Goal: Task Accomplishment & Management: Manage account settings

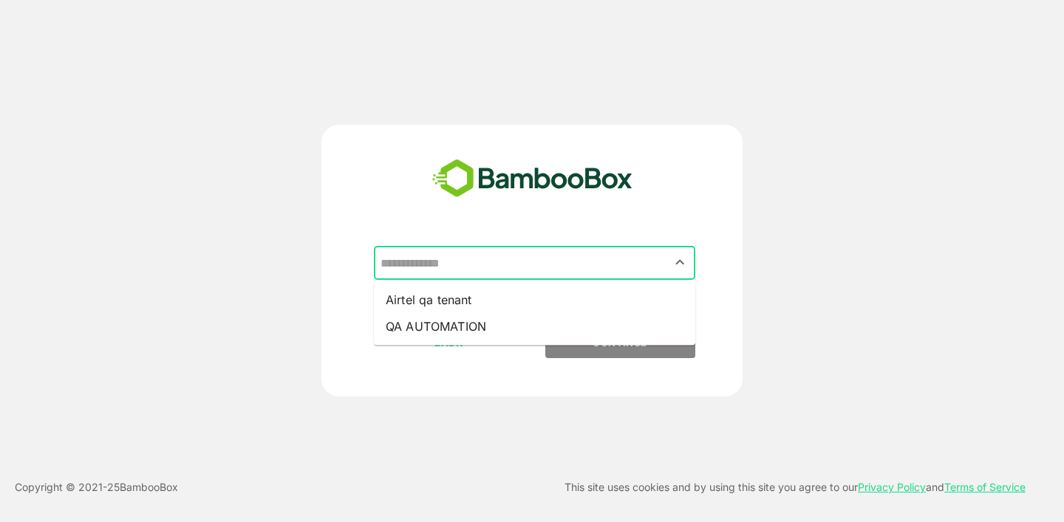
click at [560, 273] on input "text" at bounding box center [535, 263] width 316 height 28
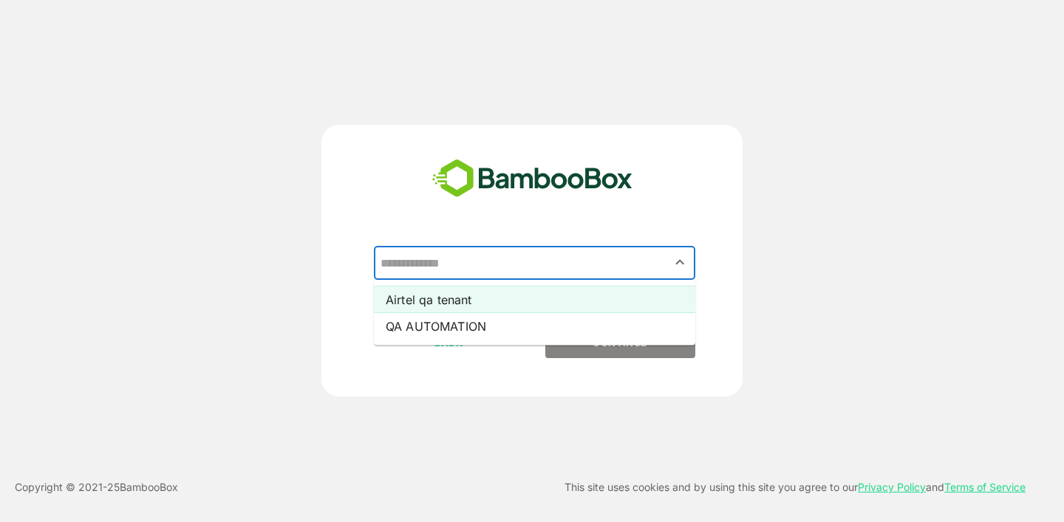
click at [544, 296] on li "Airtel qa tenant" at bounding box center [534, 300] width 321 height 27
type input "**********"
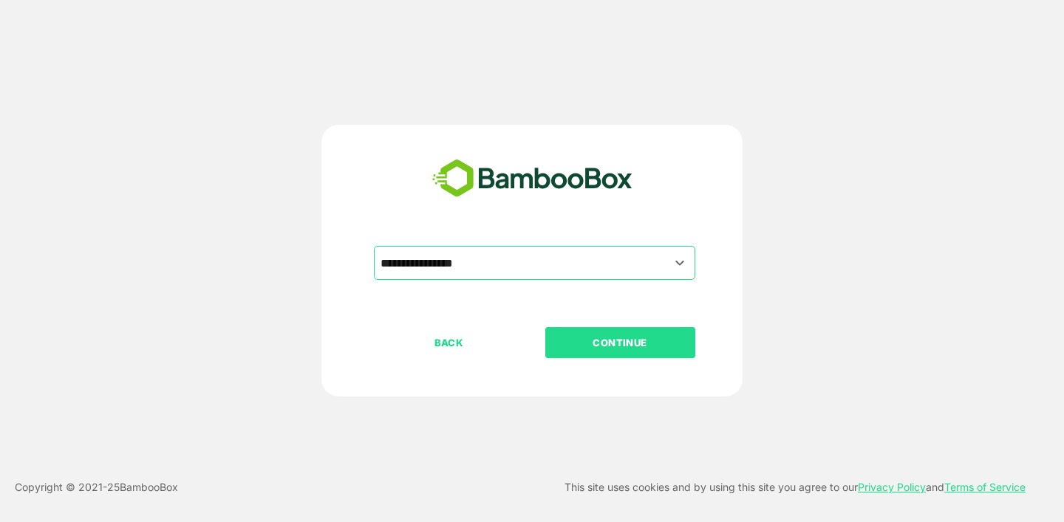
click at [619, 352] on button "CONTINUE" at bounding box center [620, 342] width 150 height 31
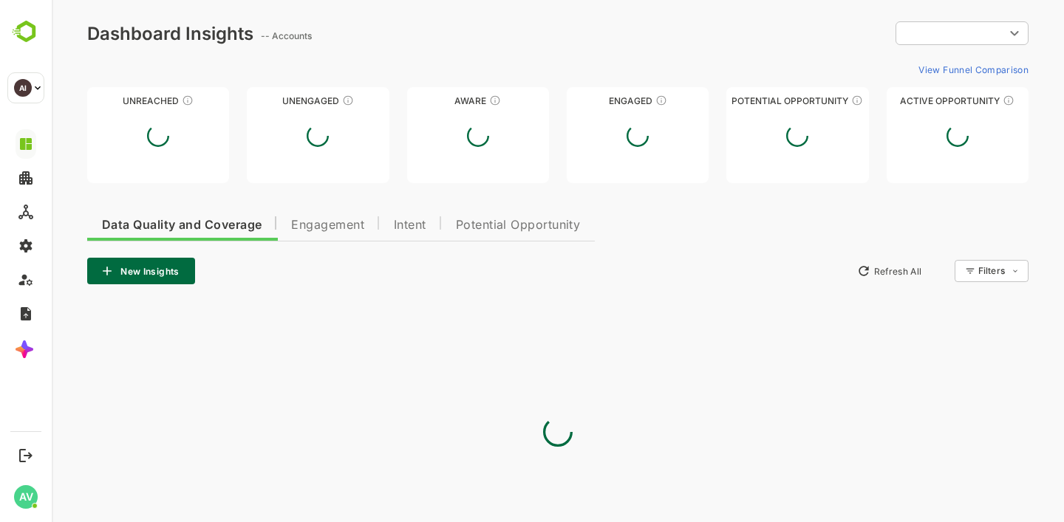
type input "**********"
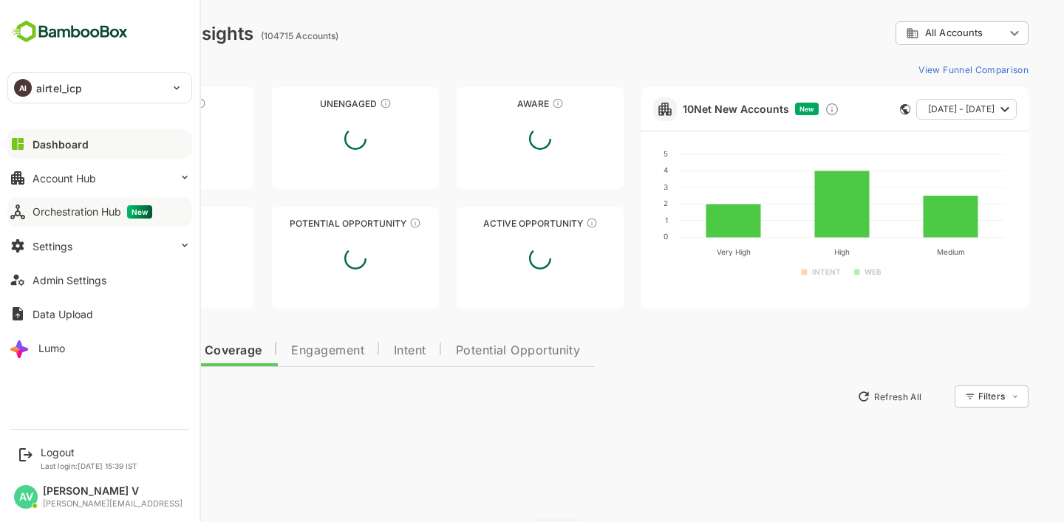
click at [73, 206] on div "Orchestration Hub New" at bounding box center [93, 211] width 120 height 13
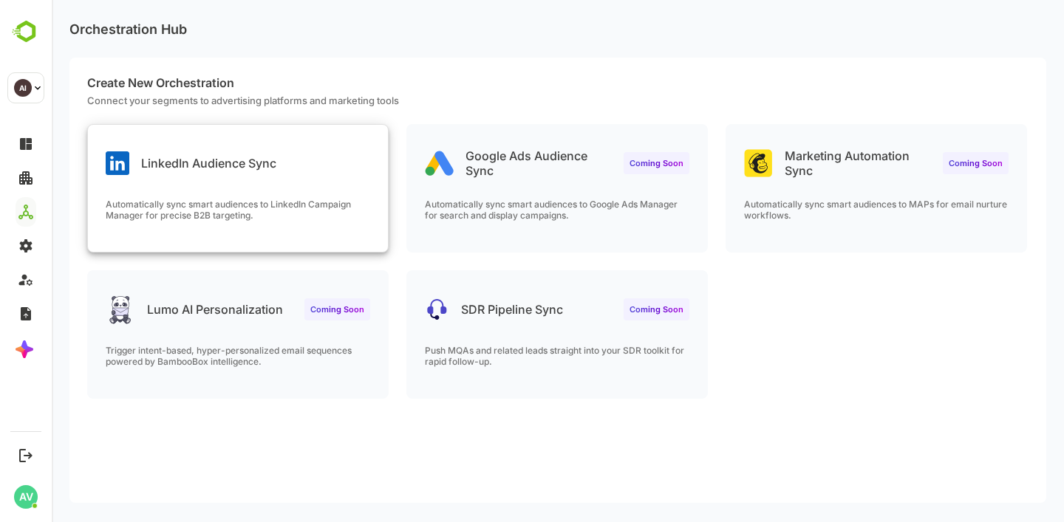
click at [224, 164] on p "LinkedIn Audience Sync" at bounding box center [208, 163] width 135 height 15
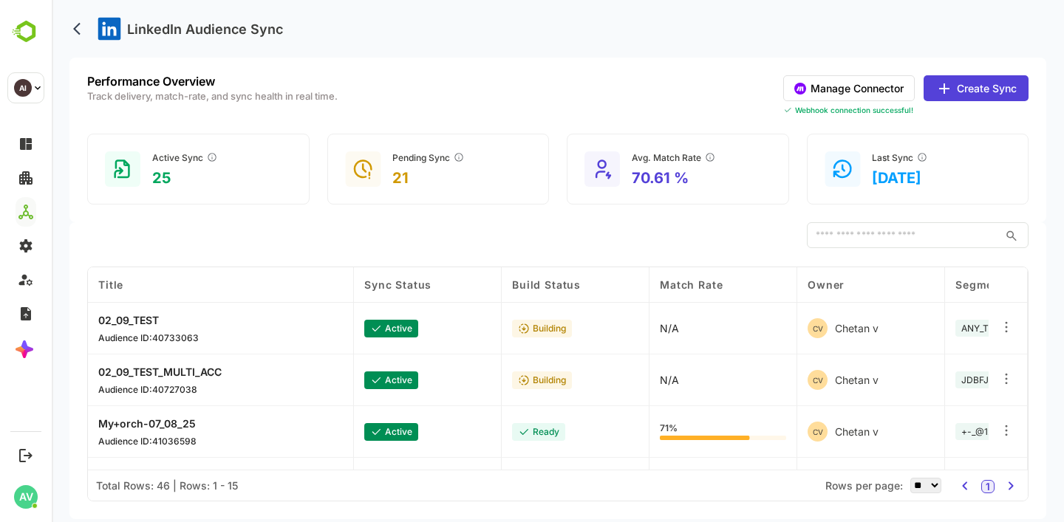
click at [858, 93] on button "Manage Connector" at bounding box center [849, 88] width 132 height 26
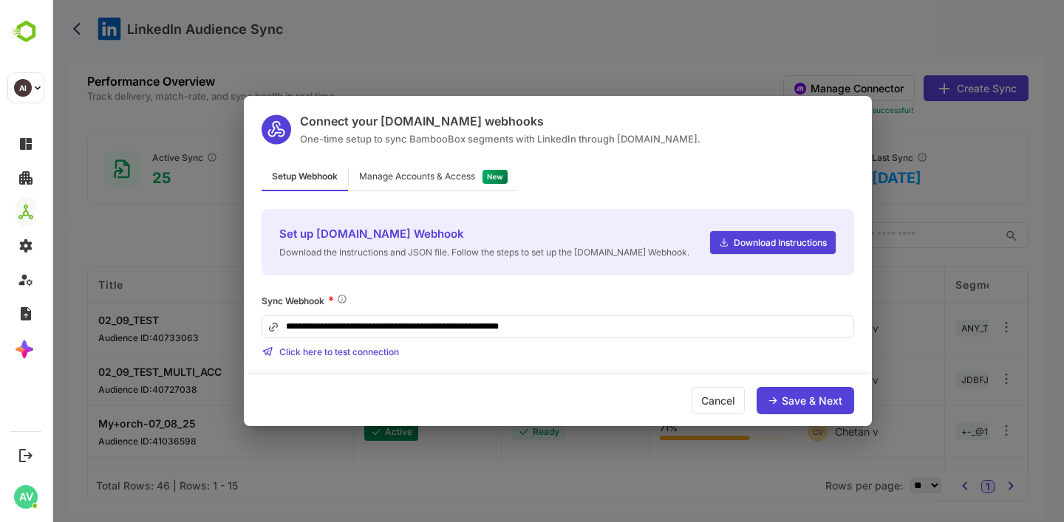
click at [473, 172] on div "Manage Accounts & Access" at bounding box center [417, 176] width 116 height 9
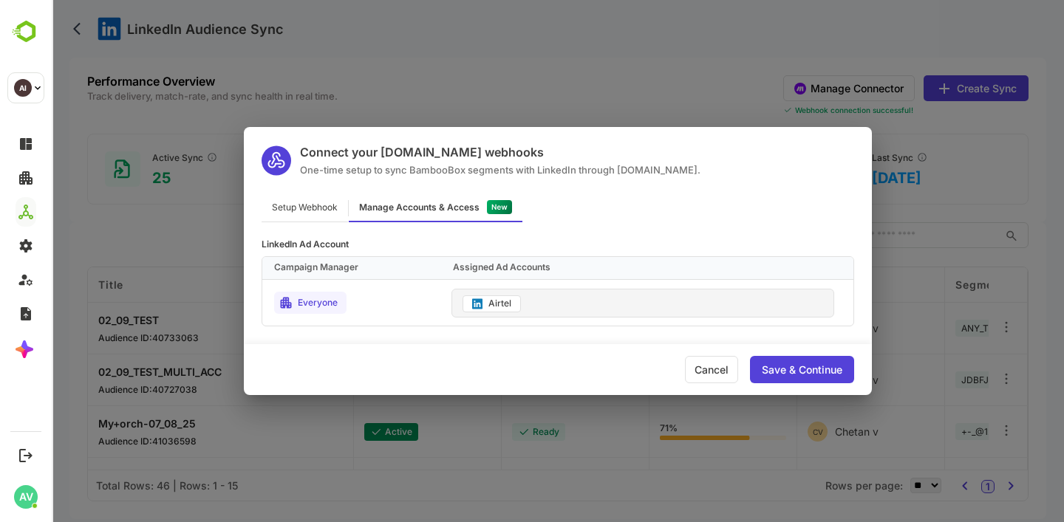
click at [808, 359] on div "Save & Continue" at bounding box center [802, 369] width 104 height 27
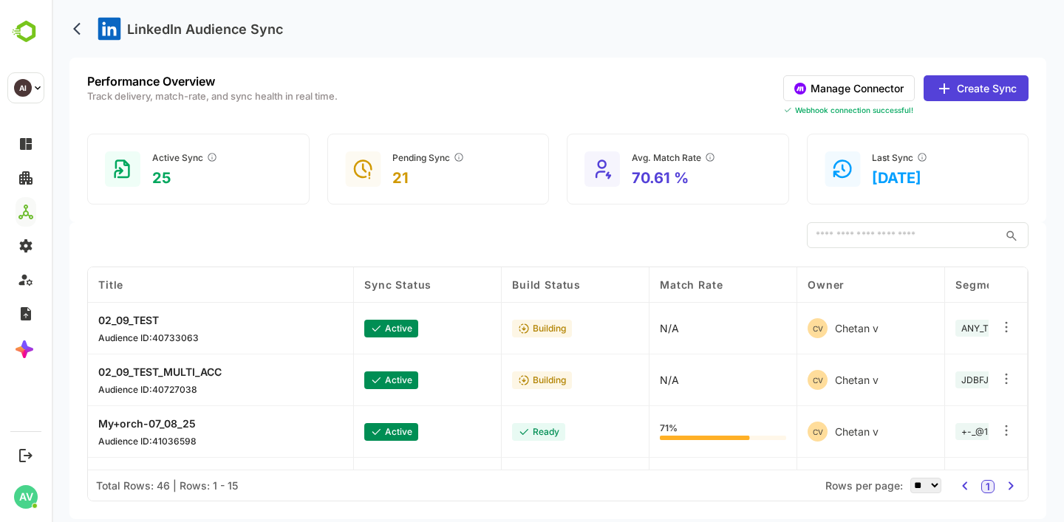
click at [978, 85] on button "Create Sync" at bounding box center [976, 88] width 105 height 26
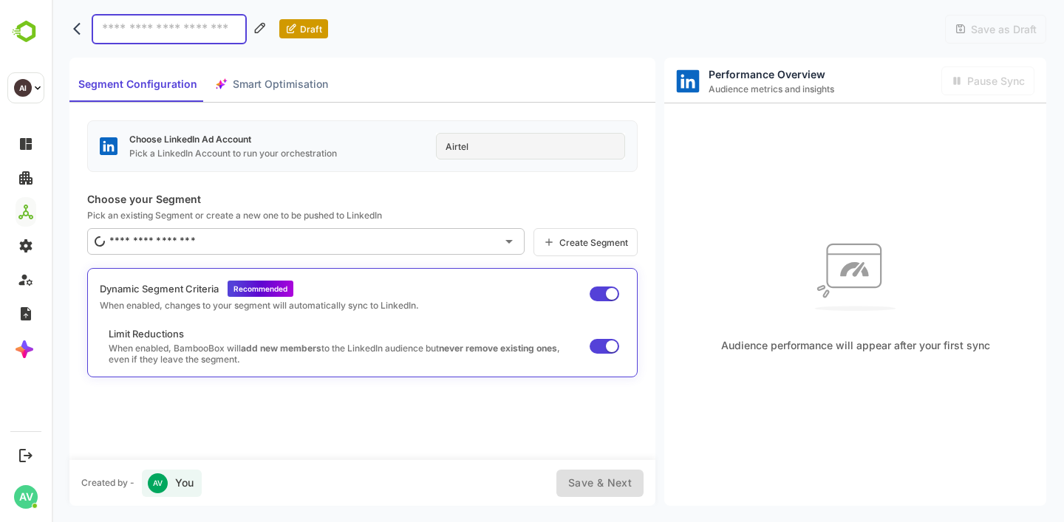
click at [514, 155] on div "Airtel" at bounding box center [530, 146] width 189 height 27
click at [513, 236] on icon "Open" at bounding box center [509, 242] width 18 height 18
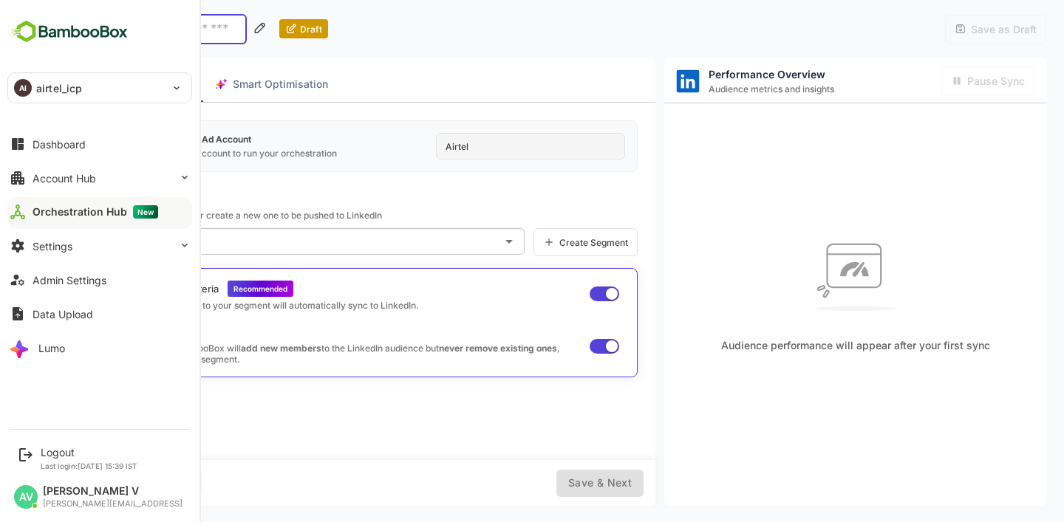
click at [67, 204] on button "Orchestration Hub New" at bounding box center [99, 212] width 185 height 30
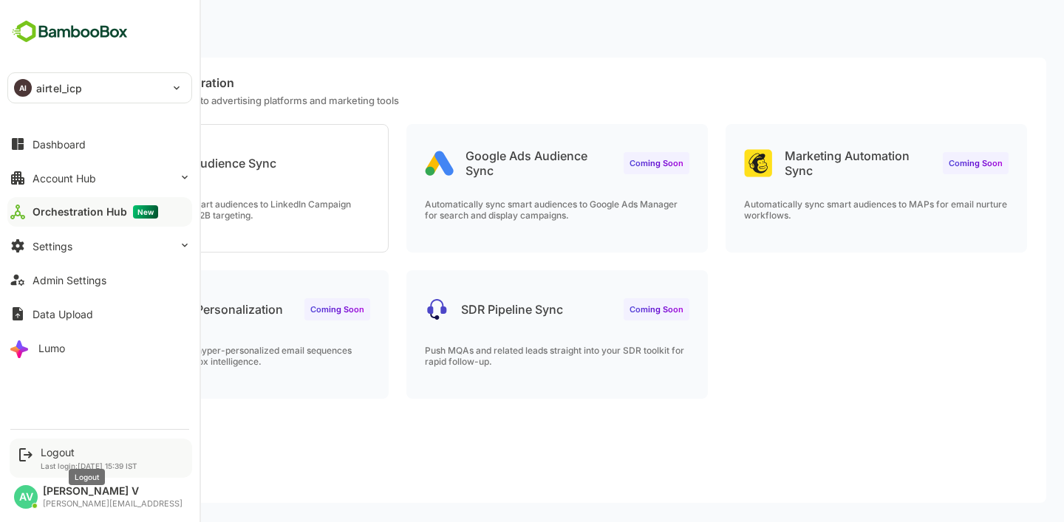
click at [50, 452] on div "Logout" at bounding box center [89, 452] width 97 height 13
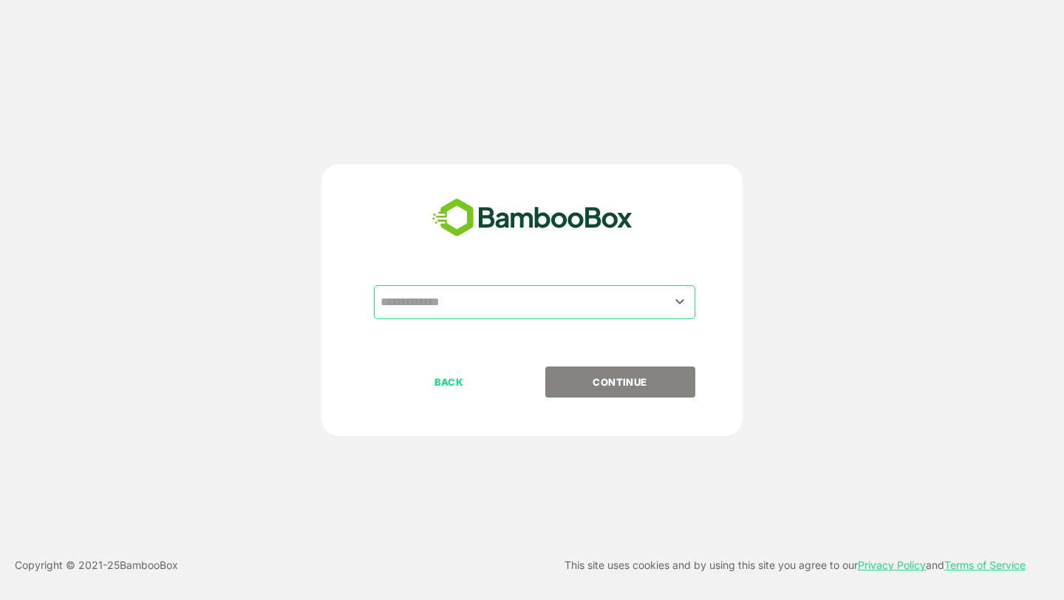
click at [615, 302] on input "text" at bounding box center [535, 302] width 316 height 28
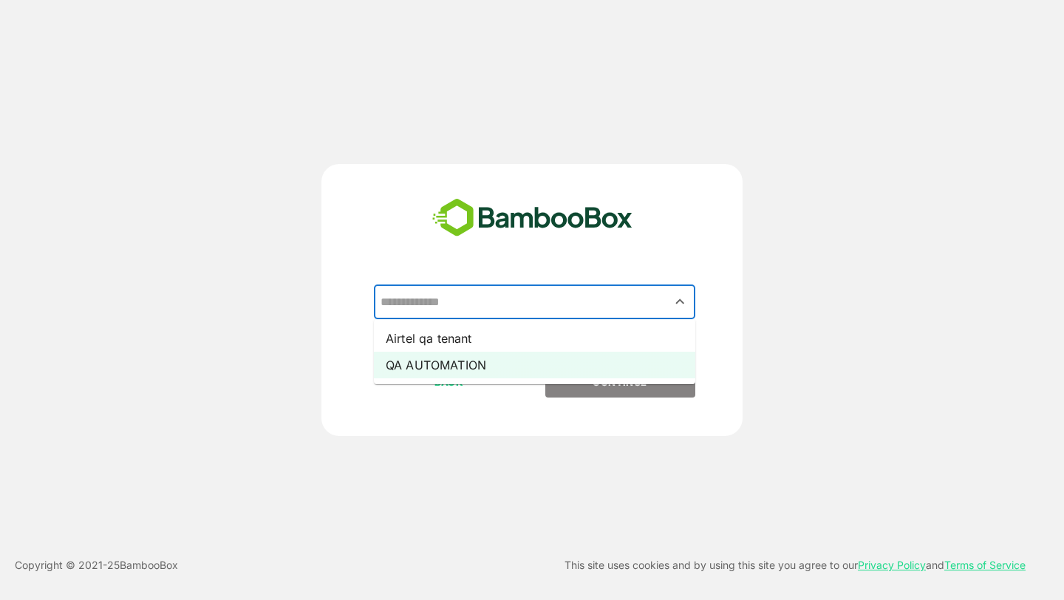
click at [602, 367] on li "QA AUTOMATION" at bounding box center [534, 365] width 321 height 27
type input "**********"
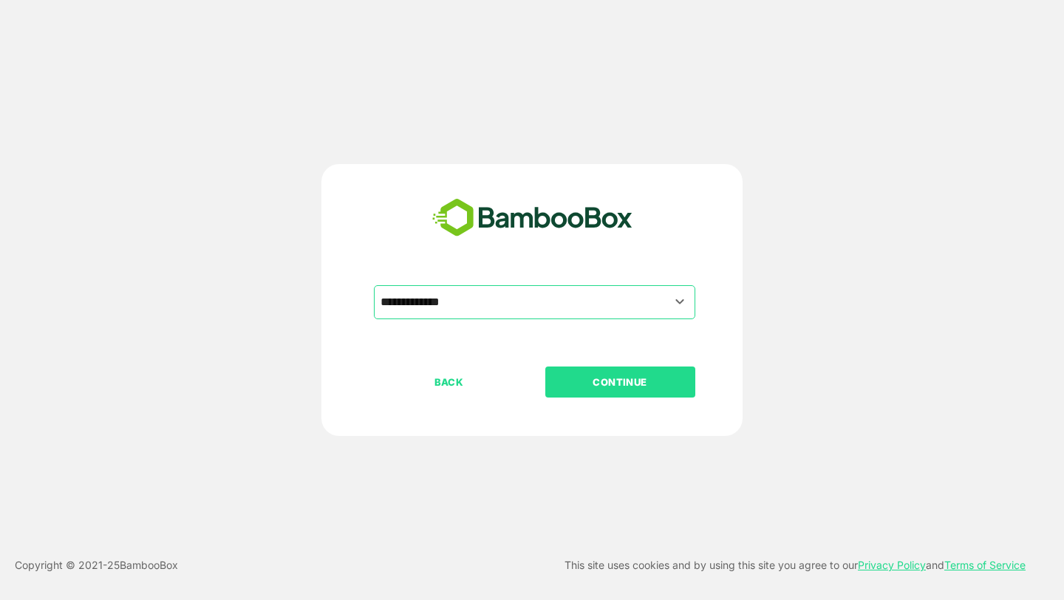
click at [606, 383] on p "CONTINUE" at bounding box center [620, 382] width 148 height 16
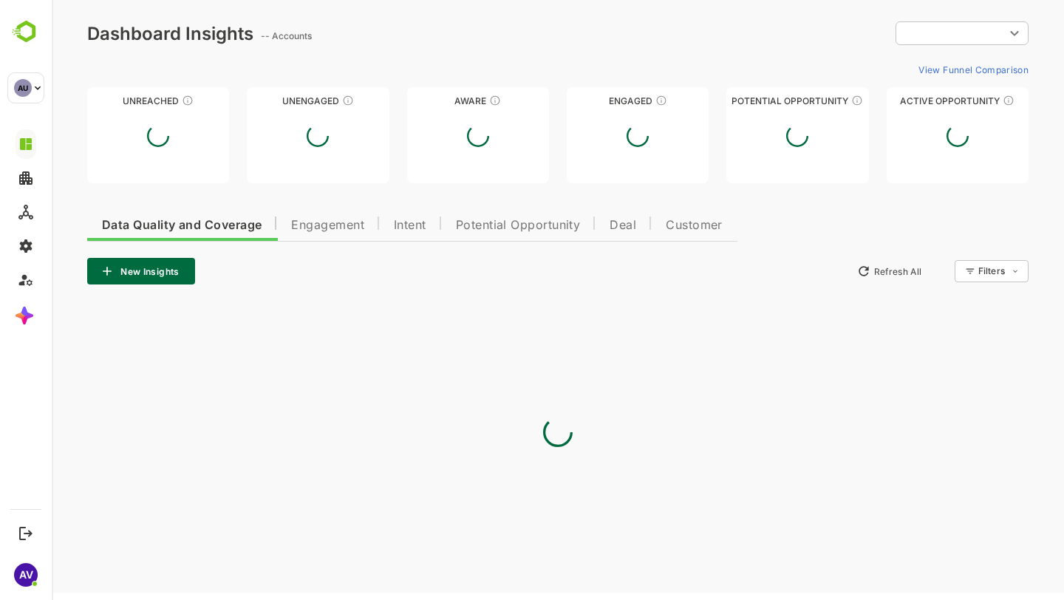
type input "**********"
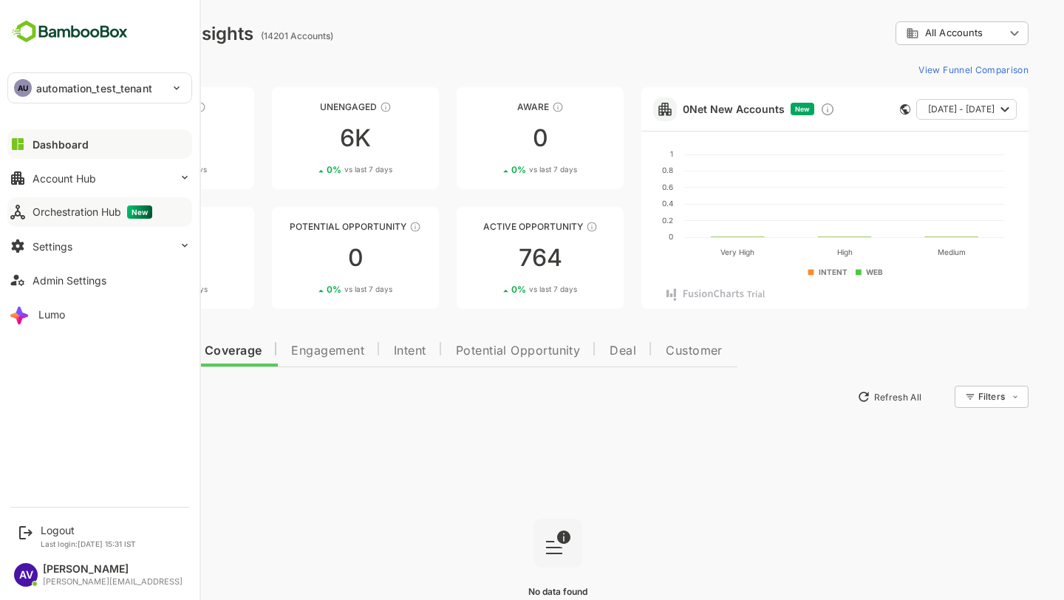
click at [97, 218] on div "Orchestration Hub New" at bounding box center [93, 211] width 120 height 13
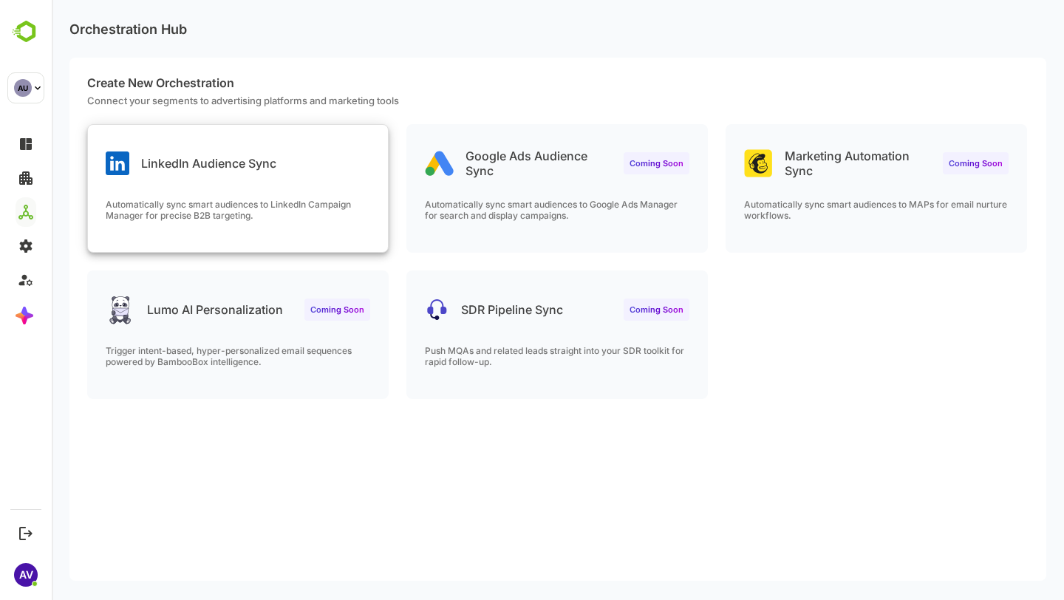
click at [325, 186] on div "LinkedIn Audience Sync Automatically sync smart audiences to LinkedIn Campaign …" at bounding box center [238, 188] width 300 height 127
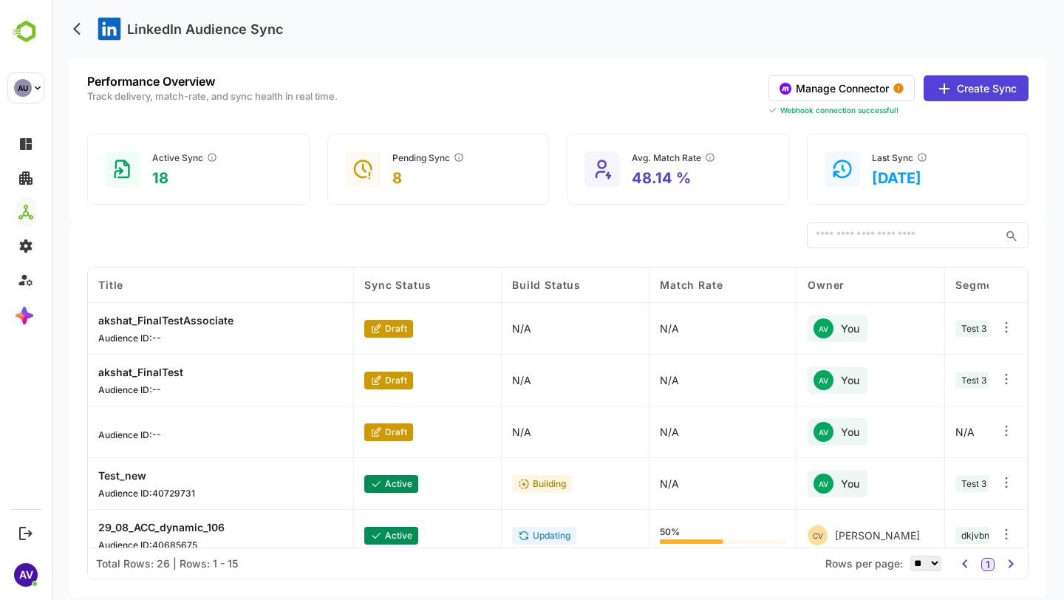
click at [856, 90] on button "Manage Connector" at bounding box center [842, 88] width 146 height 26
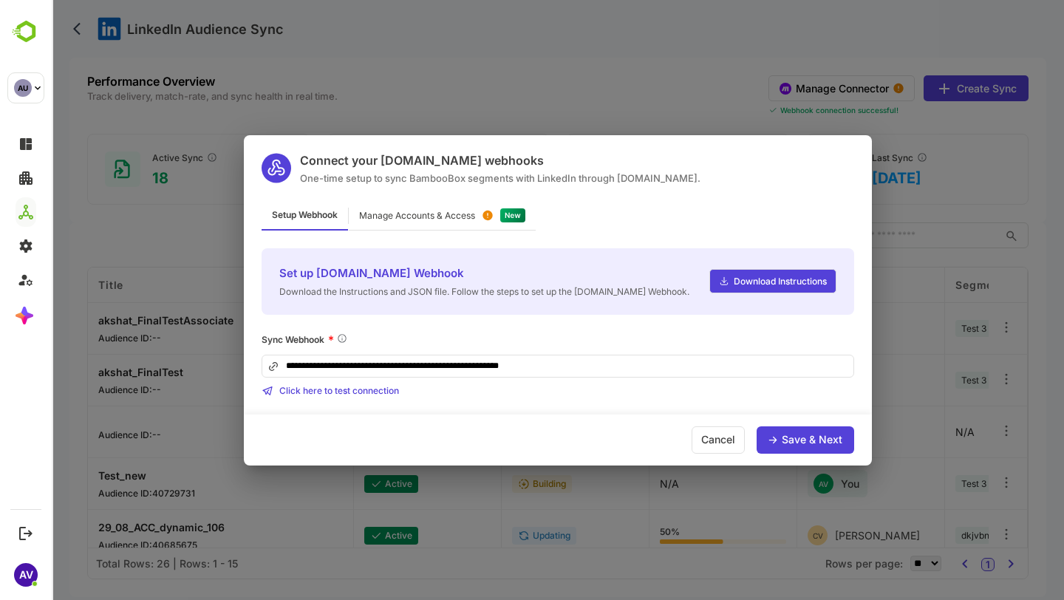
click at [463, 223] on div "Manage Accounts & Access" at bounding box center [442, 216] width 187 height 29
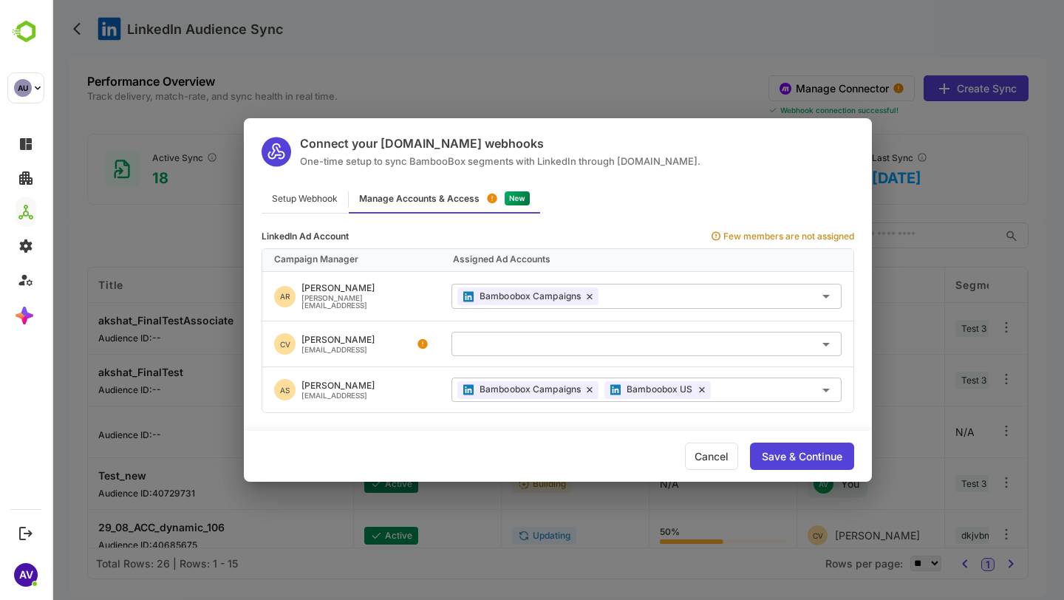
click at [581, 334] on input "text" at bounding box center [646, 344] width 378 height 24
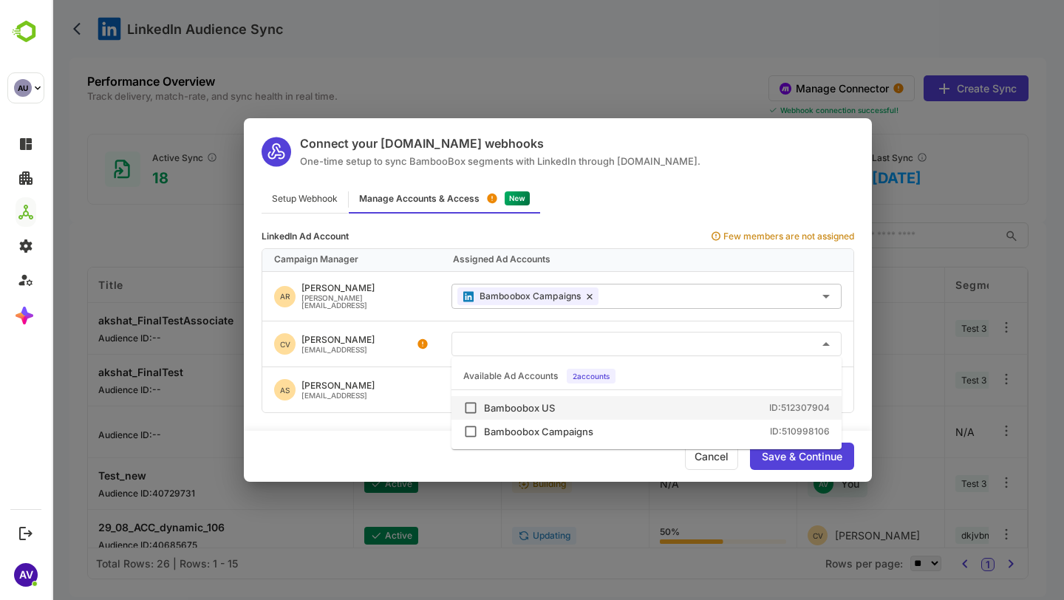
click at [579, 406] on div "Bamboobox US ID: 512307904" at bounding box center [657, 408] width 346 height 10
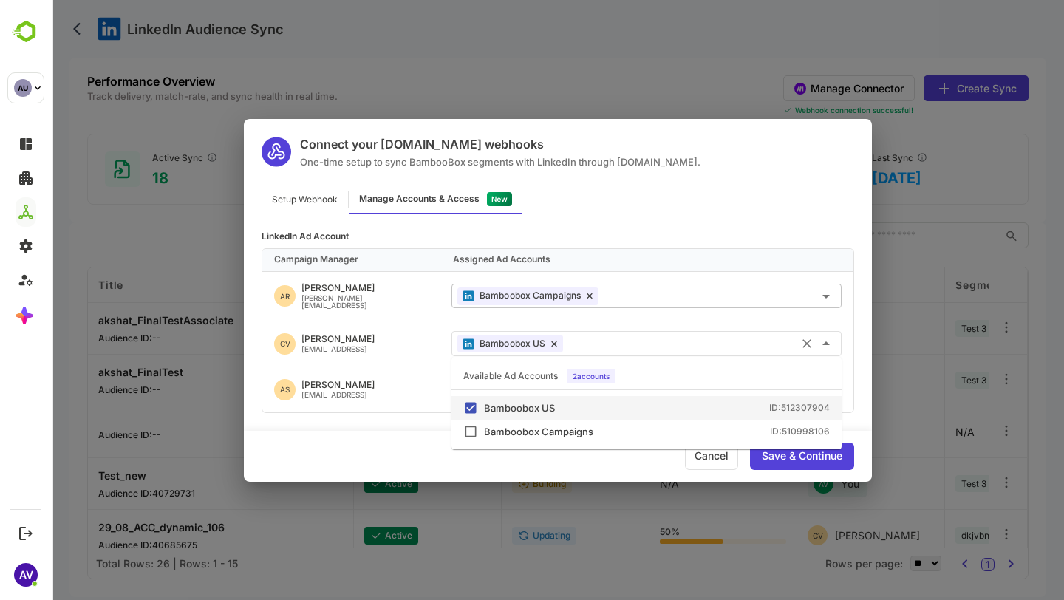
click at [734, 236] on div "LinkedIn Ad Account" at bounding box center [558, 236] width 593 height 9
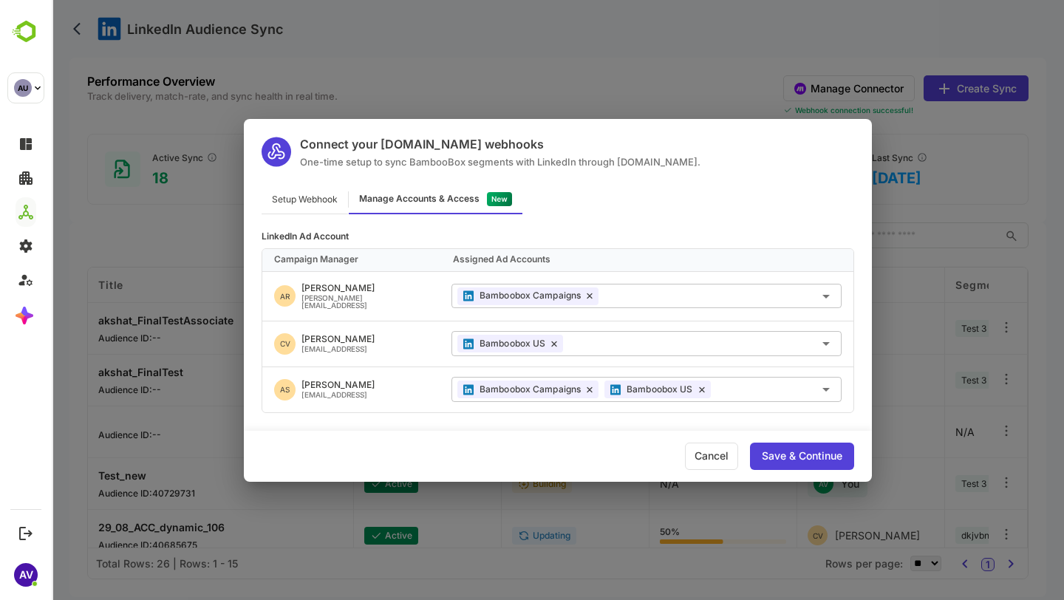
click at [803, 452] on div "Save & Continue" at bounding box center [802, 456] width 81 height 10
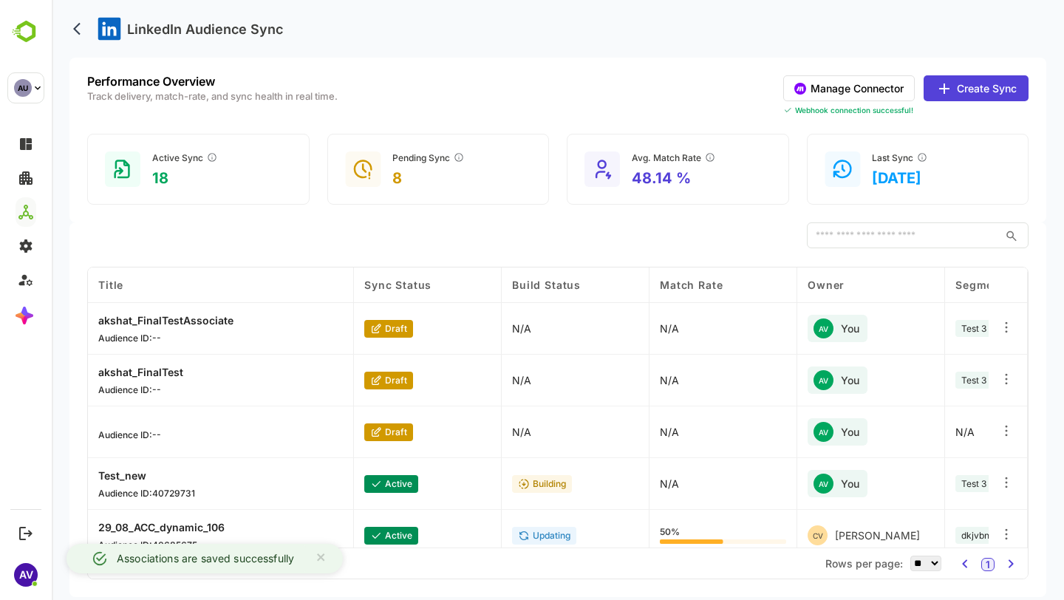
click at [941, 89] on icon at bounding box center [945, 89] width 18 height 18
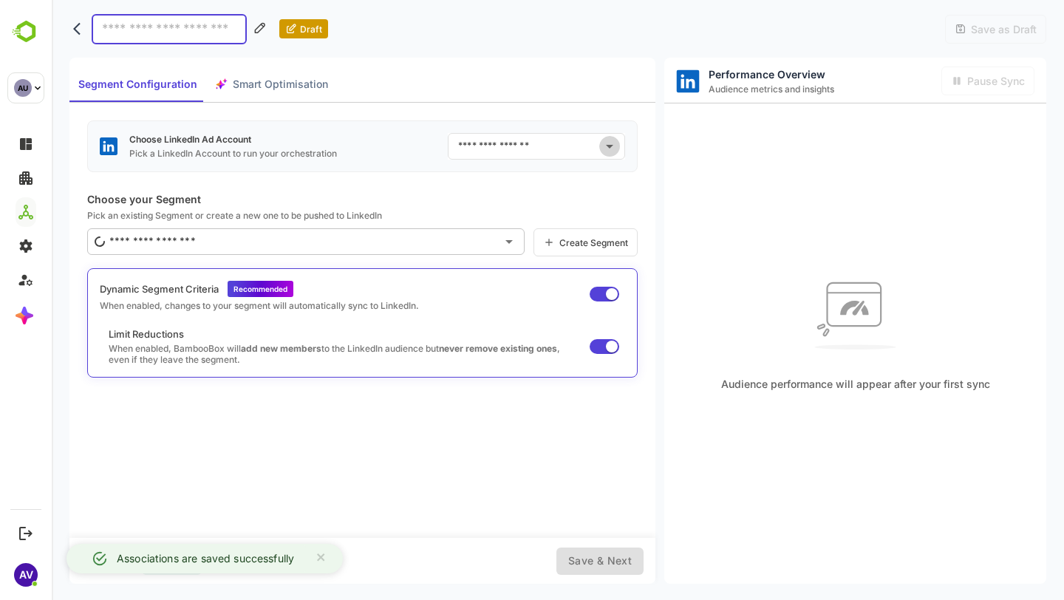
click at [612, 142] on icon "Open" at bounding box center [610, 146] width 18 height 18
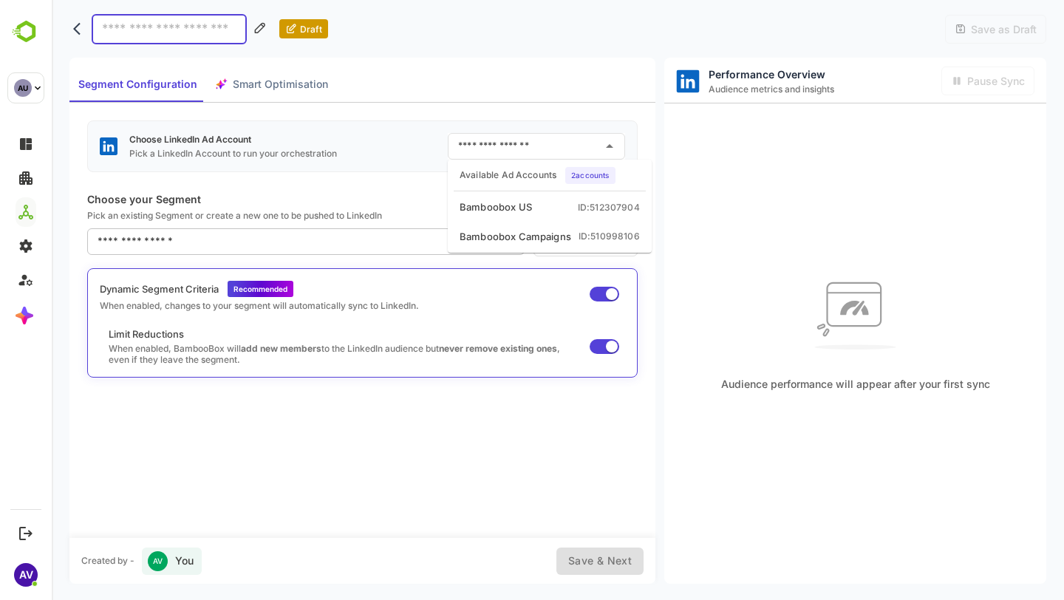
click at [585, 200] on li "Bamboobox US ID: 512307904" at bounding box center [550, 207] width 198 height 27
type input "**********"
click at [217, 31] on input at bounding box center [169, 29] width 155 height 30
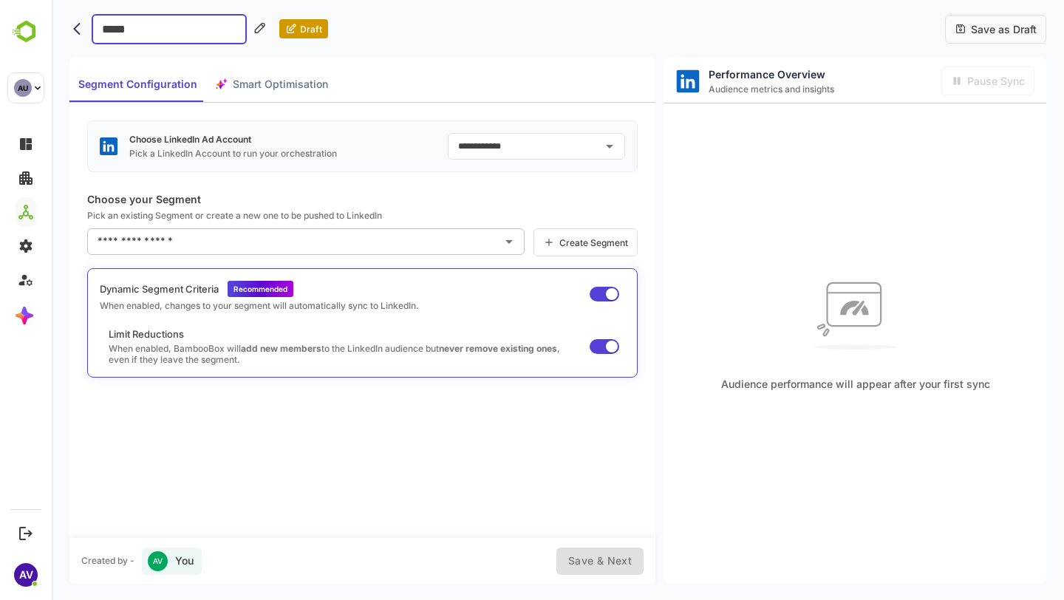
type input "******"
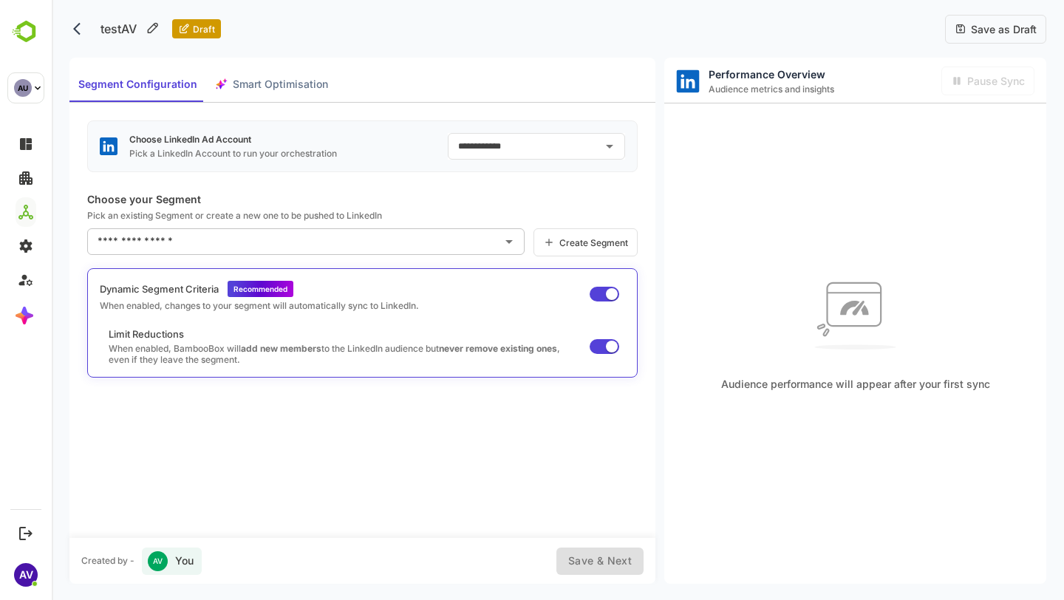
click at [441, 250] on input "text" at bounding box center [295, 242] width 402 height 24
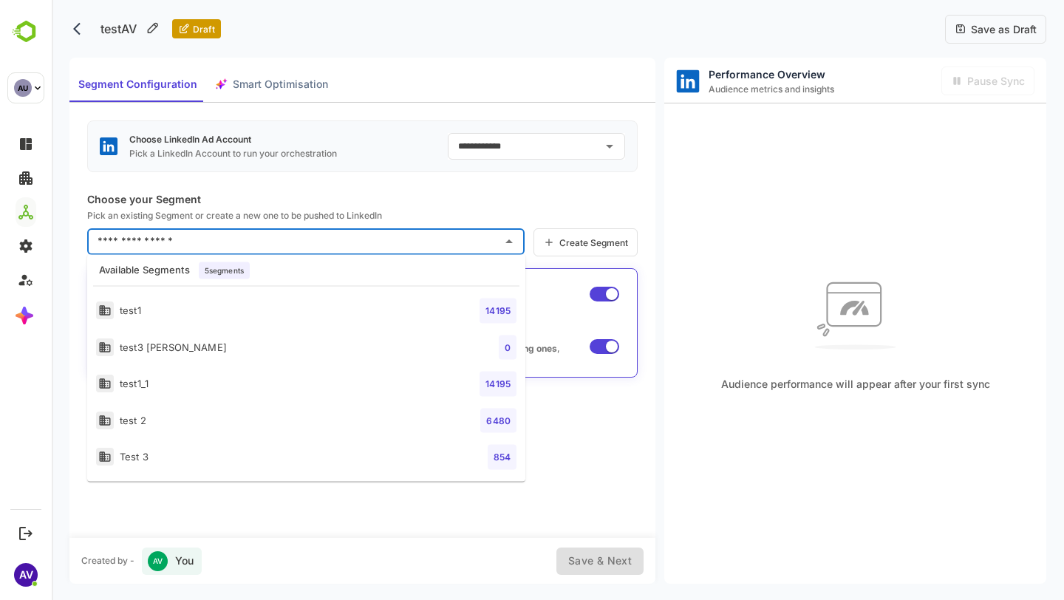
click at [422, 446] on li "Test 3 854" at bounding box center [306, 457] width 438 height 37
type input "******"
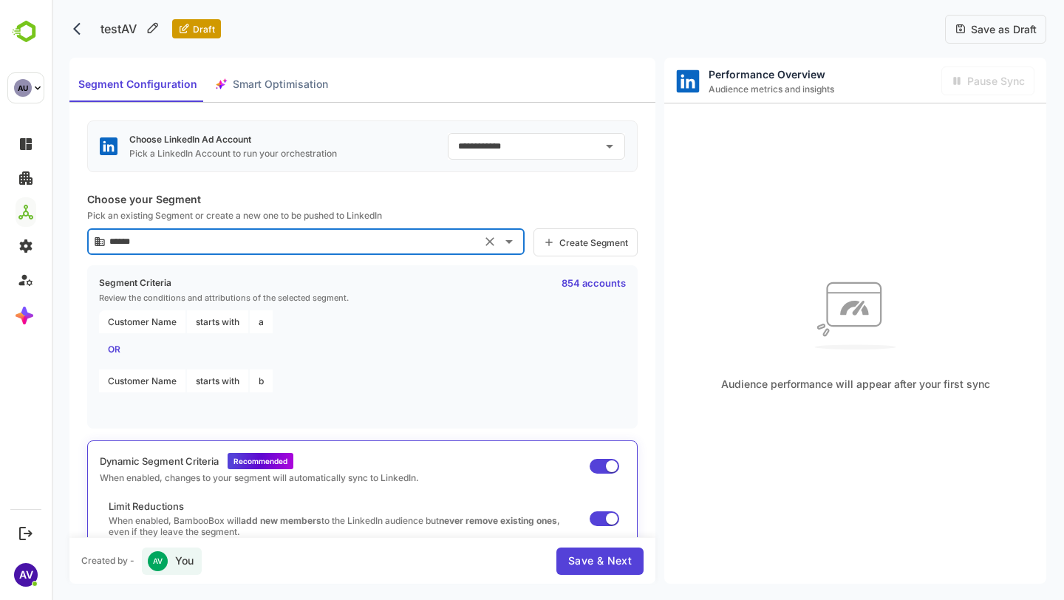
click at [279, 82] on span "Smart Optimisation" at bounding box center [280, 84] width 95 height 18
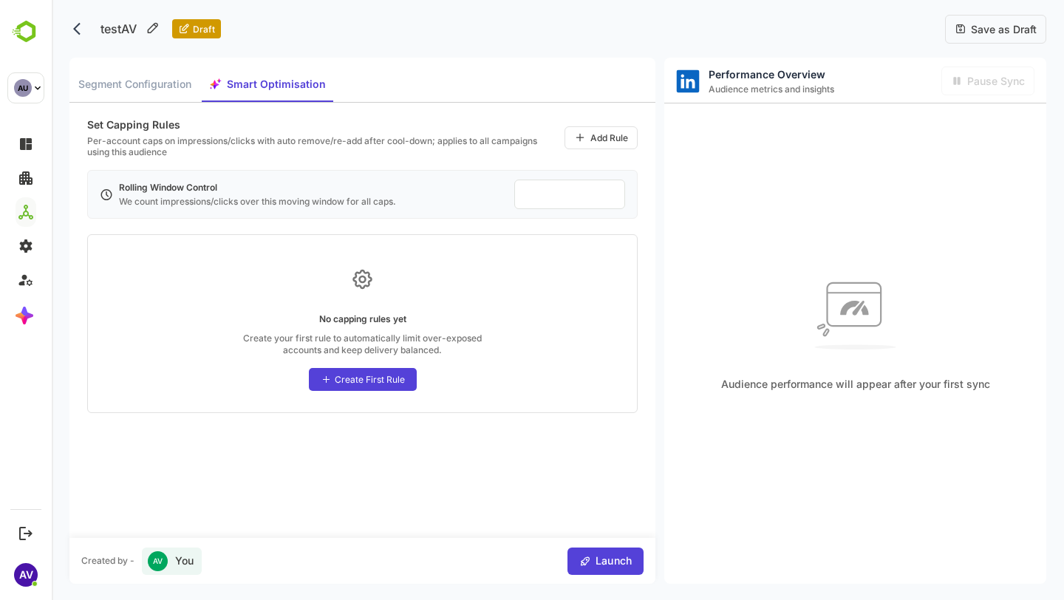
click at [609, 522] on button "Launch" at bounding box center [606, 561] width 76 height 27
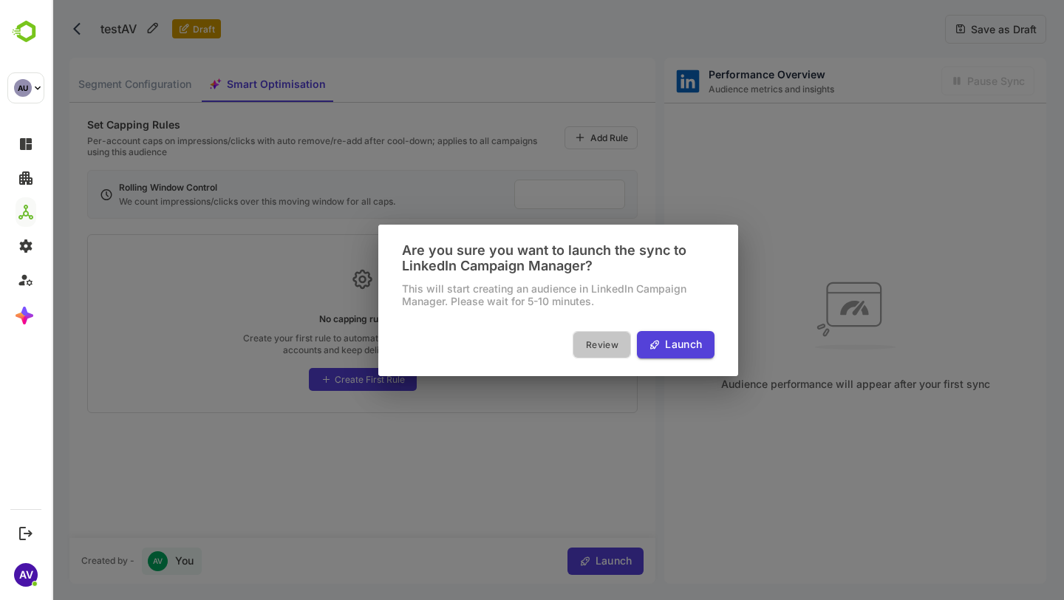
click at [596, 356] on button "Review" at bounding box center [602, 344] width 58 height 27
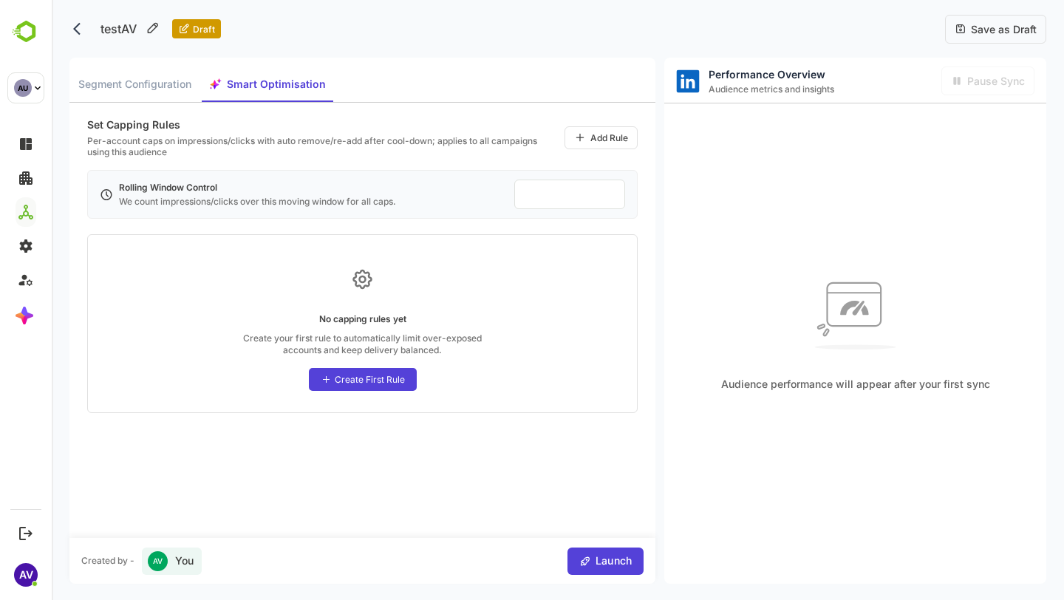
click at [995, 30] on span "Save as Draft" at bounding box center [1002, 29] width 70 height 13
click at [84, 21] on icon "back" at bounding box center [80, 28] width 15 height 15
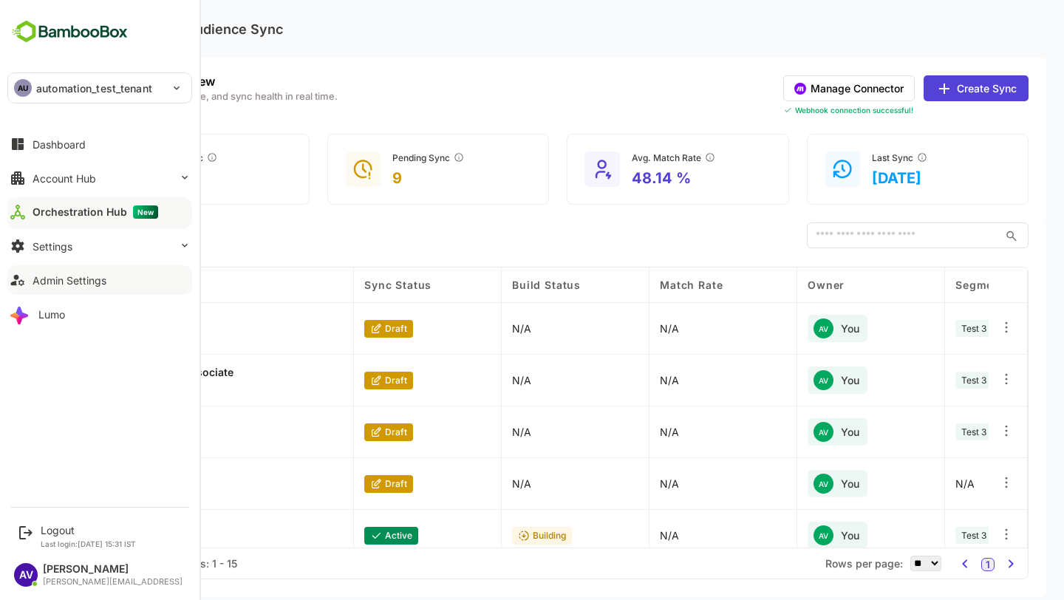
click at [73, 288] on button "Admin Settings" at bounding box center [99, 280] width 185 height 30
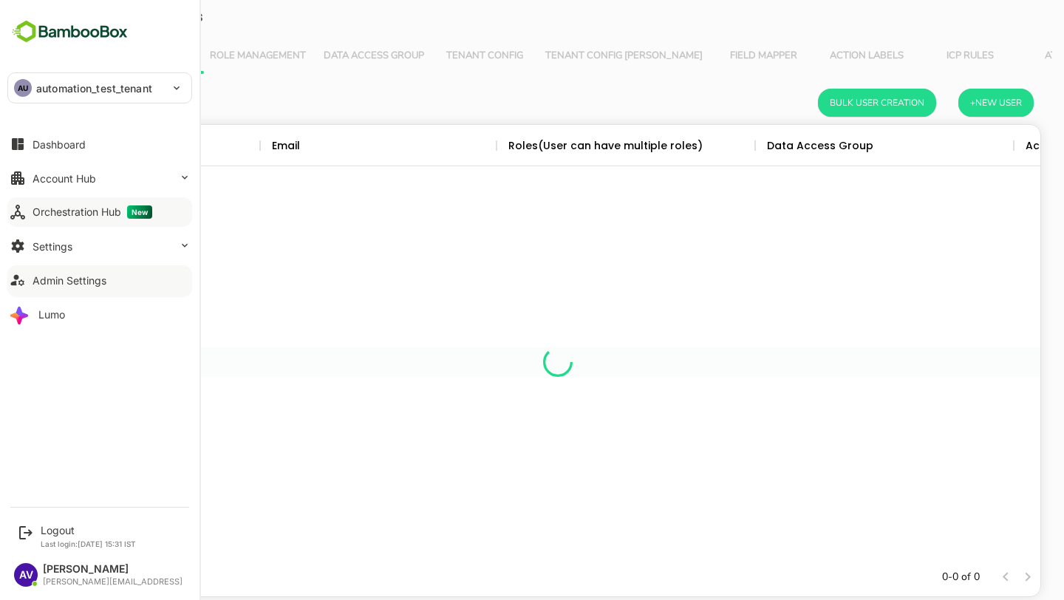
scroll to position [433, 965]
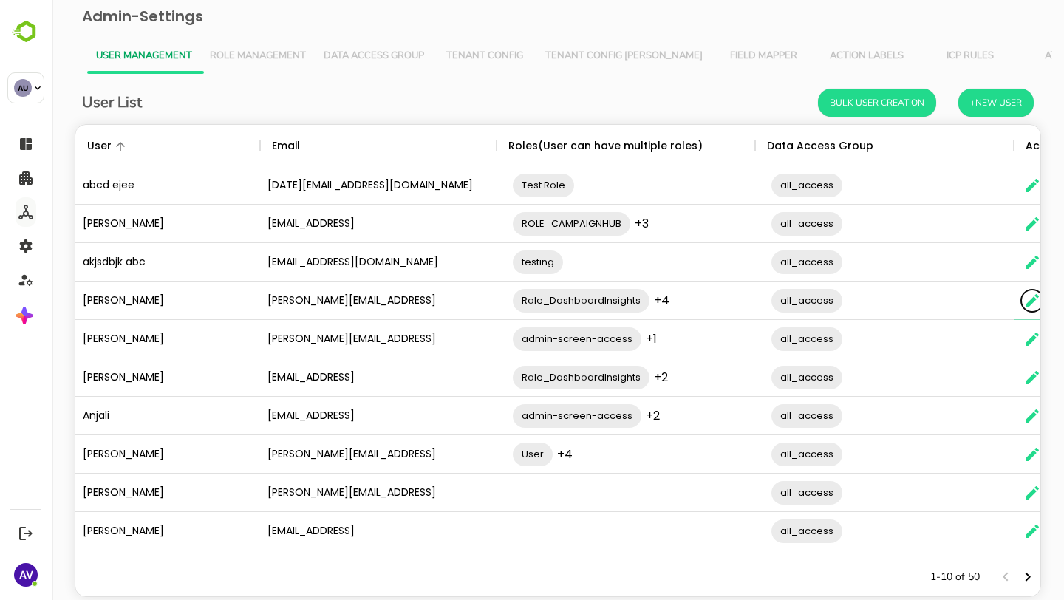
click at [1032, 299] on icon "The User Data" at bounding box center [1032, 300] width 13 height 13
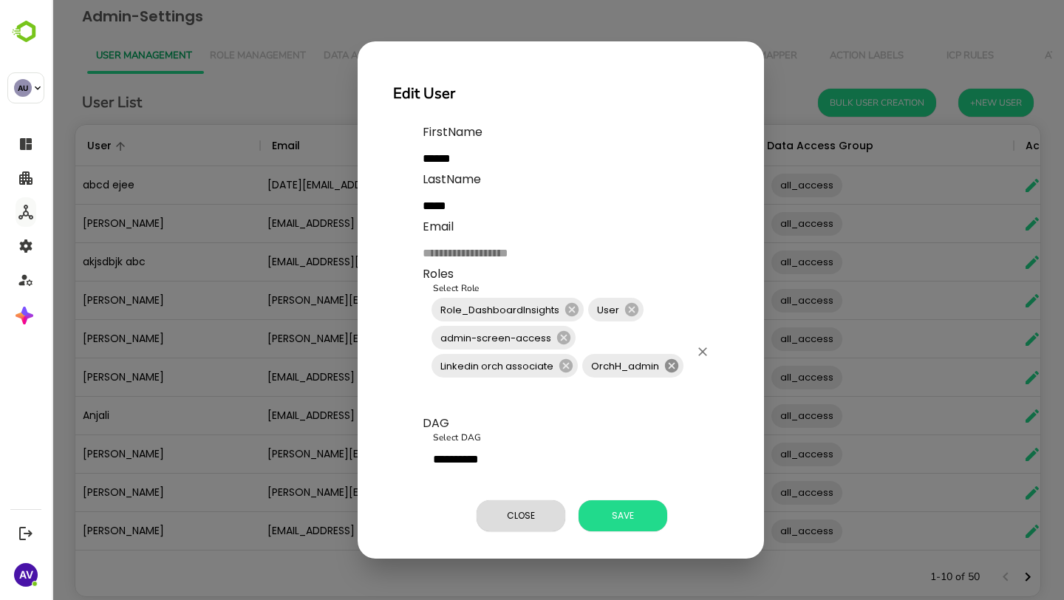
click at [671, 370] on icon at bounding box center [671, 365] width 13 height 13
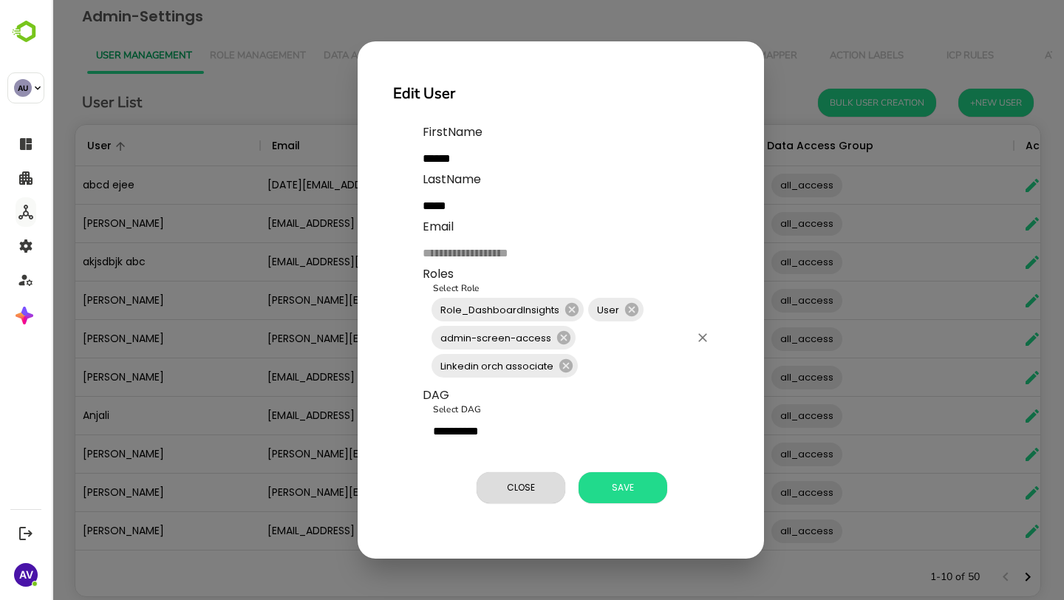
click at [598, 364] on input "Select Role" at bounding box center [634, 366] width 109 height 28
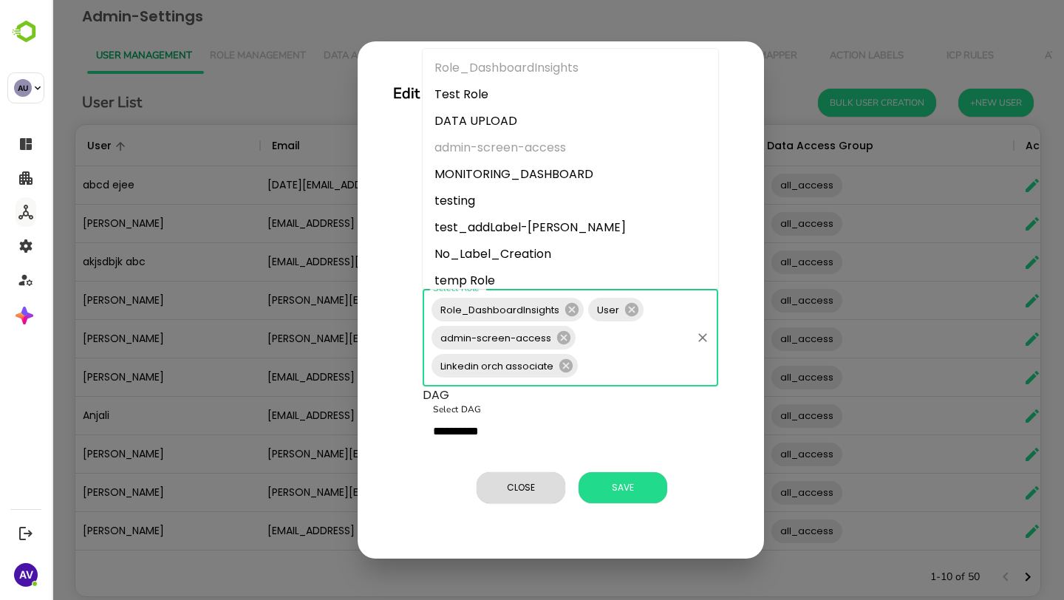
scroll to position [171, 0]
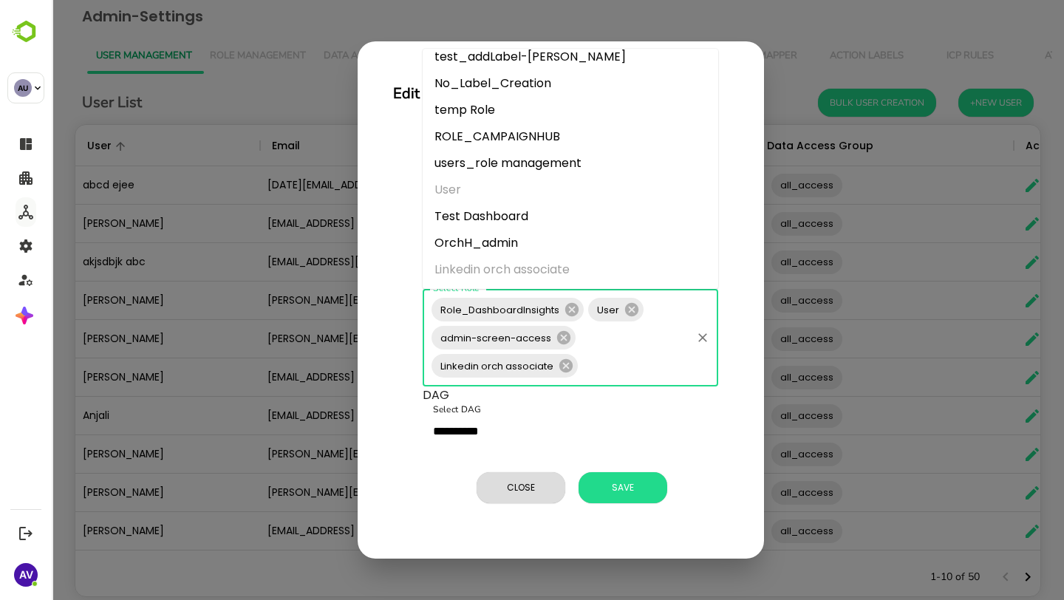
click at [522, 230] on li "OrchH_admin" at bounding box center [571, 243] width 296 height 27
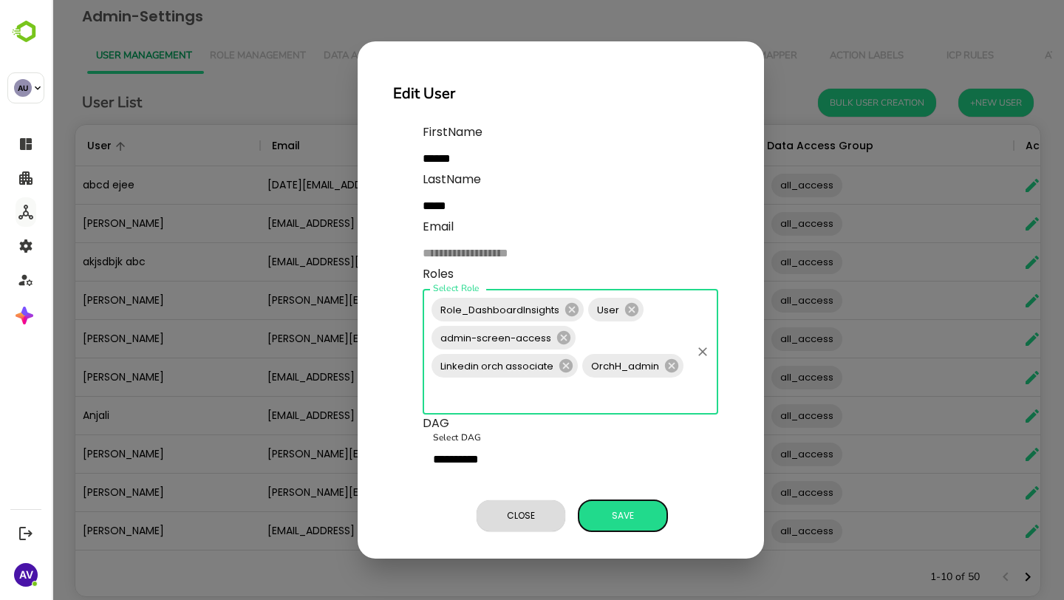
click at [631, 514] on span "Save" at bounding box center [623, 515] width 74 height 19
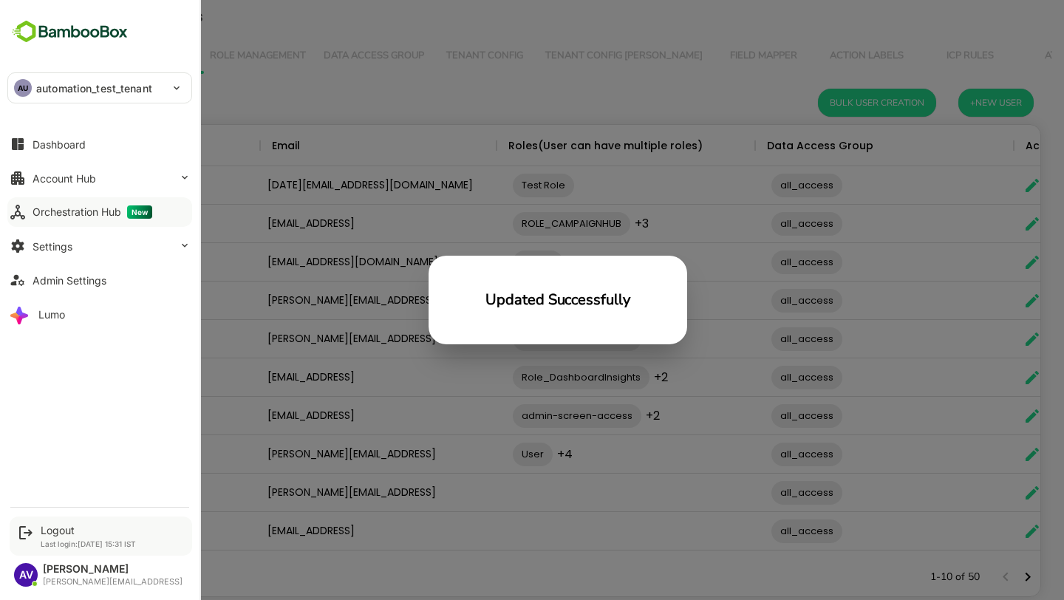
click at [61, 522] on div "Logout" at bounding box center [88, 530] width 95 height 13
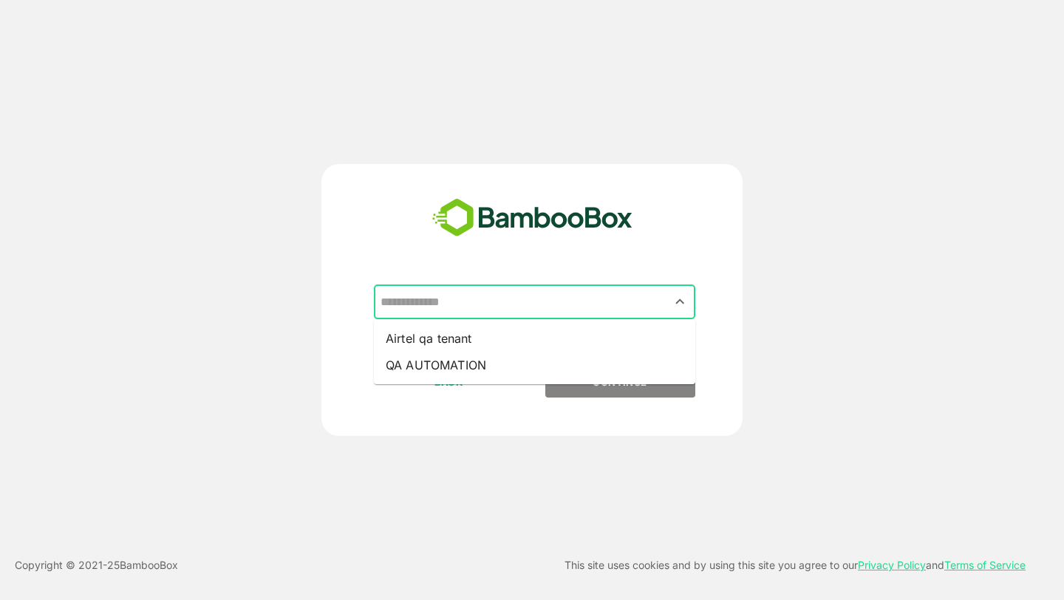
click at [596, 309] on input "text" at bounding box center [535, 302] width 316 height 28
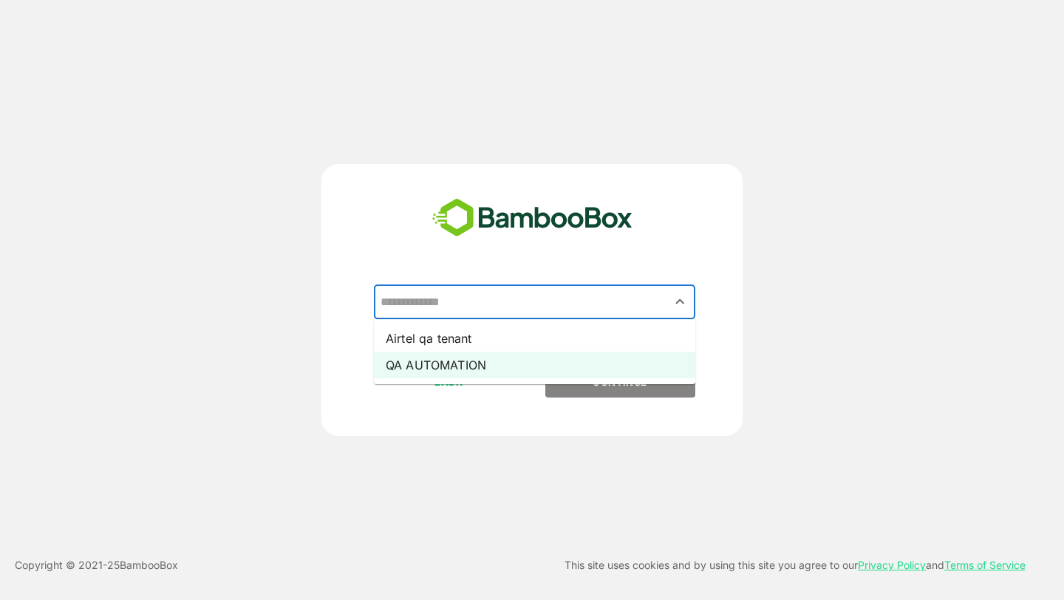
click at [590, 356] on li "QA AUTOMATION" at bounding box center [534, 365] width 321 height 27
type input "**********"
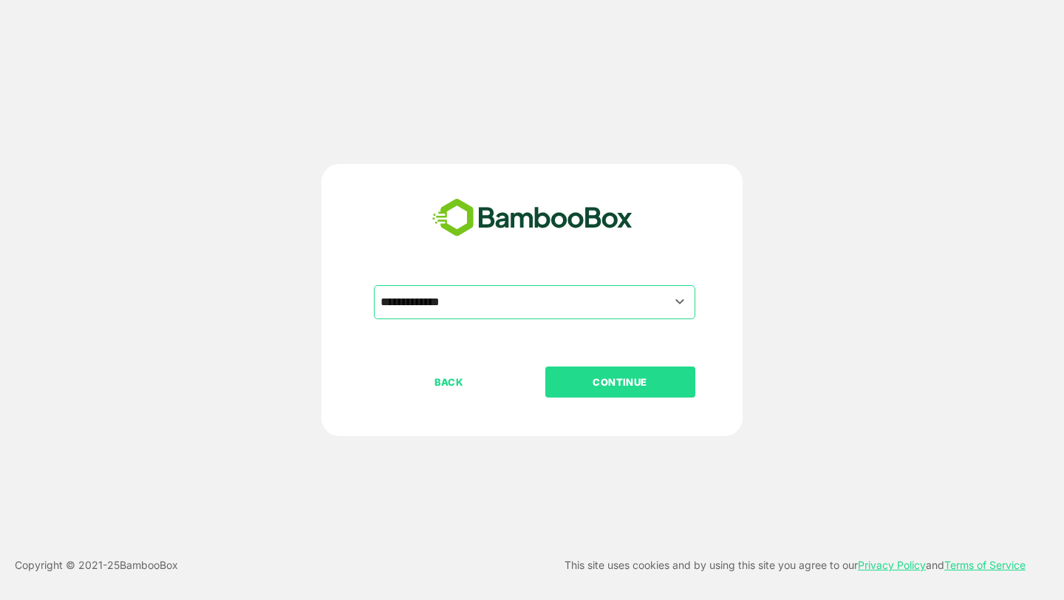
click at [615, 391] on button "CONTINUE" at bounding box center [620, 382] width 150 height 31
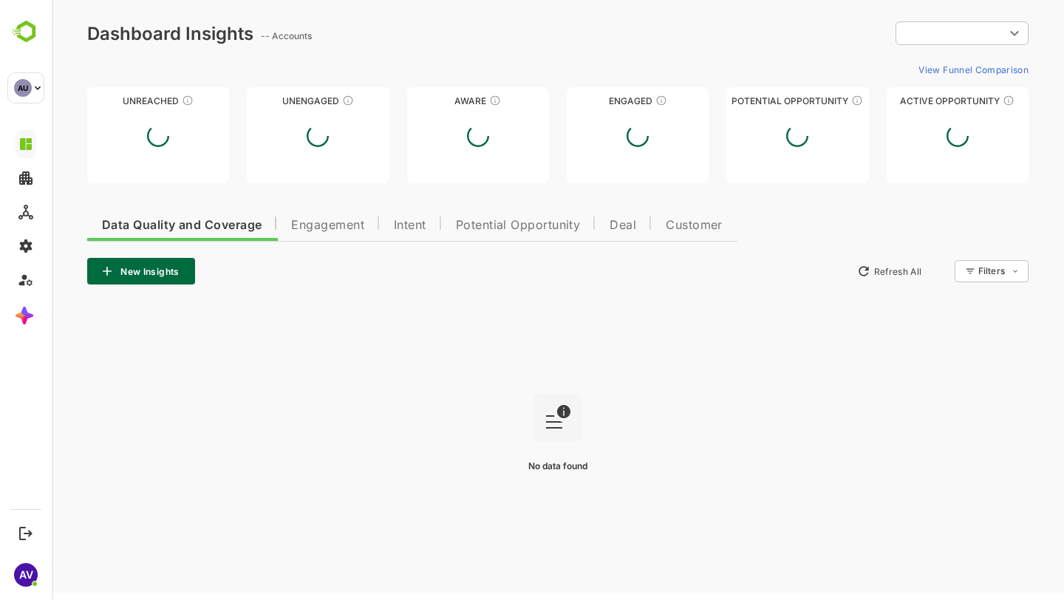
type input "**********"
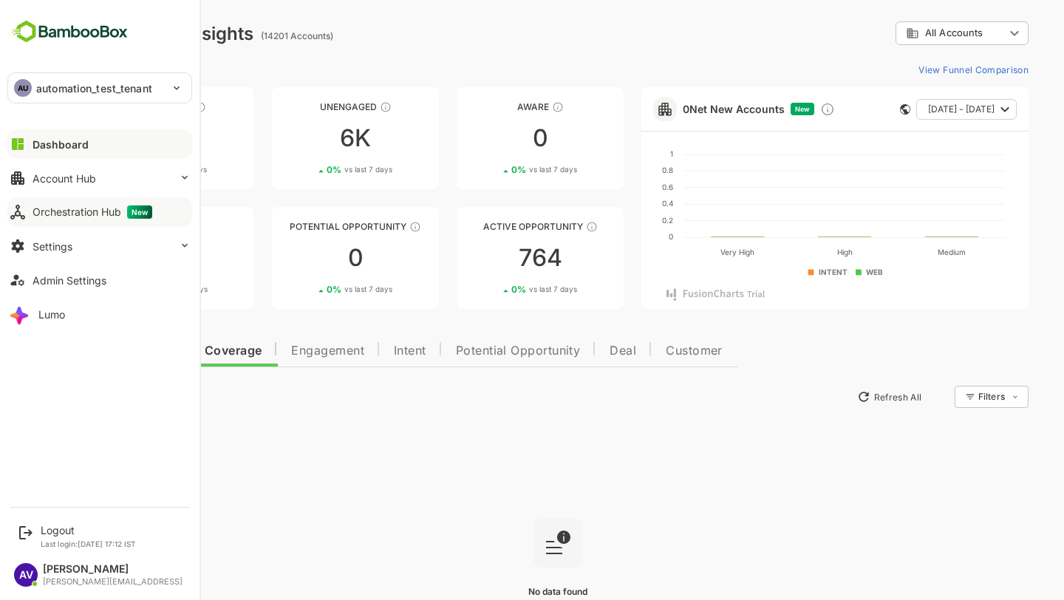
click at [27, 215] on button "Orchestration Hub New" at bounding box center [99, 212] width 185 height 30
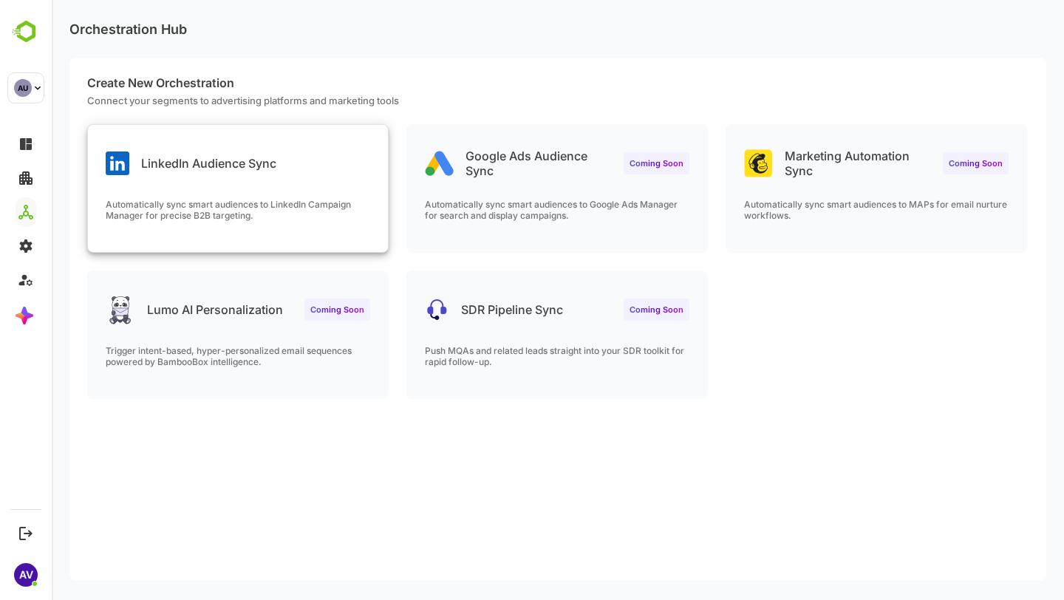
click at [319, 194] on div "LinkedIn Audience Sync Automatically sync smart audiences to LinkedIn Campaign …" at bounding box center [238, 188] width 300 height 127
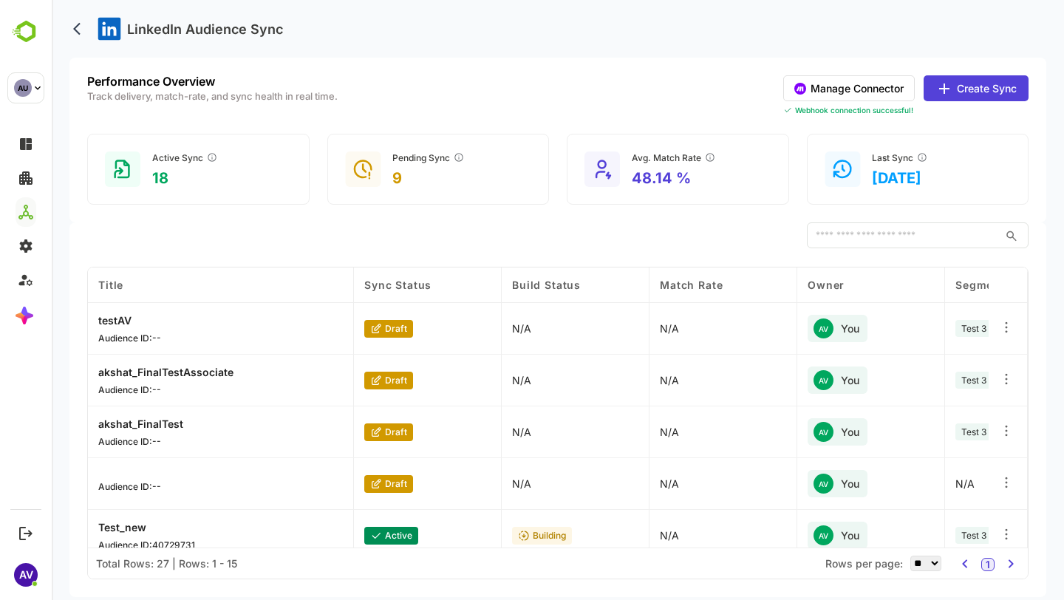
click at [848, 75] on button "Manage Connector" at bounding box center [849, 88] width 132 height 26
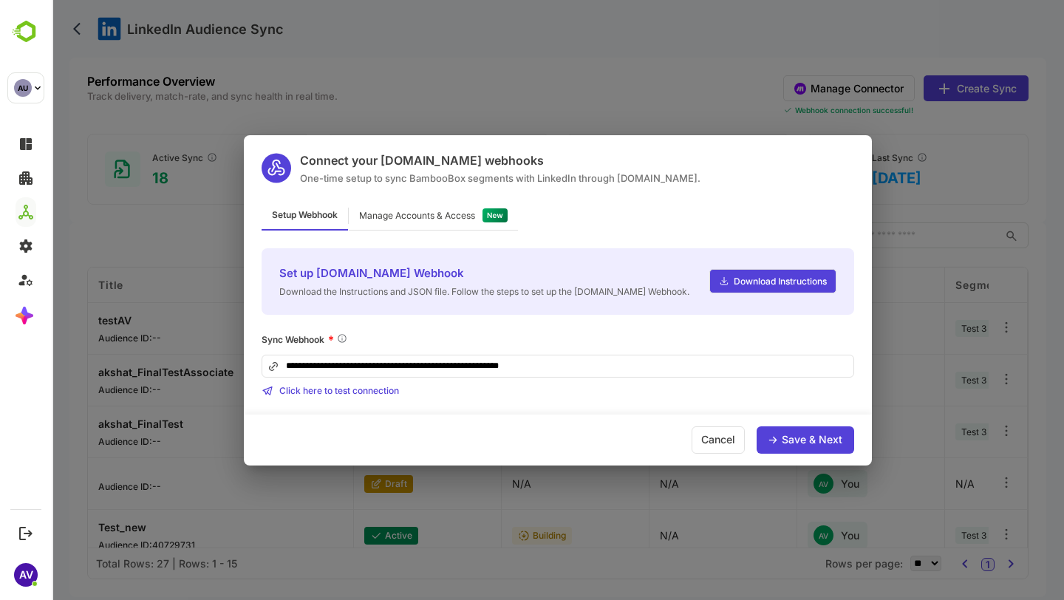
click at [371, 205] on div "Manage Accounts & Access" at bounding box center [433, 216] width 169 height 29
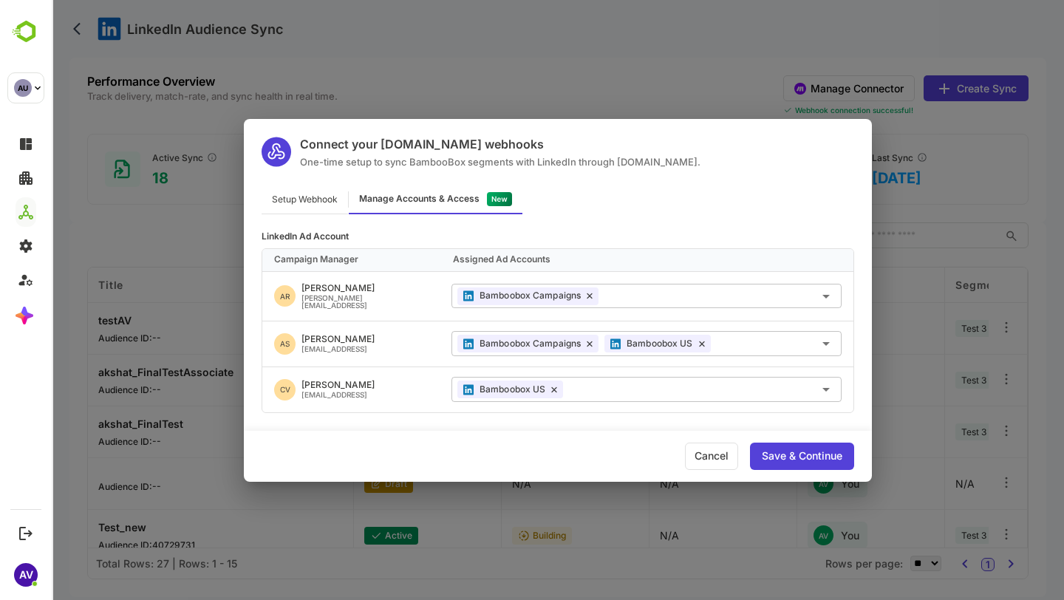
click at [148, 354] on div "Connect your Make.com webhooks One-time setup to sync BambooBox segments with L…" at bounding box center [558, 300] width 1012 height 600
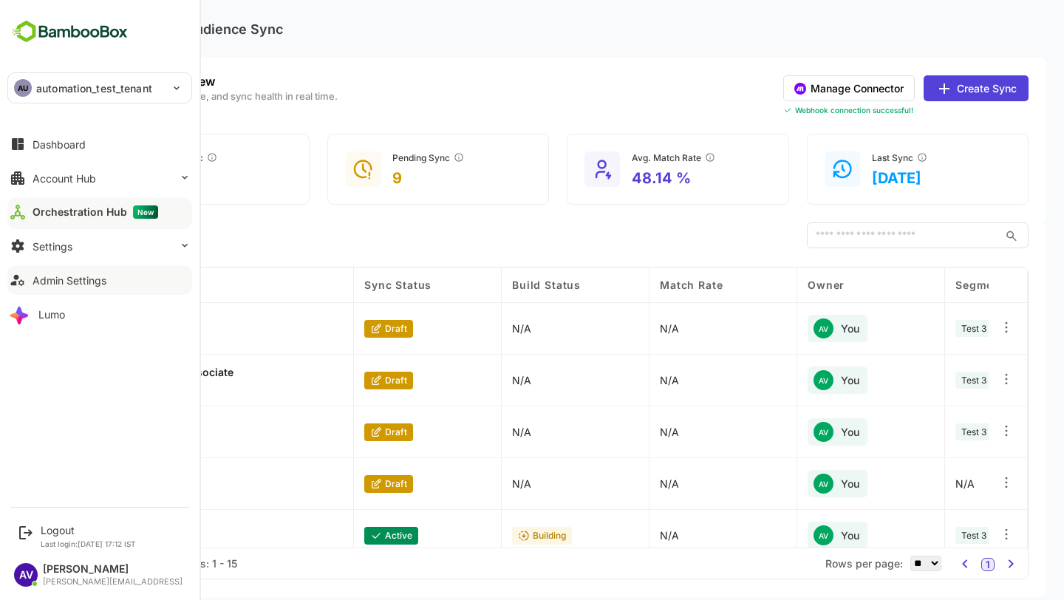
click at [67, 268] on button "Admin Settings" at bounding box center [99, 280] width 185 height 30
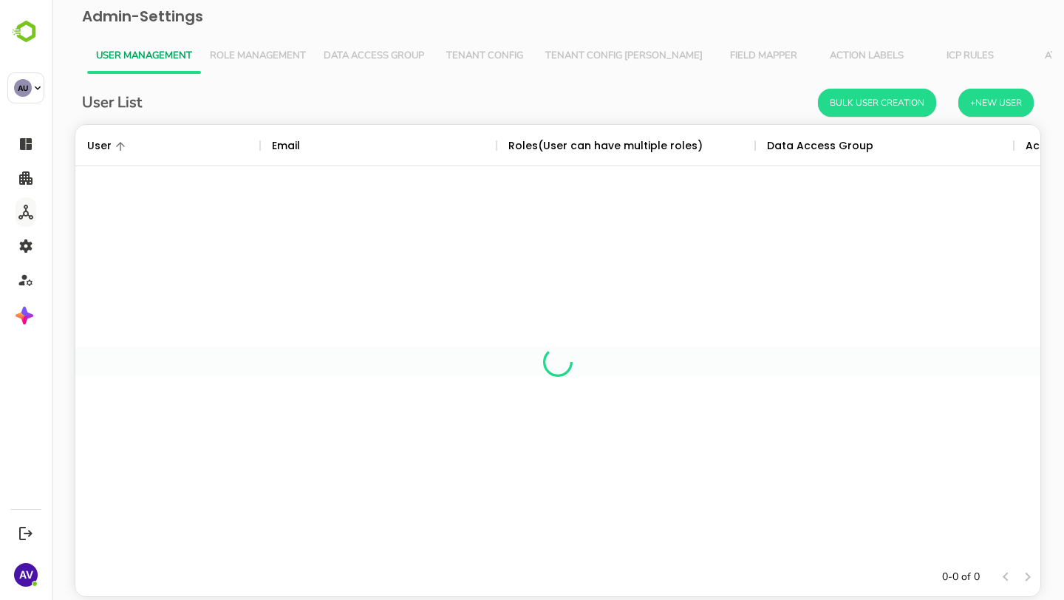
scroll to position [433, 965]
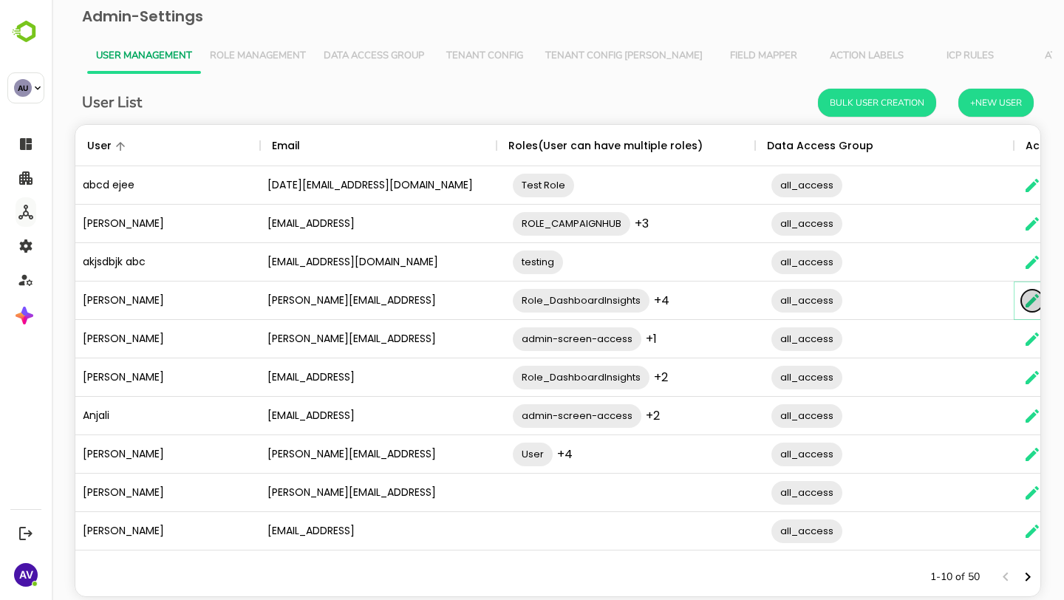
click at [1029, 297] on icon "The User Data" at bounding box center [1032, 301] width 18 height 18
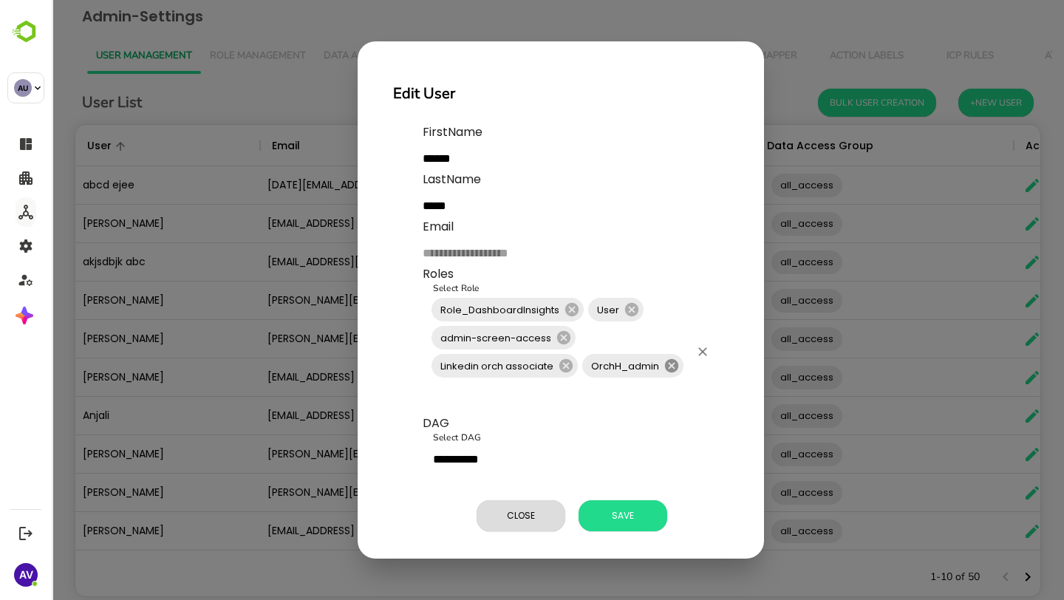
click at [670, 367] on icon at bounding box center [671, 365] width 13 height 13
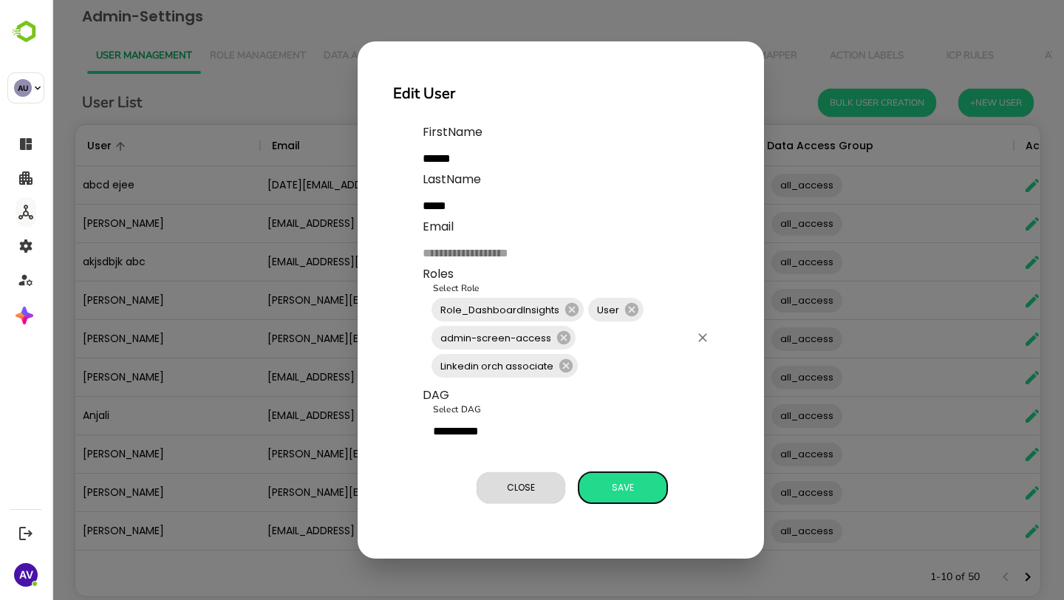
click at [621, 477] on button "Save" at bounding box center [623, 487] width 89 height 31
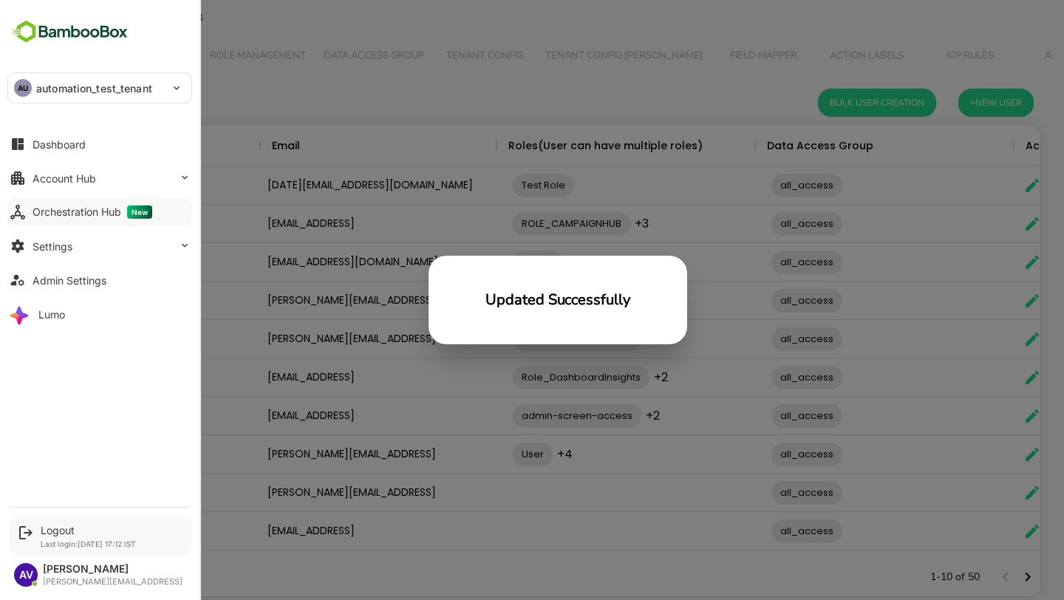
click at [39, 522] on div "Logout Last login: Sep 4 17:12 IST" at bounding box center [101, 536] width 183 height 39
click at [58, 522] on div "Logout" at bounding box center [88, 530] width 95 height 13
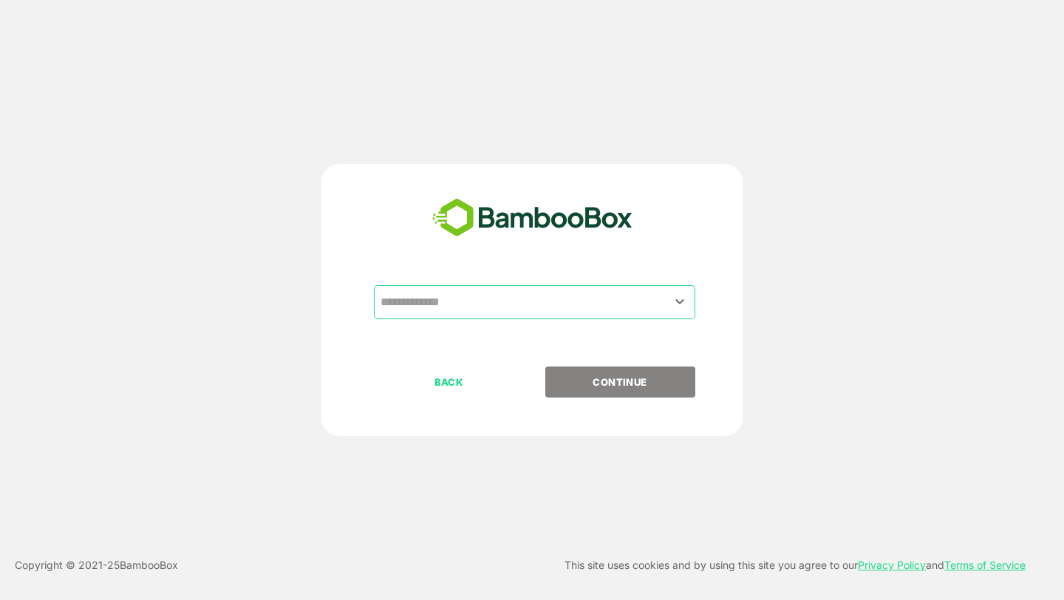
click at [672, 299] on icon "Open" at bounding box center [680, 302] width 18 height 18
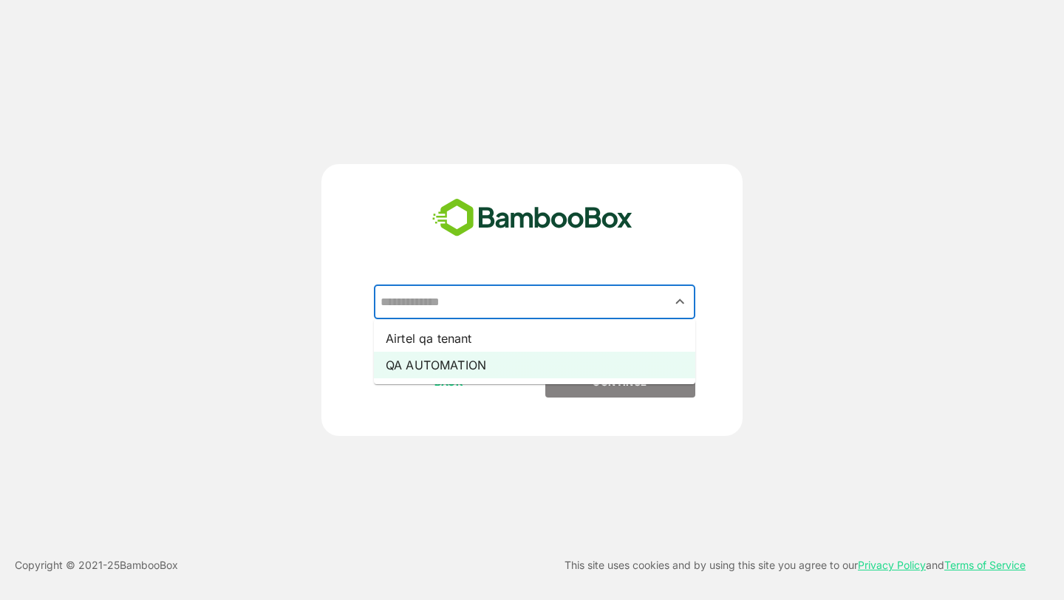
click at [641, 366] on li "QA AUTOMATION" at bounding box center [534, 365] width 321 height 27
type input "**********"
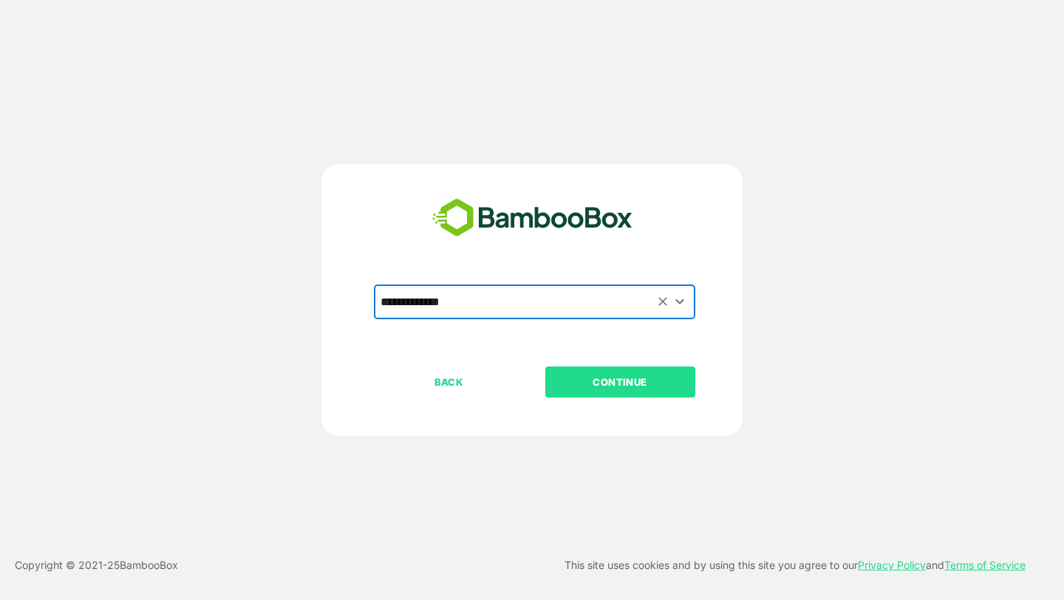
click at [641, 367] on button "CONTINUE" at bounding box center [620, 382] width 150 height 31
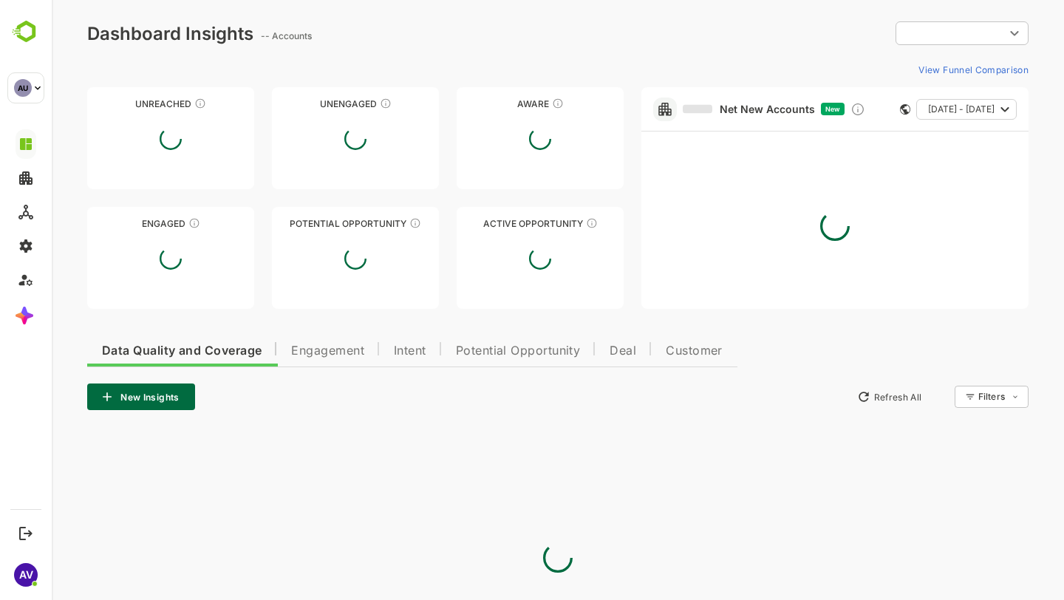
type input "**********"
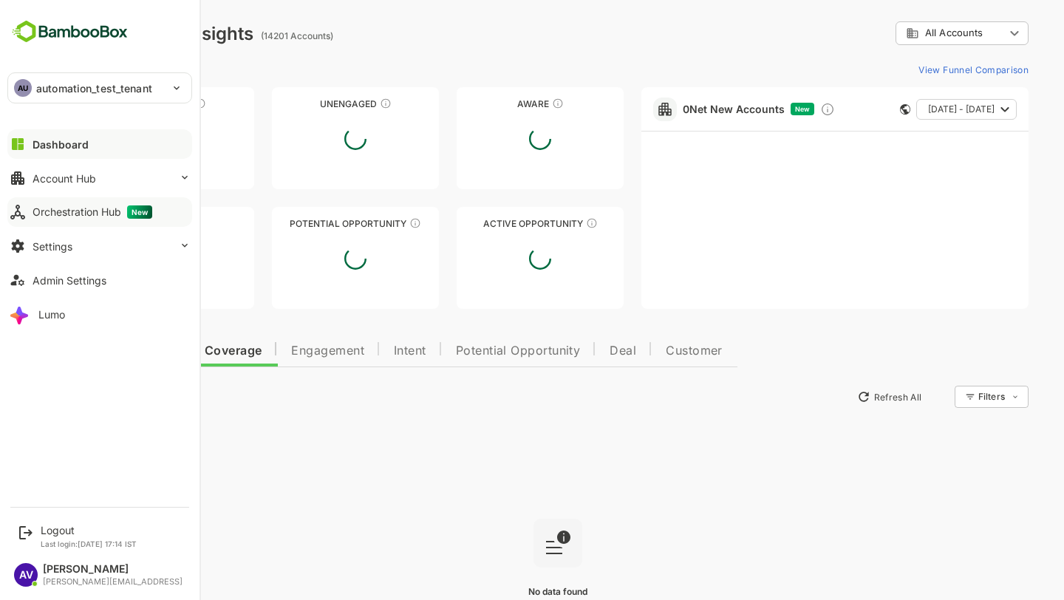
click at [26, 212] on button "Orchestration Hub New" at bounding box center [99, 212] width 185 height 30
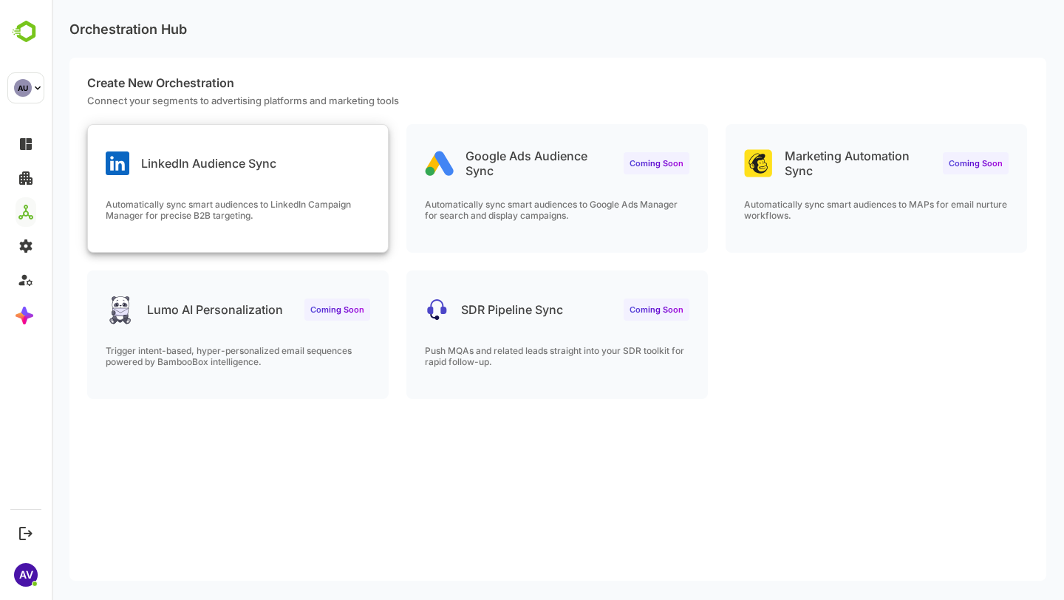
click at [290, 203] on p "Automatically sync smart audiences to LinkedIn Campaign Manager for precise B2B…" at bounding box center [238, 210] width 265 height 22
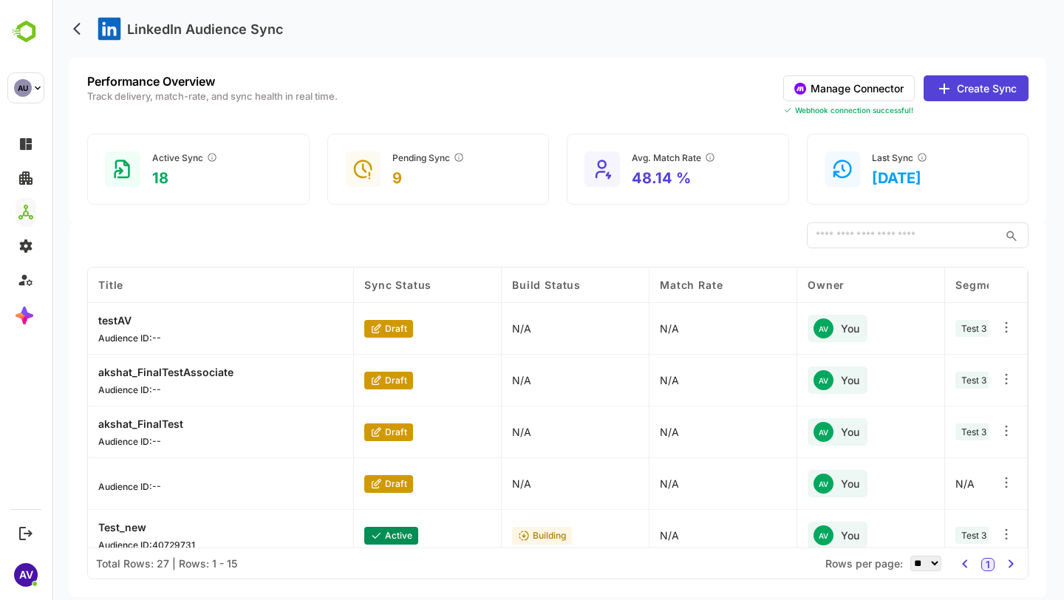
click at [856, 96] on button "Manage Connector" at bounding box center [849, 88] width 132 height 26
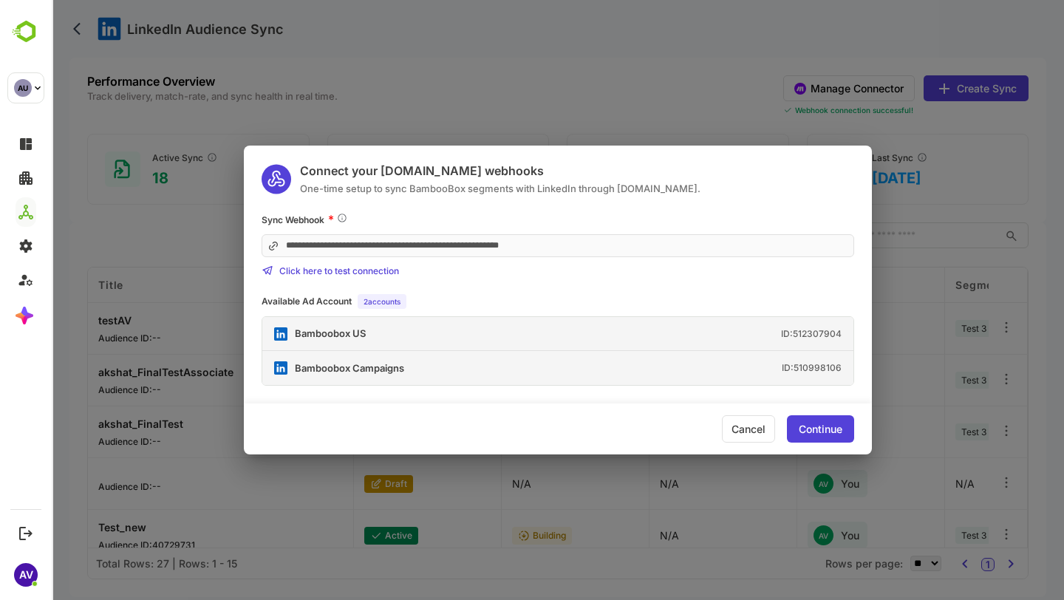
click at [739, 426] on div "Cancel" at bounding box center [748, 428] width 53 height 27
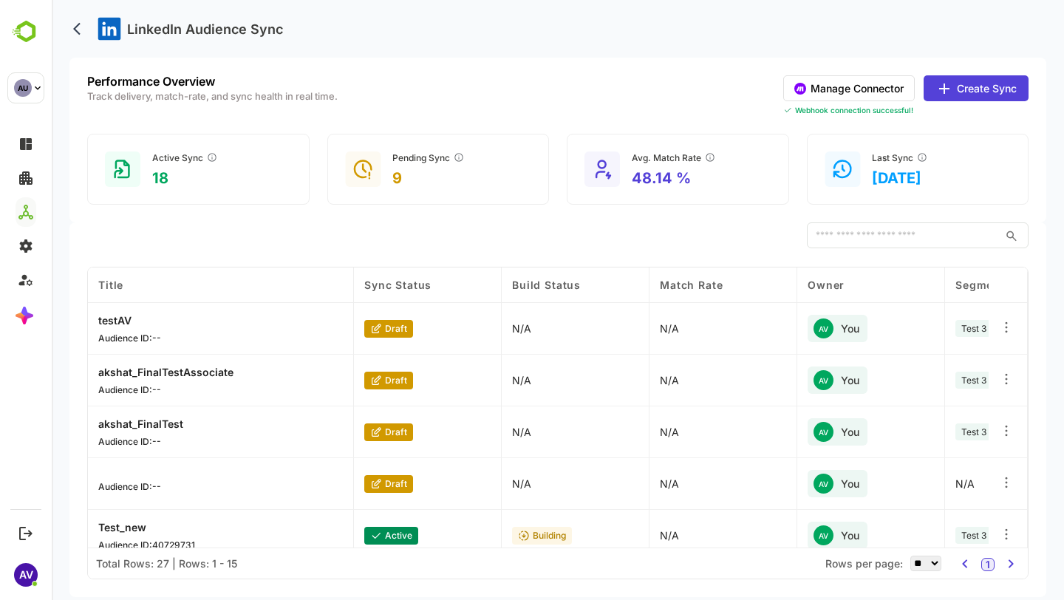
click at [856, 83] on button "Manage Connector" at bounding box center [849, 88] width 132 height 26
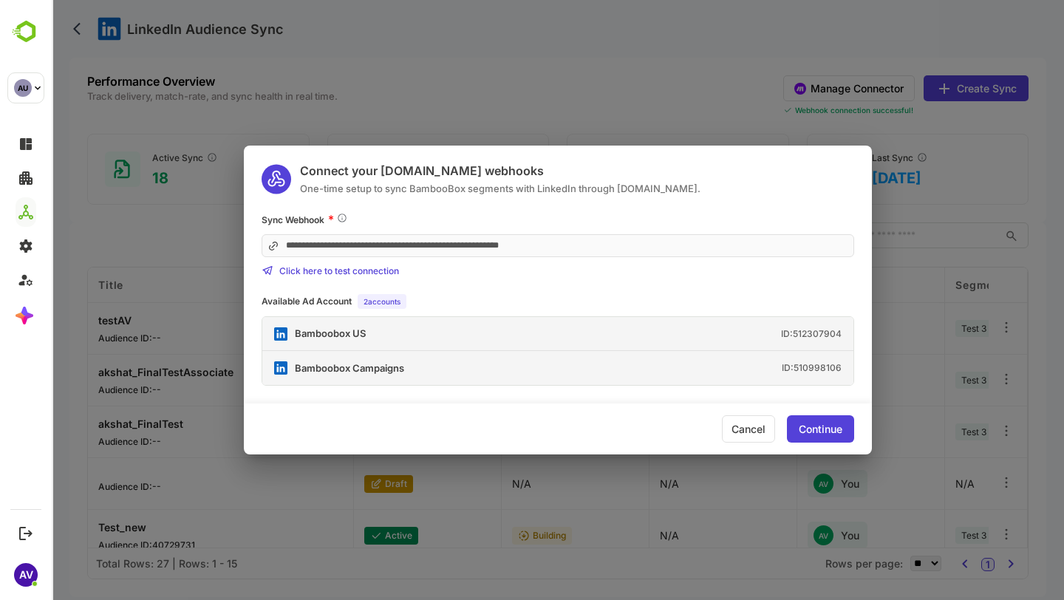
click at [747, 78] on div "**********" at bounding box center [558, 300] width 1012 height 600
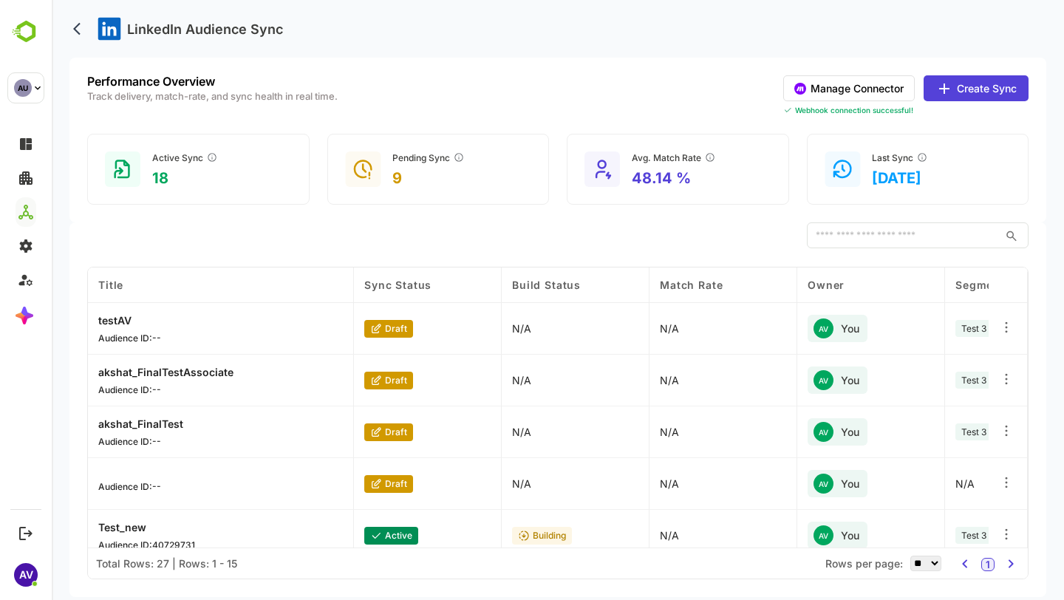
click at [820, 82] on button "Manage Connector" at bounding box center [849, 88] width 132 height 26
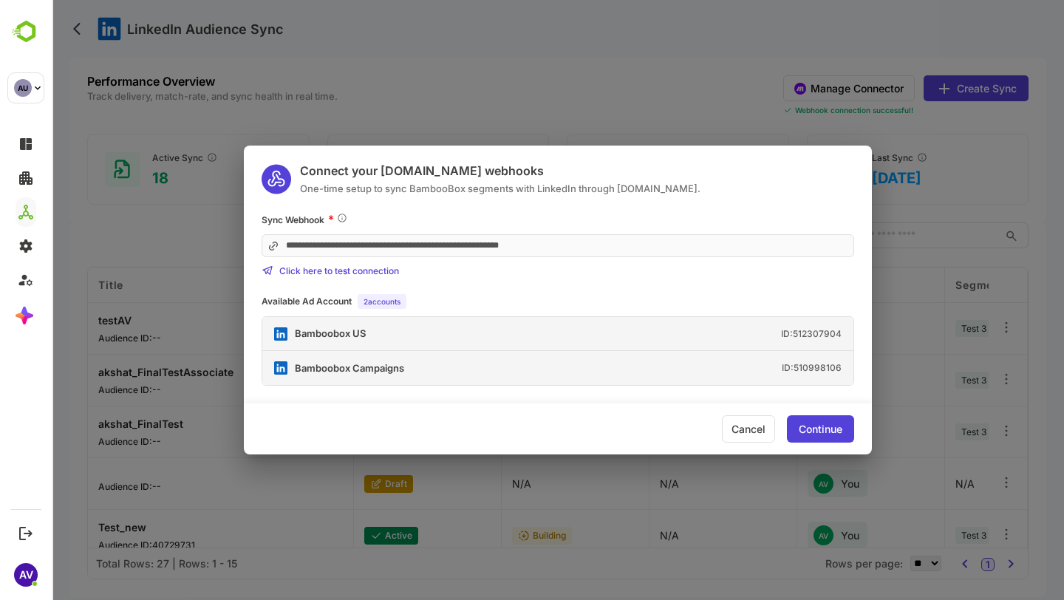
click at [632, 89] on div "**********" at bounding box center [558, 300] width 1012 height 600
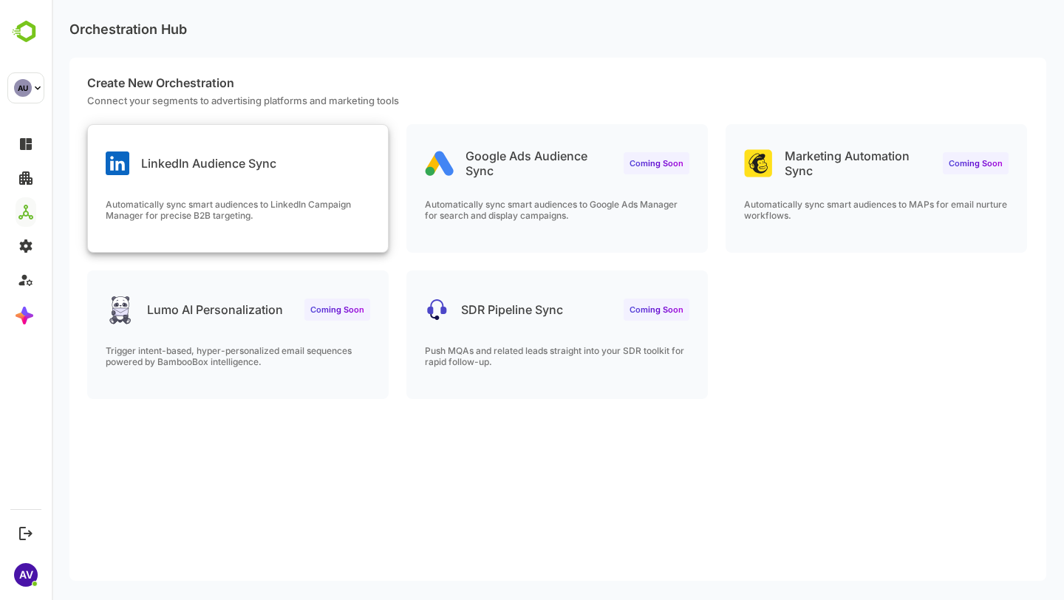
click at [261, 217] on p "Automatically sync smart audiences to LinkedIn Campaign Manager for precise B2B…" at bounding box center [238, 210] width 265 height 22
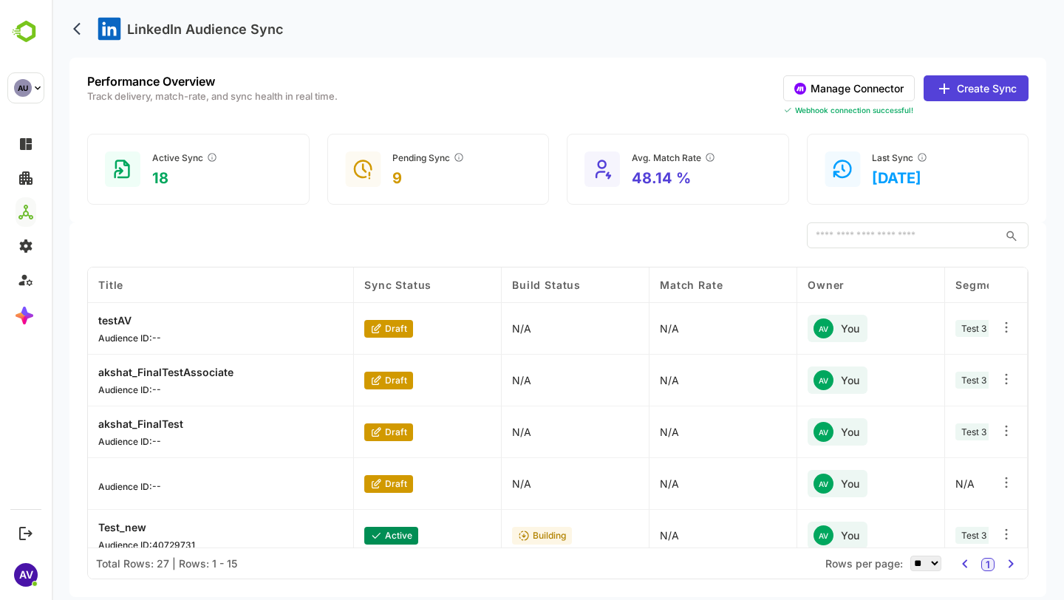
click at [878, 78] on button "Manage Connector" at bounding box center [849, 88] width 132 height 26
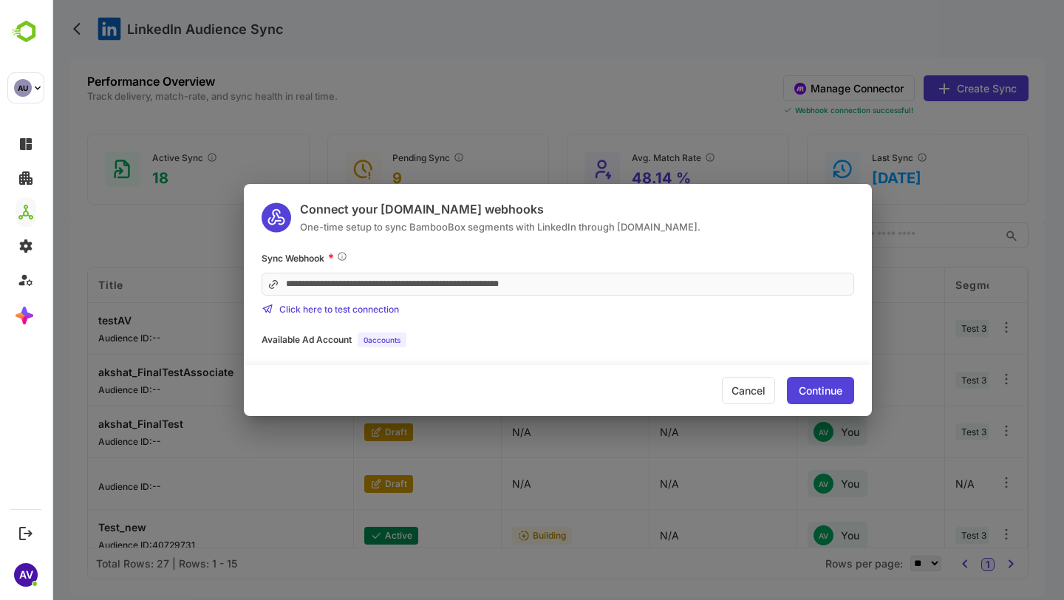
click at [803, 398] on div "Continue" at bounding box center [820, 390] width 67 height 27
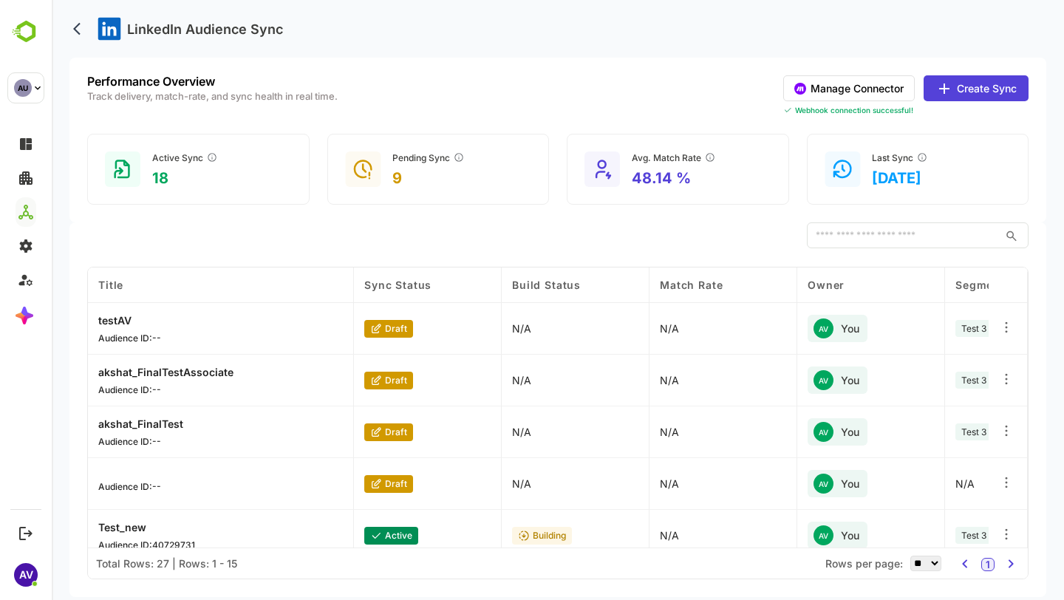
click at [944, 85] on icon at bounding box center [945, 89] width 18 height 18
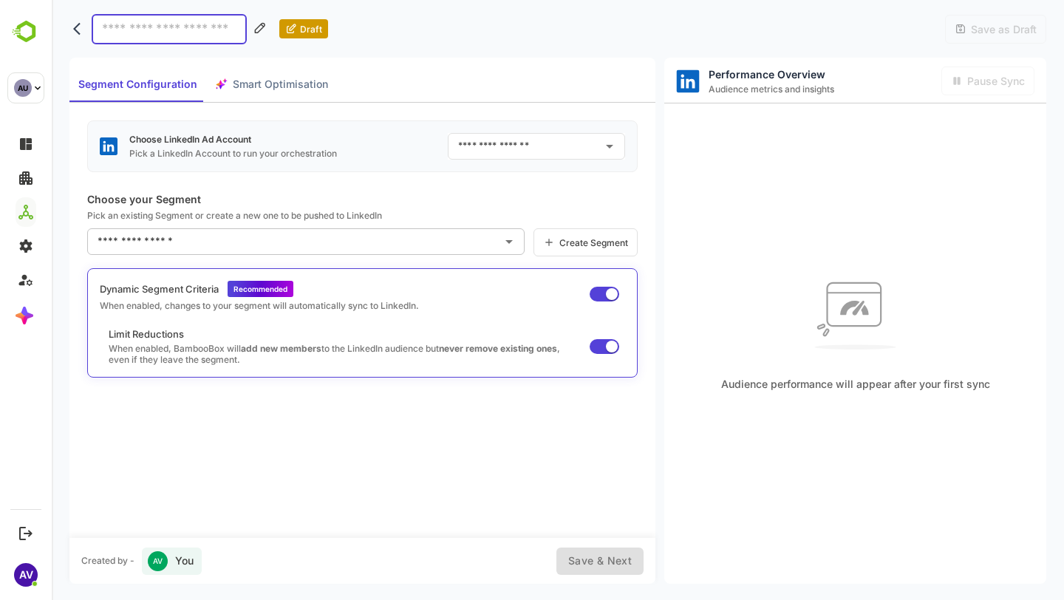
click at [570, 143] on input "text" at bounding box center [525, 146] width 142 height 24
click at [610, 147] on icon "Open" at bounding box center [610, 146] width 18 height 18
click at [545, 112] on div "Choose LinkedIn Ad Account Pick a LinkedIn Account to run your orchestration ​ …" at bounding box center [362, 320] width 586 height 435
click at [603, 144] on icon "Open" at bounding box center [610, 146] width 18 height 18
click at [419, 101] on div "Segment Configuration Smart Optimisation" at bounding box center [362, 80] width 586 height 45
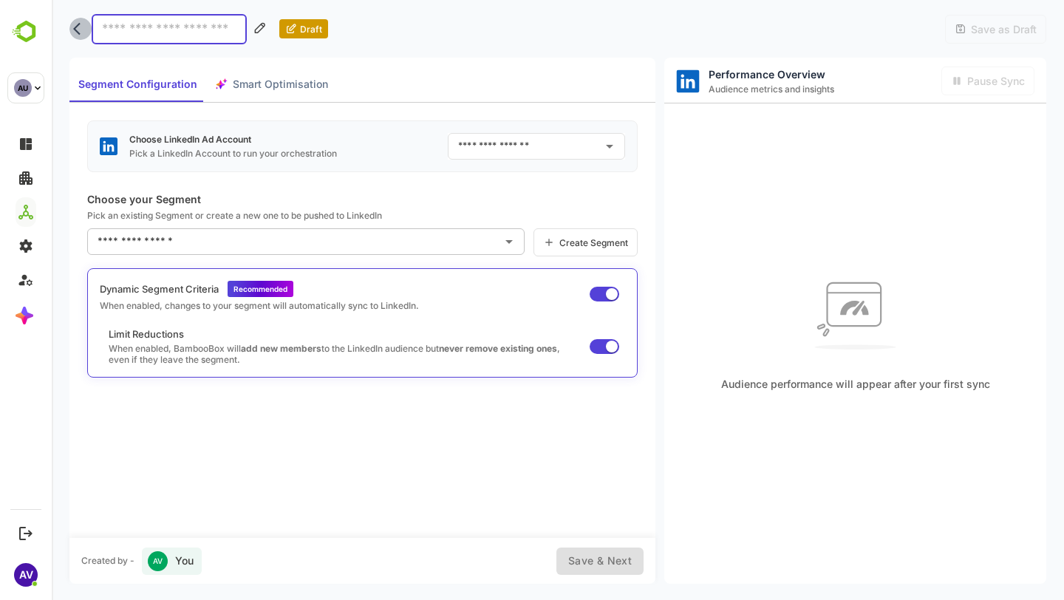
click at [76, 27] on icon "back" at bounding box center [76, 29] width 7 height 13
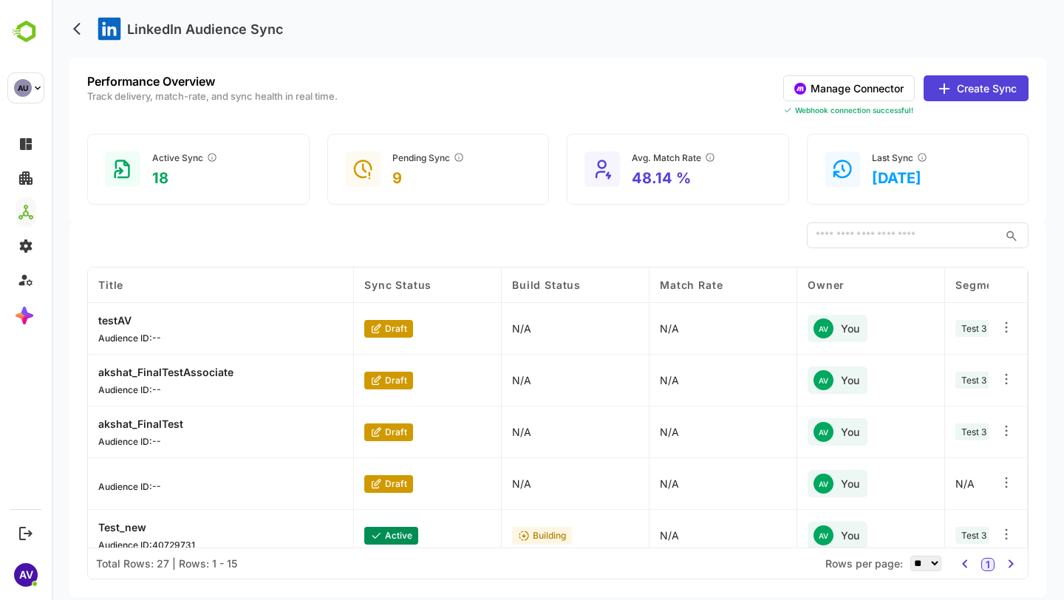
click at [834, 93] on button "Manage Connector" at bounding box center [849, 88] width 132 height 26
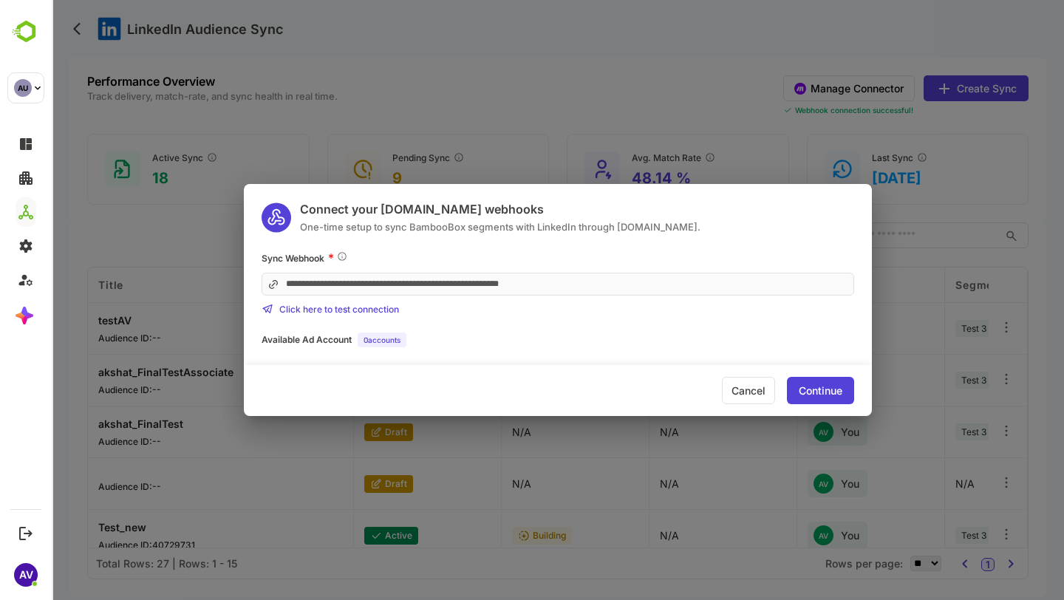
click at [704, 88] on div "**********" at bounding box center [558, 300] width 1012 height 600
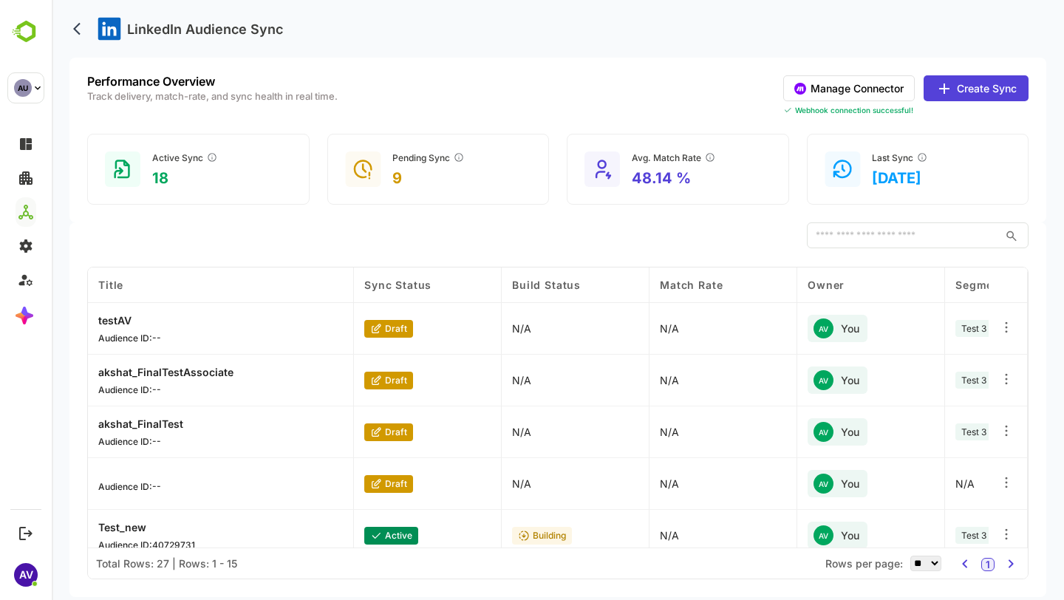
click at [868, 60] on div "Performance Overview Track delivery, match-rate, and sync health in real time. …" at bounding box center [557, 140] width 977 height 165
click at [886, 91] on button "Manage Connector" at bounding box center [849, 88] width 132 height 26
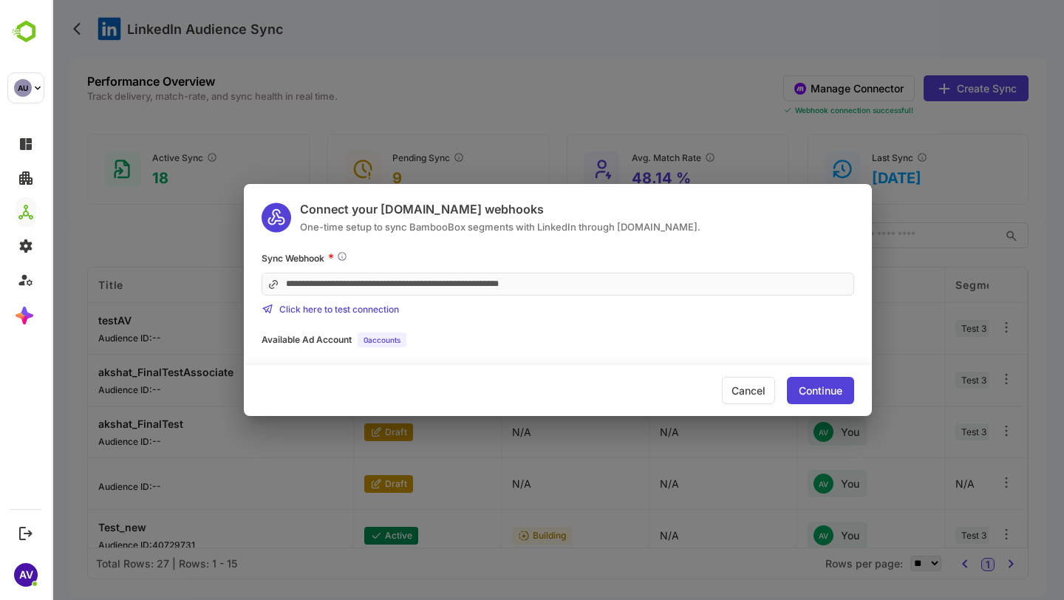
click at [859, 152] on div "**********" at bounding box center [558, 300] width 1012 height 600
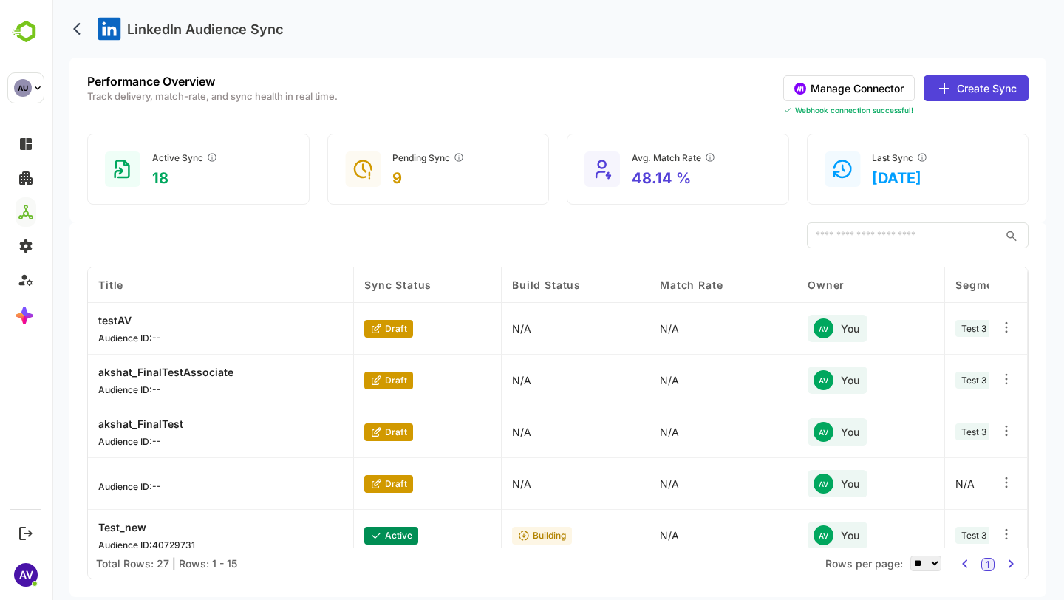
click at [820, 91] on button "Manage Connector" at bounding box center [849, 88] width 132 height 26
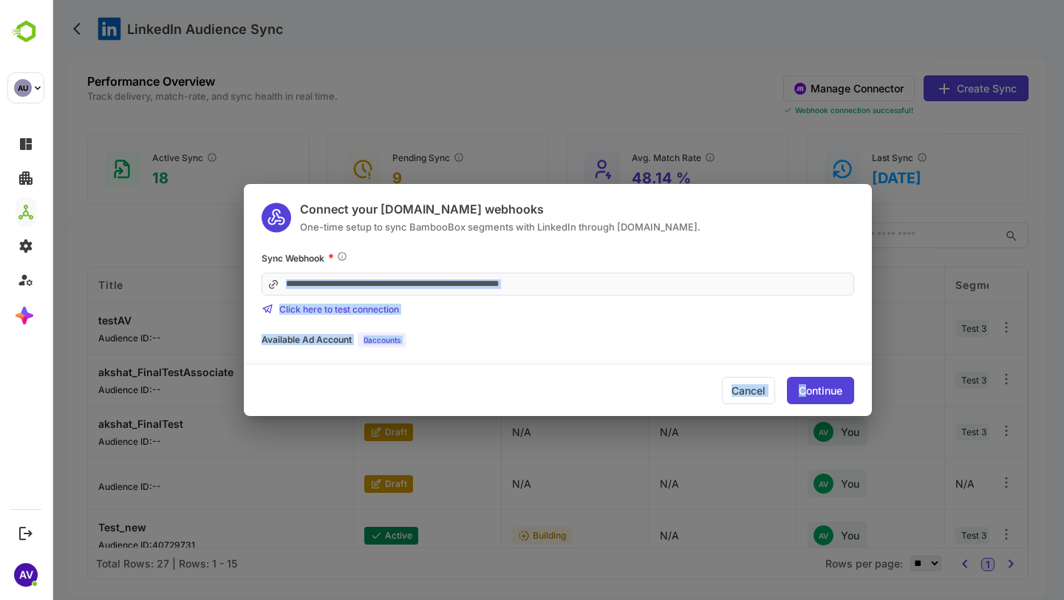
click at [769, 290] on div "**********" at bounding box center [558, 334] width 628 height 166
click at [675, 75] on div "**********" at bounding box center [558, 300] width 1012 height 600
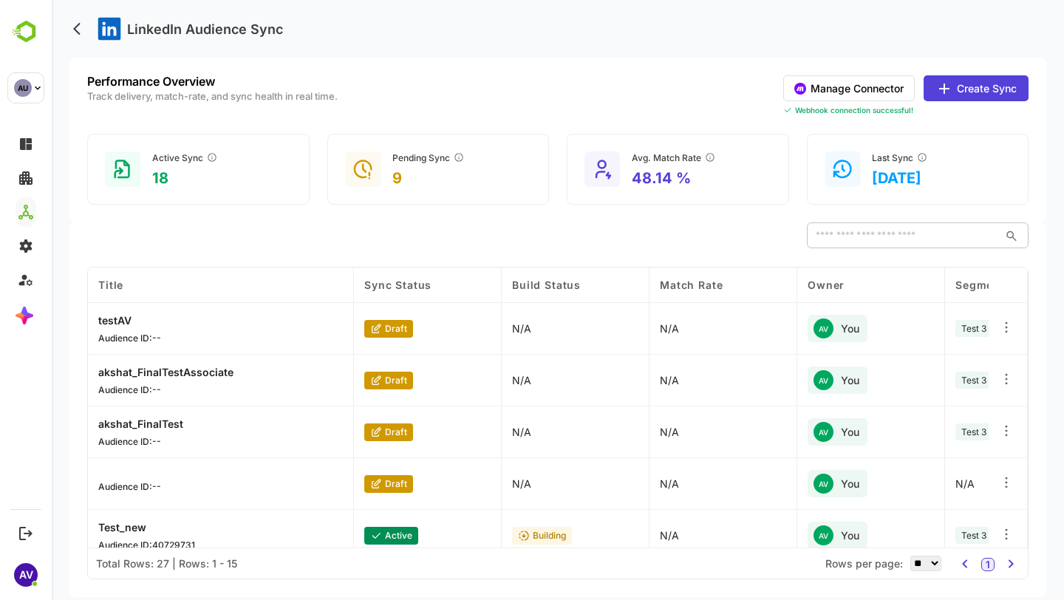
click at [831, 232] on input "text" at bounding box center [903, 235] width 192 height 27
click at [761, 71] on div "Performance Overview Track delivery, match-rate, and sync health in real time. …" at bounding box center [557, 140] width 977 height 165
click at [891, 92] on button "Manage Connector" at bounding box center [849, 88] width 132 height 26
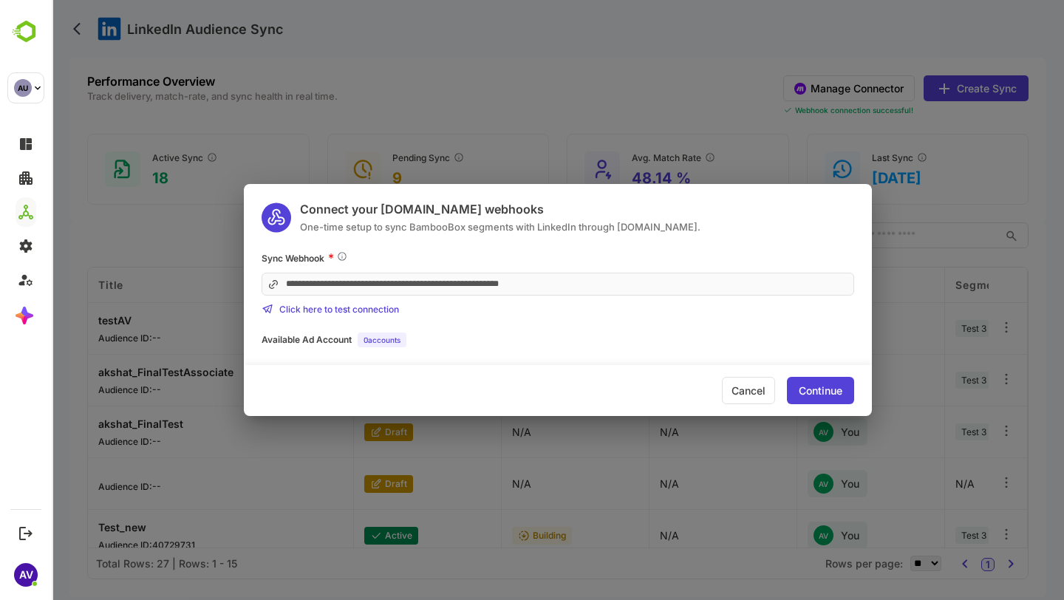
click at [808, 389] on div "Continue" at bounding box center [821, 391] width 44 height 10
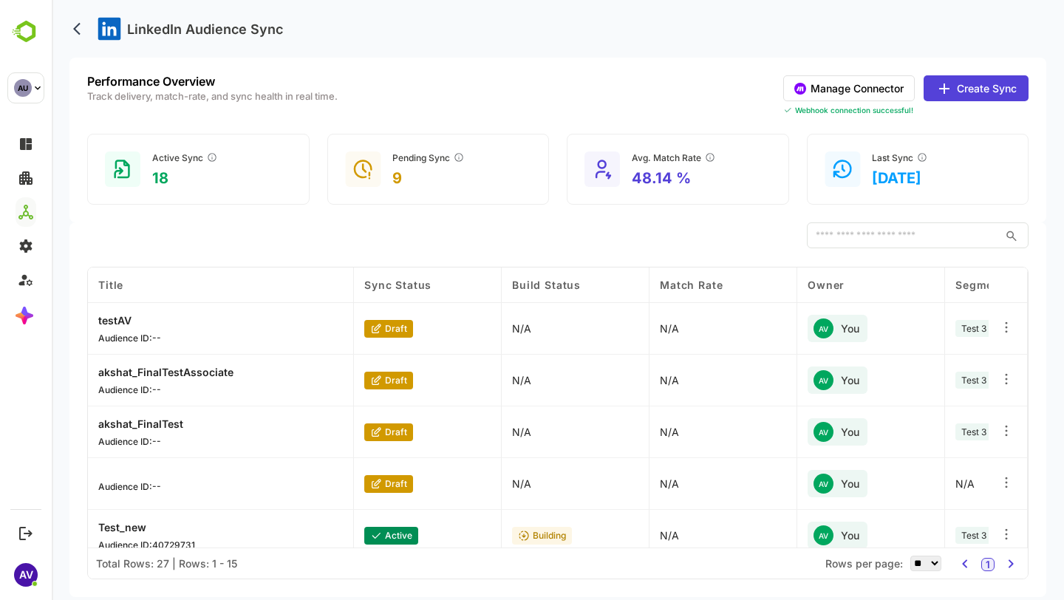
click at [882, 95] on button "Manage Connector" at bounding box center [849, 88] width 132 height 26
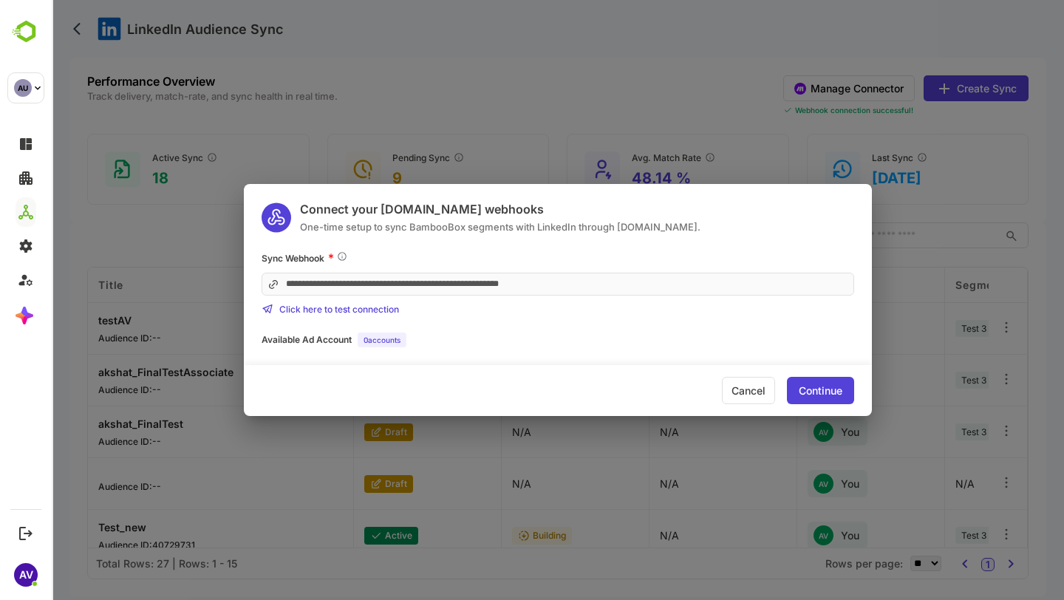
click at [825, 387] on div "Continue" at bounding box center [821, 391] width 44 height 10
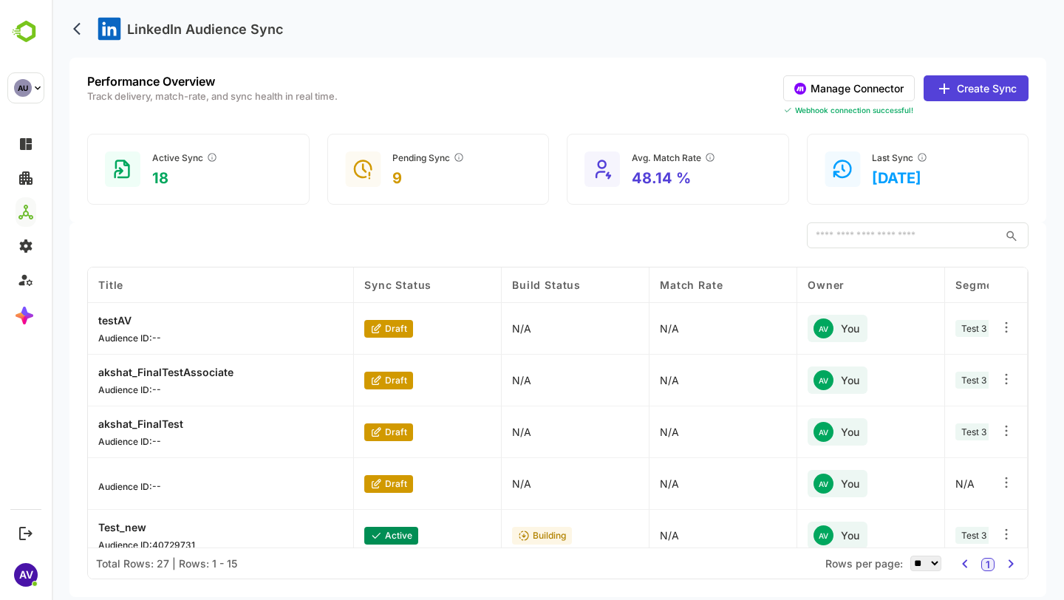
click at [852, 84] on button "Manage Connector" at bounding box center [849, 88] width 132 height 26
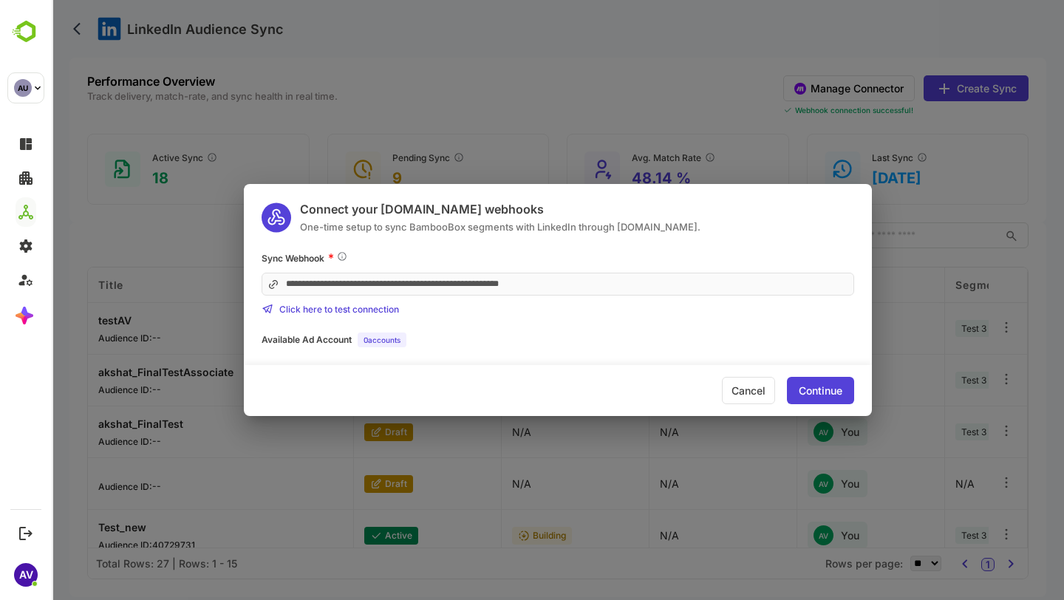
click at [805, 395] on div "Continue" at bounding box center [821, 391] width 44 height 10
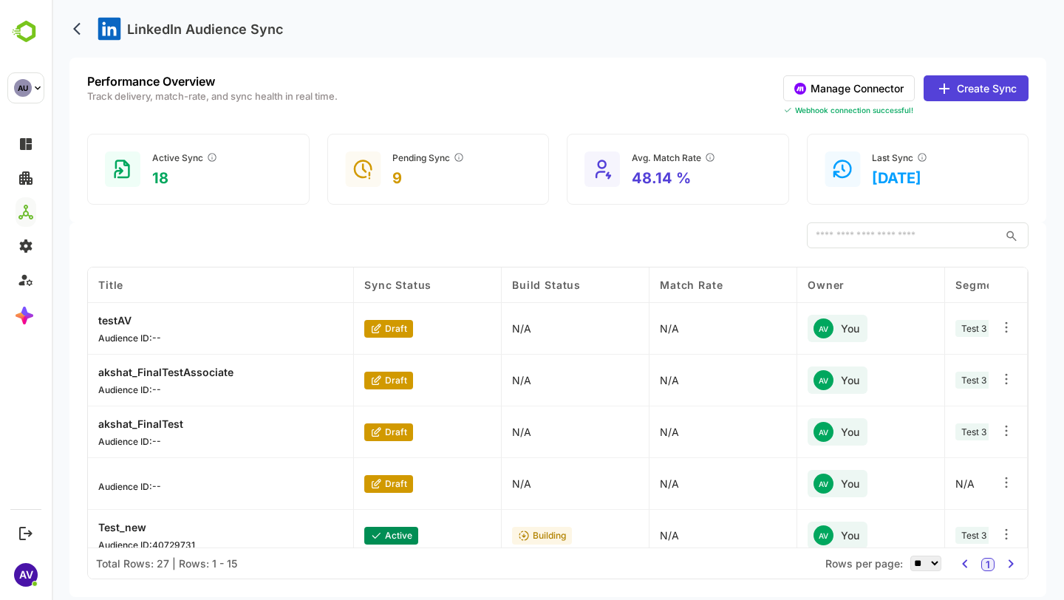
click at [878, 86] on button "Manage Connector" at bounding box center [849, 88] width 132 height 26
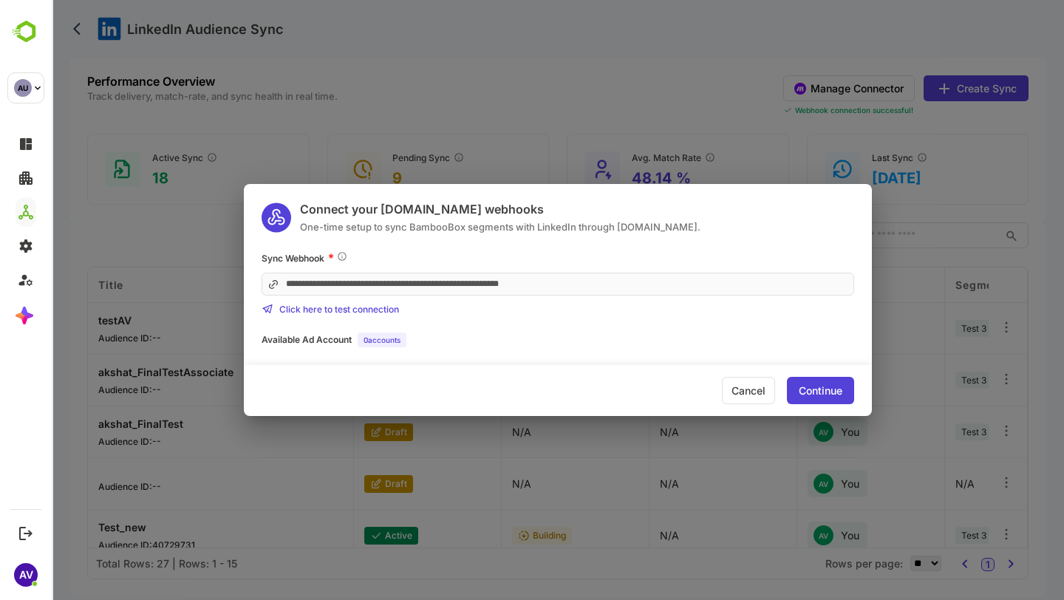
click at [814, 393] on div "Continue" at bounding box center [821, 391] width 44 height 10
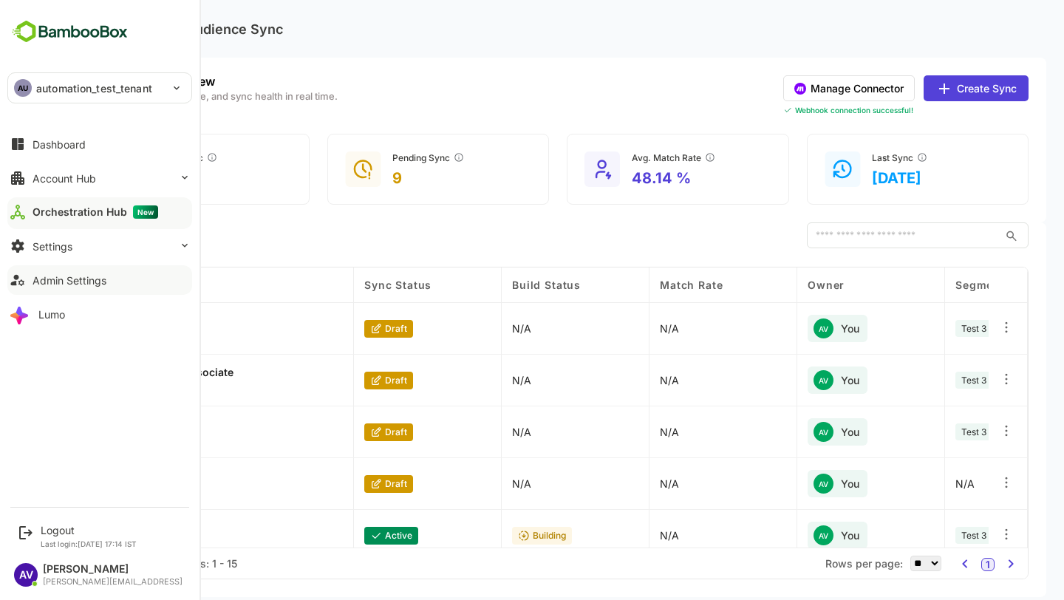
click at [46, 274] on div "Admin Settings" at bounding box center [70, 280] width 74 height 13
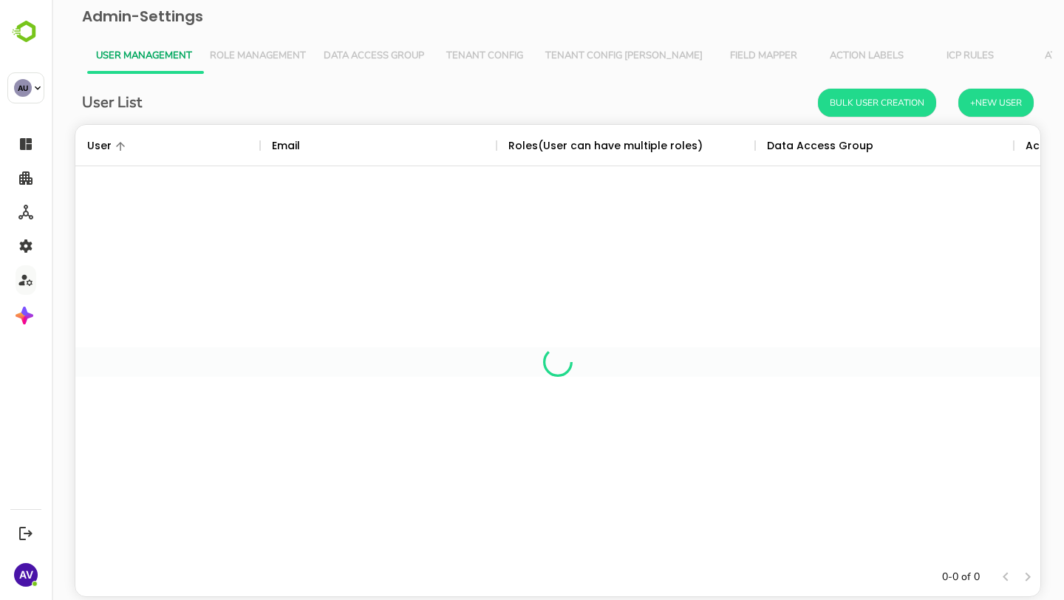
scroll to position [433, 965]
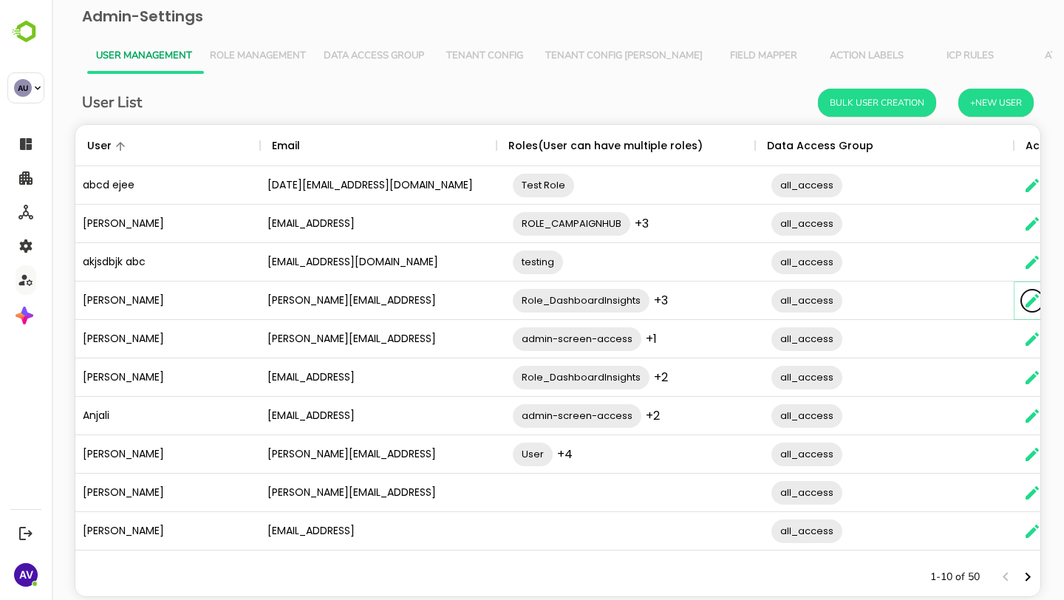
click at [1029, 301] on icon "The User Data" at bounding box center [1032, 301] width 18 height 18
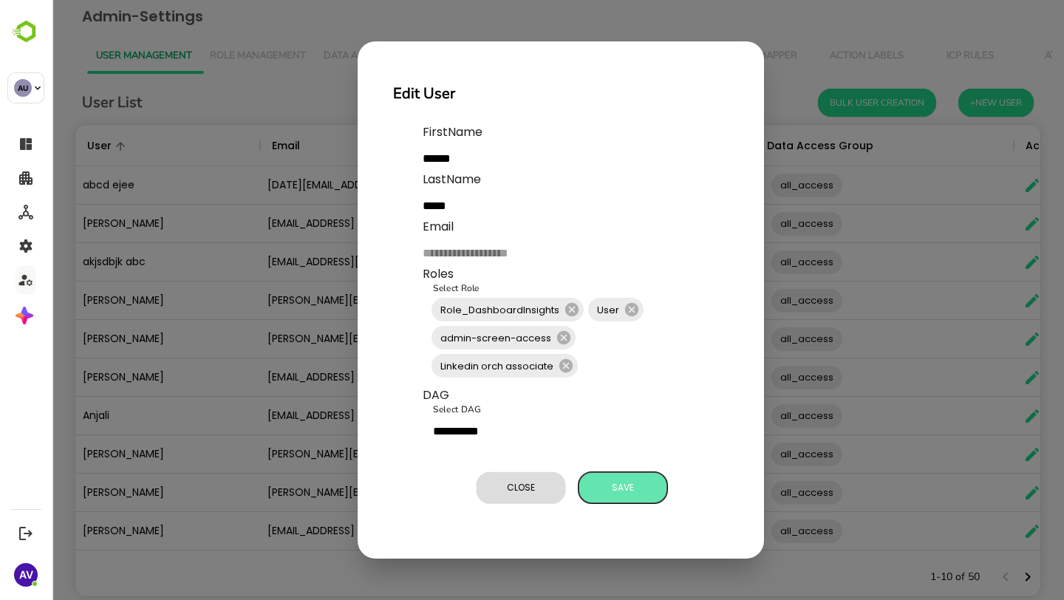
click at [624, 492] on span "Save" at bounding box center [623, 487] width 74 height 19
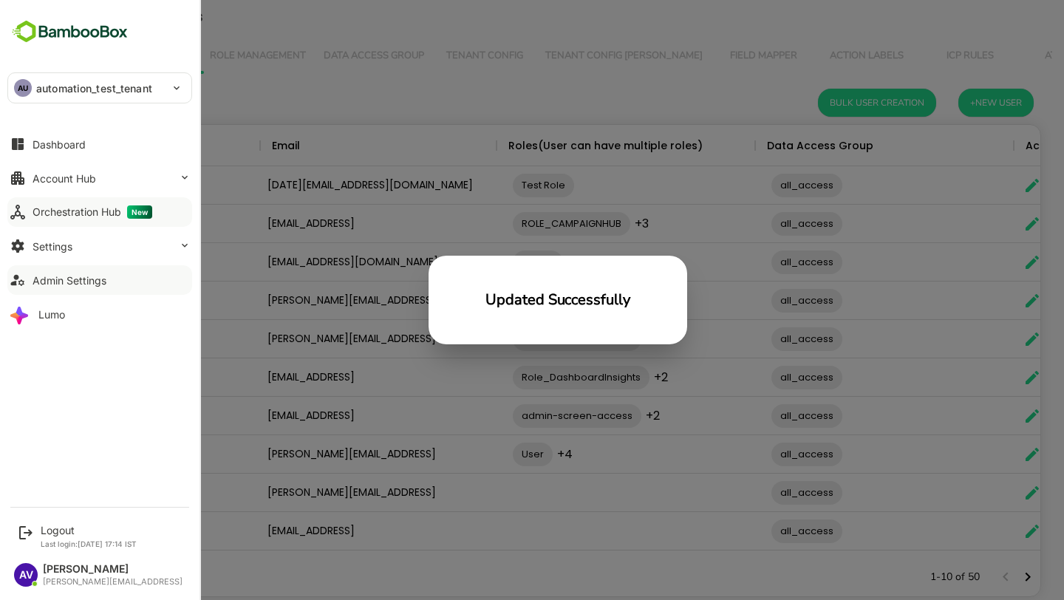
click at [43, 216] on div "Orchestration Hub New" at bounding box center [93, 211] width 120 height 13
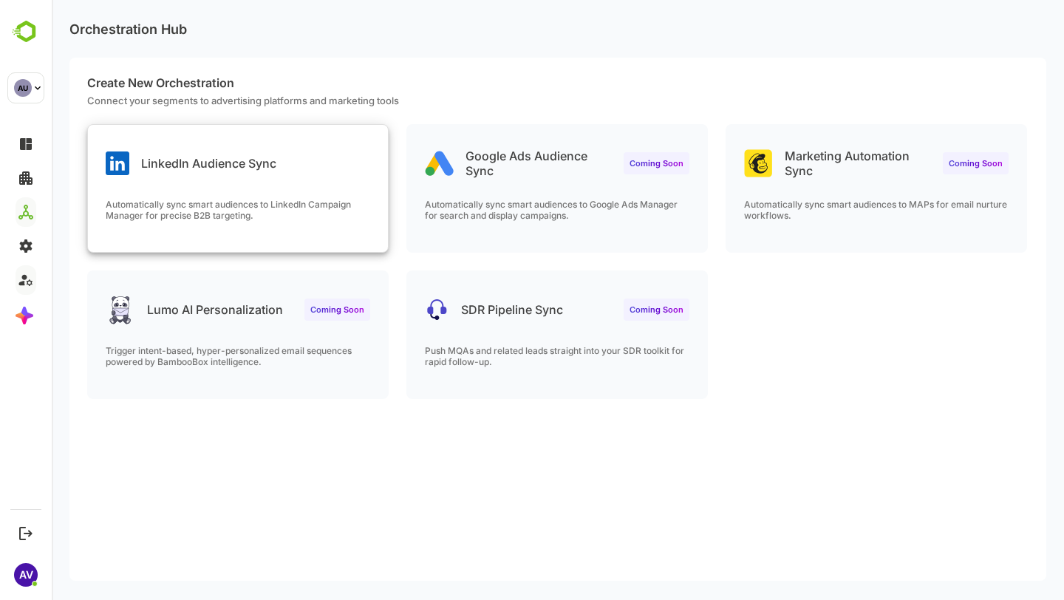
click at [166, 209] on p "Automatically sync smart audiences to LinkedIn Campaign Manager for precise B2B…" at bounding box center [238, 210] width 265 height 22
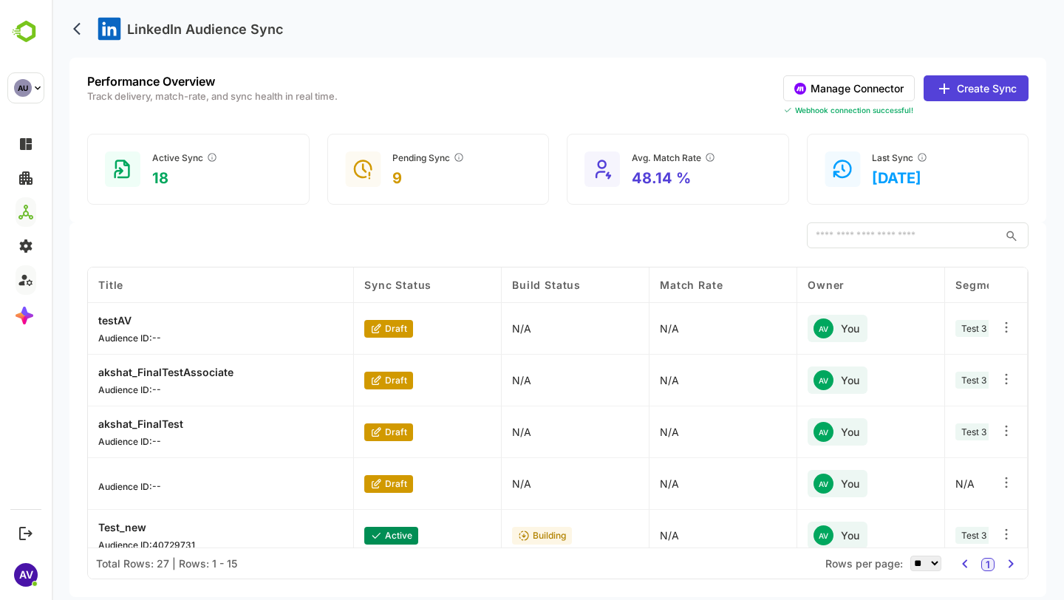
click at [132, 421] on p "akshat_FinalTest" at bounding box center [140, 424] width 85 height 13
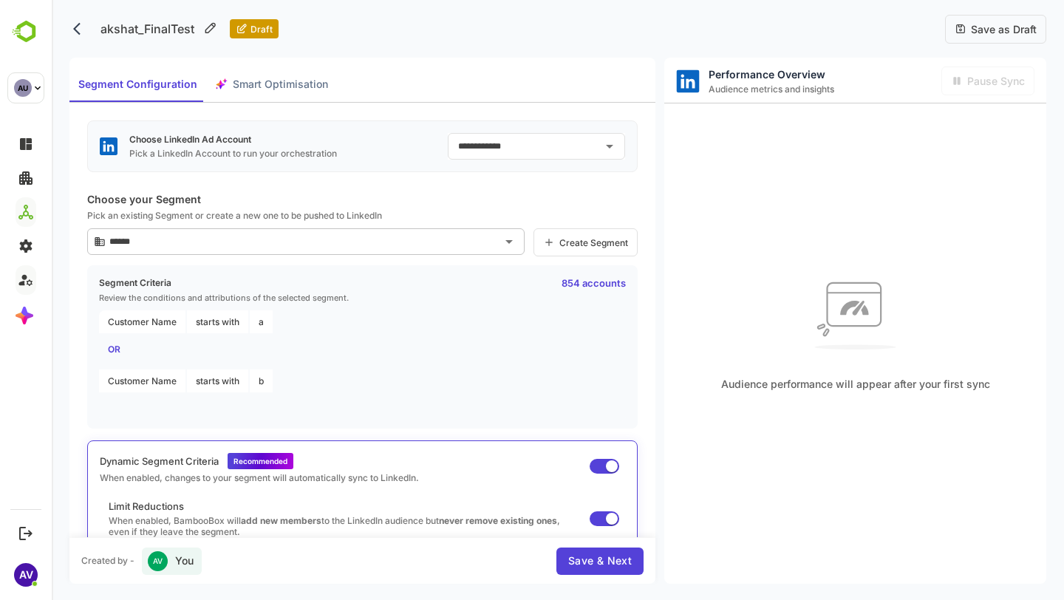
type input "******"
click at [73, 29] on icon "back" at bounding box center [76, 29] width 7 height 13
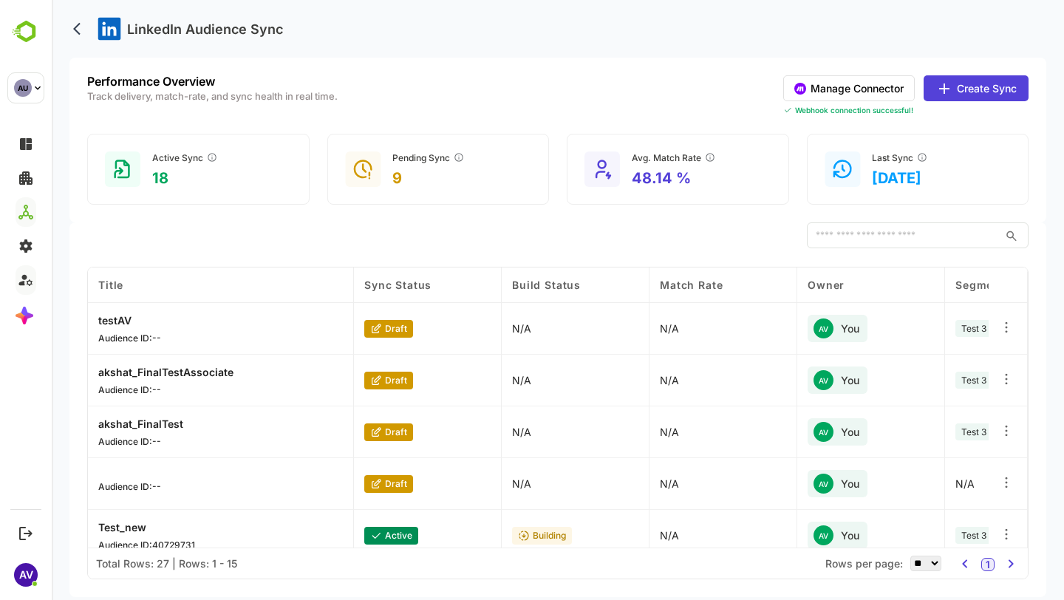
click at [970, 89] on button "Create Sync" at bounding box center [976, 88] width 105 height 26
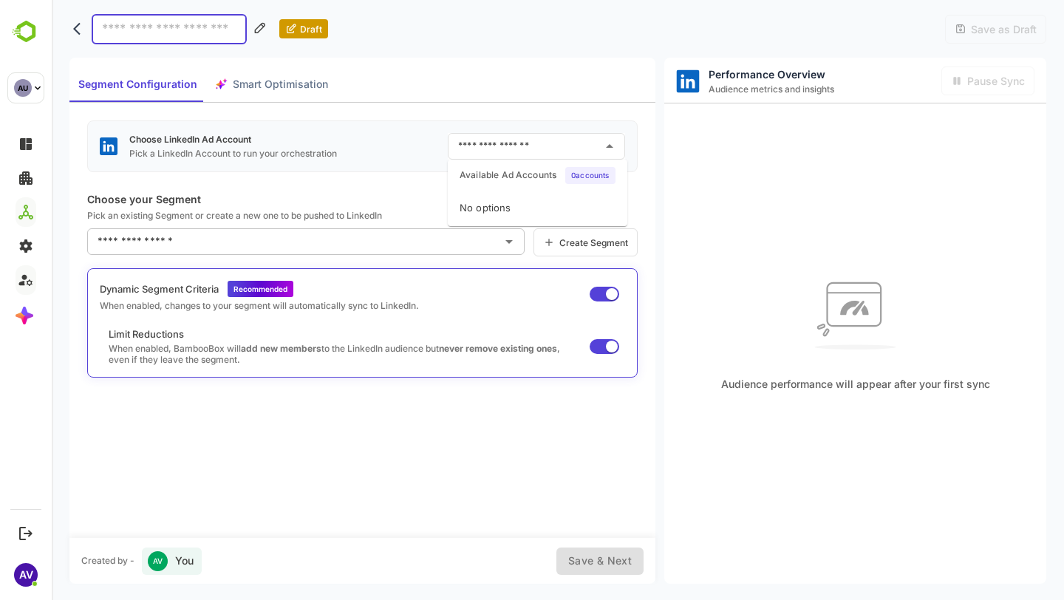
click at [560, 143] on input "text" at bounding box center [525, 146] width 142 height 24
click at [381, 123] on div "Choose LinkedIn Ad Account Pick a LinkedIn Account to run your orchestration ​" at bounding box center [362, 146] width 551 height 52
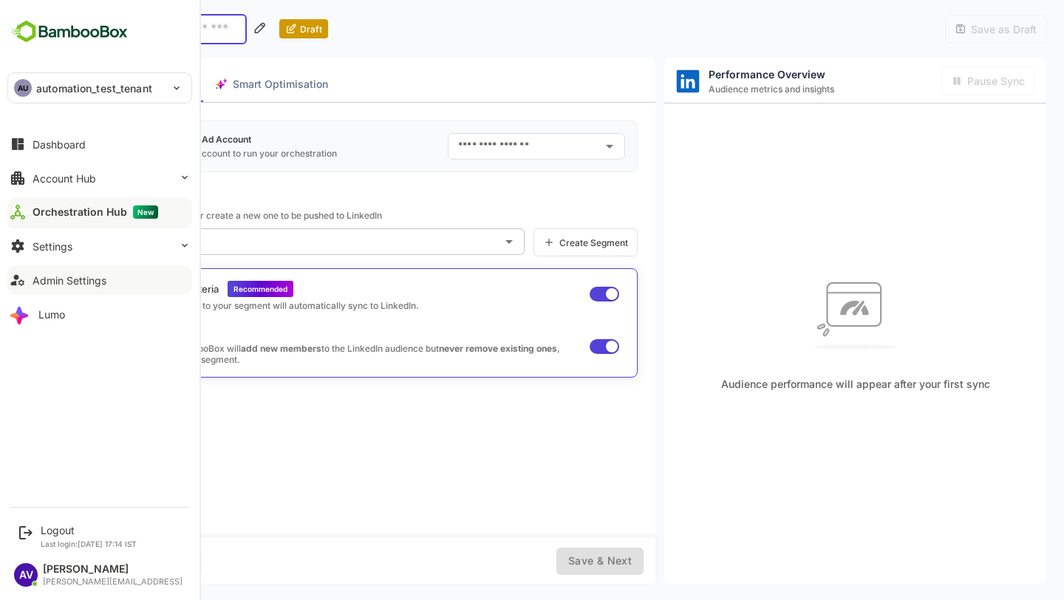
click at [87, 221] on div at bounding box center [99, 224] width 185 height 9
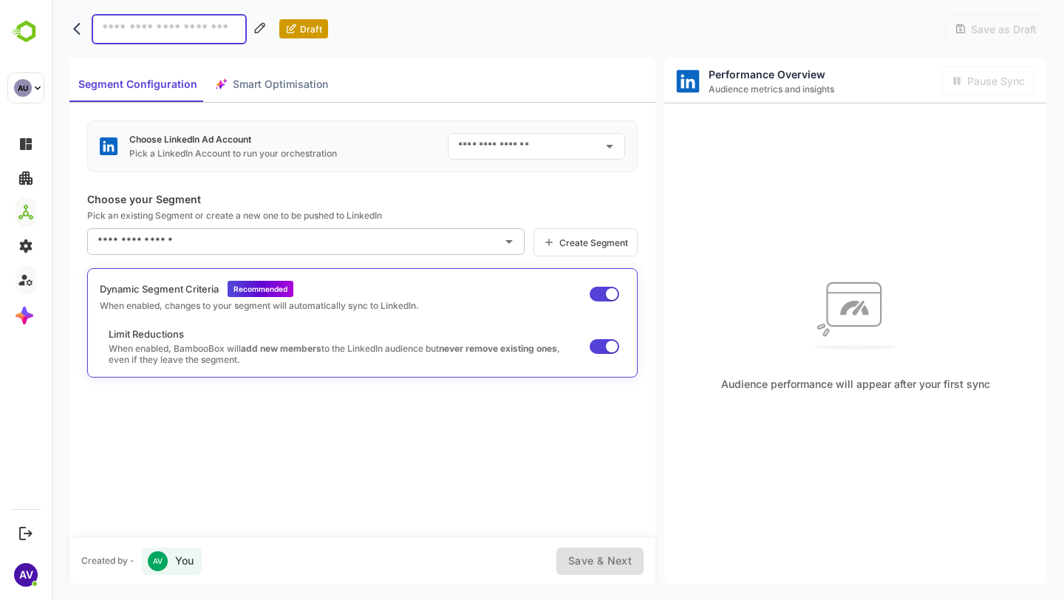
click at [288, 219] on p "Pick an existing Segment or create a new one to be pushed to LinkedIn" at bounding box center [362, 215] width 551 height 11
click at [80, 16] on div "Draft" at bounding box center [198, 29] width 259 height 30
click at [79, 26] on icon "back" at bounding box center [80, 28] width 15 height 15
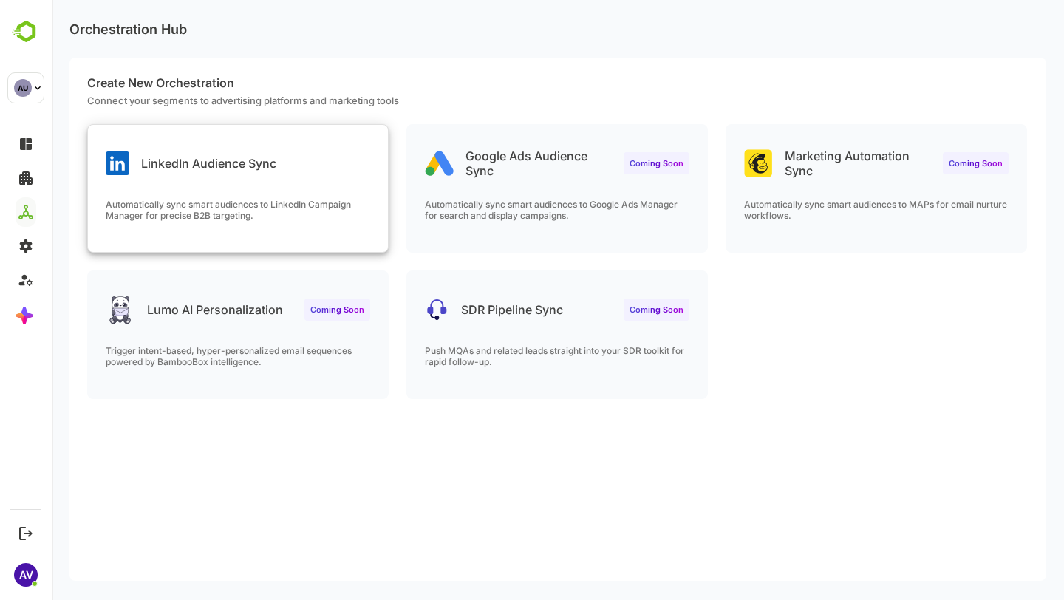
click at [356, 191] on div "LinkedIn Audience Sync Automatically sync smart audiences to LinkedIn Campaign …" at bounding box center [238, 188] width 300 height 127
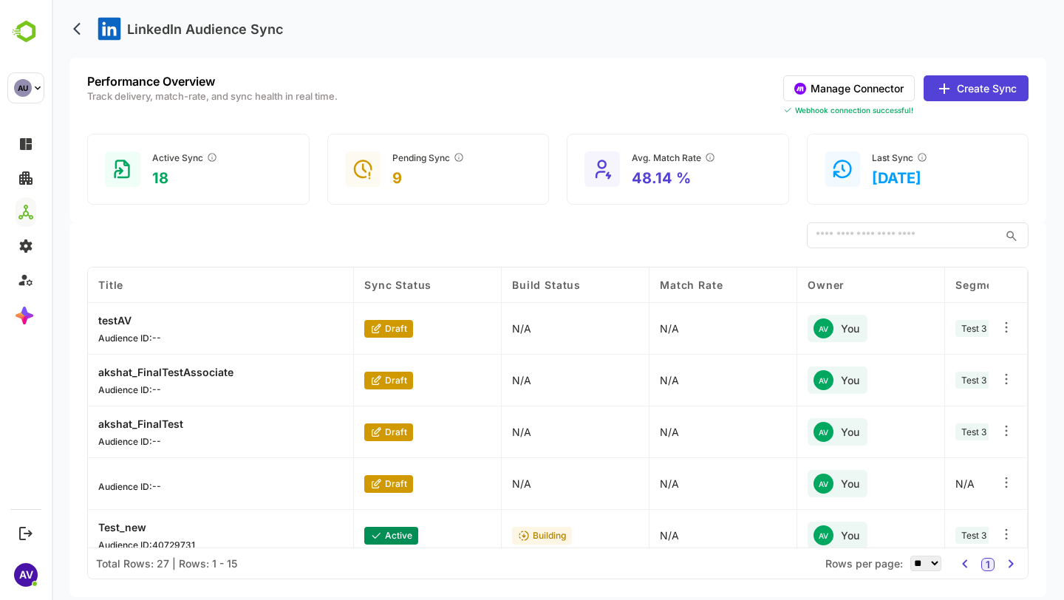
click at [905, 85] on button "Manage Connector" at bounding box center [849, 88] width 132 height 26
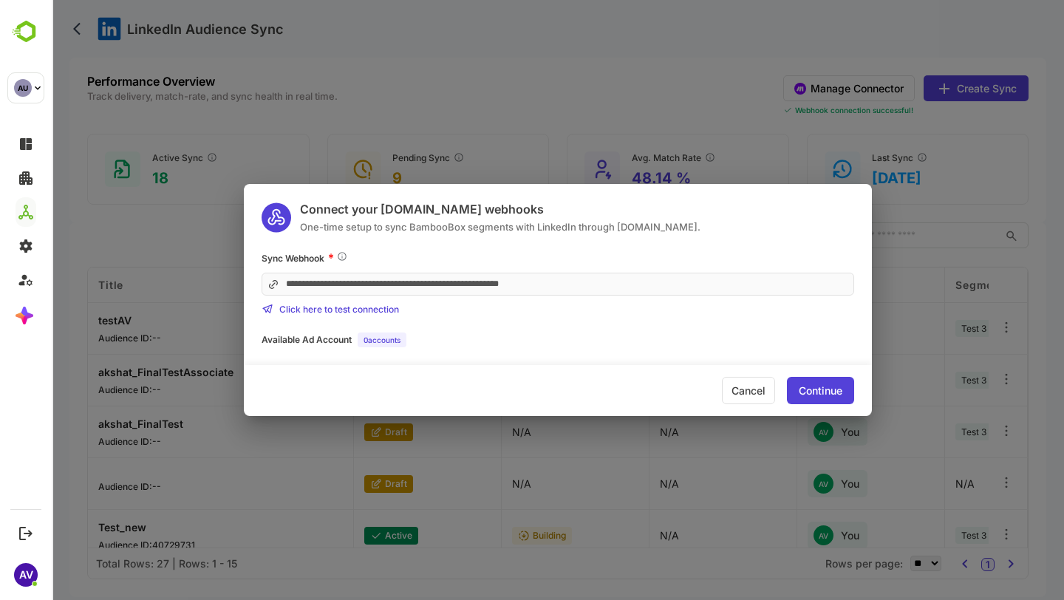
click at [802, 386] on div "Continue" at bounding box center [821, 391] width 44 height 10
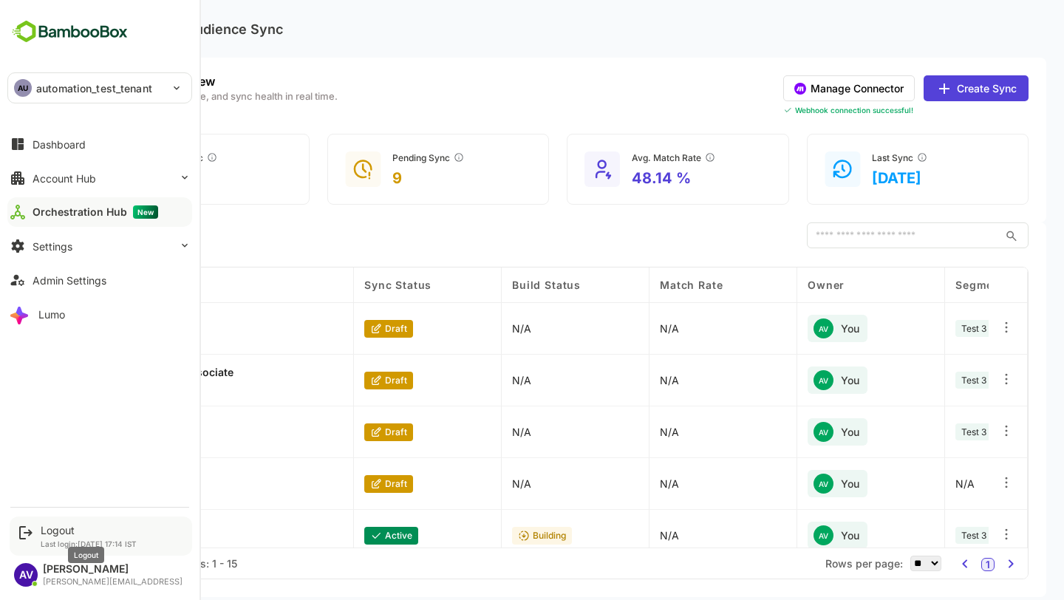
click at [74, 531] on div "Logout" at bounding box center [89, 530] width 96 height 13
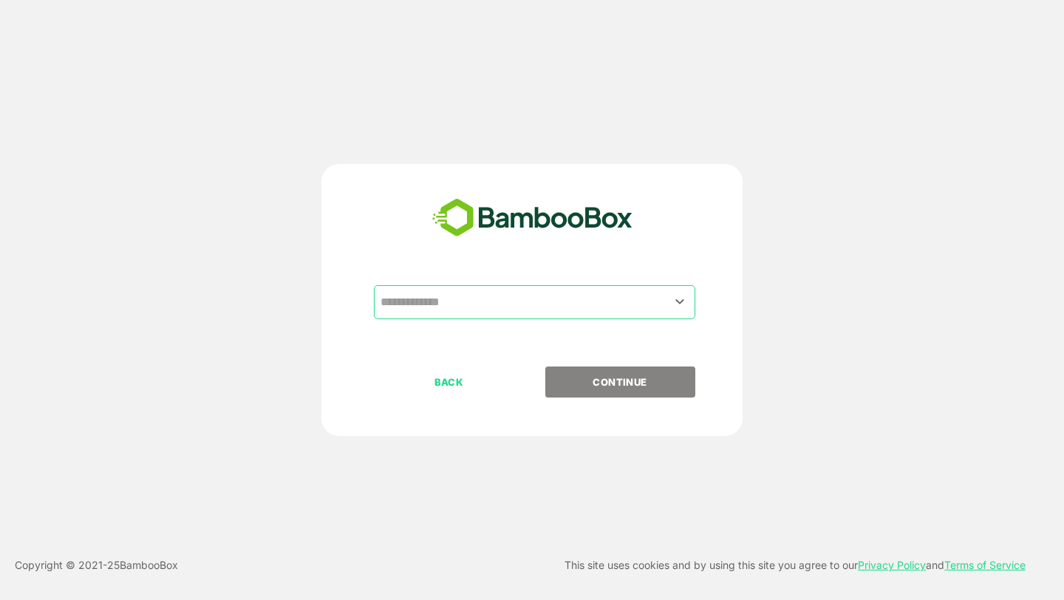
click at [656, 296] on input "text" at bounding box center [535, 302] width 316 height 28
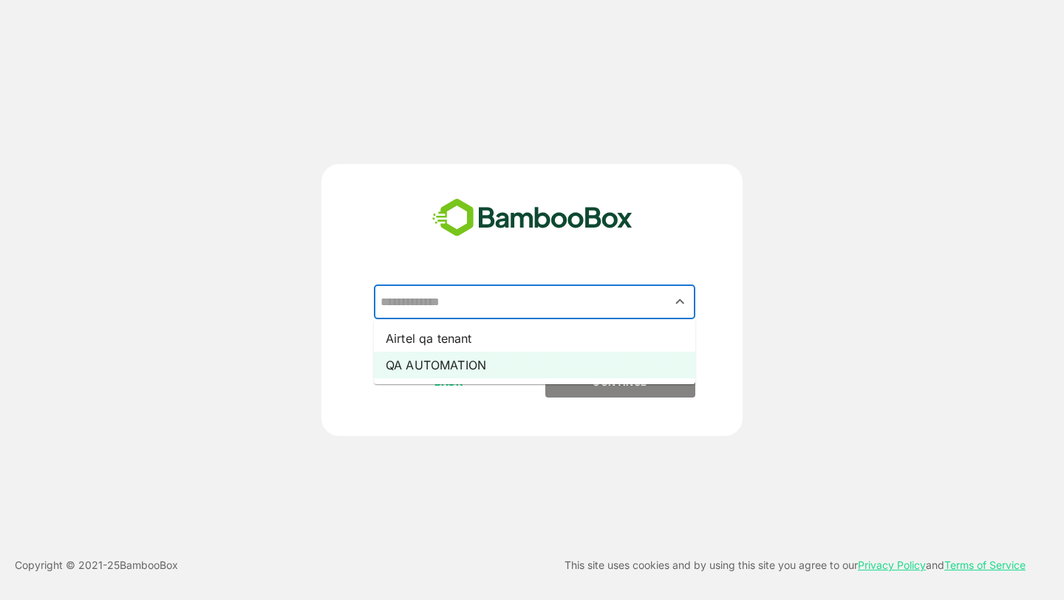
click at [638, 370] on li "QA AUTOMATION" at bounding box center [534, 365] width 321 height 27
type input "**********"
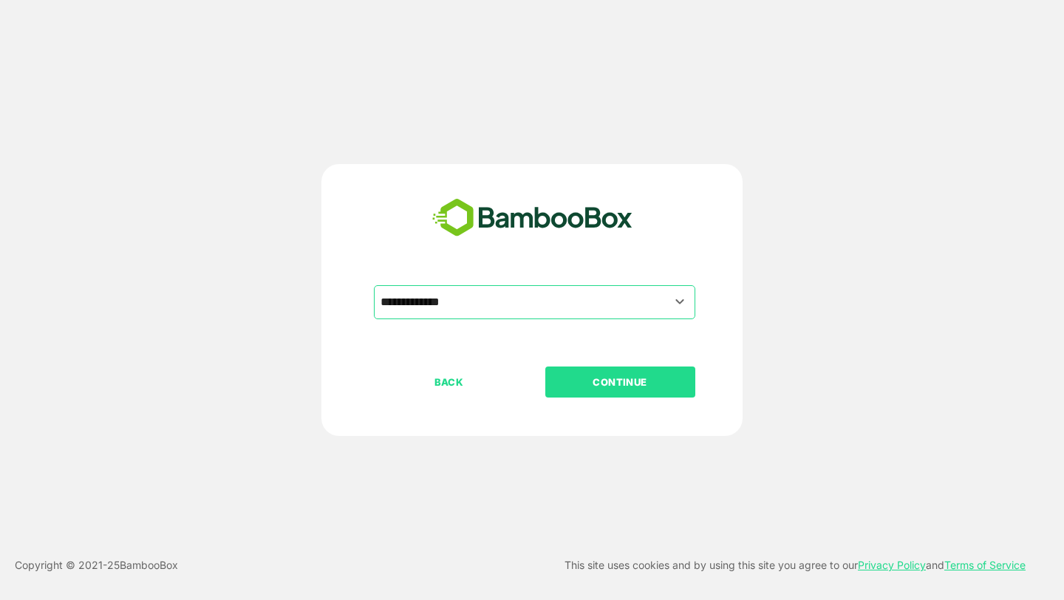
click at [639, 376] on p "CONTINUE" at bounding box center [620, 382] width 148 height 16
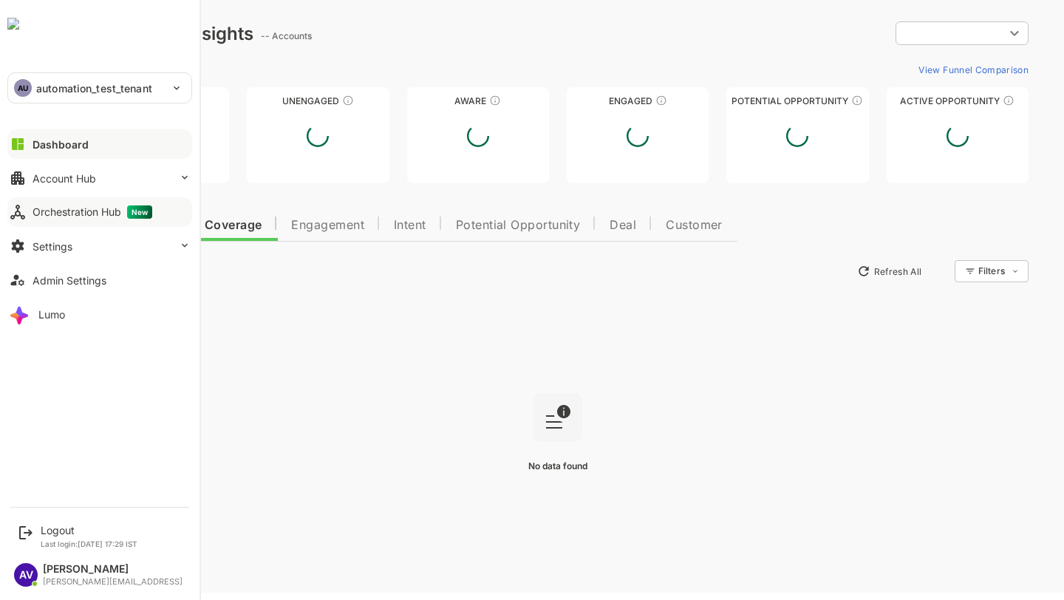
click at [30, 209] on button "Orchestration Hub New" at bounding box center [99, 212] width 185 height 30
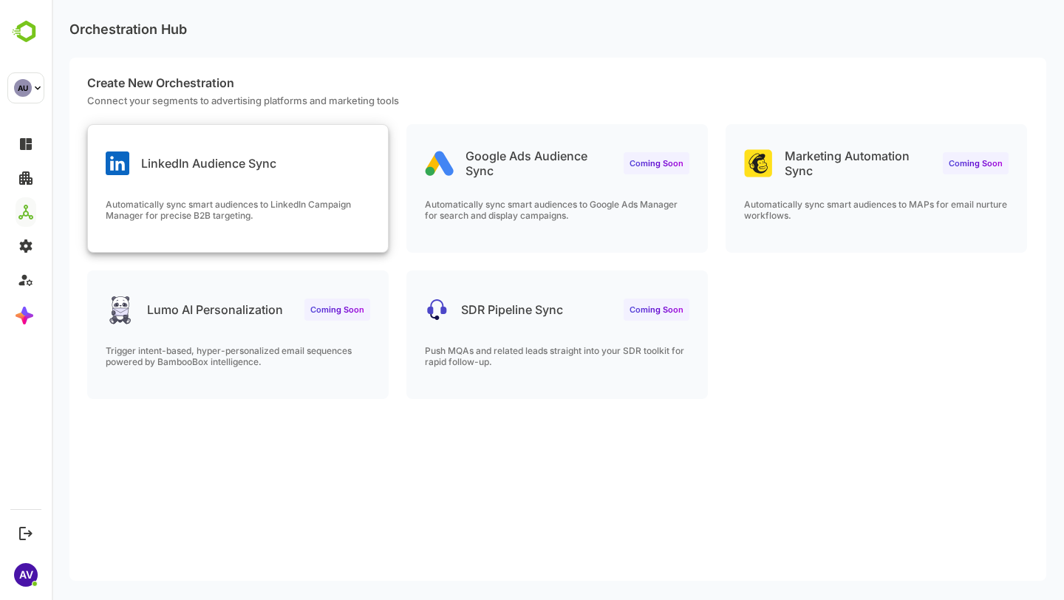
click at [299, 219] on p "Automatically sync smart audiences to LinkedIn Campaign Manager for precise B2B…" at bounding box center [238, 210] width 265 height 22
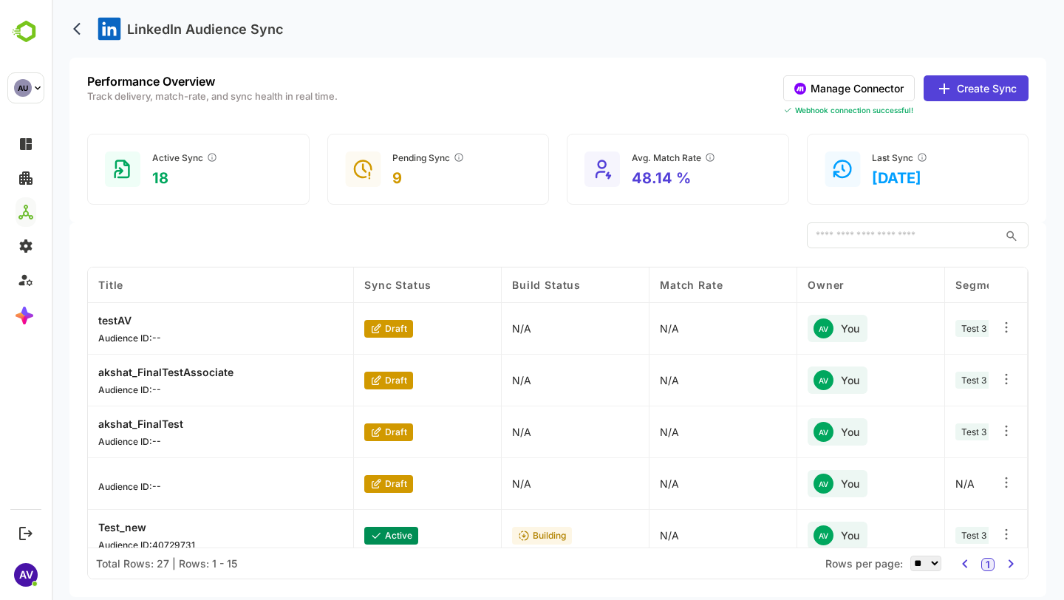
click at [551, 63] on div "Performance Overview Track delivery, match-rate, and sync health in real time. …" at bounding box center [557, 140] width 977 height 165
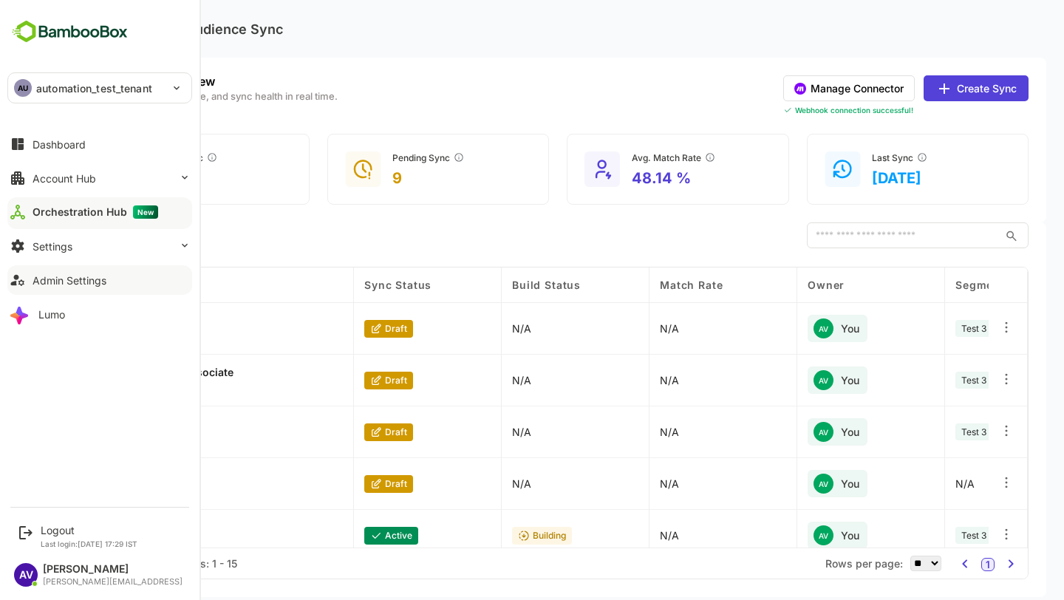
click at [91, 278] on div "Admin Settings" at bounding box center [70, 280] width 74 height 13
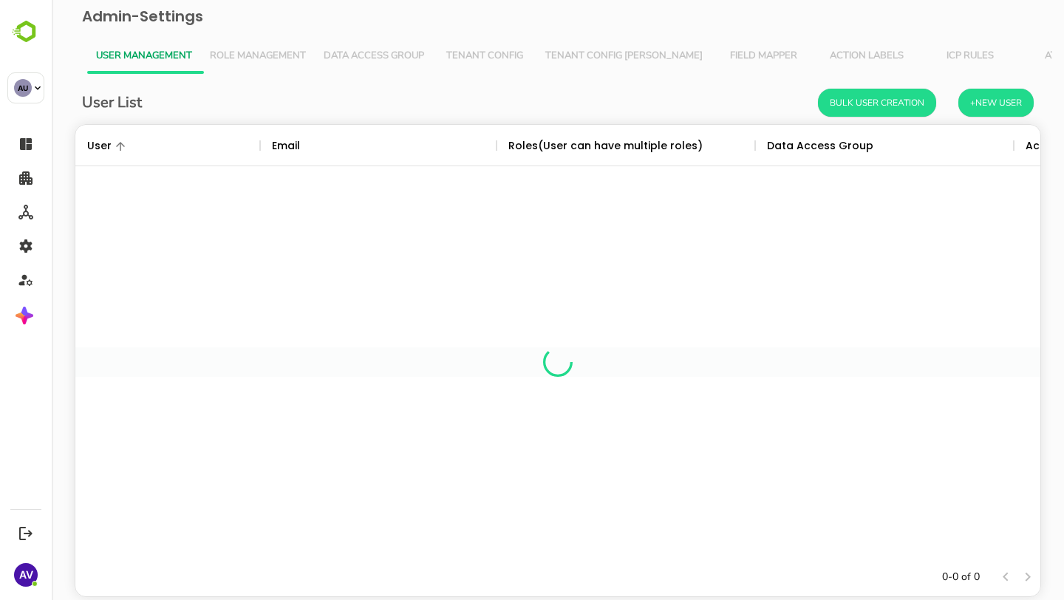
scroll to position [433, 965]
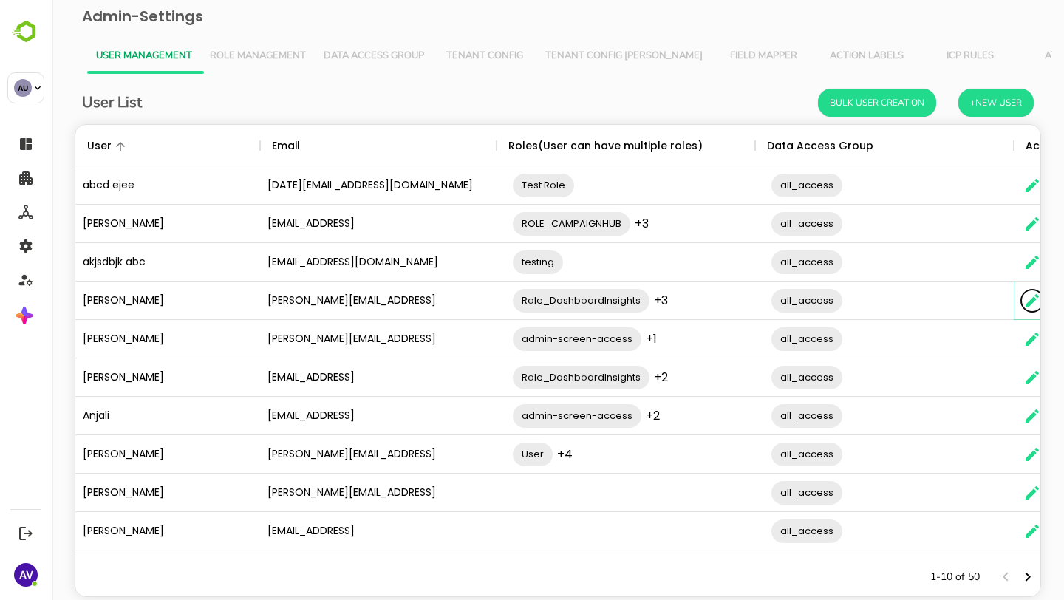
click at [1026, 303] on icon "The User Data" at bounding box center [1032, 301] width 18 height 18
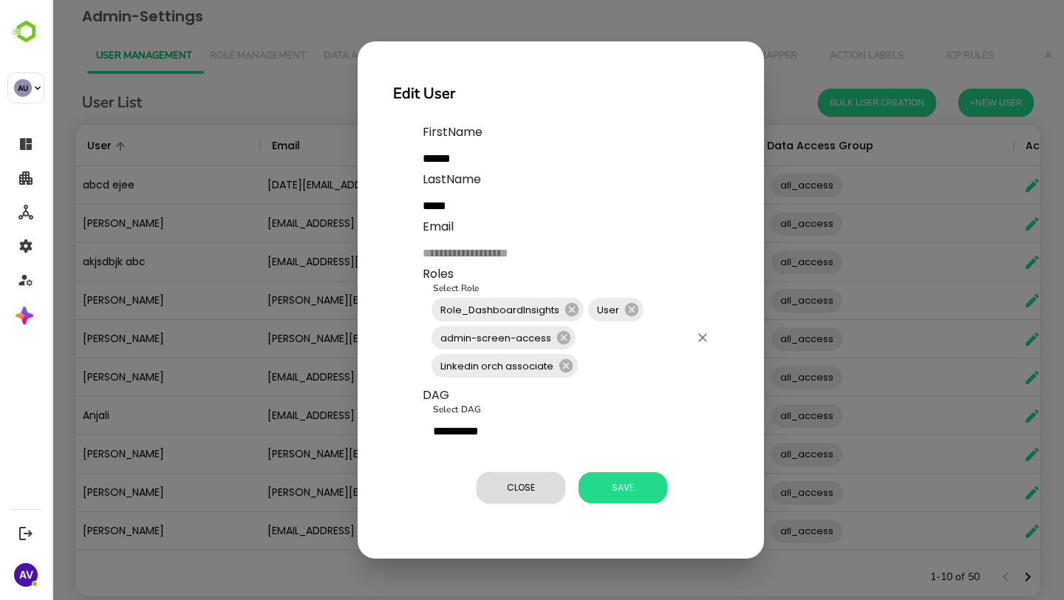
click at [596, 370] on input "Select Role" at bounding box center [634, 366] width 109 height 28
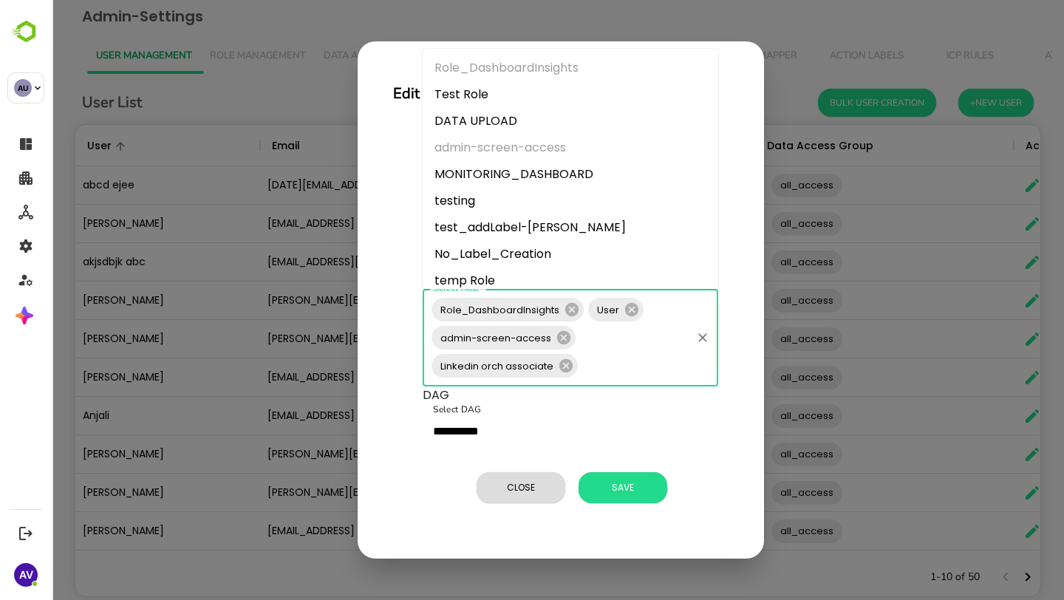
scroll to position [171, 0]
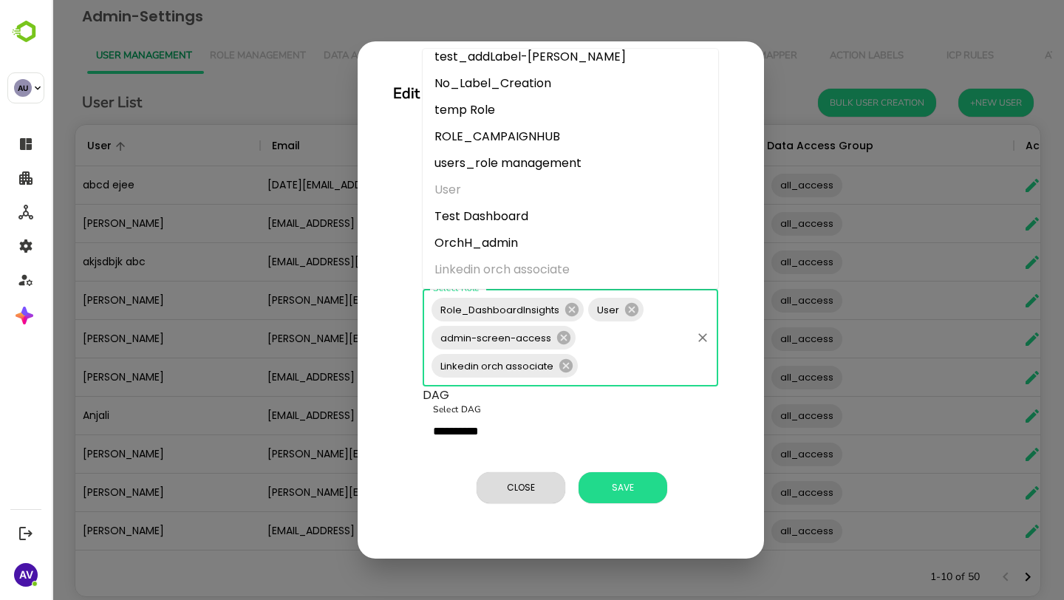
click at [553, 249] on li "OrchH_admin" at bounding box center [571, 243] width 296 height 27
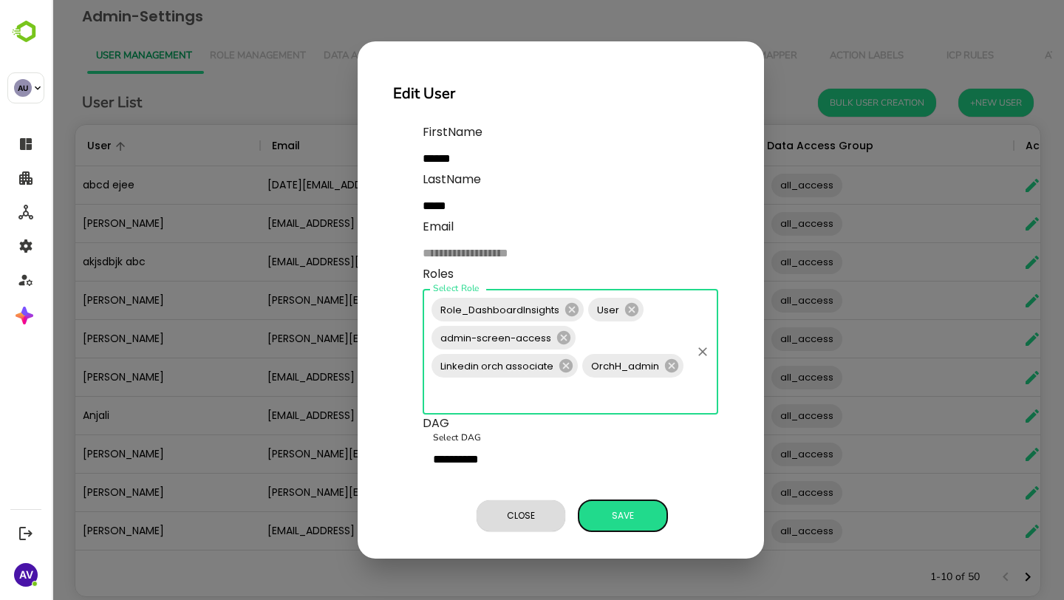
click at [628, 504] on button "Save" at bounding box center [623, 515] width 89 height 31
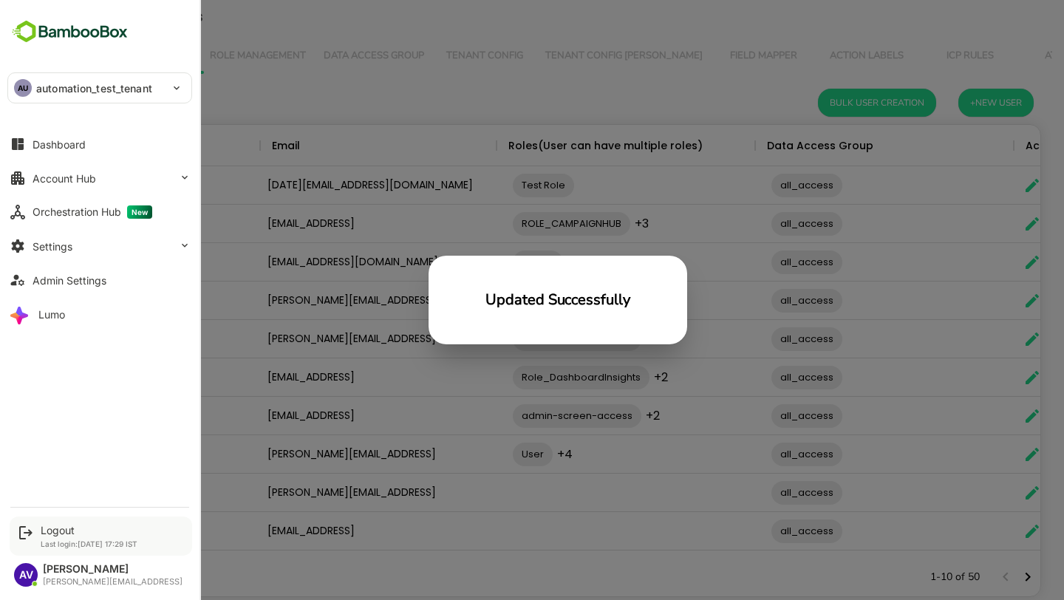
click at [51, 525] on div "Logout" at bounding box center [89, 530] width 97 height 13
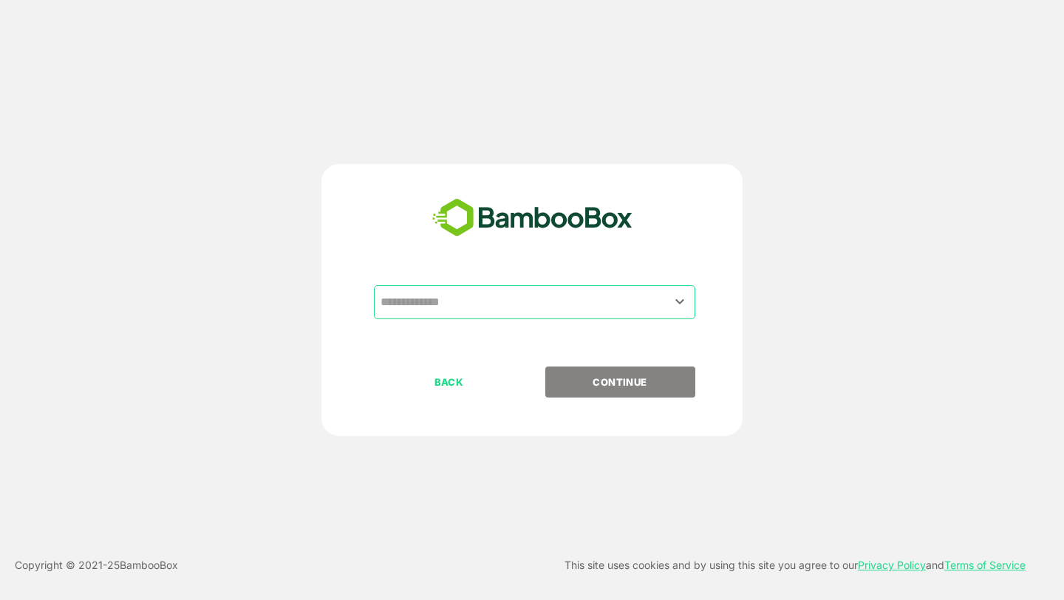
click at [676, 302] on icon "Open" at bounding box center [680, 302] width 18 height 18
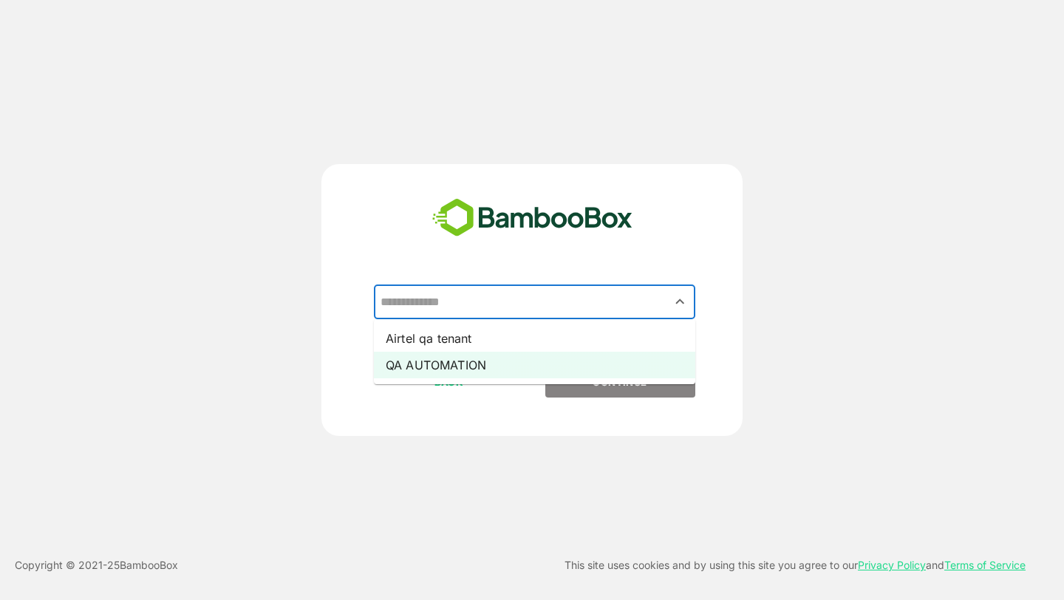
click at [600, 367] on li "QA AUTOMATION" at bounding box center [534, 365] width 321 height 27
type input "**********"
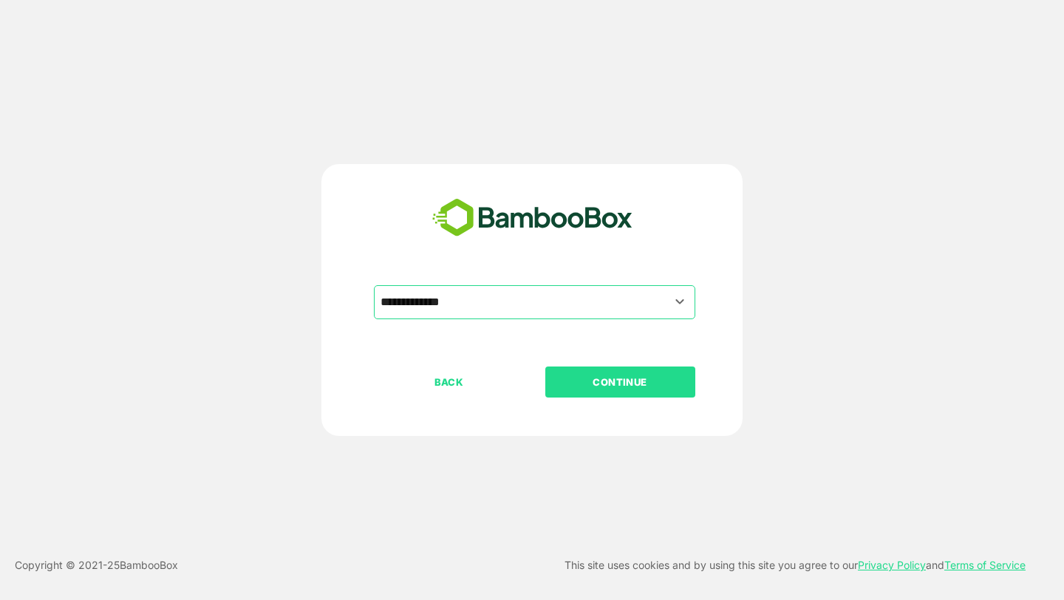
click at [602, 373] on button "CONTINUE" at bounding box center [620, 382] width 150 height 31
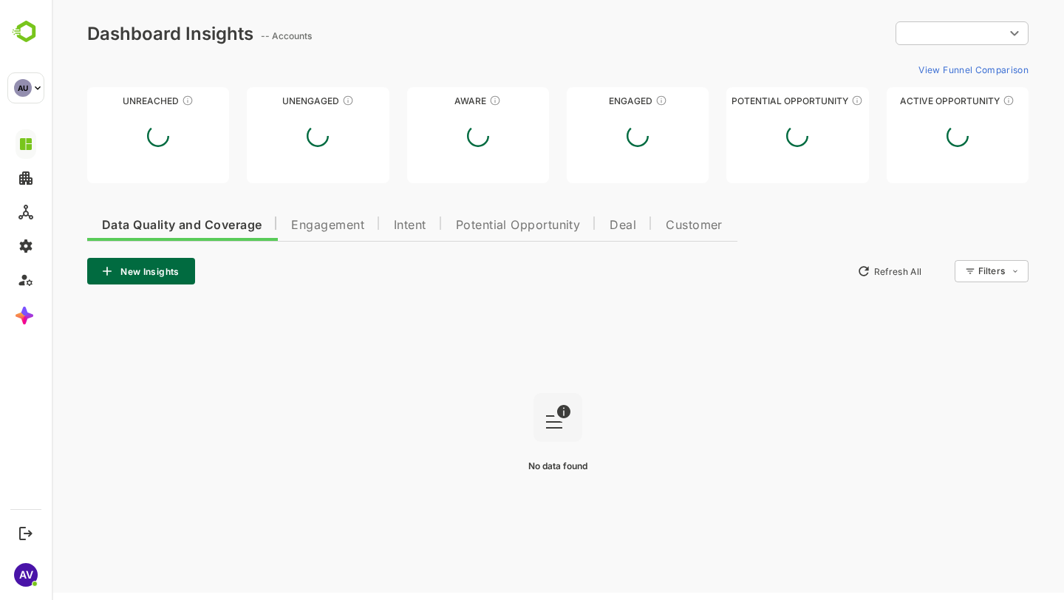
type input "**********"
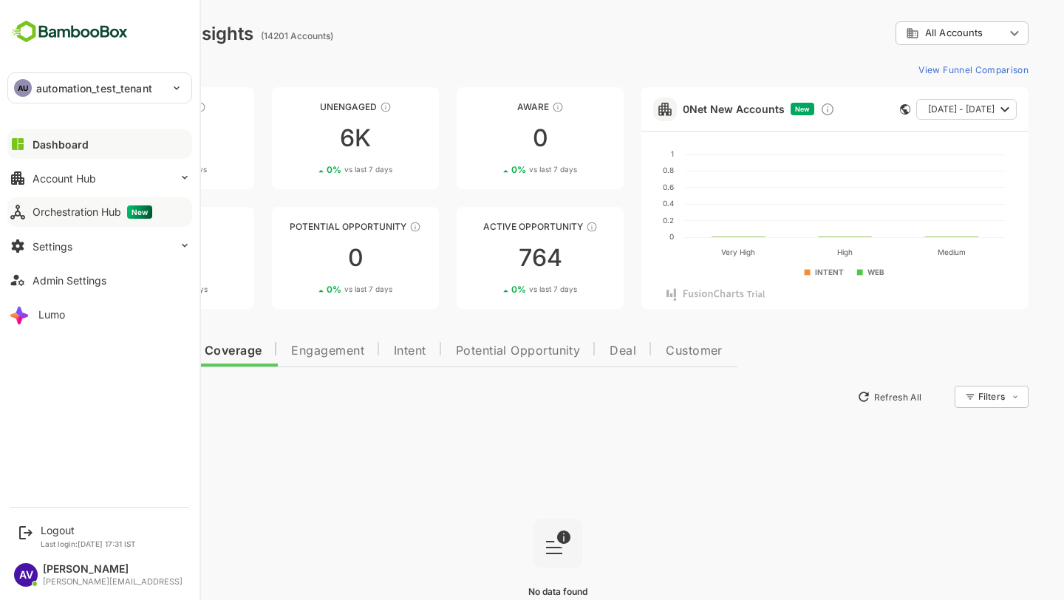
click at [62, 214] on div "Orchestration Hub New" at bounding box center [93, 211] width 120 height 13
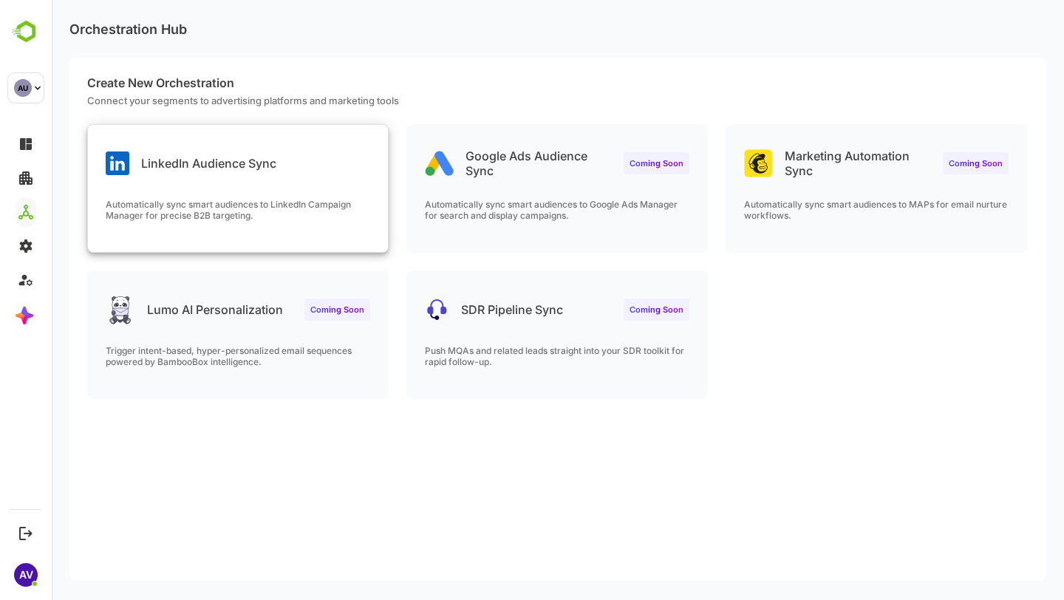
click at [293, 197] on div "LinkedIn Audience Sync Automatically sync smart audiences to LinkedIn Campaign …" at bounding box center [238, 188] width 300 height 127
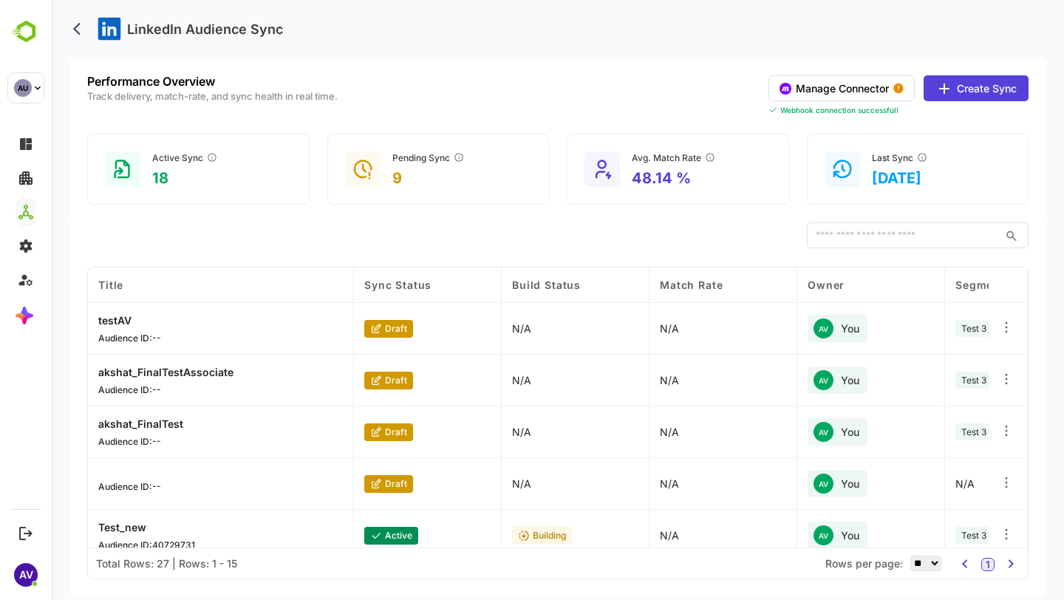
click at [861, 89] on button "Manage Connector" at bounding box center [842, 88] width 146 height 26
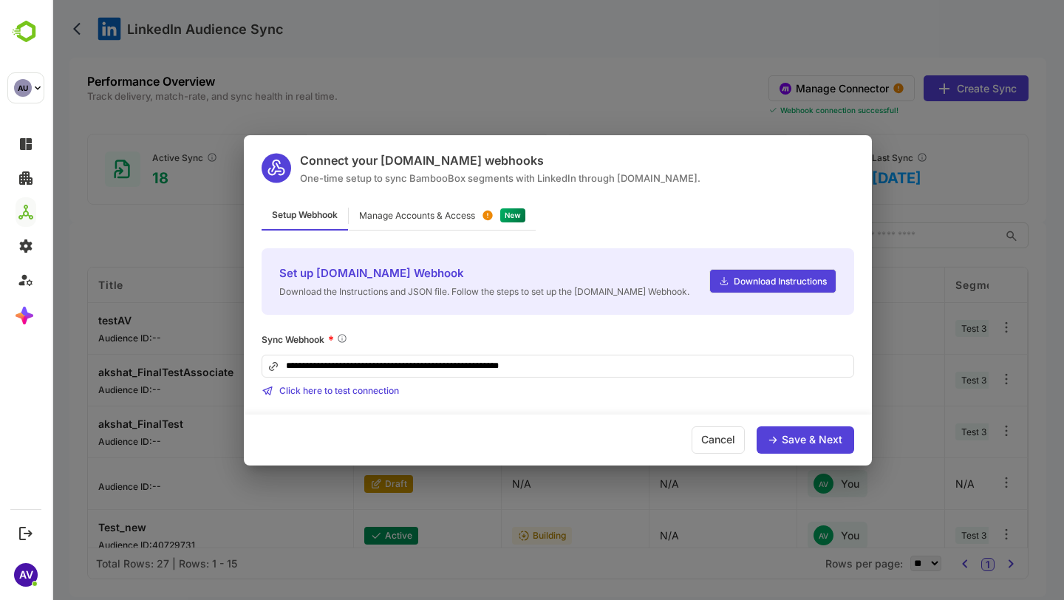
click at [466, 211] on div "Manage Accounts & Access" at bounding box center [417, 215] width 116 height 9
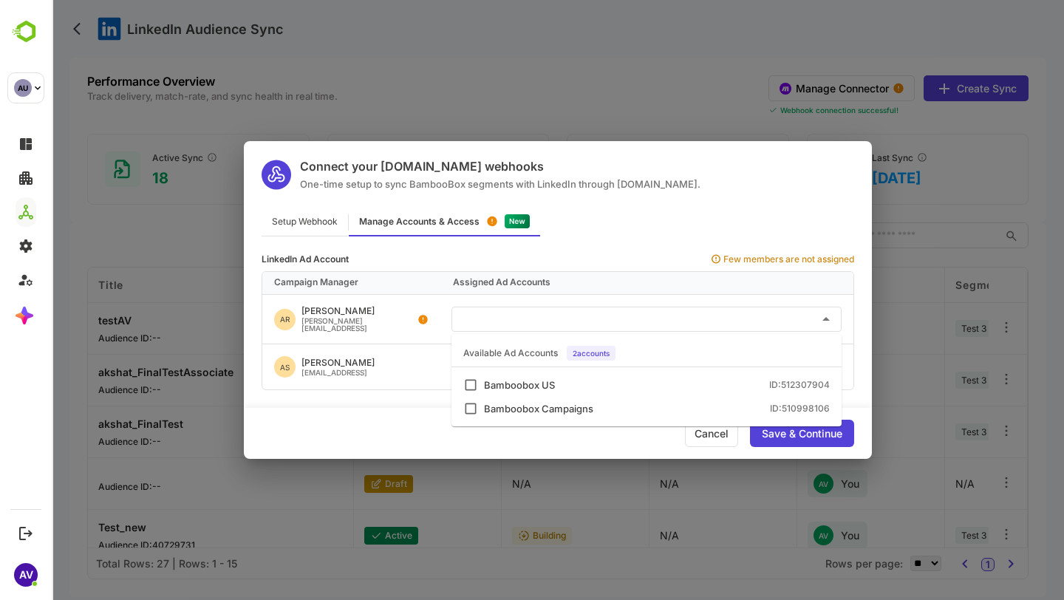
click at [655, 314] on input "text" at bounding box center [646, 319] width 378 height 24
click at [600, 376] on li "Bamboobox US ID: 512307904" at bounding box center [647, 385] width 390 height 24
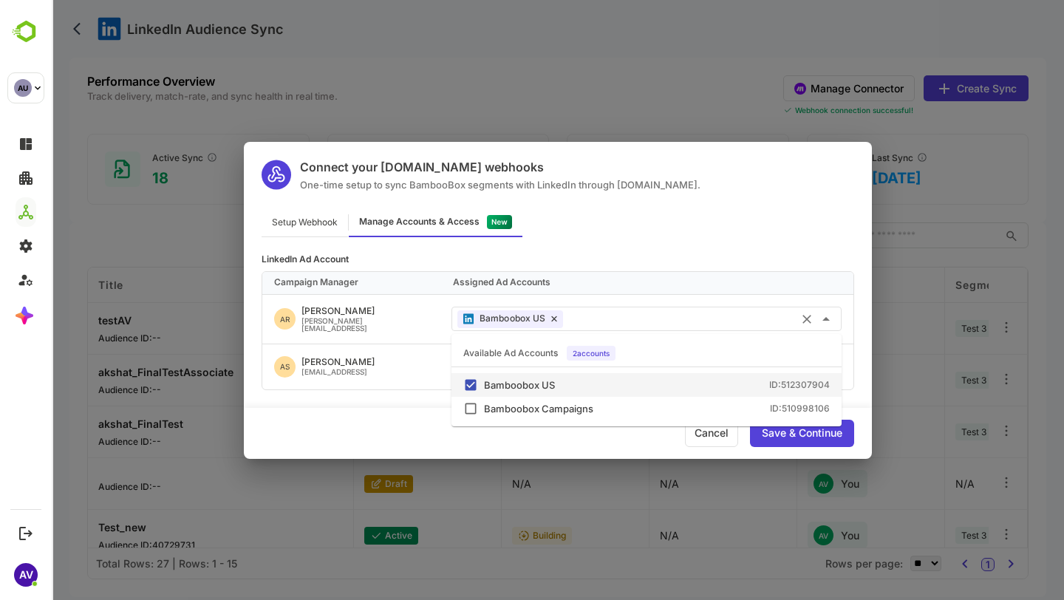
click at [665, 196] on div "Connect your Make.com webhooks One-time setup to sync BambooBox segments with L…" at bounding box center [558, 300] width 628 height 317
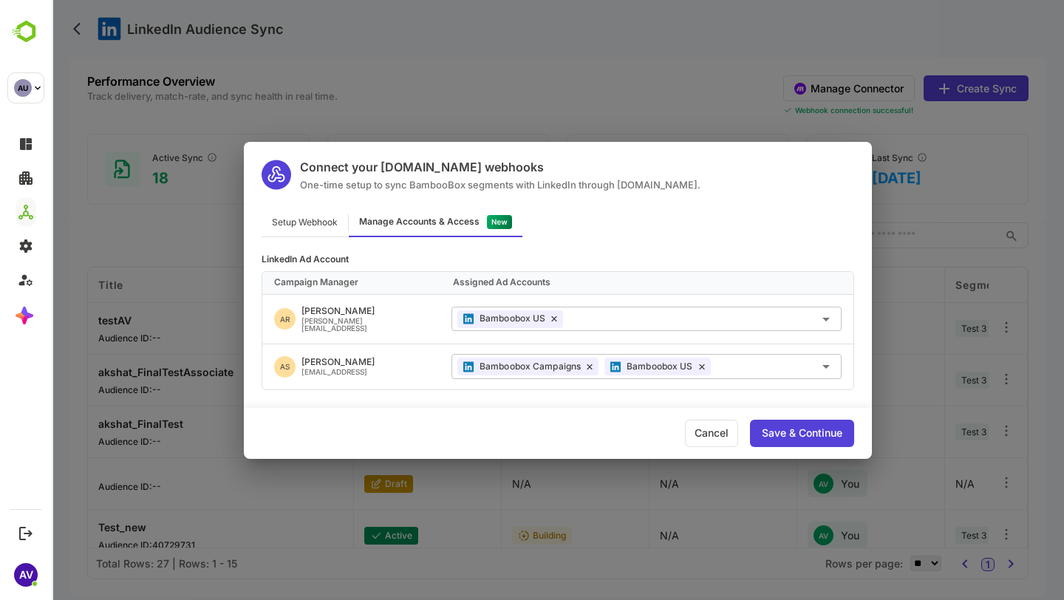
click at [786, 428] on div "Save & Continue" at bounding box center [802, 433] width 81 height 10
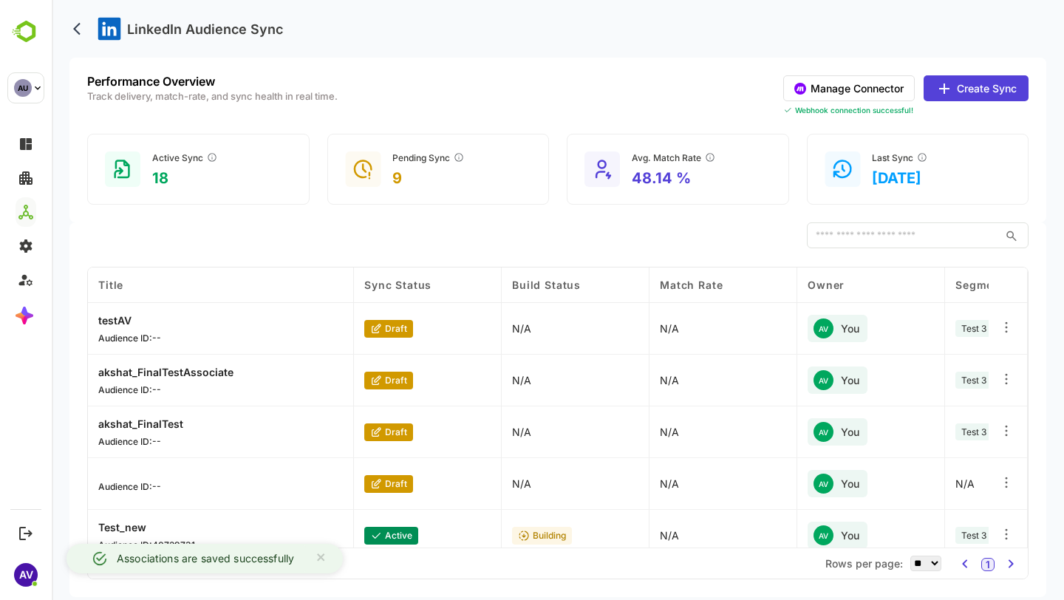
click at [944, 92] on icon at bounding box center [945, 89] width 18 height 18
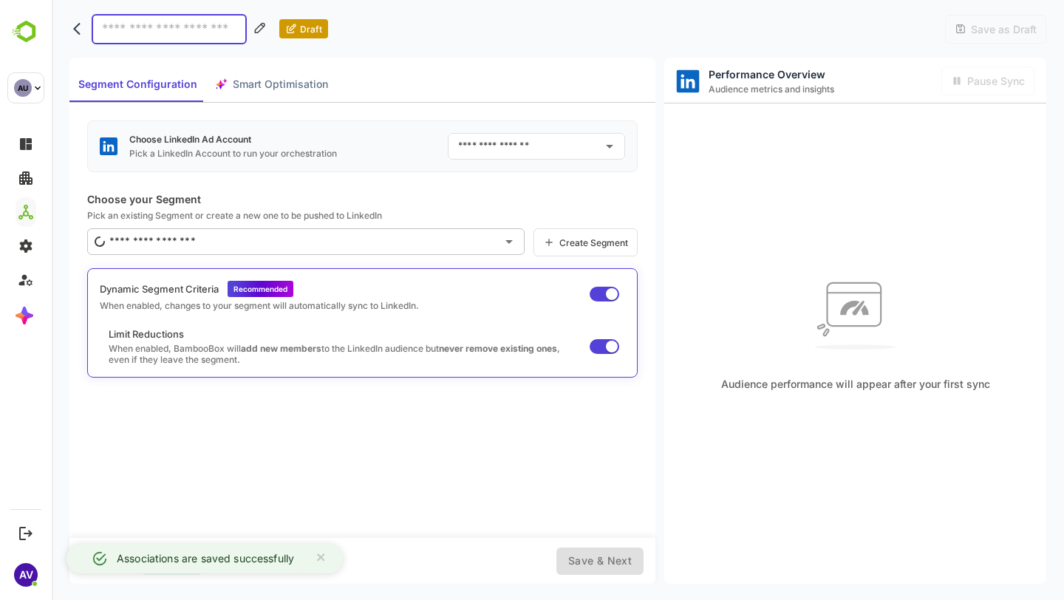
click at [603, 162] on div "Choose LinkedIn Ad Account Pick a LinkedIn Account to run your orchestration ​" at bounding box center [362, 146] width 551 height 52
click at [618, 136] on div at bounding box center [608, 146] width 19 height 21
click at [610, 145] on icon "Open" at bounding box center [609, 147] width 7 height 4
click at [602, 219] on li "Bamboobox US ID: 512307904" at bounding box center [550, 207] width 198 height 27
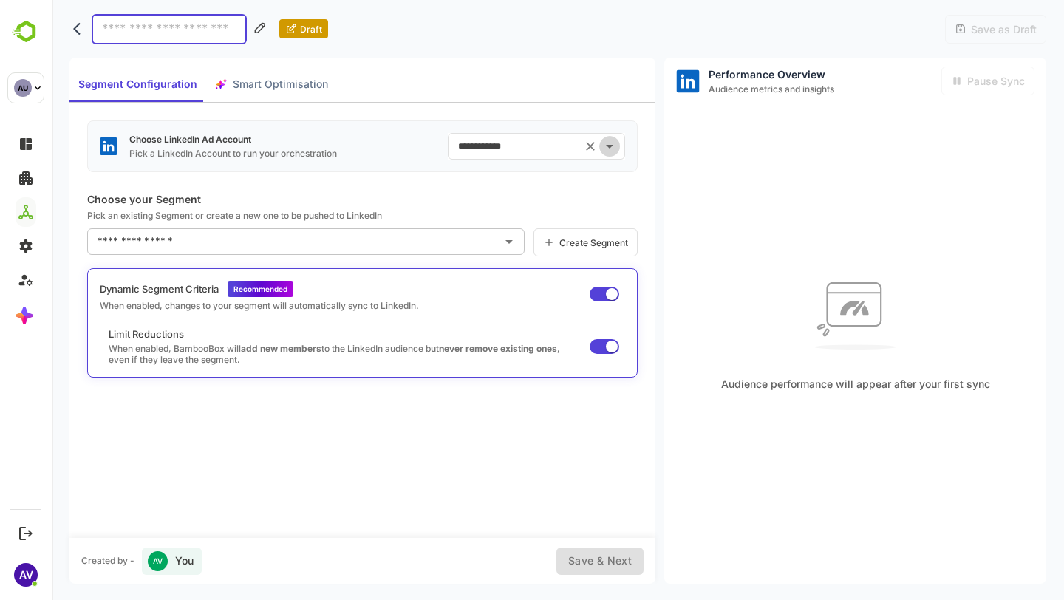
click at [616, 148] on icon "Open" at bounding box center [610, 146] width 18 height 18
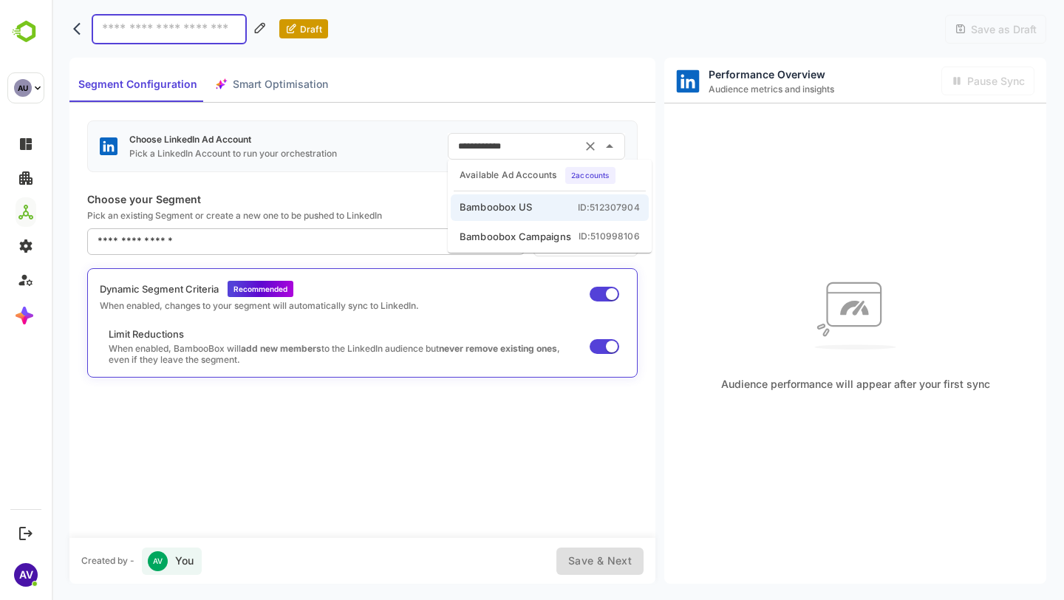
click at [621, 244] on li "Bamboobox Campaigns ID: 510998106" at bounding box center [550, 237] width 198 height 27
type input "**********"
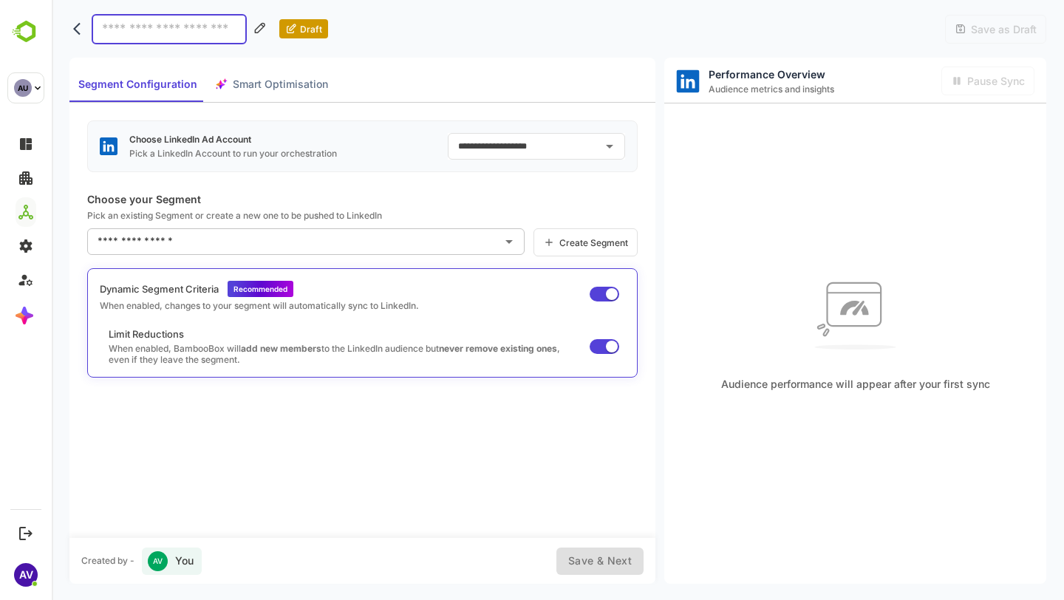
click at [661, 193] on div "**********" at bounding box center [557, 321] width 977 height 526
click at [78, 31] on icon "back" at bounding box center [80, 28] width 15 height 15
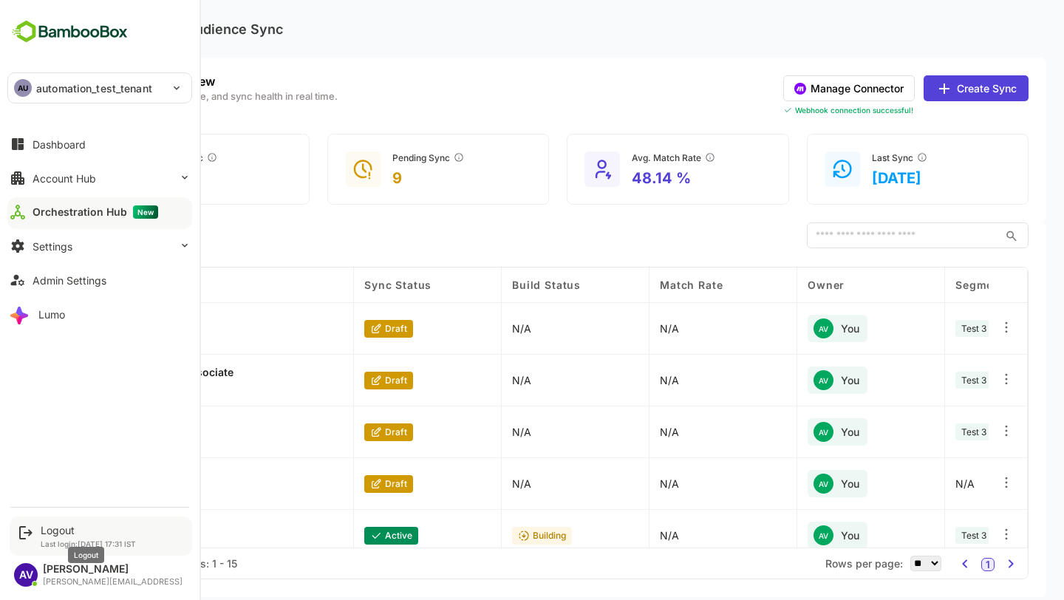
click at [63, 531] on div "Logout" at bounding box center [88, 530] width 95 height 13
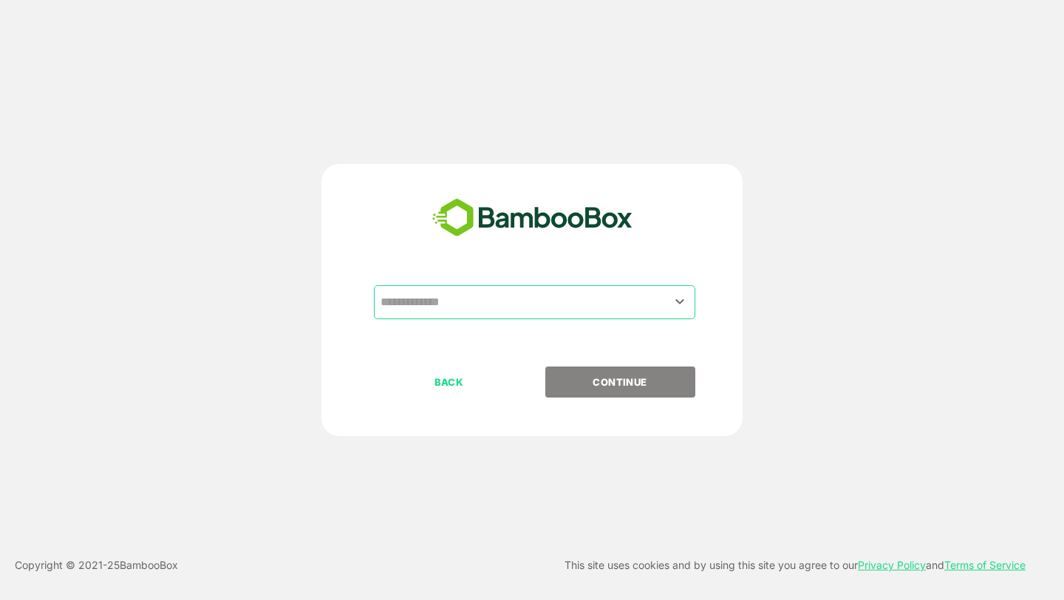
click at [668, 298] on input "text" at bounding box center [535, 302] width 316 height 28
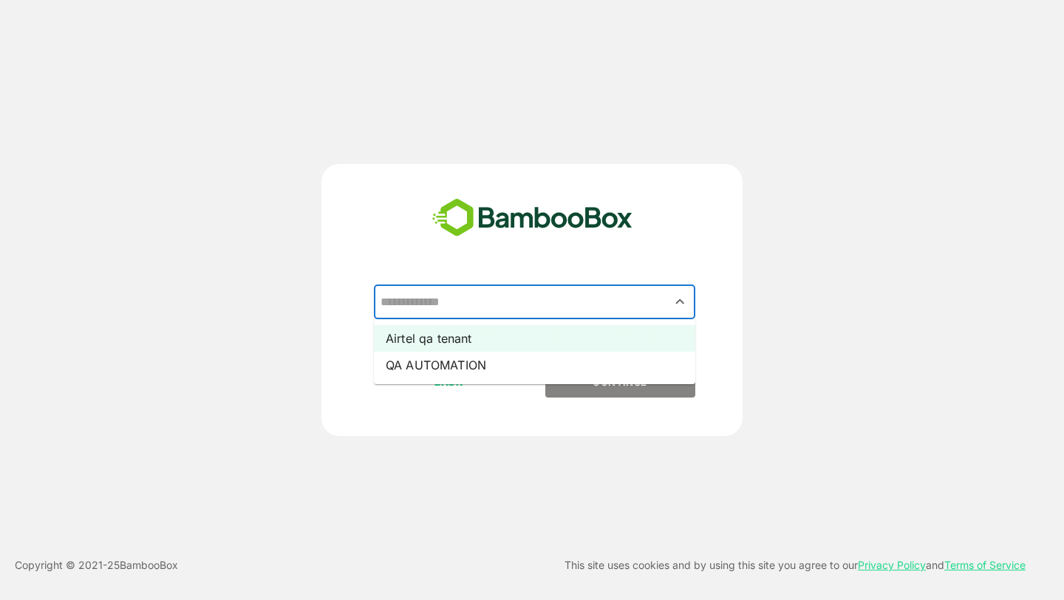
click at [636, 334] on li "Airtel qa tenant" at bounding box center [534, 338] width 321 height 27
type input "**********"
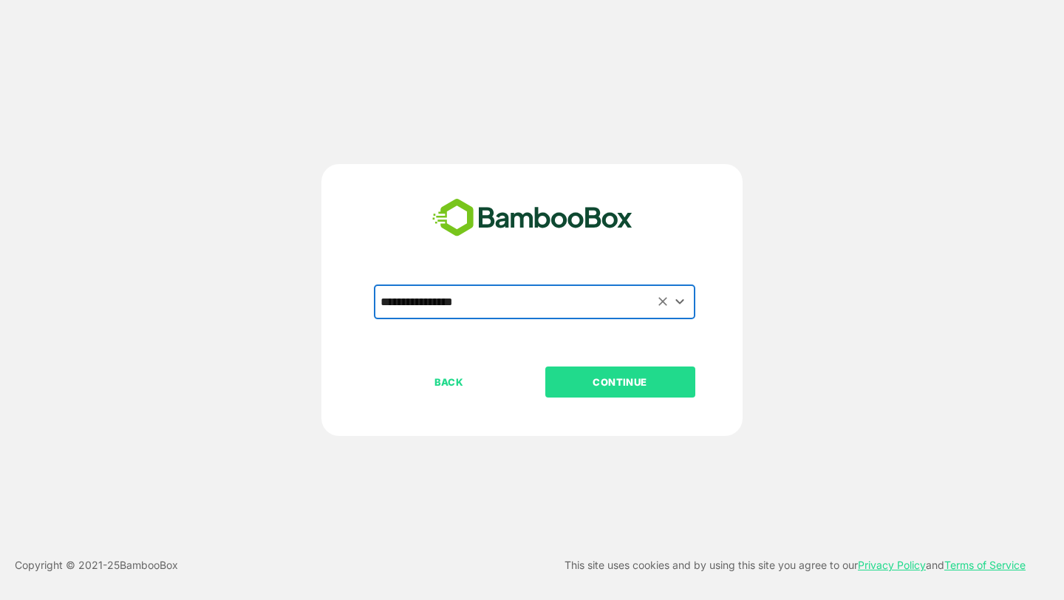
click at [636, 381] on p "CONTINUE" at bounding box center [620, 382] width 148 height 16
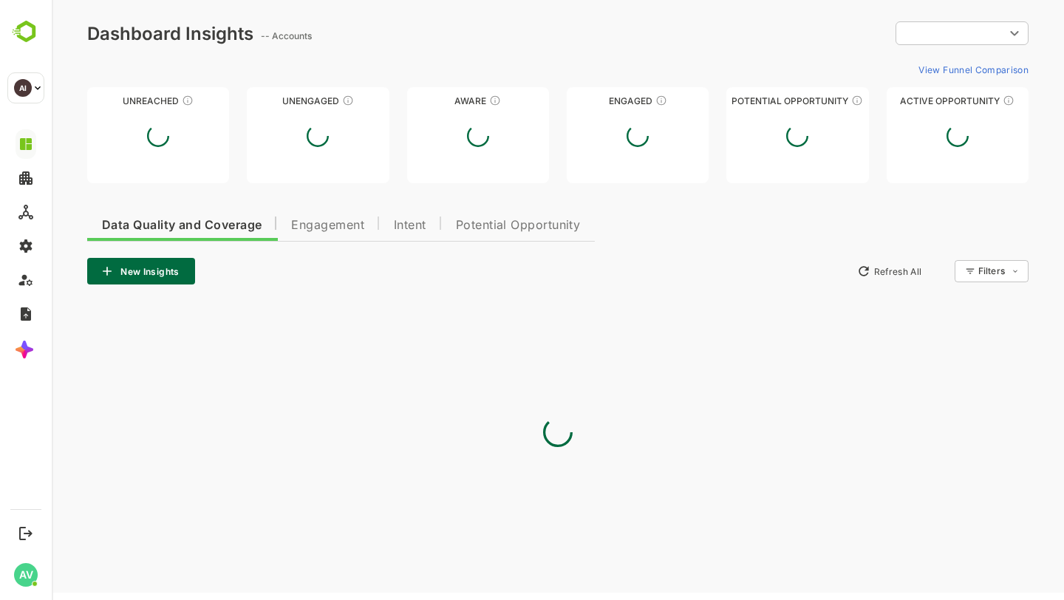
type input "**********"
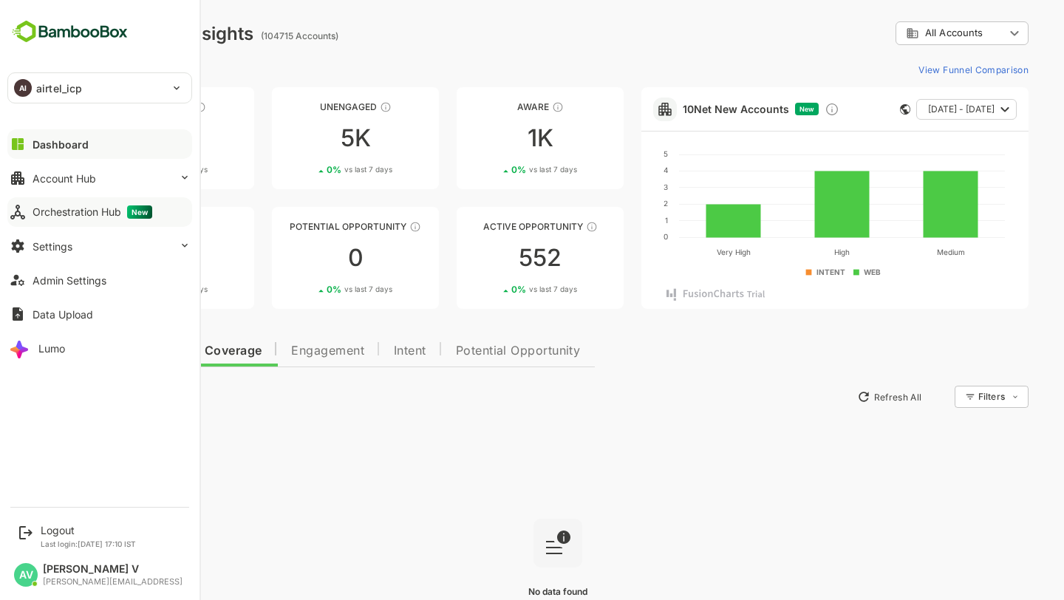
click at [71, 210] on div "Orchestration Hub New" at bounding box center [93, 211] width 120 height 13
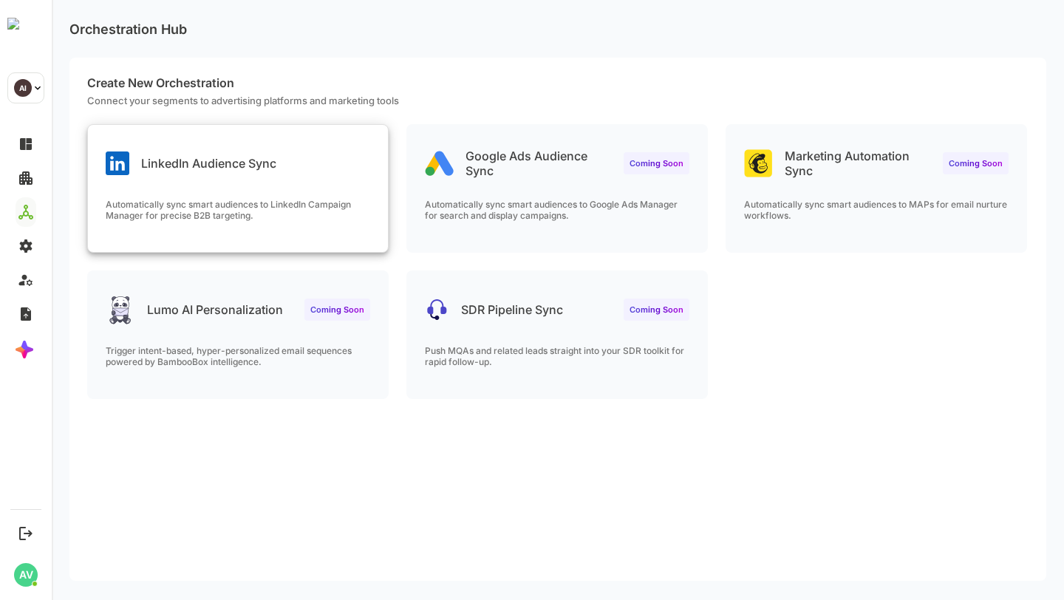
click at [330, 195] on div "LinkedIn Audience Sync Automatically sync smart audiences to LinkedIn Campaign …" at bounding box center [238, 188] width 300 height 127
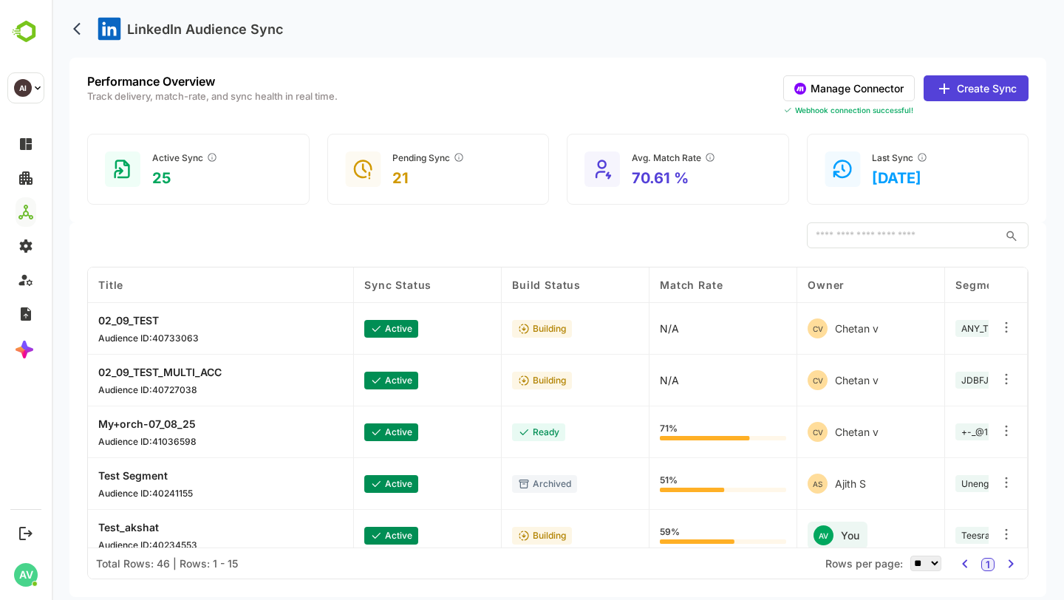
click at [830, 84] on button "Manage Connector" at bounding box center [849, 88] width 132 height 26
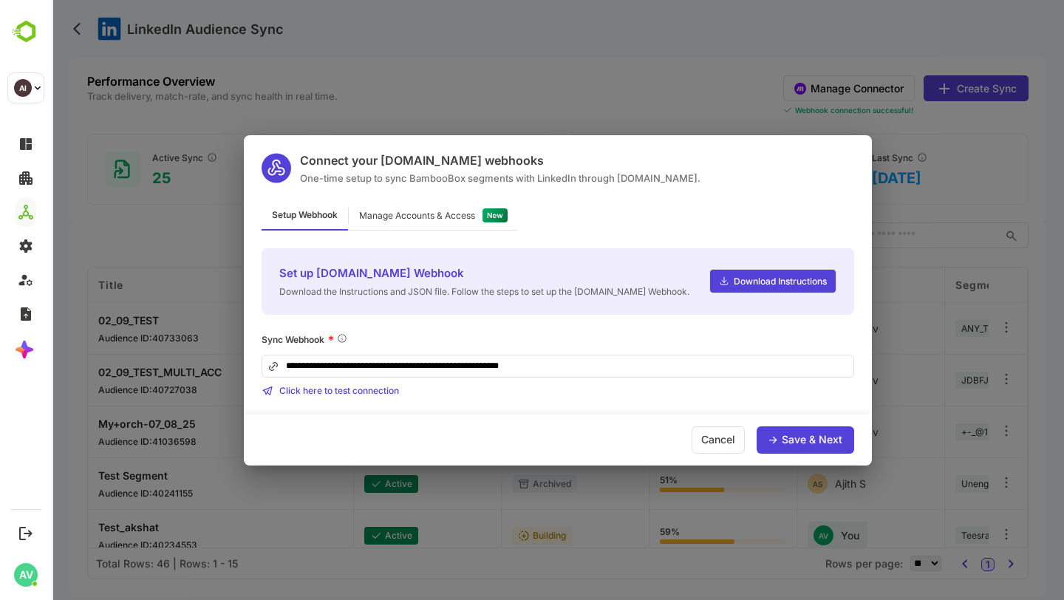
click at [444, 219] on div "Manage Accounts & Access" at bounding box center [417, 215] width 116 height 9
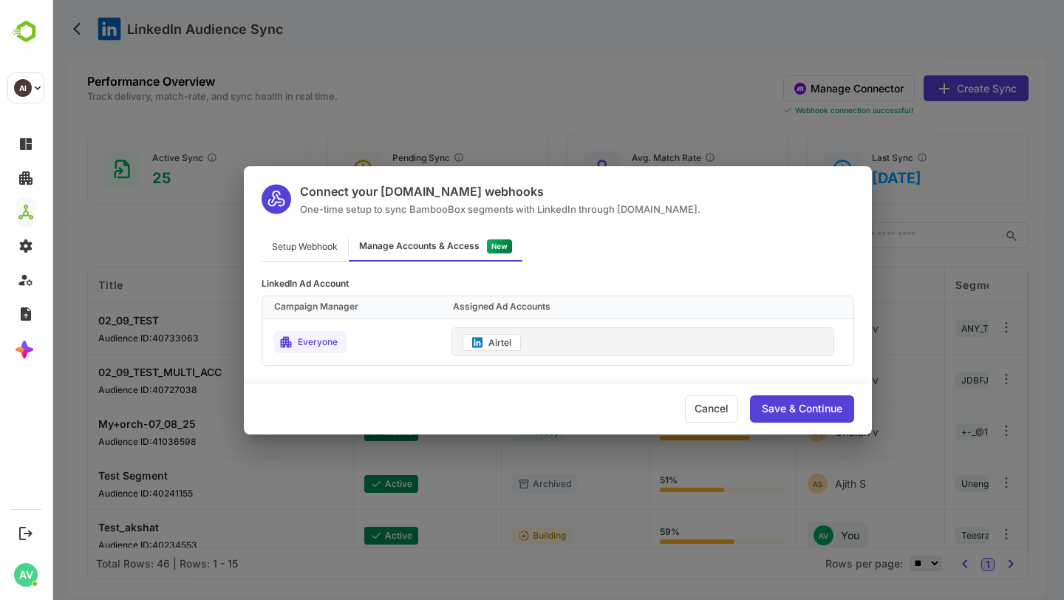
click at [508, 342] on div "Airtel" at bounding box center [499, 342] width 23 height 9
drag, startPoint x: 515, startPoint y: 342, endPoint x: 456, endPoint y: 344, distance: 59.1
click at [457, 343] on div "Airtel" at bounding box center [643, 341] width 383 height 29
click at [514, 339] on div "Airtel" at bounding box center [492, 342] width 58 height 17
drag, startPoint x: 471, startPoint y: 346, endPoint x: 593, endPoint y: 245, distance: 157.4
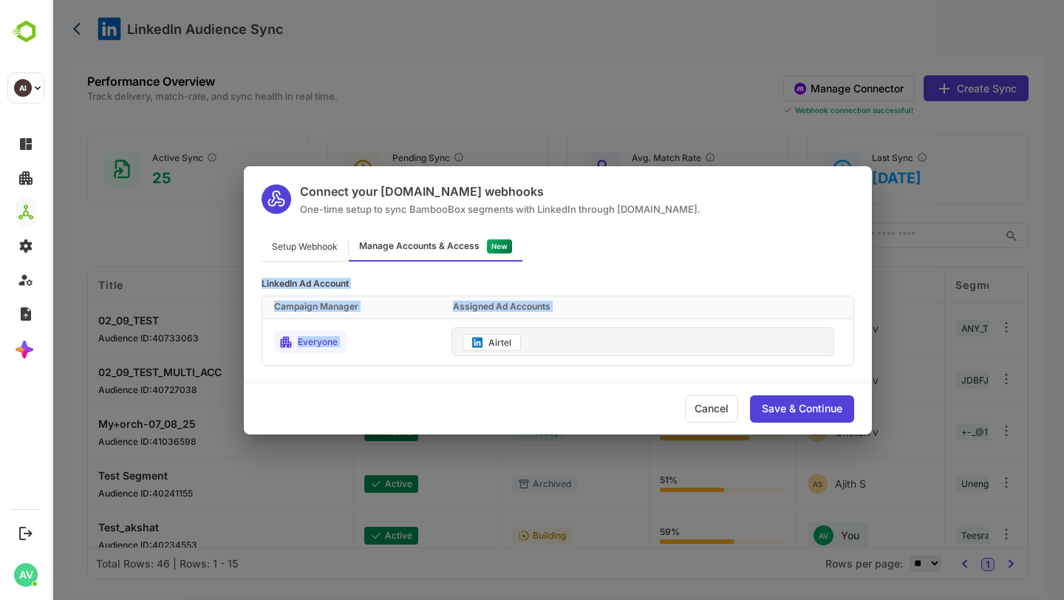
click at [593, 245] on div "Connect your Make.com webhooks One-time setup to sync BambooBox segments with L…" at bounding box center [558, 300] width 628 height 268
click at [601, 361] on div "Airtel" at bounding box center [647, 341] width 414 height 41
click at [311, 245] on div "Setup Webhook" at bounding box center [305, 247] width 86 height 29
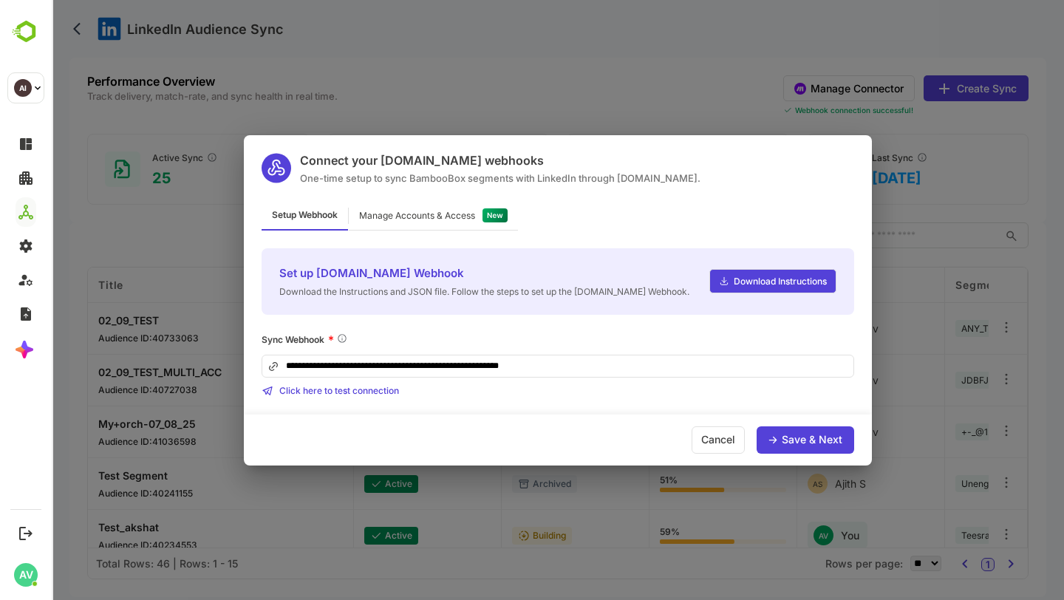
click at [429, 223] on div "Manage Accounts & Access" at bounding box center [433, 216] width 169 height 29
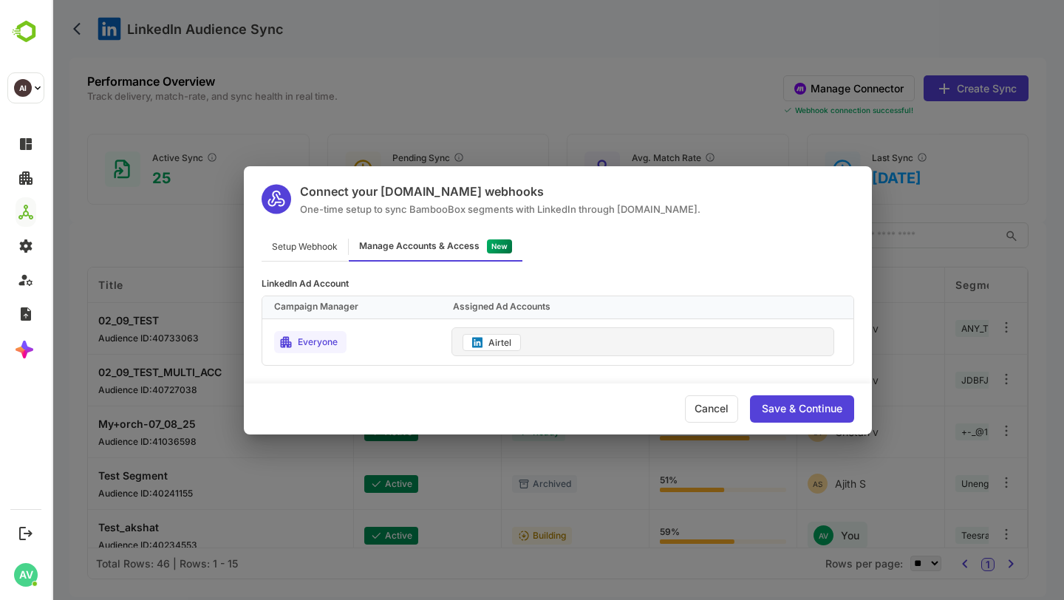
click at [328, 241] on div "Setup Webhook" at bounding box center [305, 247] width 86 height 29
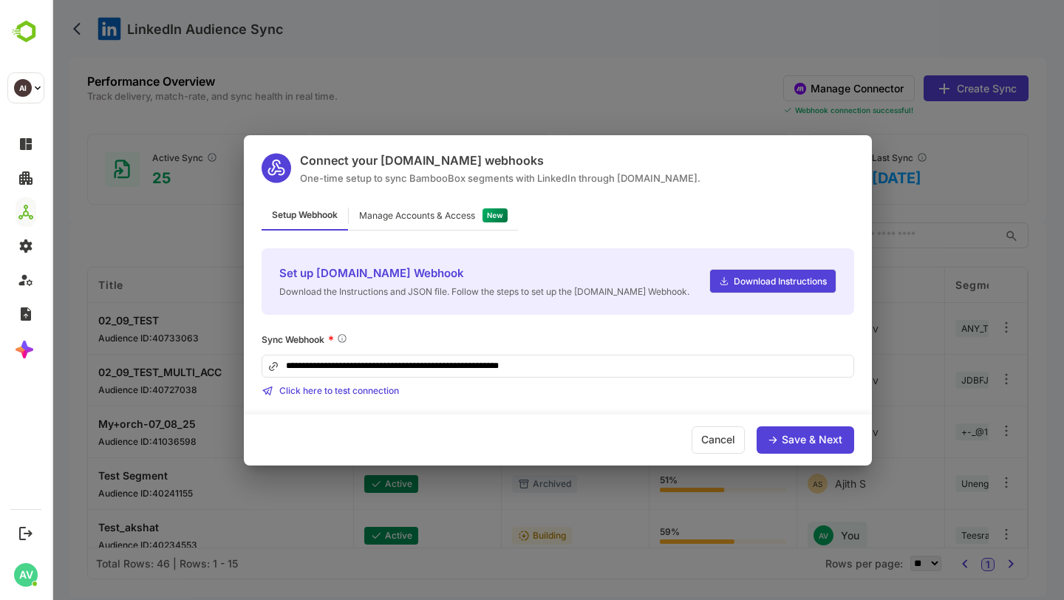
click at [789, 437] on div "Save & Next" at bounding box center [812, 440] width 61 height 10
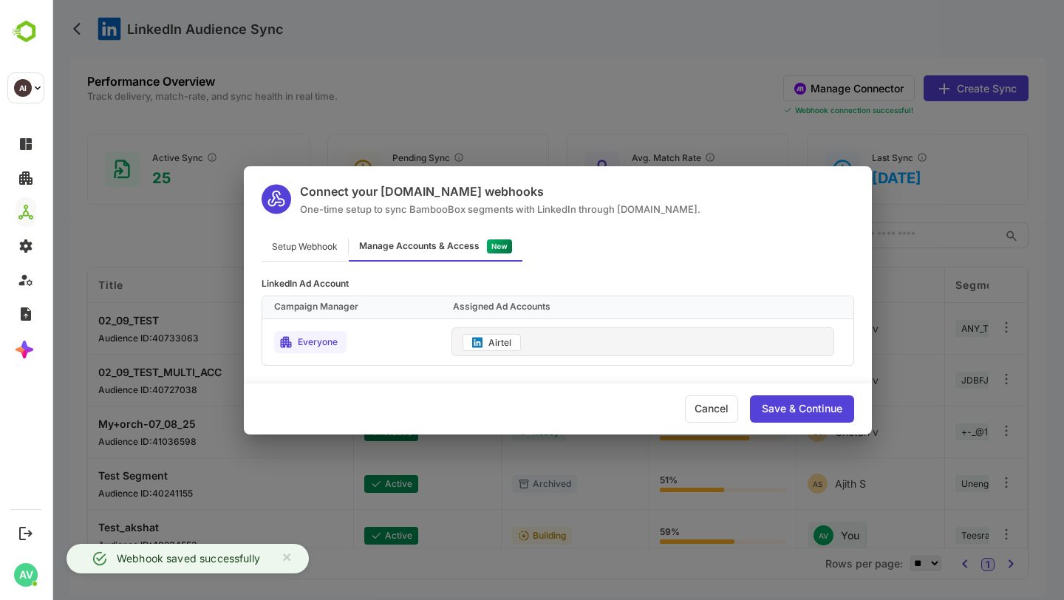
click at [805, 407] on div "Save & Continue" at bounding box center [802, 408] width 81 height 10
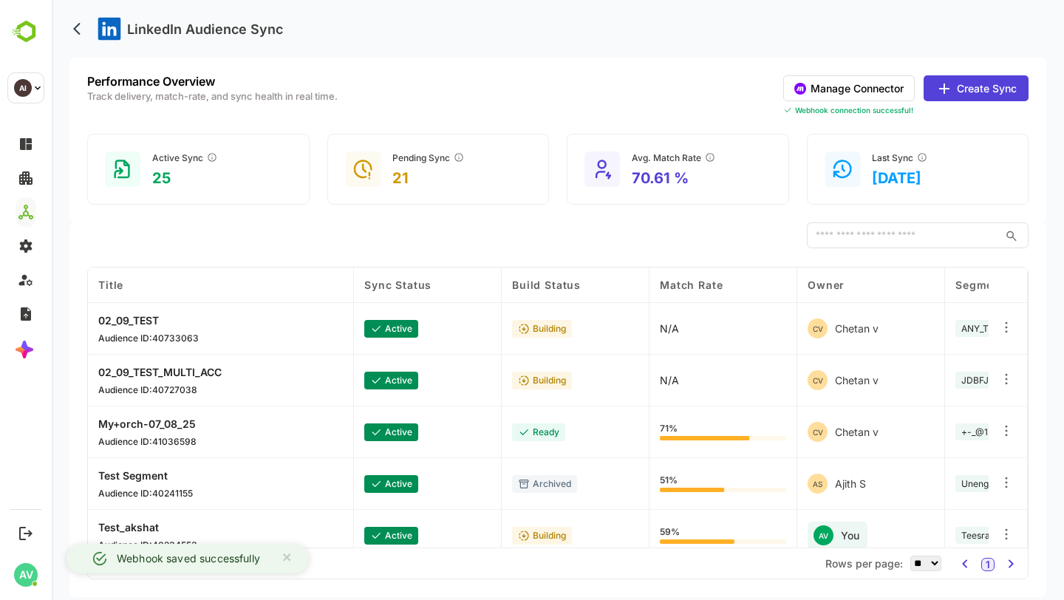
click at [961, 86] on button "Create Sync" at bounding box center [976, 88] width 105 height 26
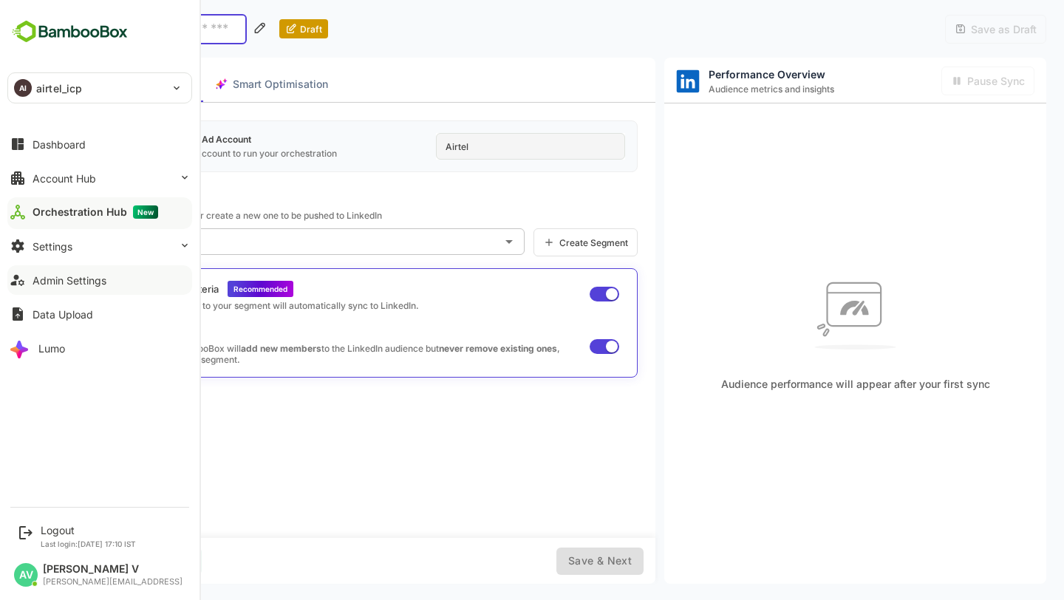
click at [60, 273] on button "Admin Settings" at bounding box center [99, 280] width 185 height 30
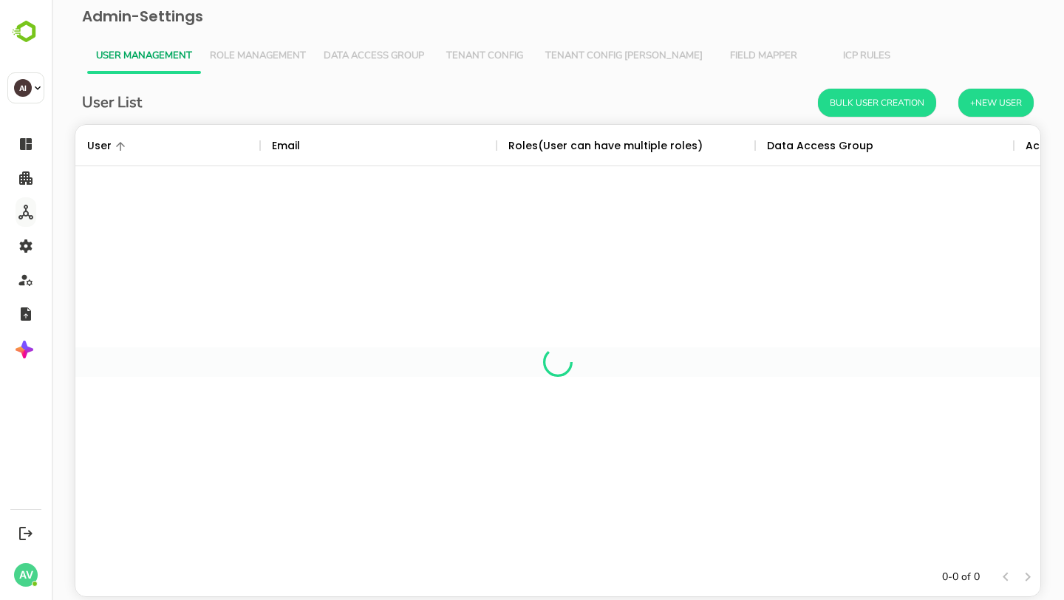
scroll to position [433, 965]
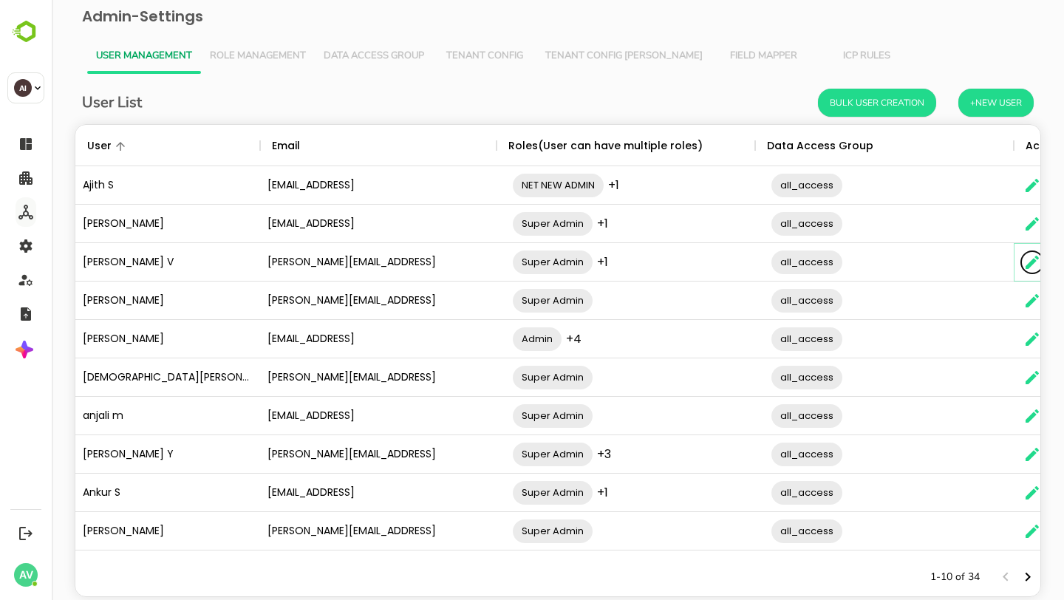
click at [1025, 262] on icon "The User Data" at bounding box center [1032, 262] width 18 height 18
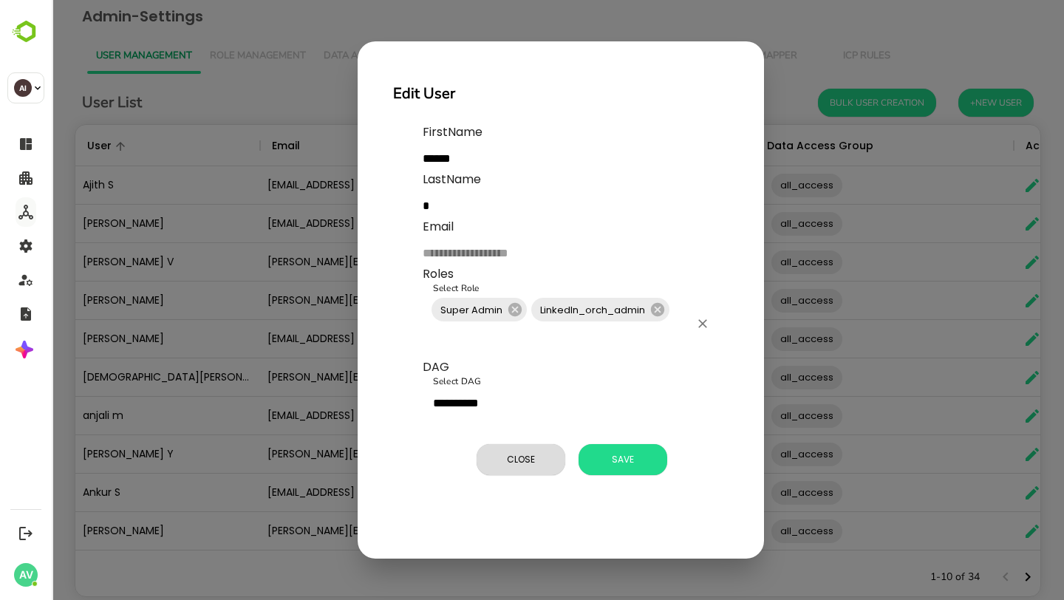
click at [631, 334] on input "Select Role" at bounding box center [559, 338] width 260 height 28
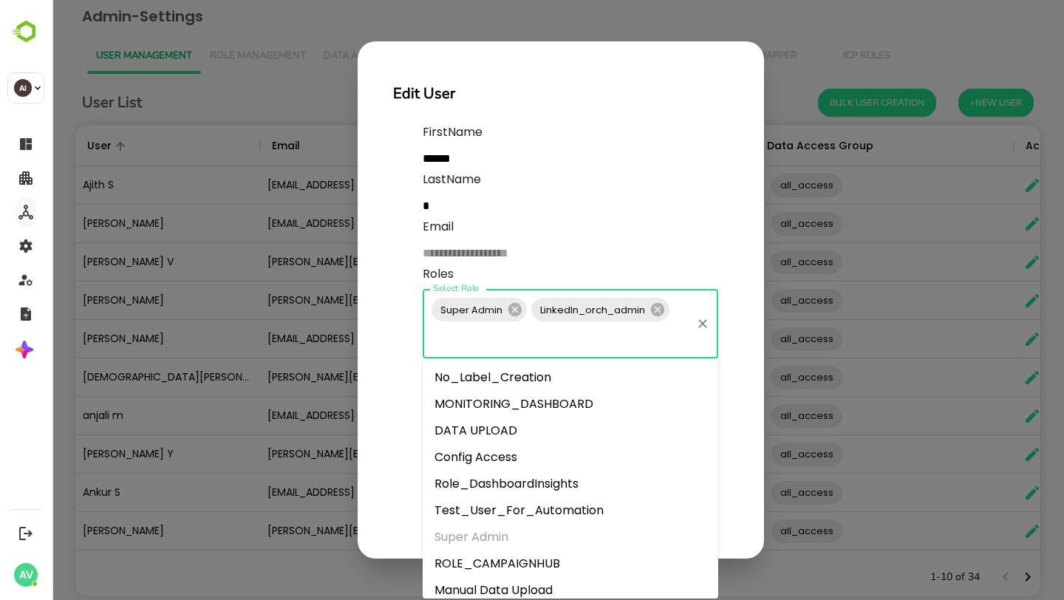
scroll to position [330, 0]
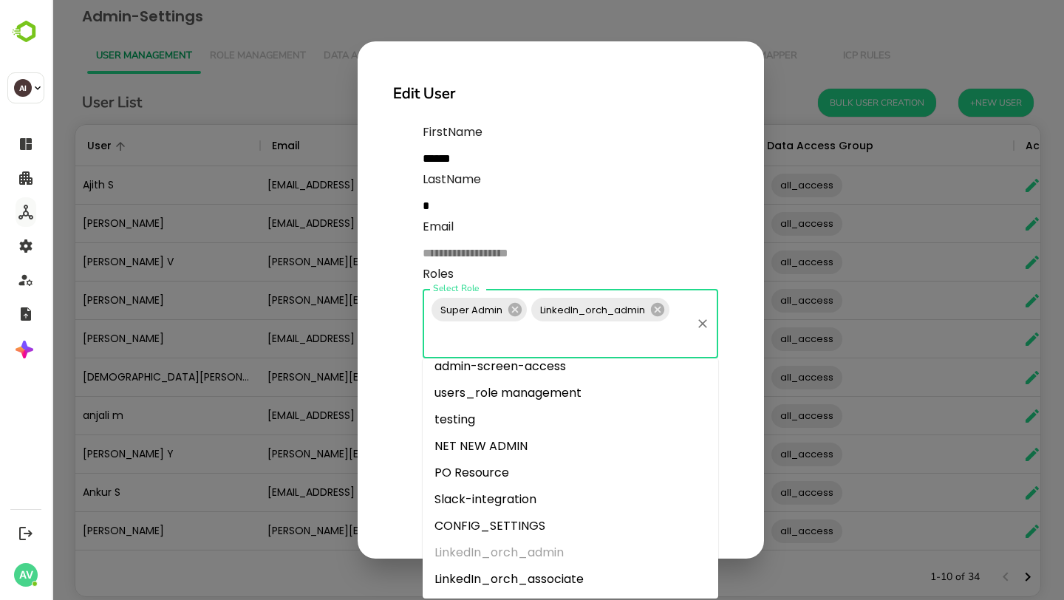
click at [546, 577] on li "LinkedIn_orch_associate" at bounding box center [571, 579] width 296 height 27
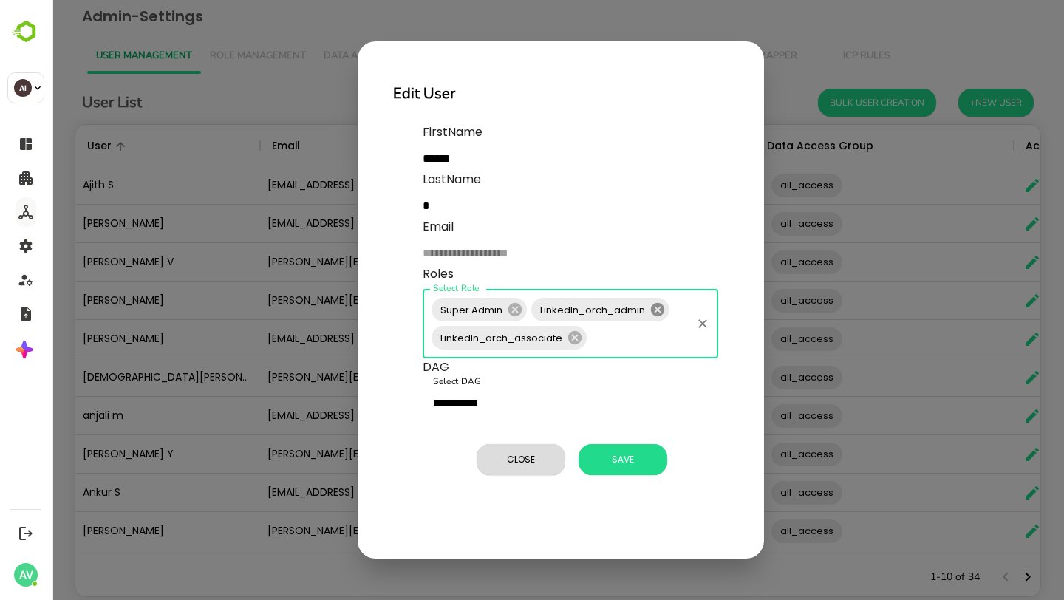
click at [653, 310] on icon at bounding box center [657, 309] width 13 height 13
click at [635, 456] on span "Save" at bounding box center [623, 459] width 74 height 19
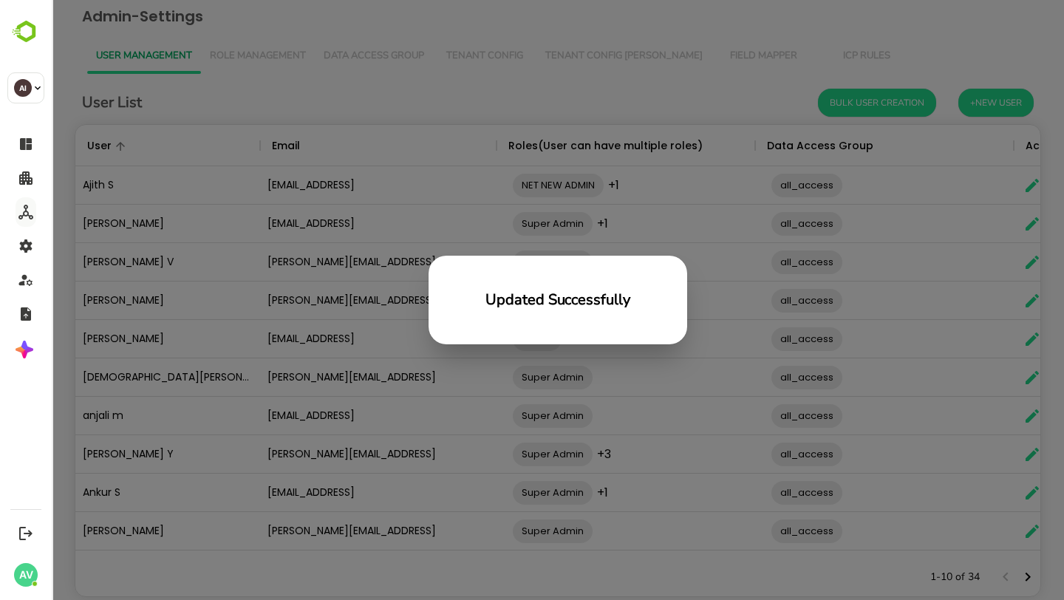
click at [273, 320] on div "Updated Successfully" at bounding box center [558, 300] width 1012 height 600
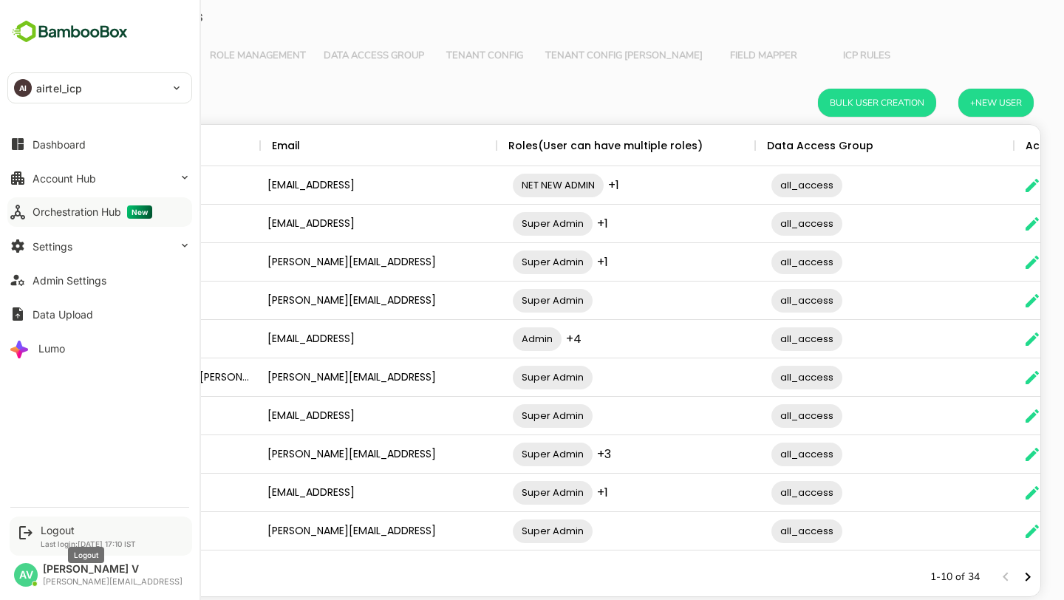
click at [63, 528] on div "Logout" at bounding box center [88, 530] width 95 height 13
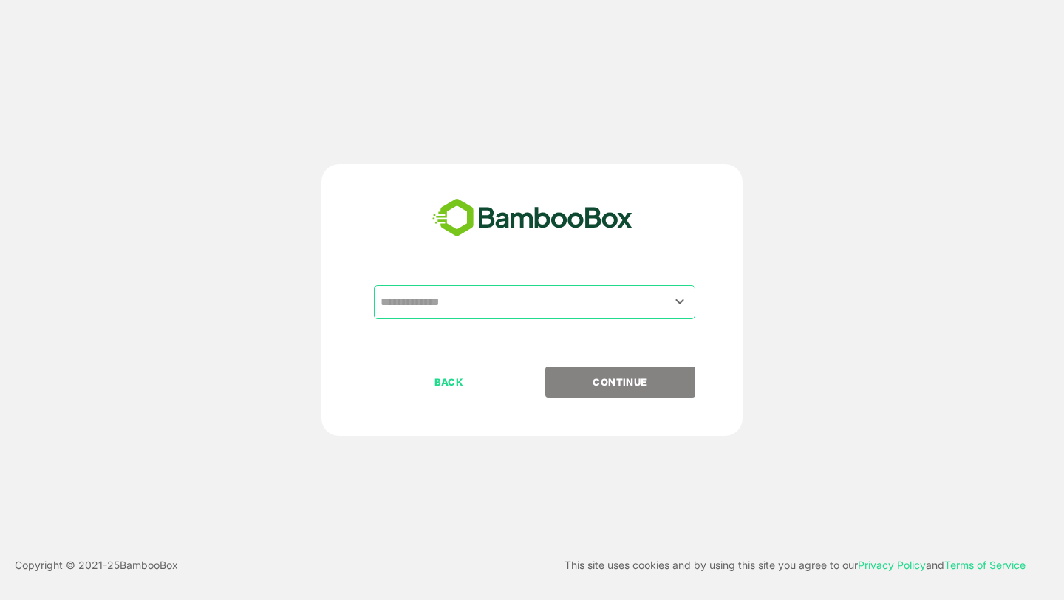
click at [663, 294] on input "text" at bounding box center [535, 302] width 316 height 28
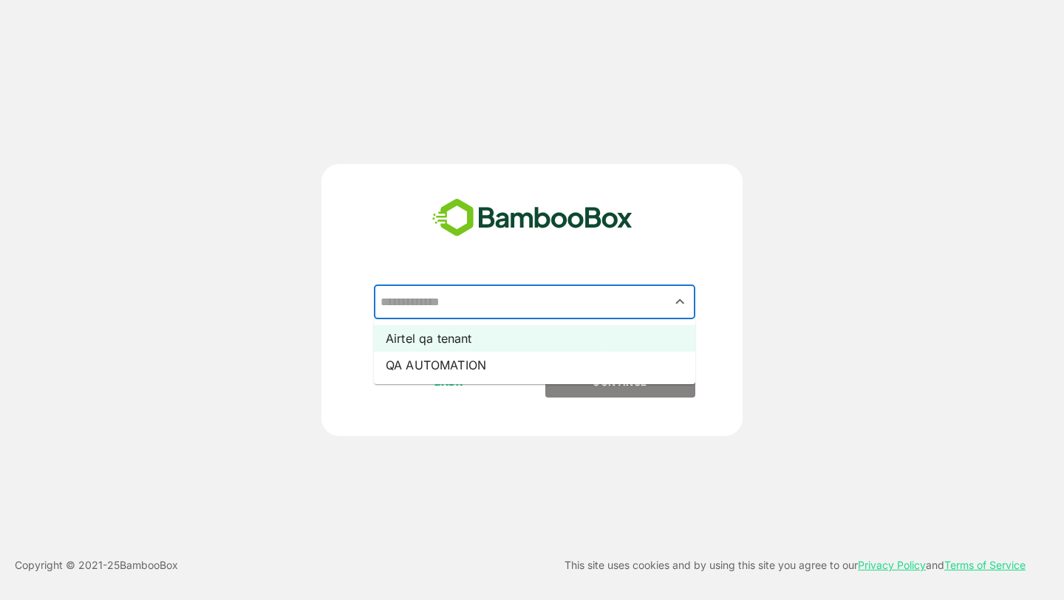
click at [651, 330] on li "Airtel qa tenant" at bounding box center [534, 338] width 321 height 27
type input "**********"
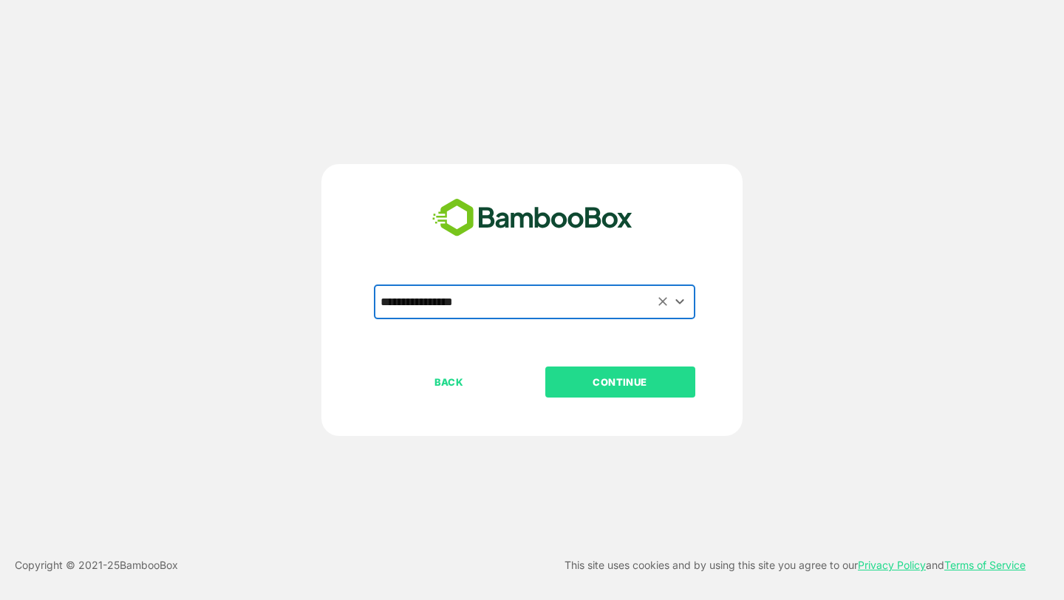
click at [648, 380] on p "CONTINUE" at bounding box center [620, 382] width 148 height 16
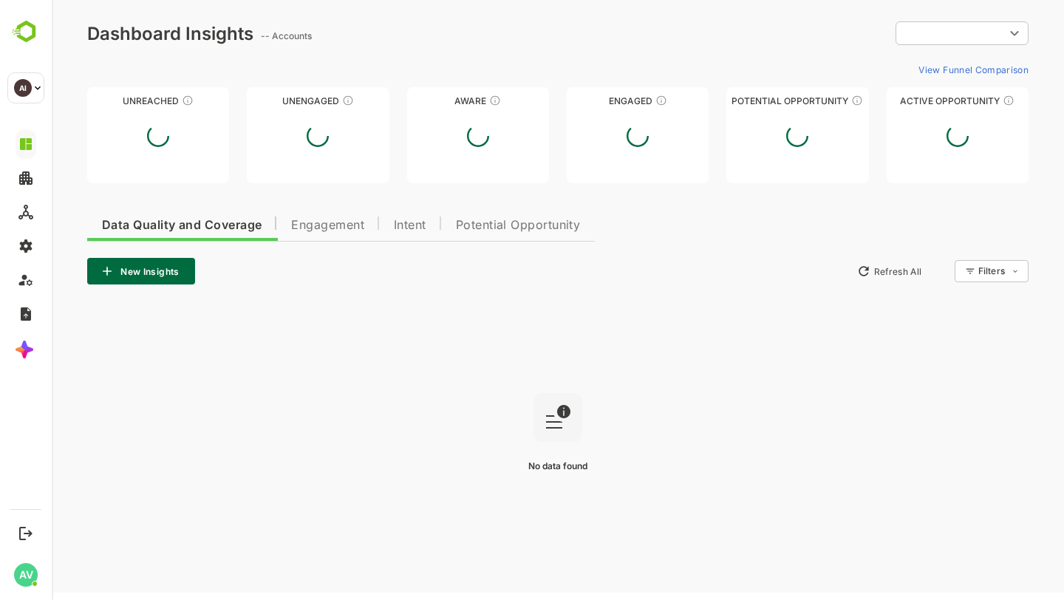
type input "**********"
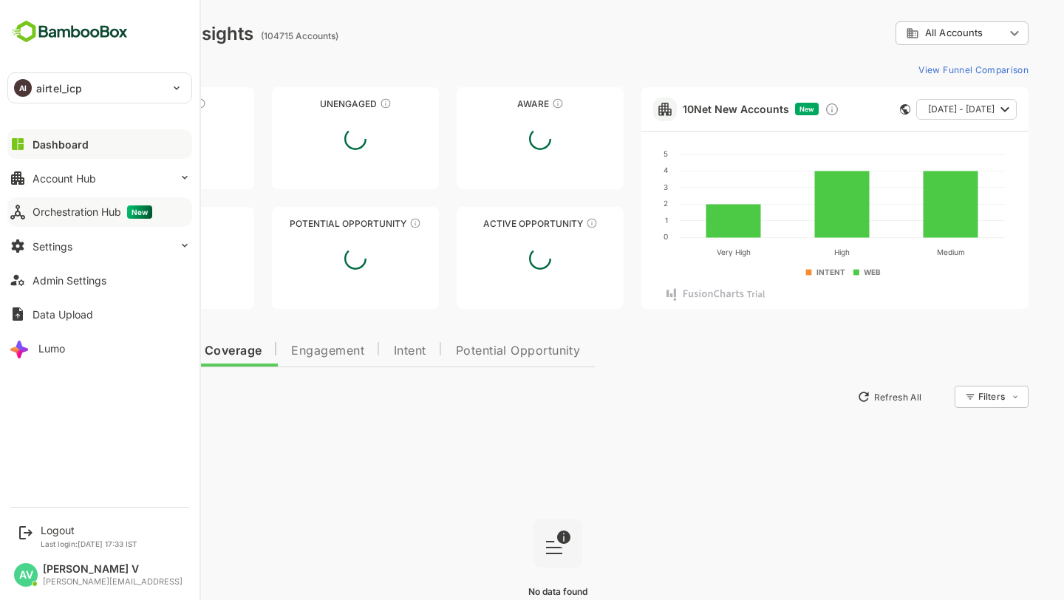
click at [50, 214] on div "Orchestration Hub New" at bounding box center [93, 211] width 120 height 13
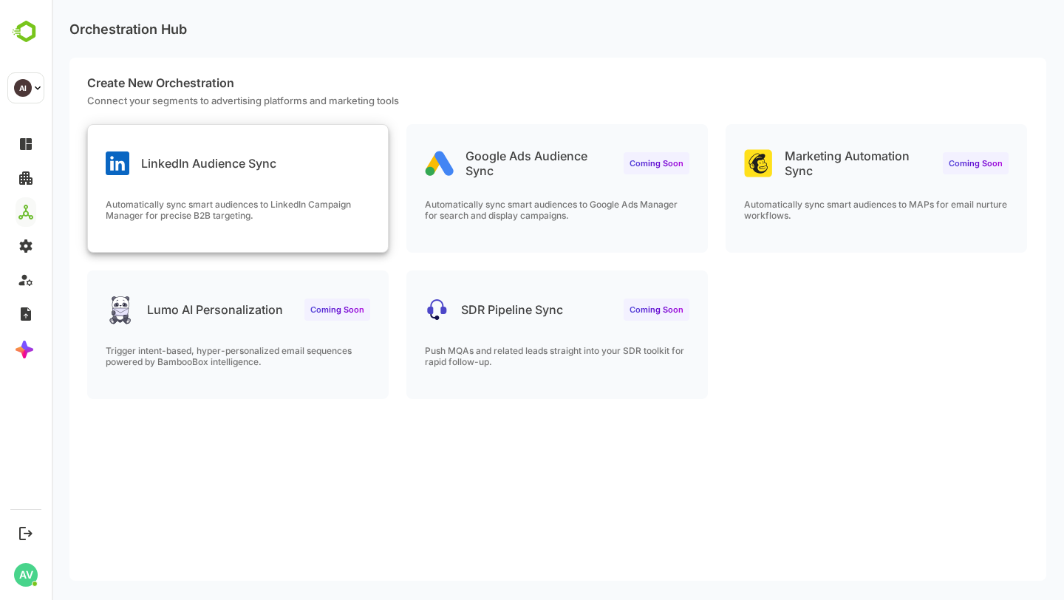
click at [335, 215] on p "Automatically sync smart audiences to LinkedIn Campaign Manager for precise B2B…" at bounding box center [238, 210] width 265 height 22
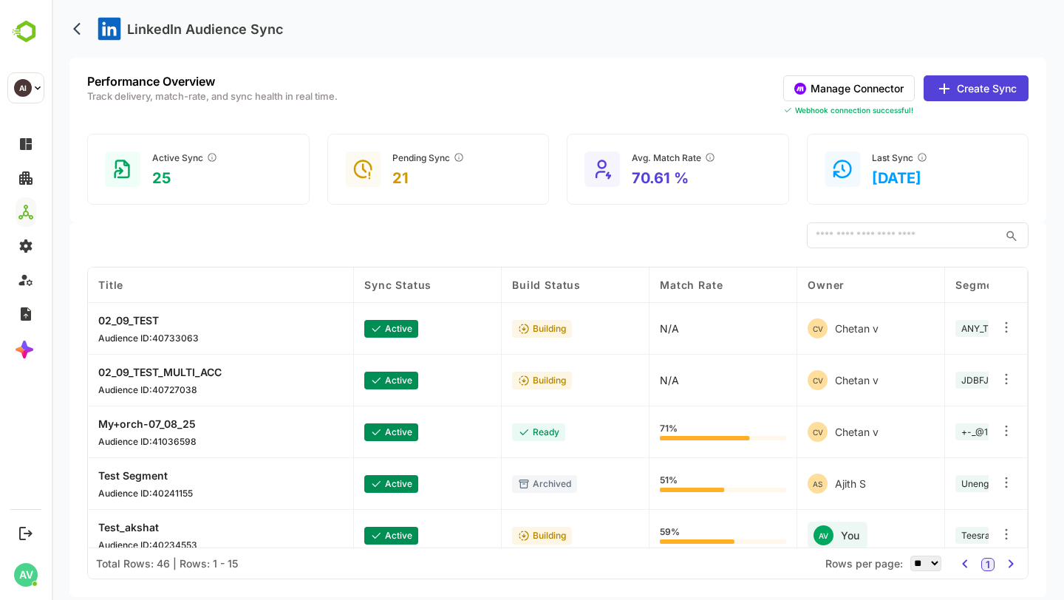
click at [879, 85] on button "Manage Connector" at bounding box center [849, 88] width 132 height 26
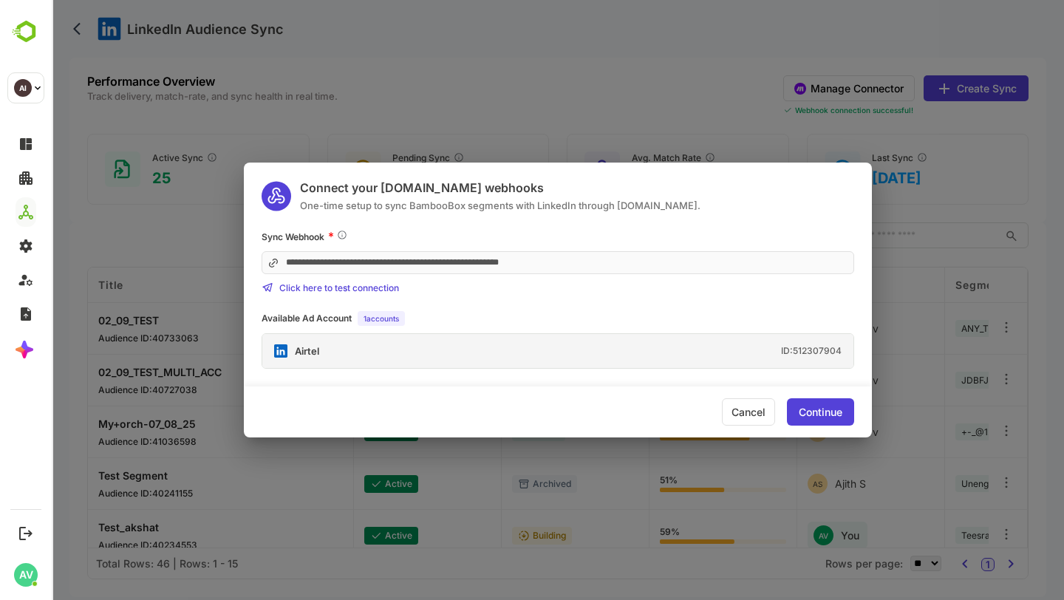
click at [795, 143] on div "**********" at bounding box center [558, 300] width 1012 height 600
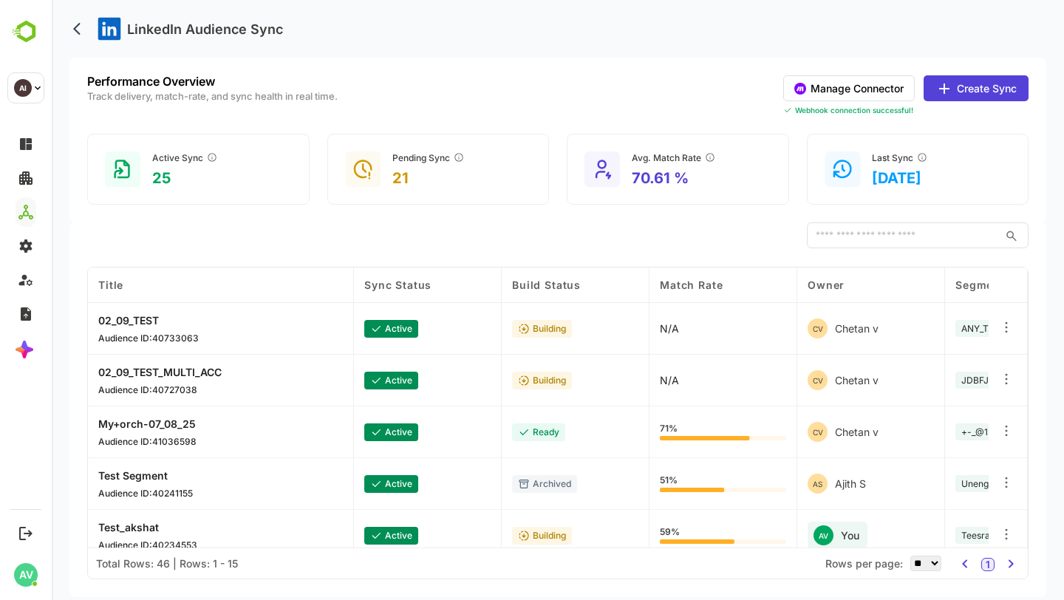
click at [873, 86] on button "Manage Connector" at bounding box center [849, 88] width 132 height 26
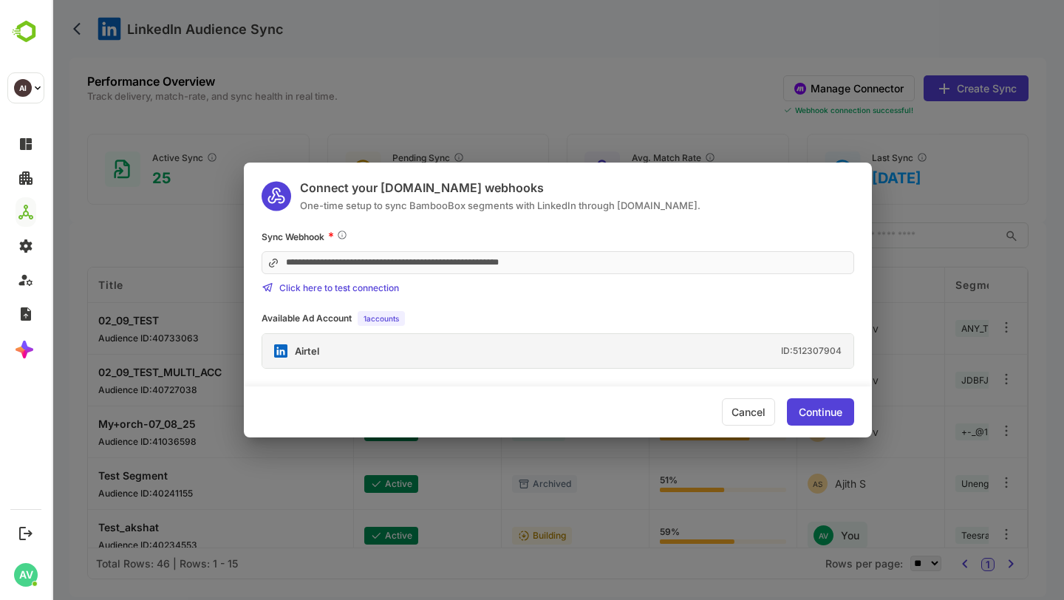
click at [777, 67] on div "**********" at bounding box center [558, 300] width 1012 height 600
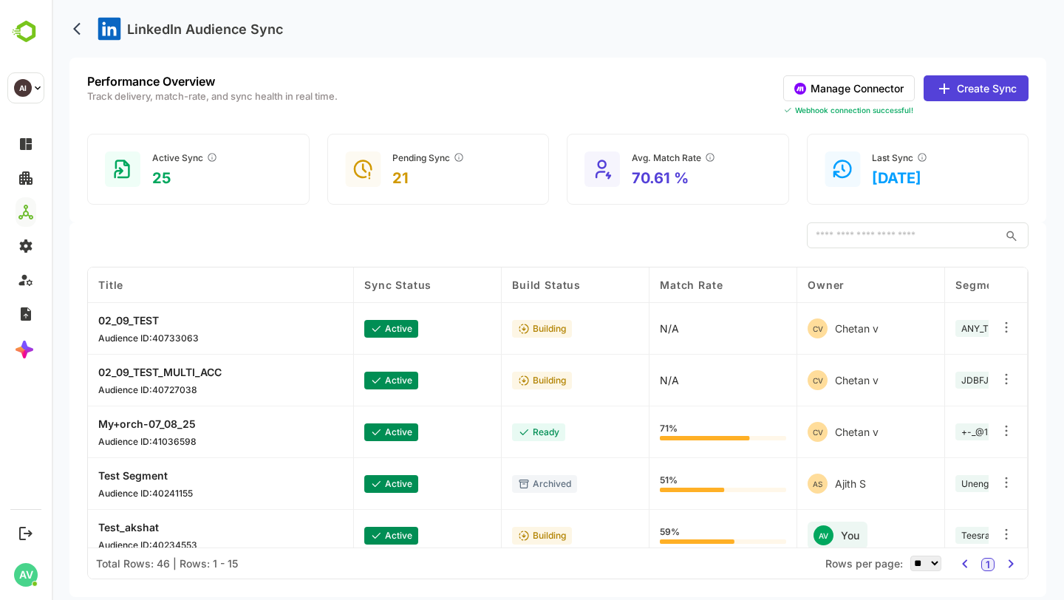
click at [968, 89] on button "Create Sync" at bounding box center [976, 88] width 105 height 26
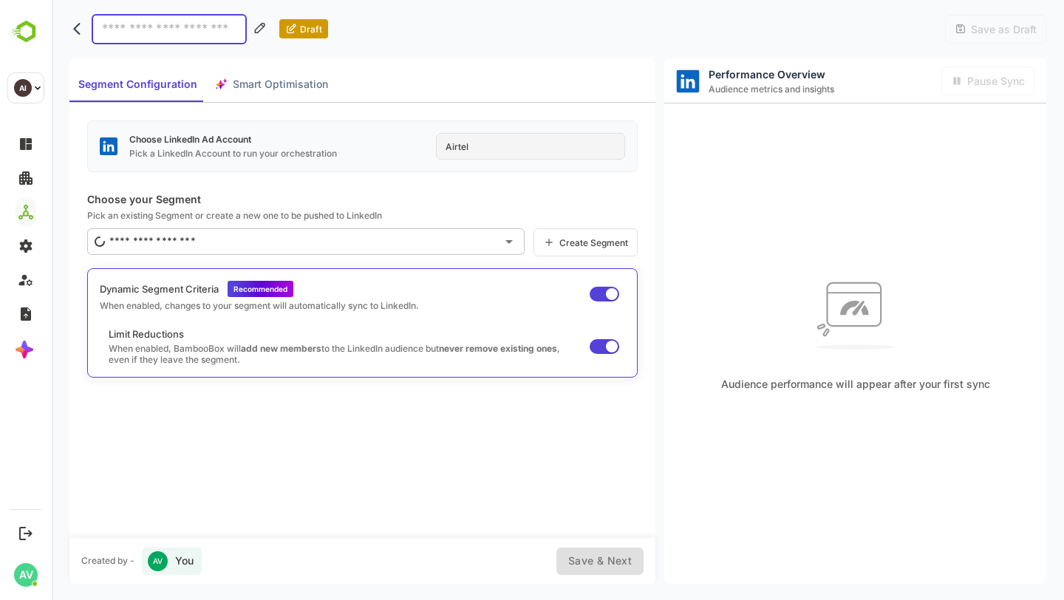
click at [81, 32] on icon "back" at bounding box center [80, 28] width 15 height 15
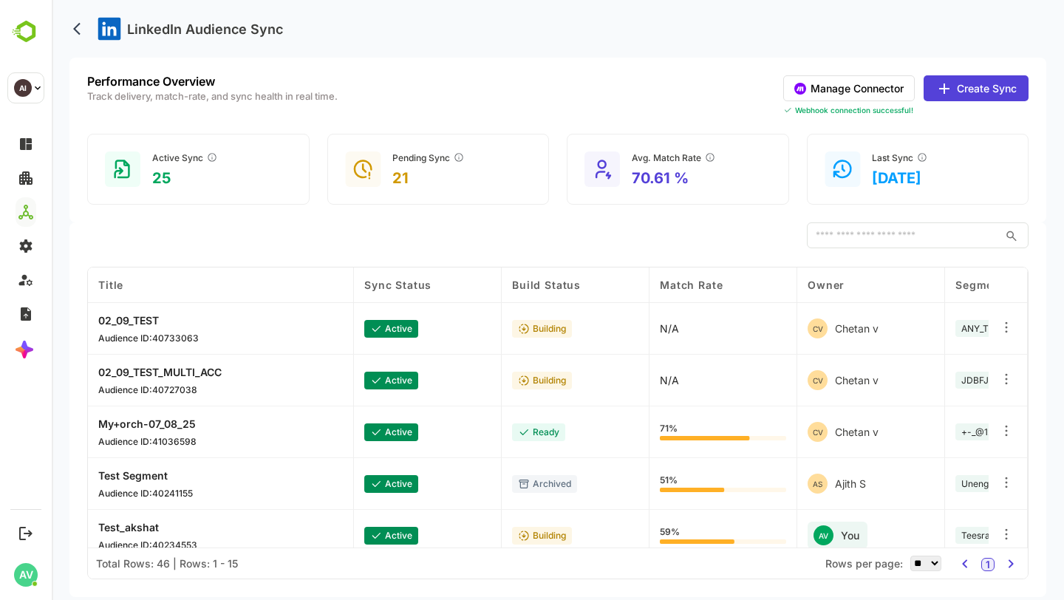
click at [983, 83] on button "Create Sync" at bounding box center [976, 88] width 105 height 26
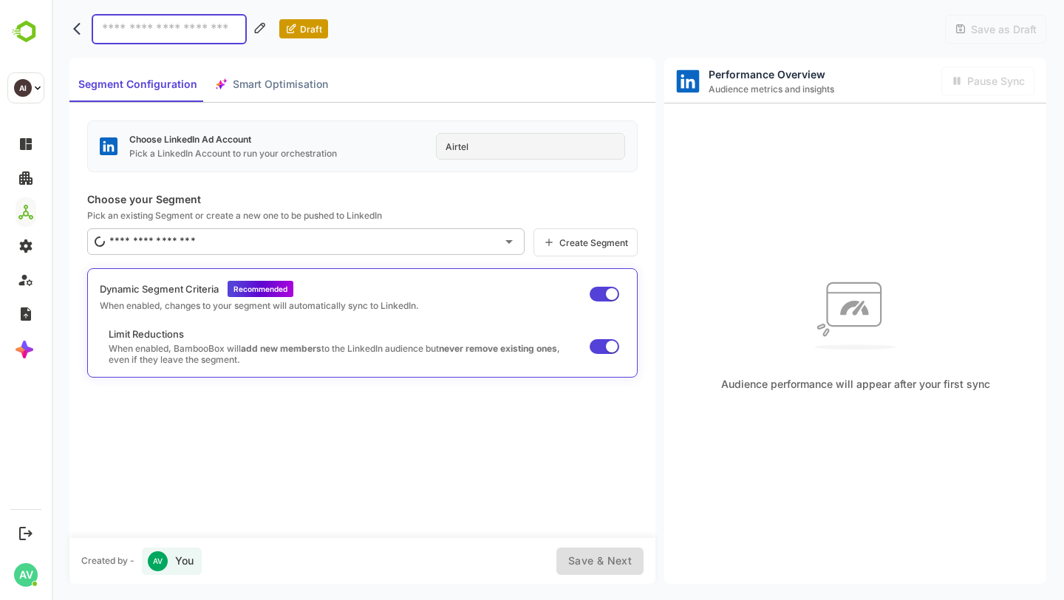
click at [82, 33] on icon "back" at bounding box center [80, 28] width 15 height 15
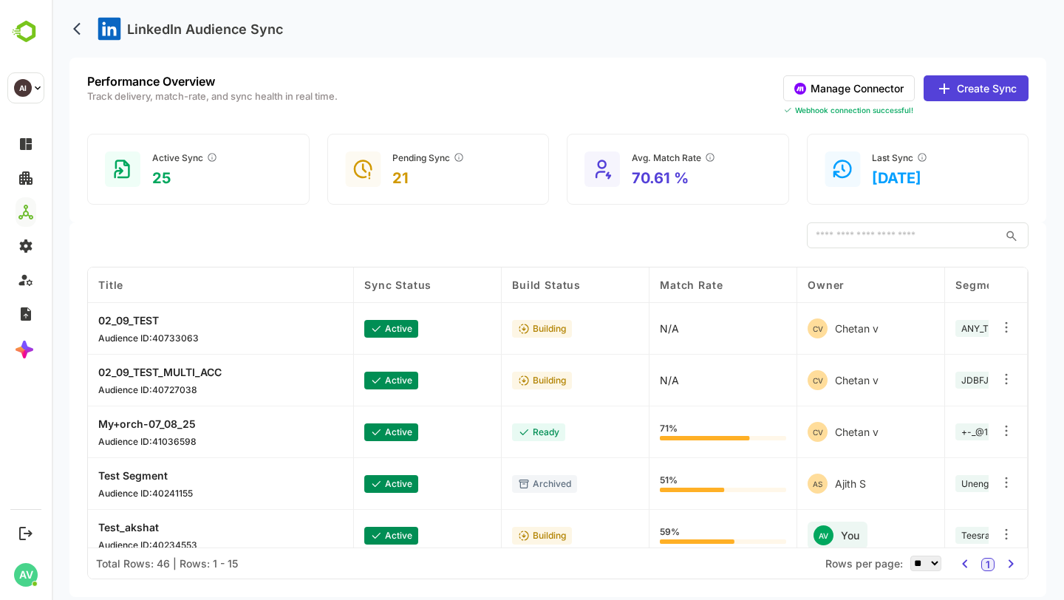
click at [984, 86] on button "Create Sync" at bounding box center [976, 88] width 105 height 26
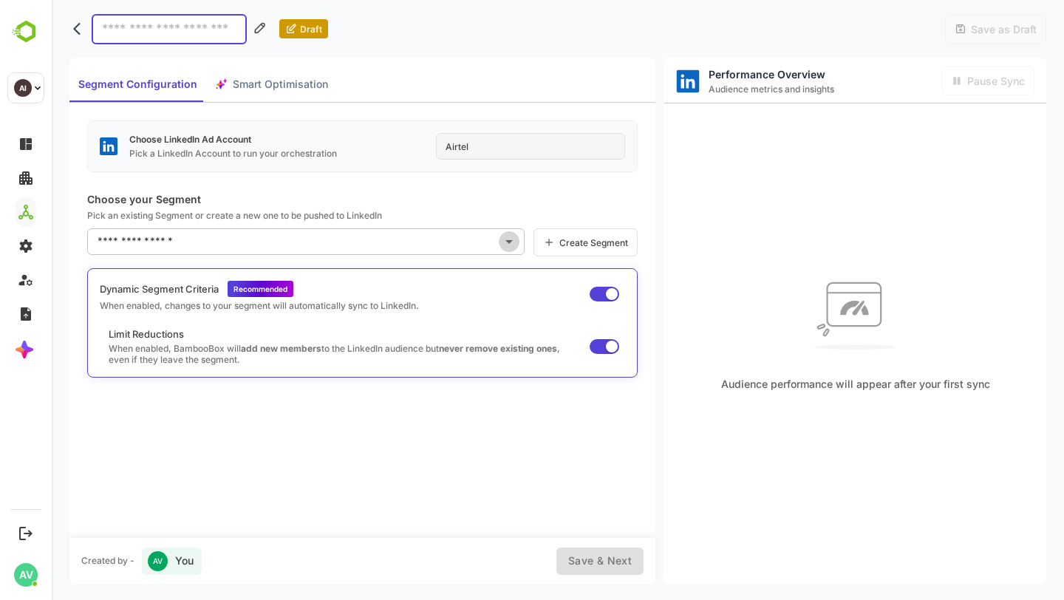
click at [512, 244] on icon "Open" at bounding box center [509, 242] width 18 height 18
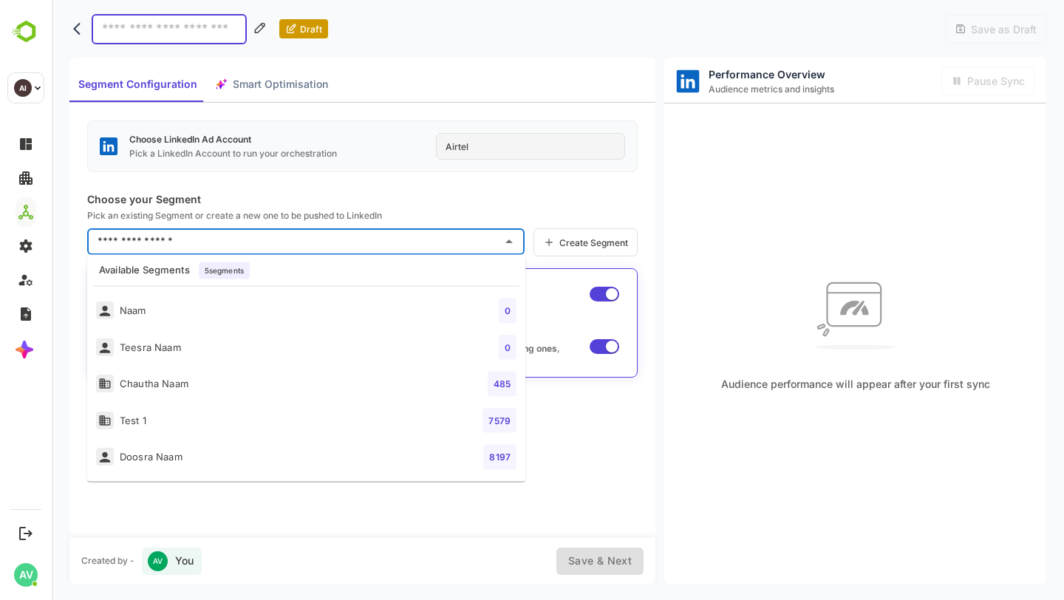
click at [461, 385] on li "Chautha Naam 485" at bounding box center [306, 384] width 438 height 37
type input "**********"
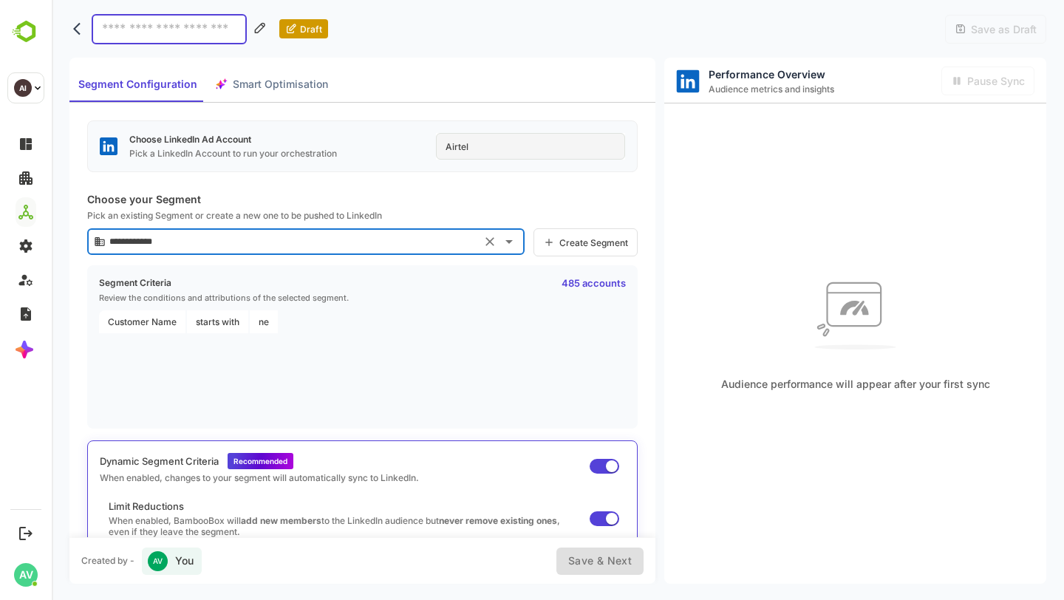
click at [297, 94] on button "Smart Optimisation" at bounding box center [271, 84] width 131 height 35
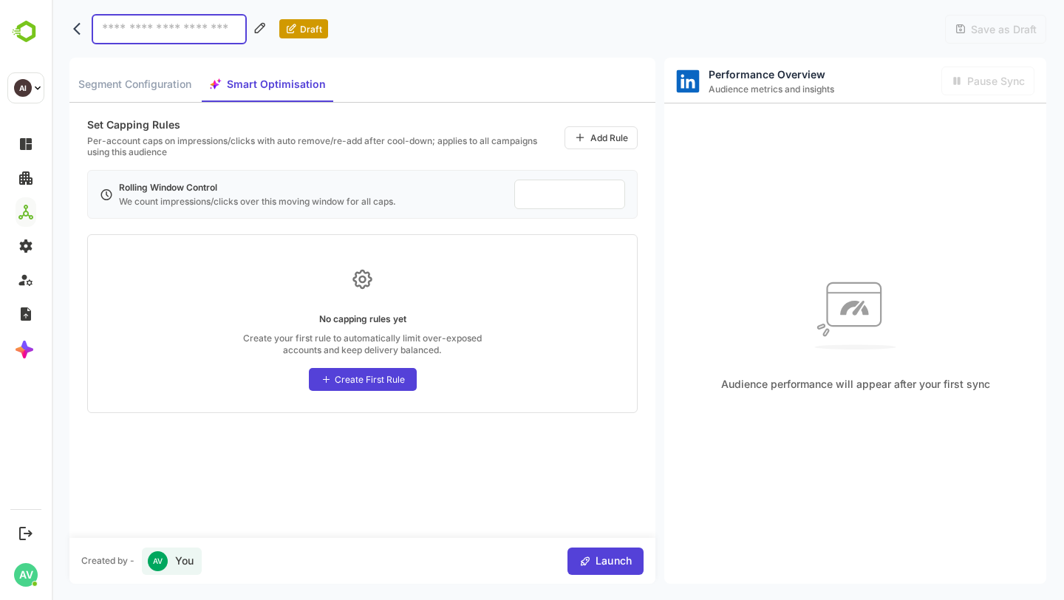
click at [388, 377] on div "Create First Rule" at bounding box center [370, 379] width 70 height 11
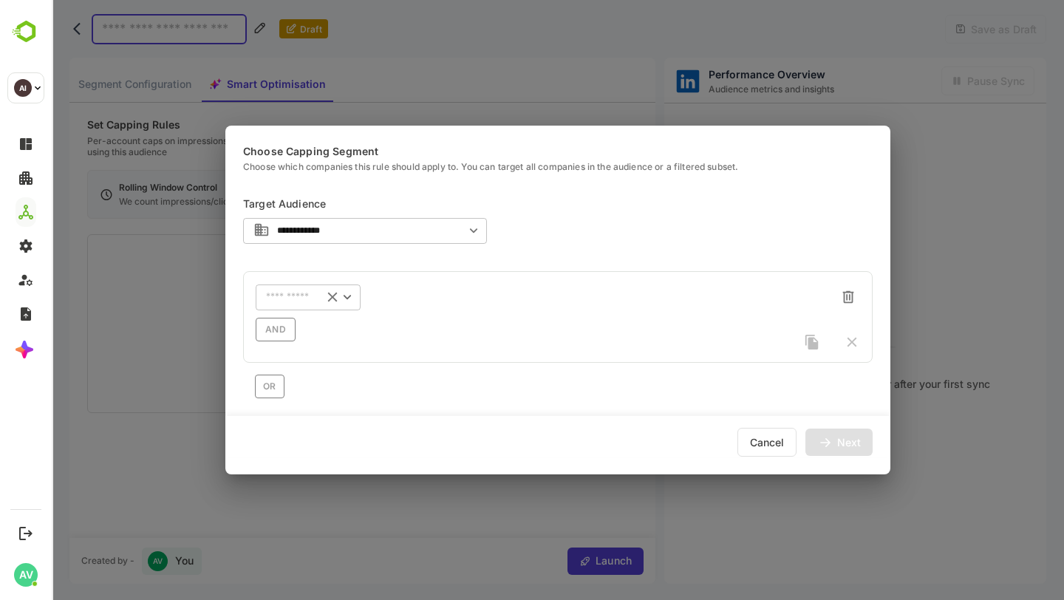
click at [344, 299] on icon "Open" at bounding box center [347, 297] width 16 height 16
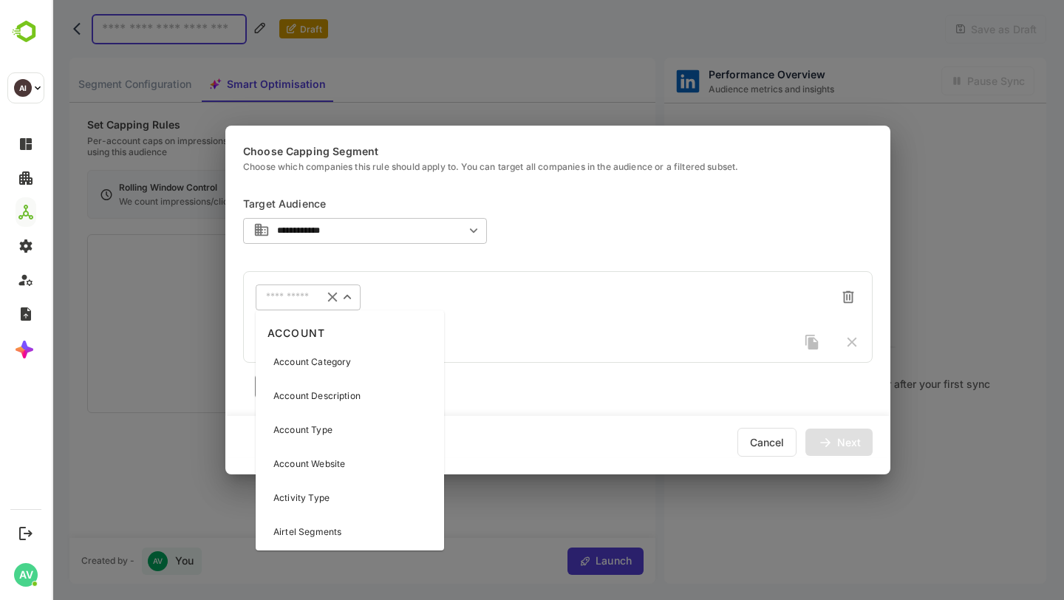
click at [350, 366] on p "Account Category" at bounding box center [312, 361] width 78 height 13
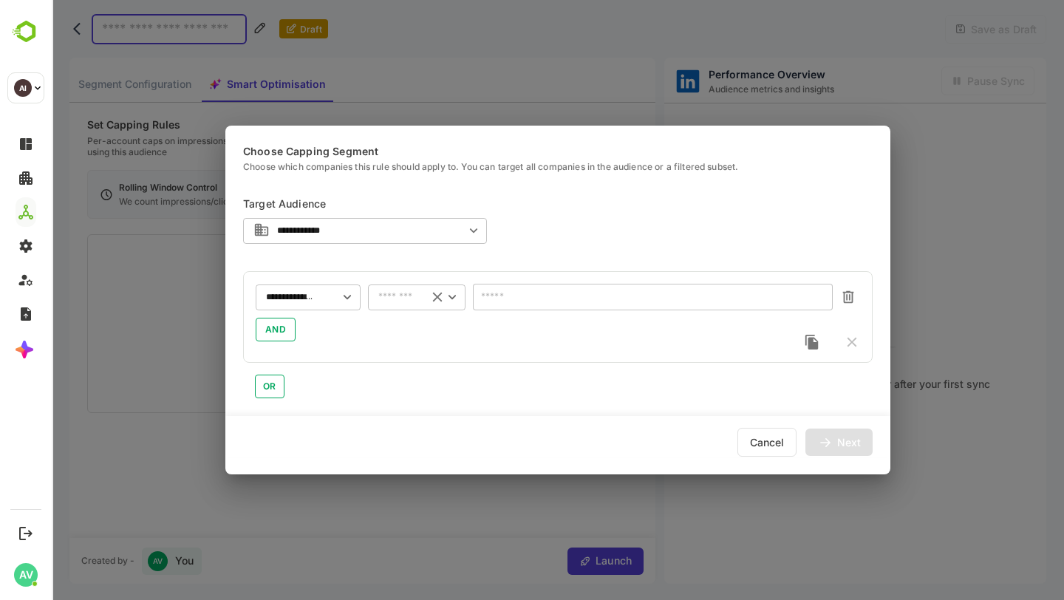
click at [449, 304] on icon "Open" at bounding box center [452, 297] width 16 height 16
click at [430, 491] on li "is not empty" at bounding box center [417, 483] width 98 height 22
type input "**********"
click at [847, 456] on div "Cancel Next" at bounding box center [557, 436] width 665 height 41
click at [842, 430] on div "Next" at bounding box center [838, 442] width 67 height 27
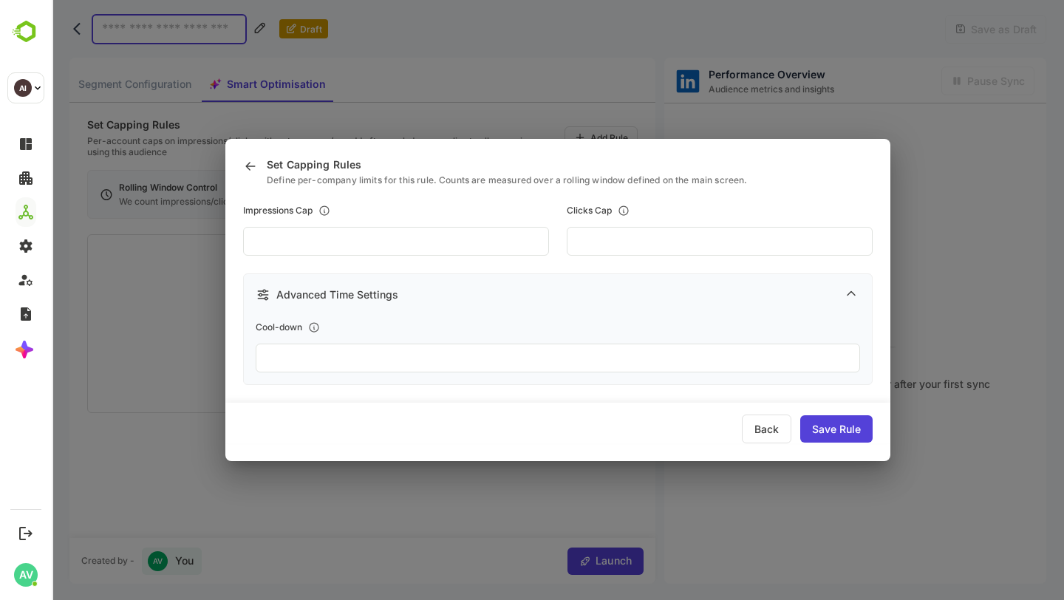
click at [842, 431] on div "Save Rule" at bounding box center [836, 428] width 72 height 27
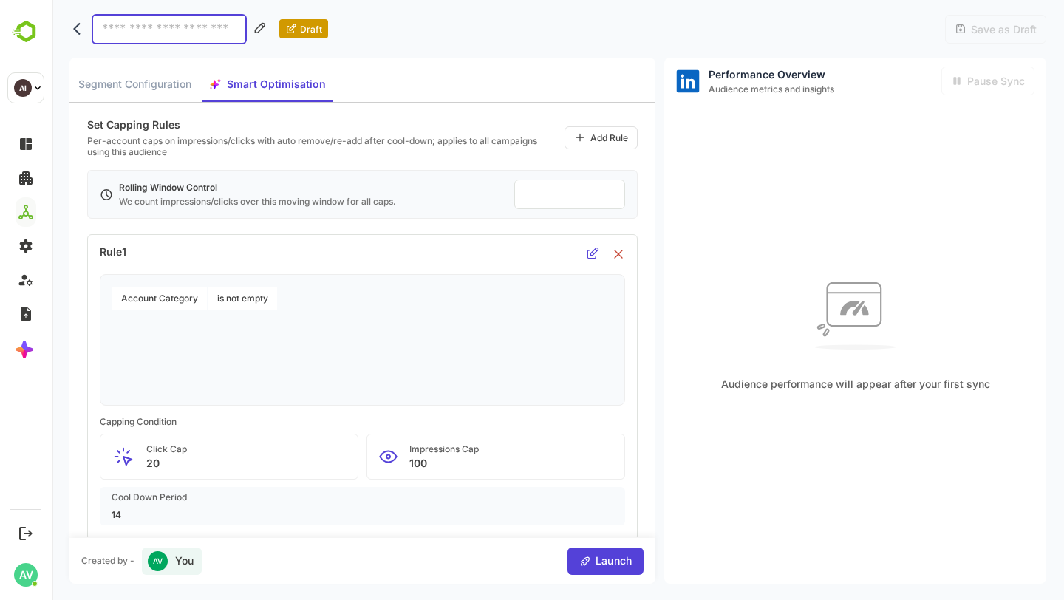
click at [156, 88] on span "Segment Configuration" at bounding box center [134, 84] width 113 height 18
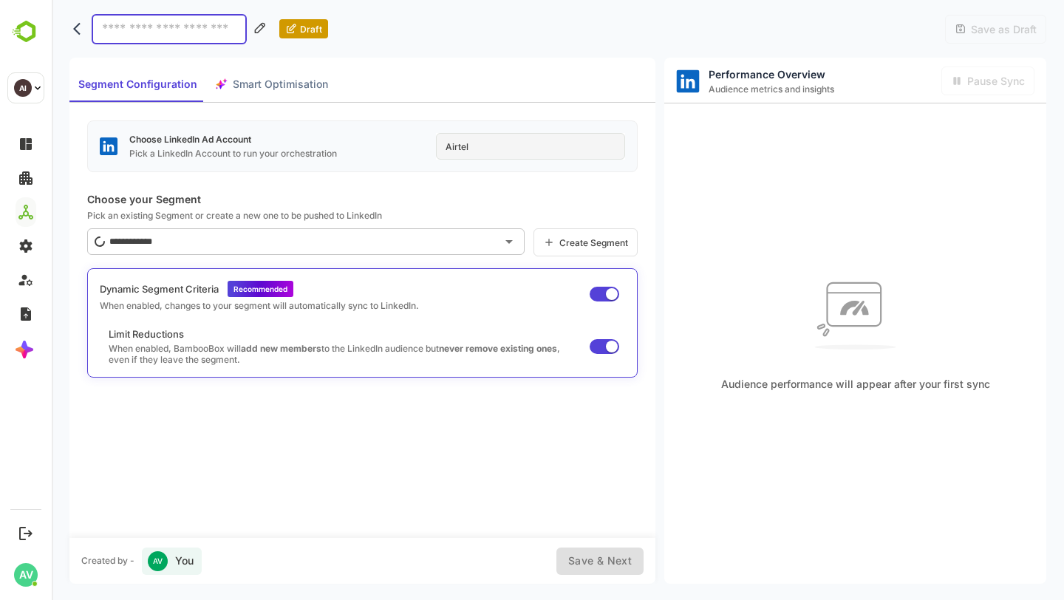
click at [160, 33] on input at bounding box center [169, 29] width 155 height 30
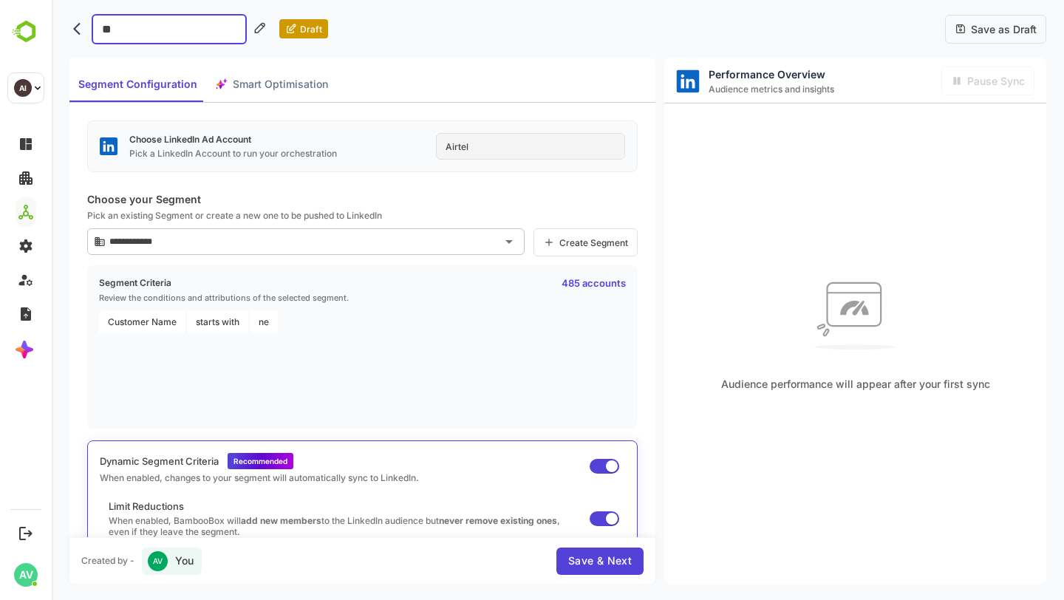
type input "*"
type input "**********"
click at [562, 32] on div "**********" at bounding box center [557, 29] width 977 height 58
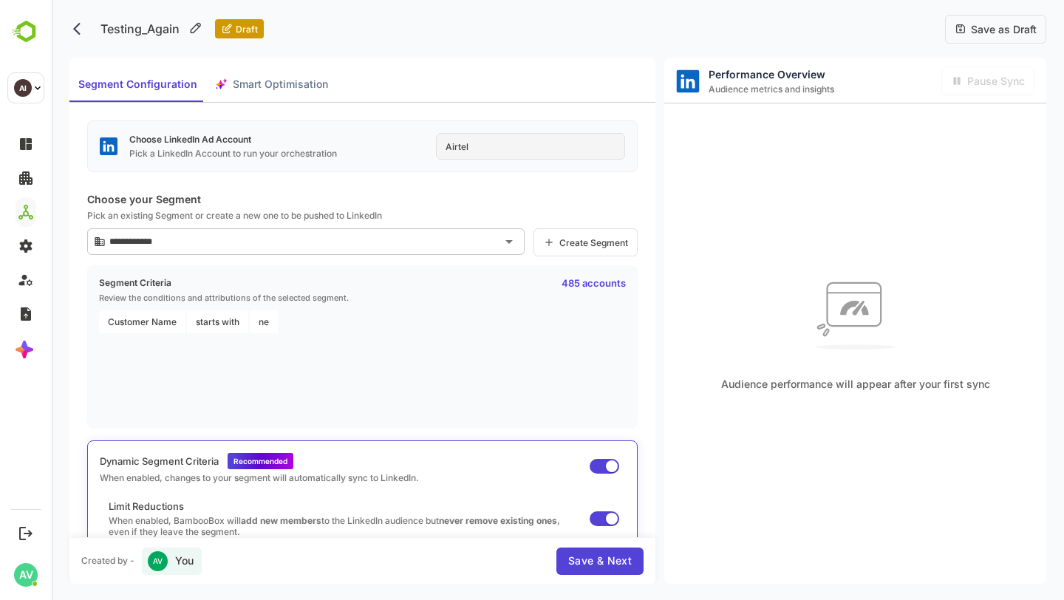
click at [982, 29] on span "Save as Draft" at bounding box center [1002, 29] width 70 height 13
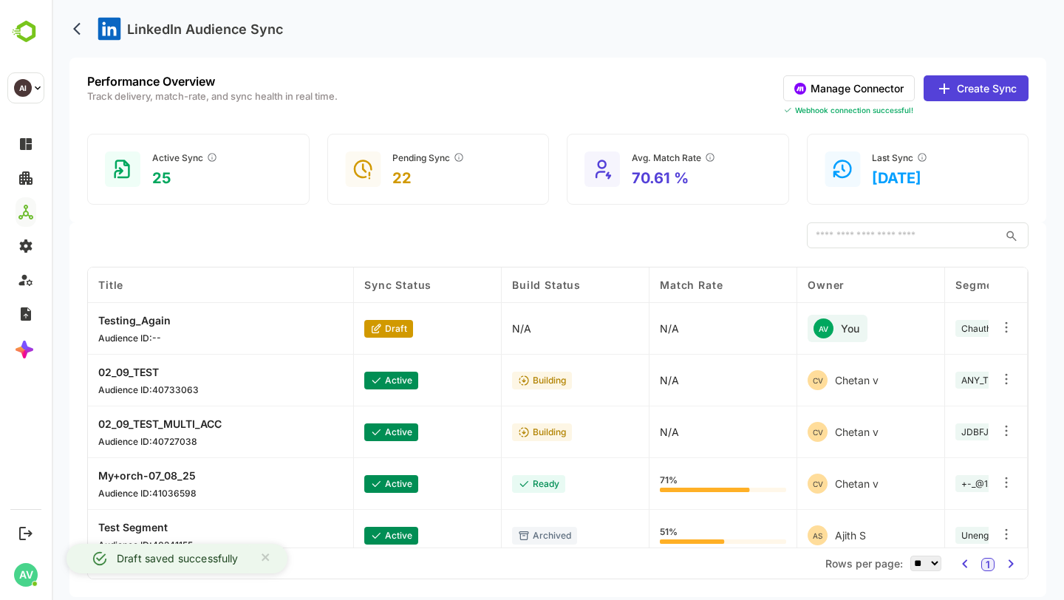
click at [581, 562] on div "Total Rows: 47 | Rows: 1 - 15 Rows per page: ** ** ** *** *** **** 1" at bounding box center [558, 563] width 940 height 31
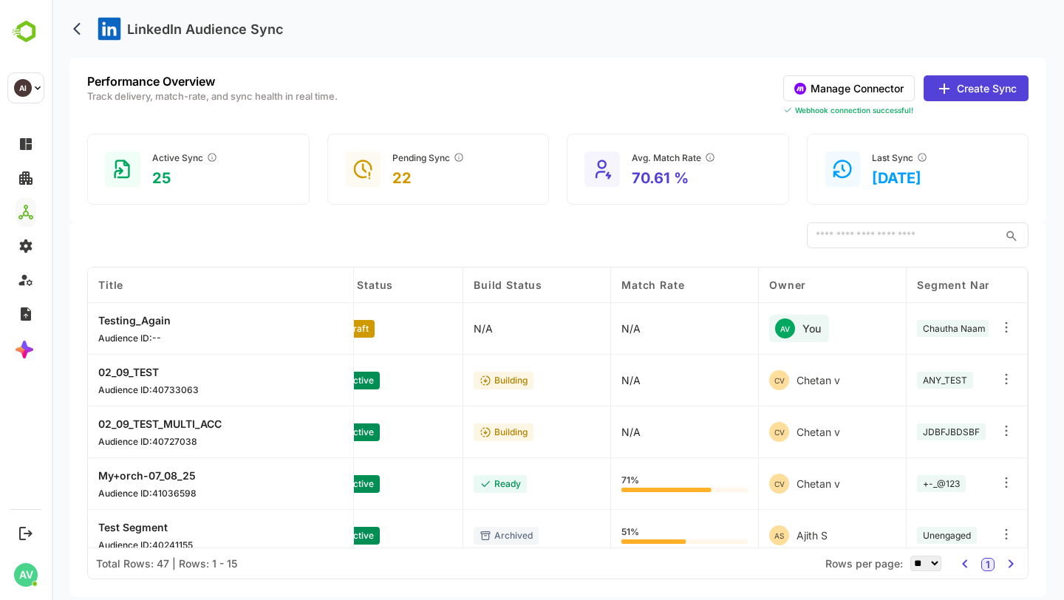
scroll to position [0, 0]
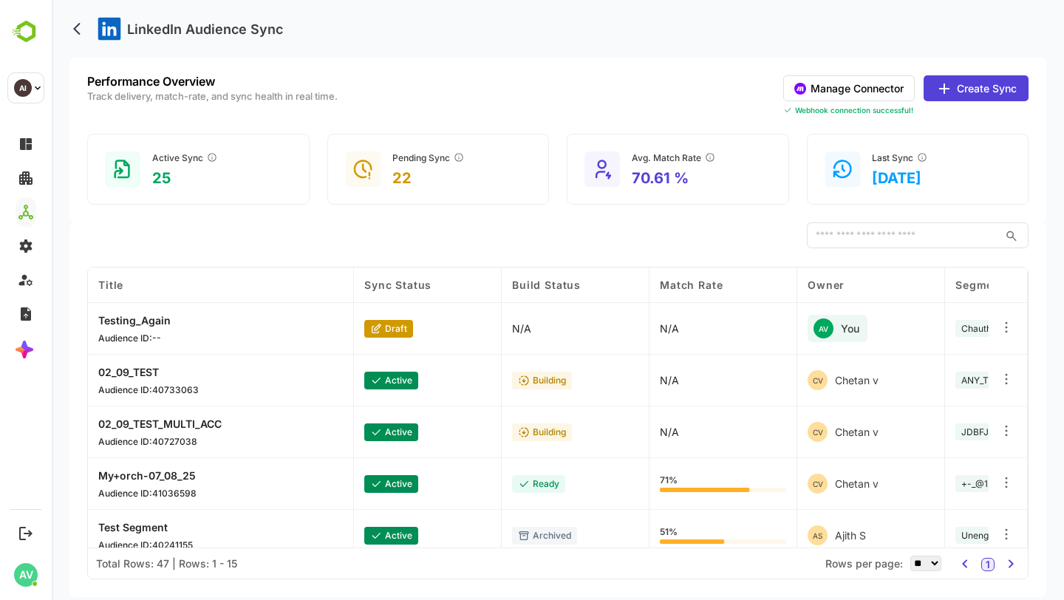
click at [966, 95] on button "Create Sync" at bounding box center [976, 88] width 105 height 26
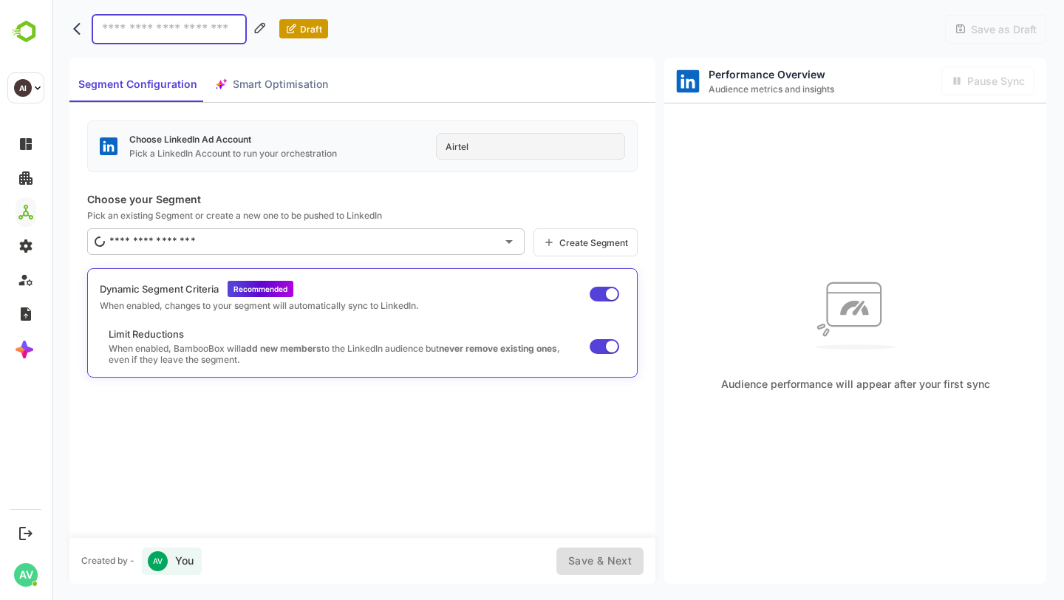
click at [602, 305] on div "Dynamic Segment Criteria Recommended When enabled, changes to your segment will…" at bounding box center [362, 296] width 525 height 30
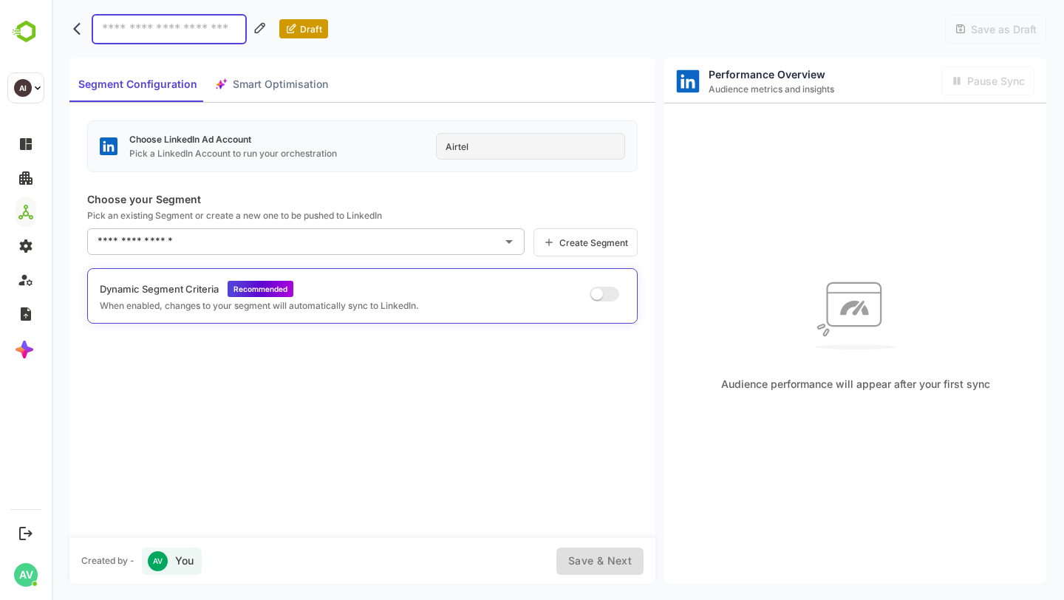
click at [76, 33] on icon "back" at bounding box center [80, 28] width 15 height 15
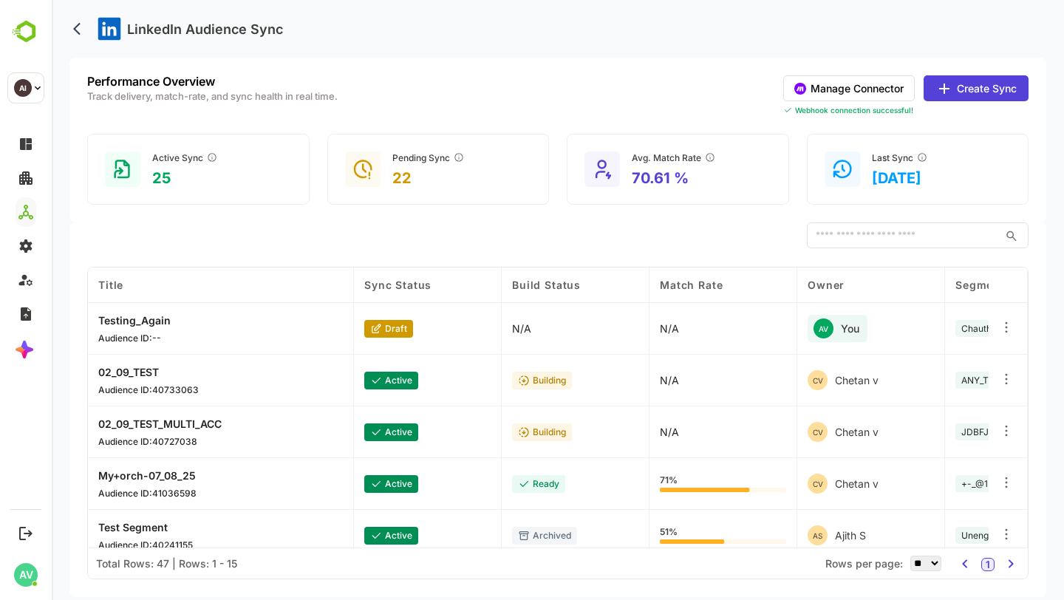
click at [159, 324] on p "Testing_Again" at bounding box center [134, 320] width 72 height 13
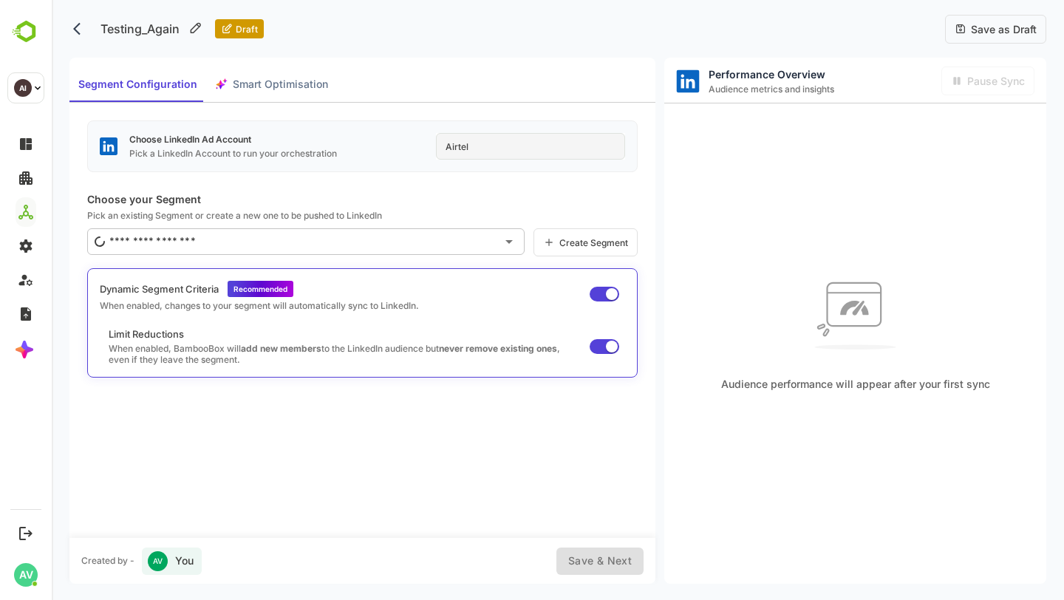
type input "**********"
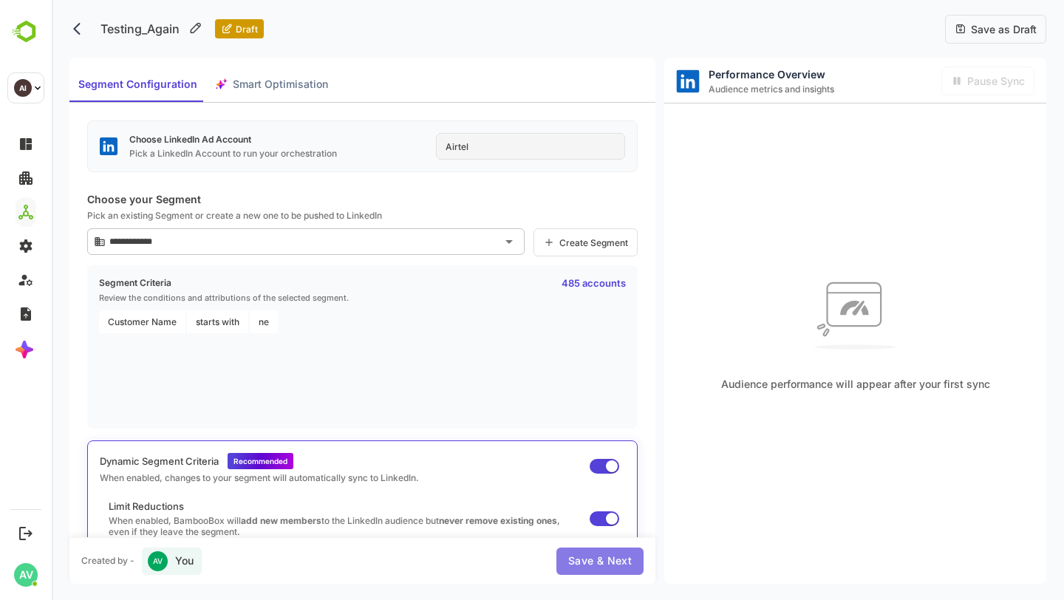
click at [610, 553] on span "Save & Next" at bounding box center [600, 561] width 64 height 18
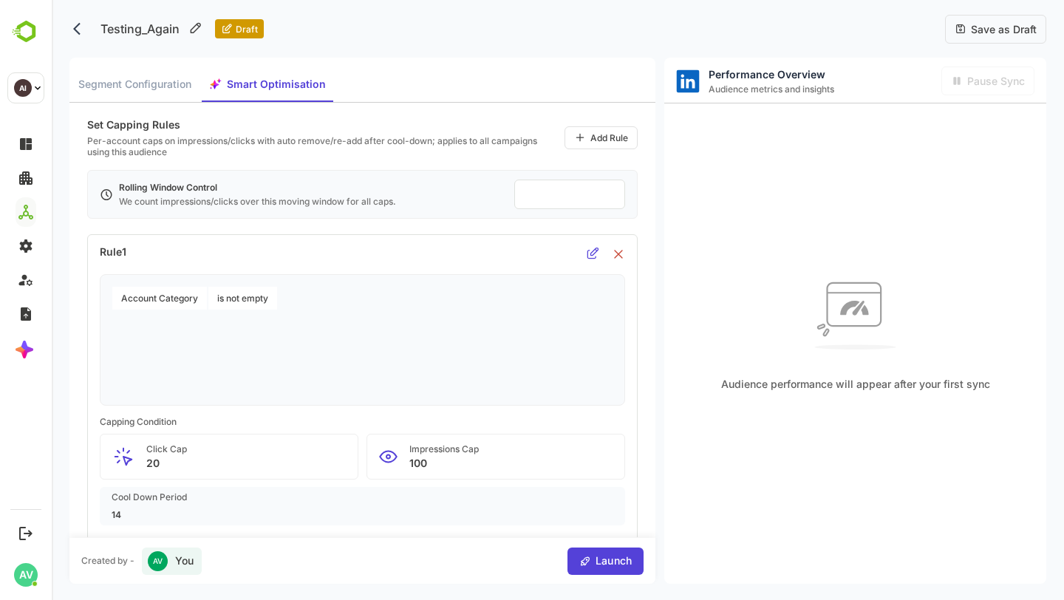
click at [599, 555] on span "Launch" at bounding box center [611, 561] width 41 height 18
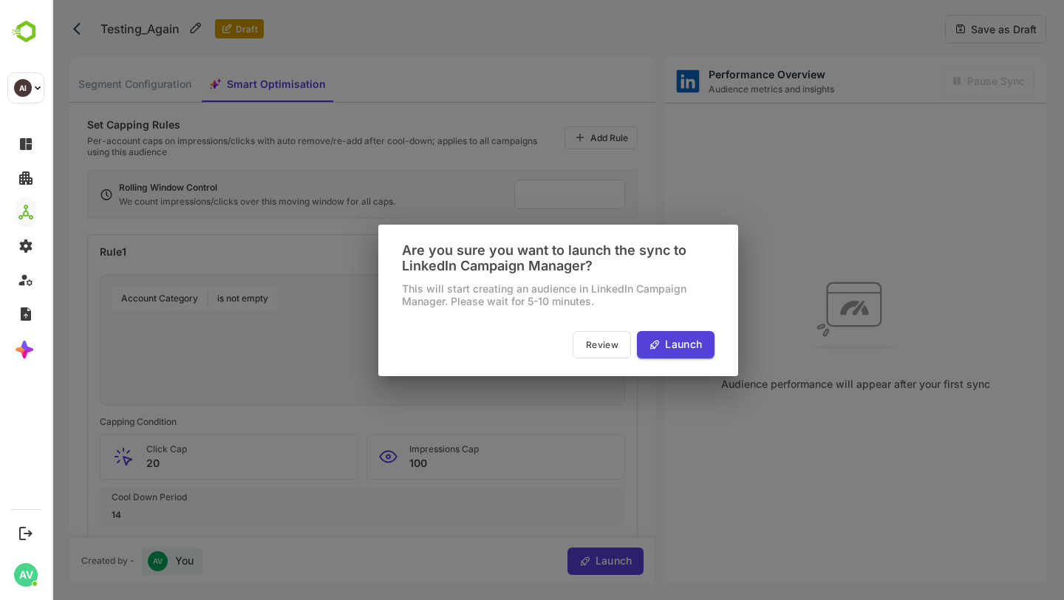
click at [681, 340] on span "Launch" at bounding box center [681, 344] width 41 height 18
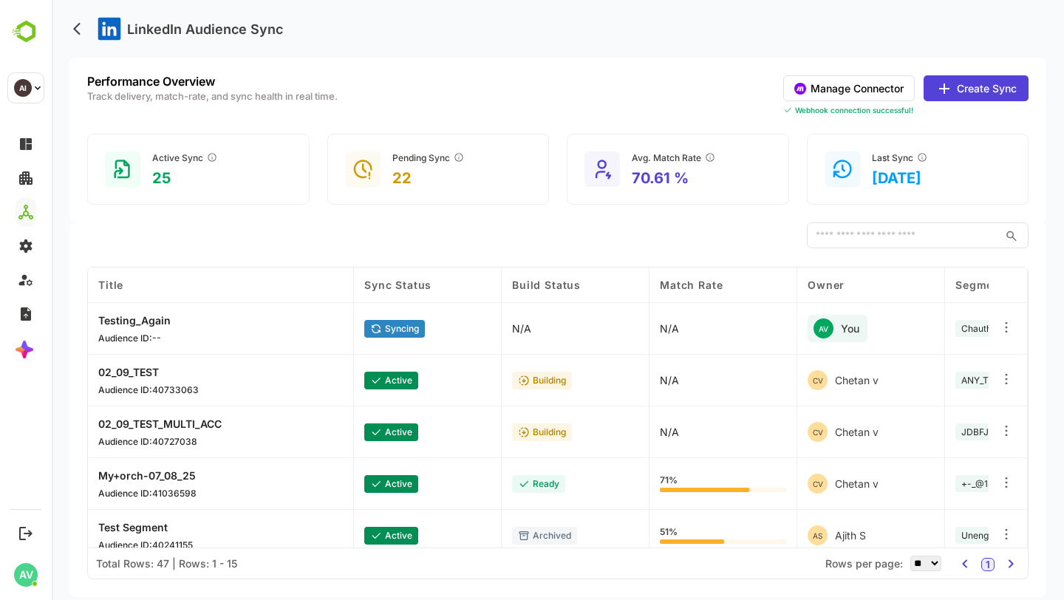
click at [840, 89] on button "Manage Connector" at bounding box center [849, 88] width 132 height 26
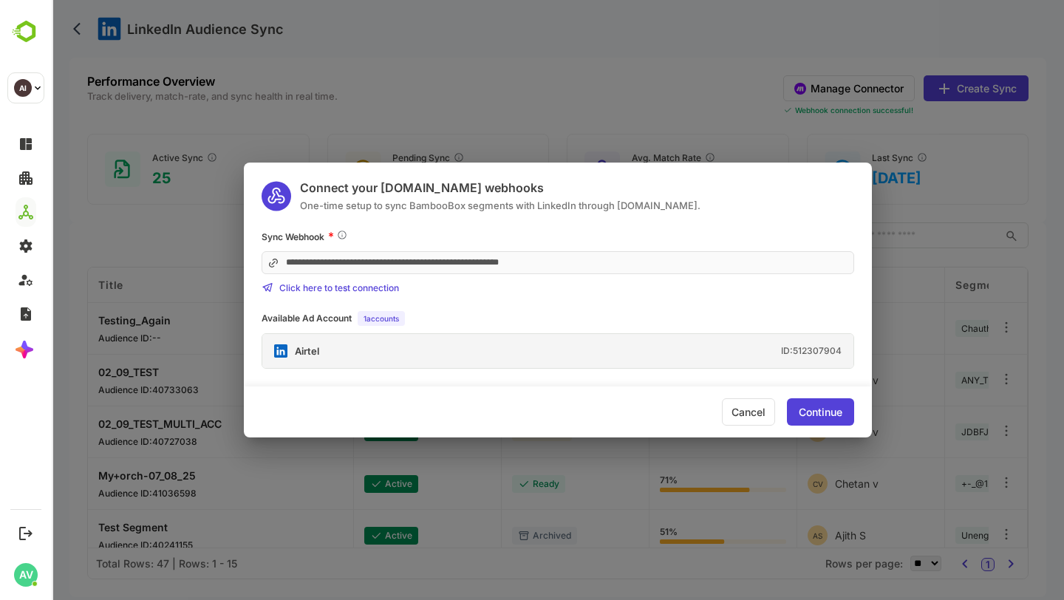
click at [825, 417] on div "Continue" at bounding box center [821, 412] width 44 height 10
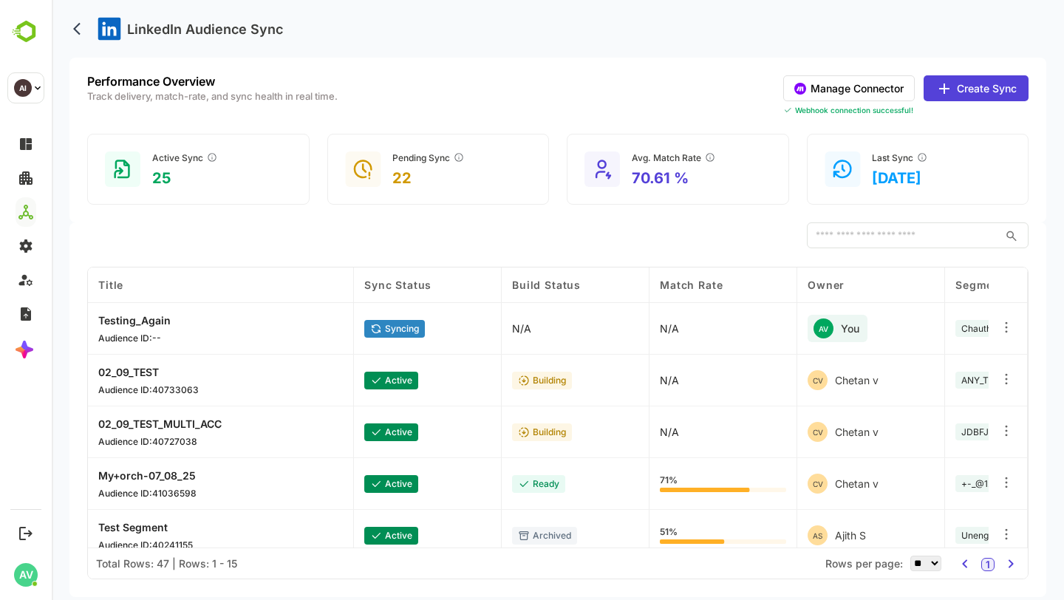
click at [964, 89] on button "Create Sync" at bounding box center [976, 88] width 105 height 26
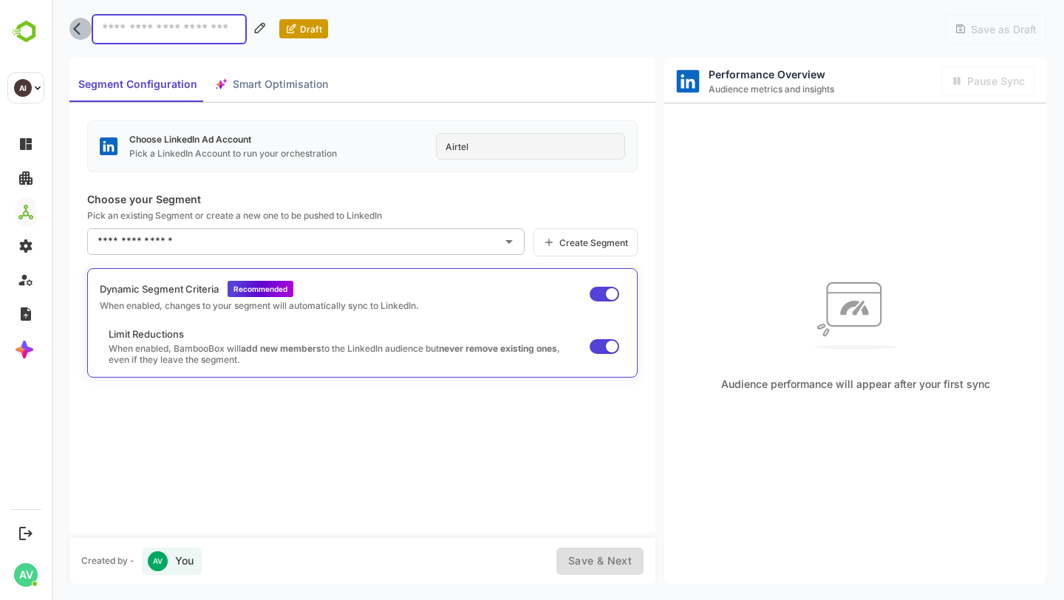
click at [76, 31] on icon "back" at bounding box center [76, 29] width 7 height 13
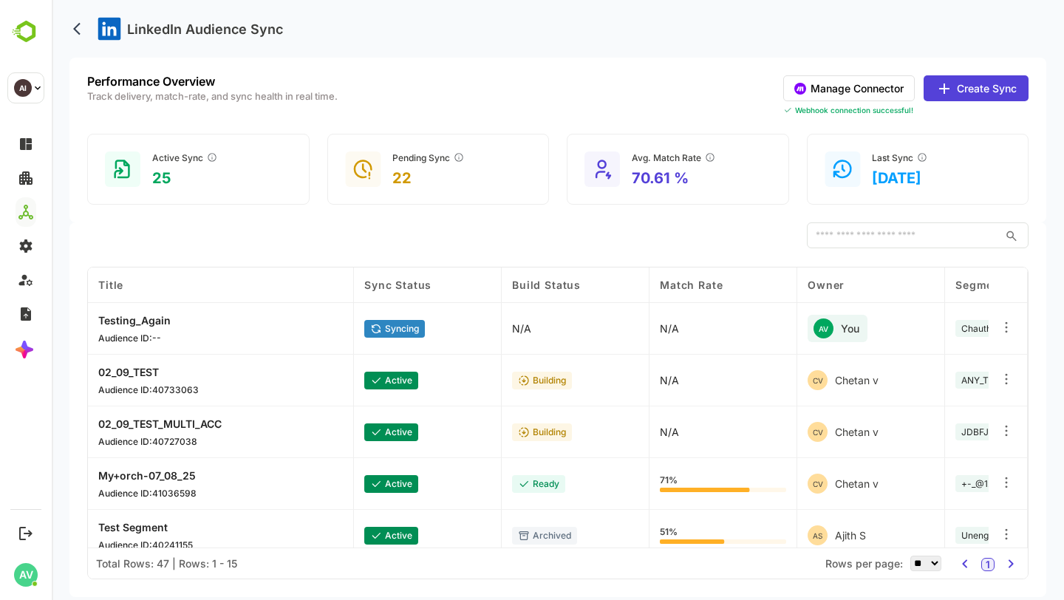
click at [708, 102] on div "Performance Overview Track delivery, match-rate, and sync health in real time. …" at bounding box center [557, 95] width 941 height 41
click at [869, 89] on button "Manage Connector" at bounding box center [849, 88] width 132 height 26
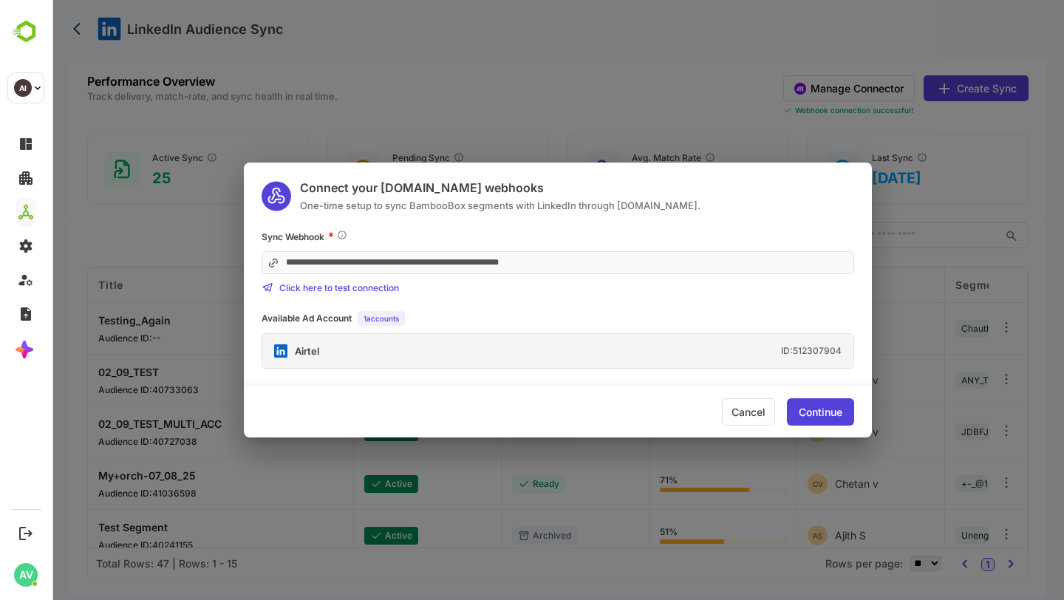
click at [576, 73] on div "**********" at bounding box center [558, 300] width 1012 height 600
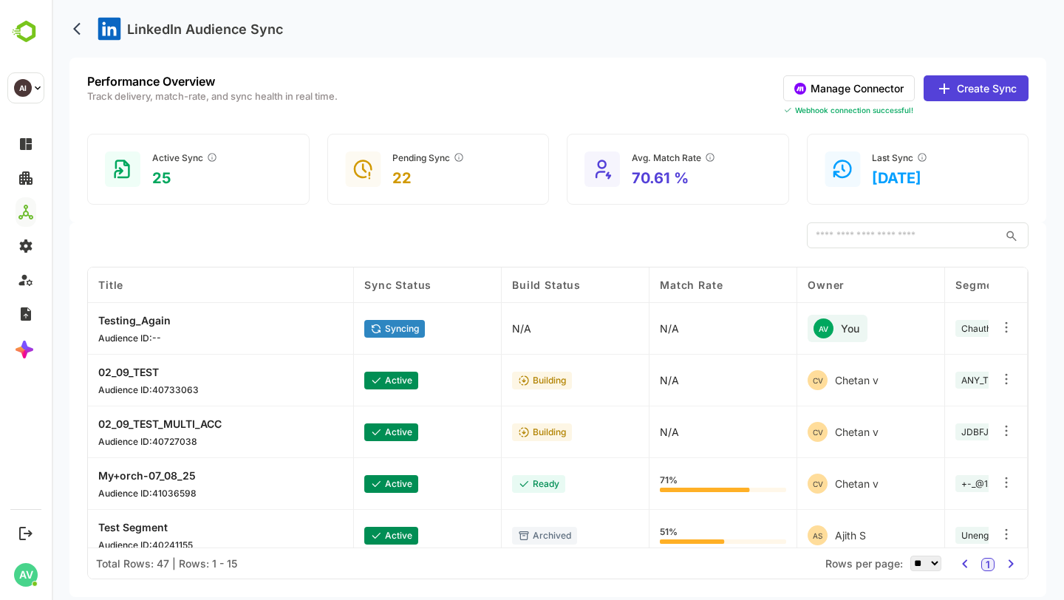
click at [508, 87] on div "Performance Overview Track delivery, match-rate, and sync health in real time. …" at bounding box center [557, 95] width 941 height 41
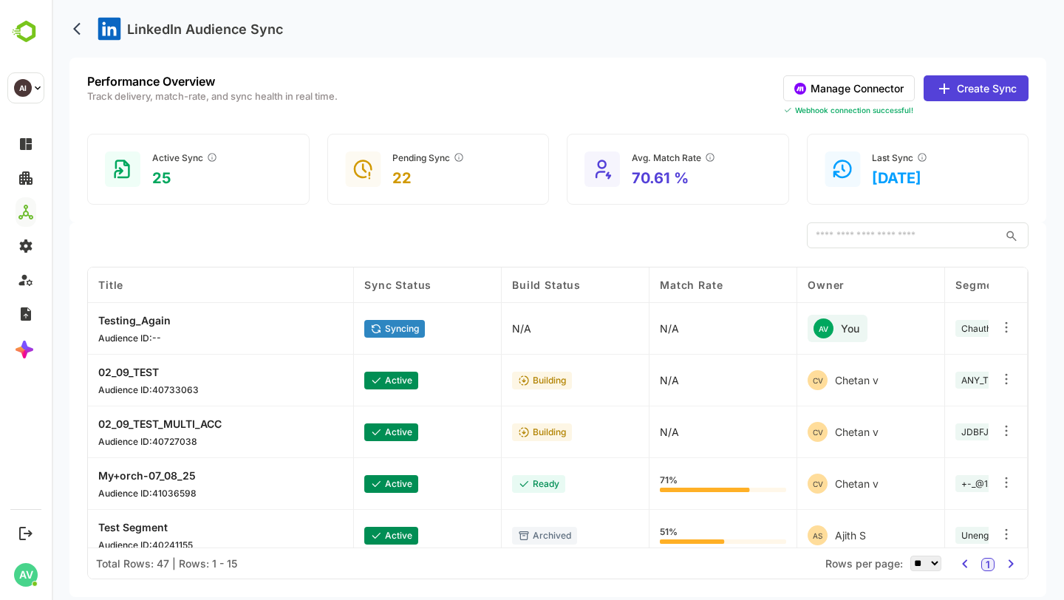
click at [831, 88] on button "Manage Connector" at bounding box center [849, 88] width 132 height 26
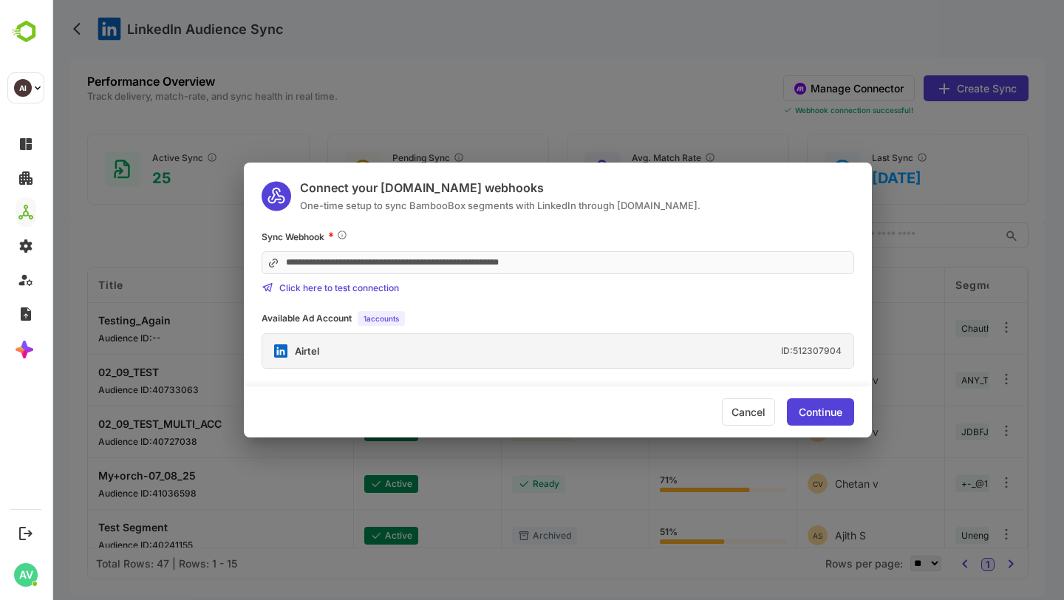
drag, startPoint x: 364, startPoint y: 318, endPoint x: 402, endPoint y: 318, distance: 37.7
click at [402, 318] on div "1 accounts" at bounding box center [381, 318] width 47 height 15
click at [418, 316] on div "Available Ad Account 1 accounts" at bounding box center [558, 318] width 593 height 15
click at [409, 308] on div "**********" at bounding box center [558, 299] width 628 height 140
click at [344, 236] on icon "Required for pushing segments to LinkedIn." at bounding box center [342, 235] width 12 height 12
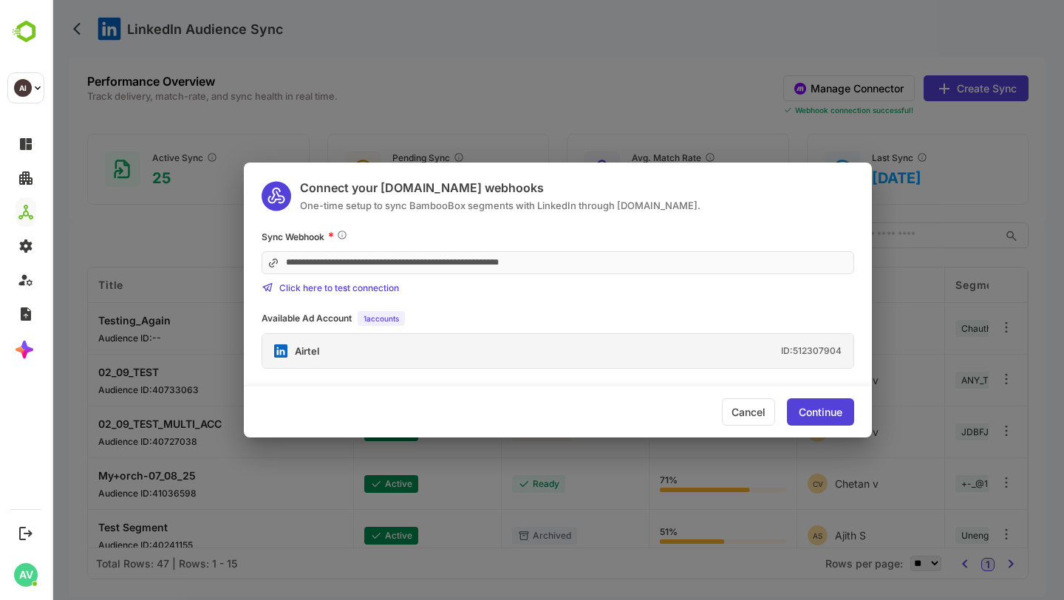
click at [831, 418] on div "Continue" at bounding box center [820, 411] width 67 height 27
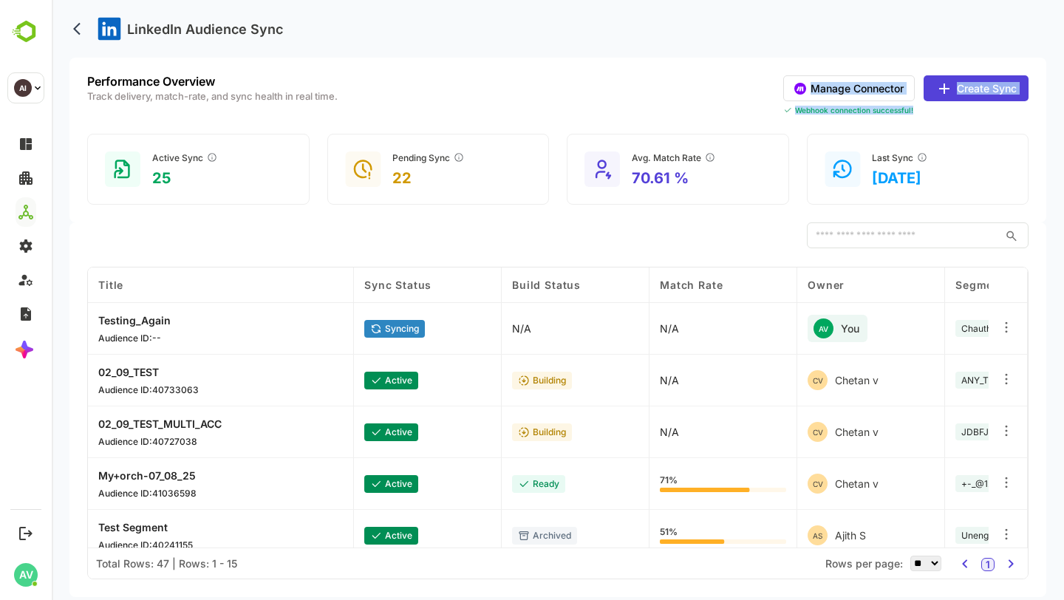
drag, startPoint x: 766, startPoint y: 86, endPoint x: 1014, endPoint y: 120, distance: 250.5
click at [1014, 120] on div "Performance Overview Track delivery, match-rate, and sync health in real time. …" at bounding box center [557, 140] width 977 height 165
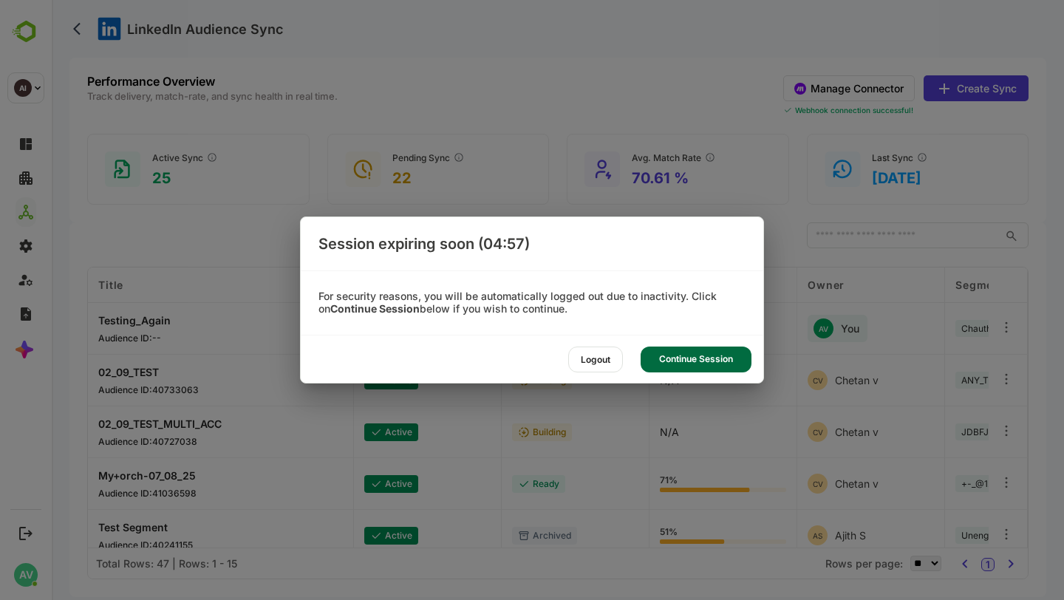
click at [690, 359] on div "Continue Session" at bounding box center [696, 360] width 111 height 26
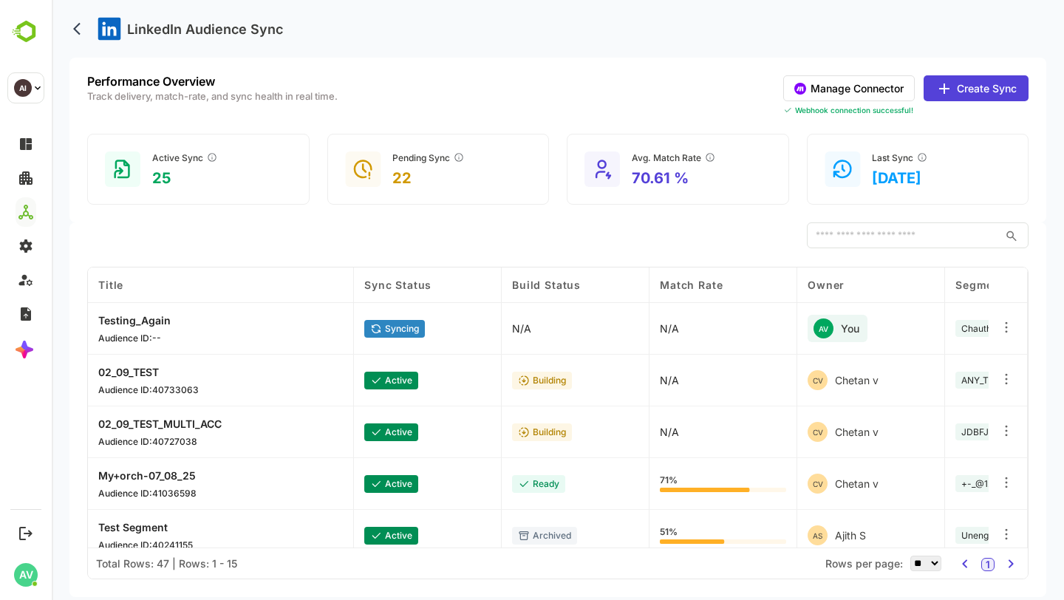
click at [532, 225] on div "​" at bounding box center [557, 235] width 941 height 27
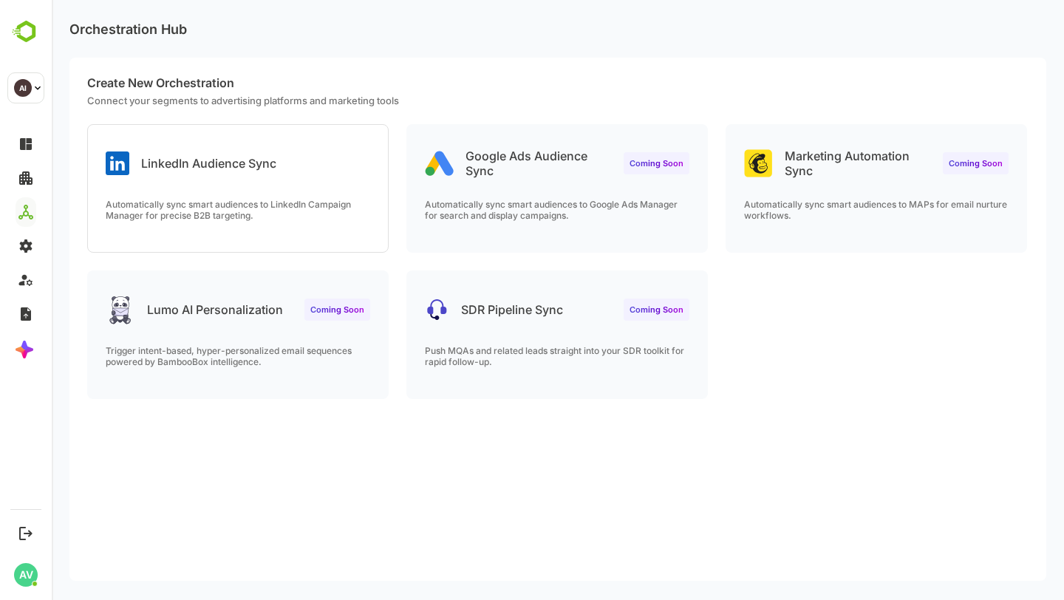
click at [265, 231] on div "Automatically sync smart audiences to LinkedIn Campaign Manager for precise B2B…" at bounding box center [238, 225] width 300 height 53
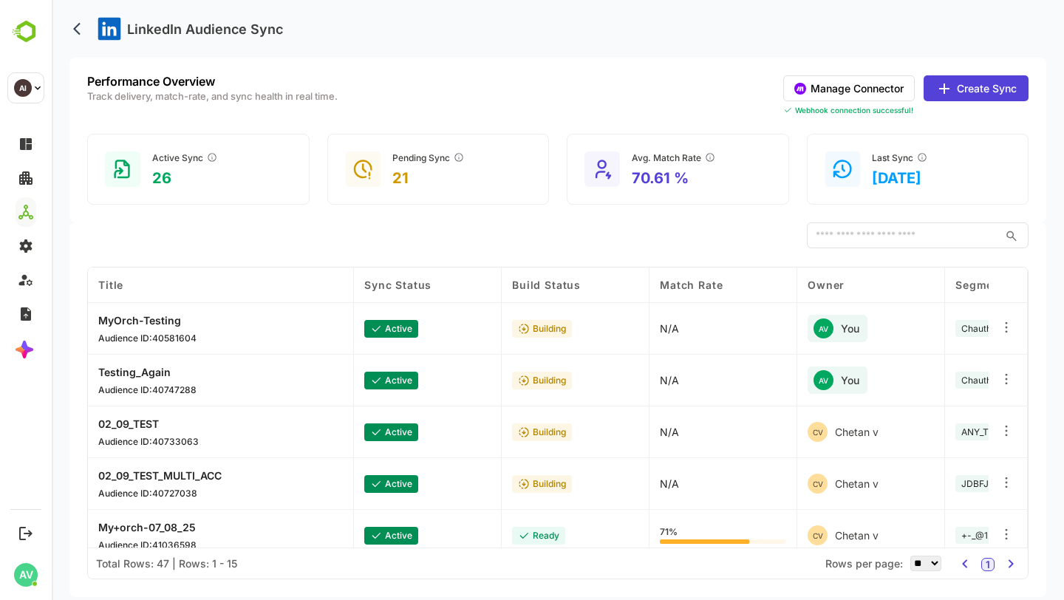
click at [881, 92] on button "Manage Connector" at bounding box center [849, 88] width 132 height 26
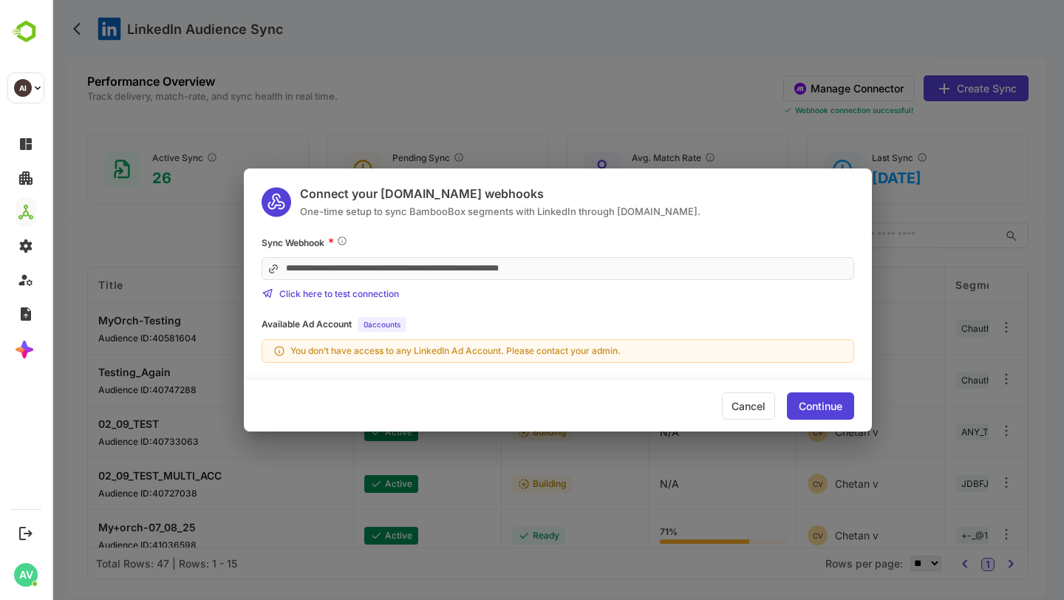
click at [803, 409] on div "Continue" at bounding box center [821, 406] width 44 height 10
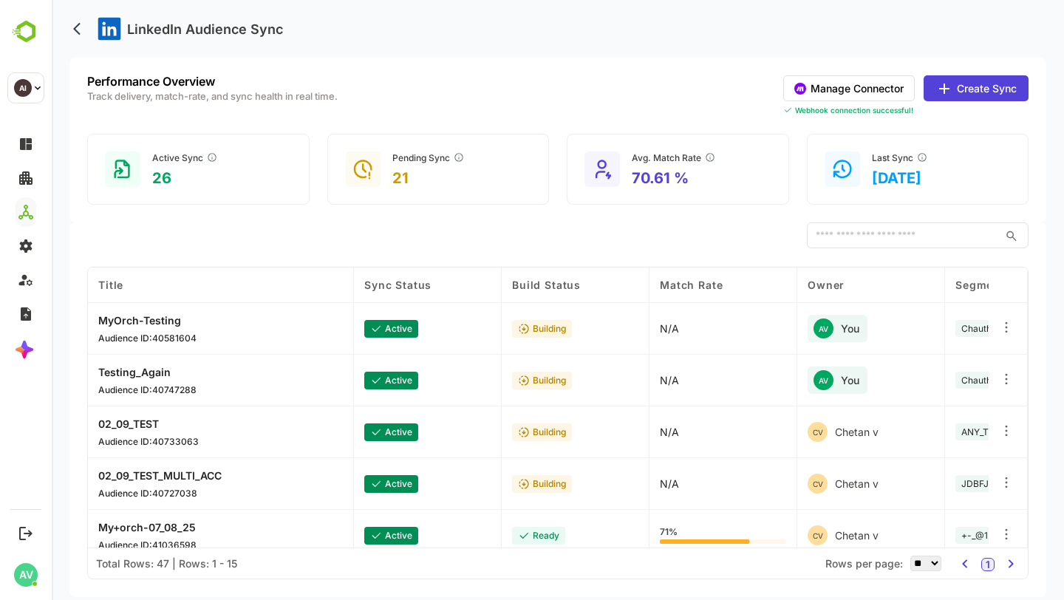
click at [824, 98] on button "Manage Connector" at bounding box center [849, 88] width 132 height 26
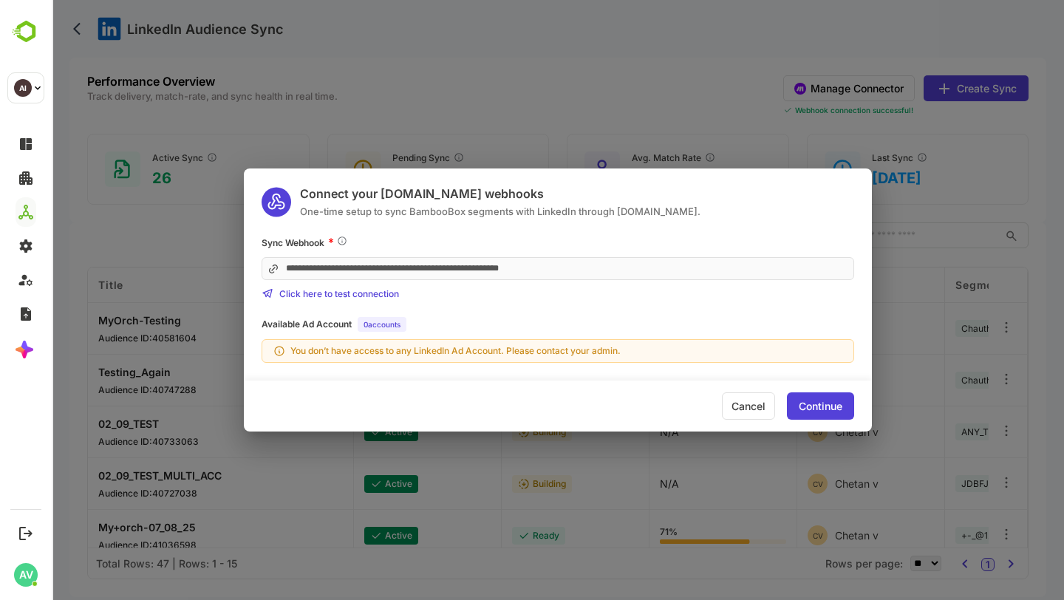
click at [905, 92] on div "**********" at bounding box center [558, 300] width 1012 height 600
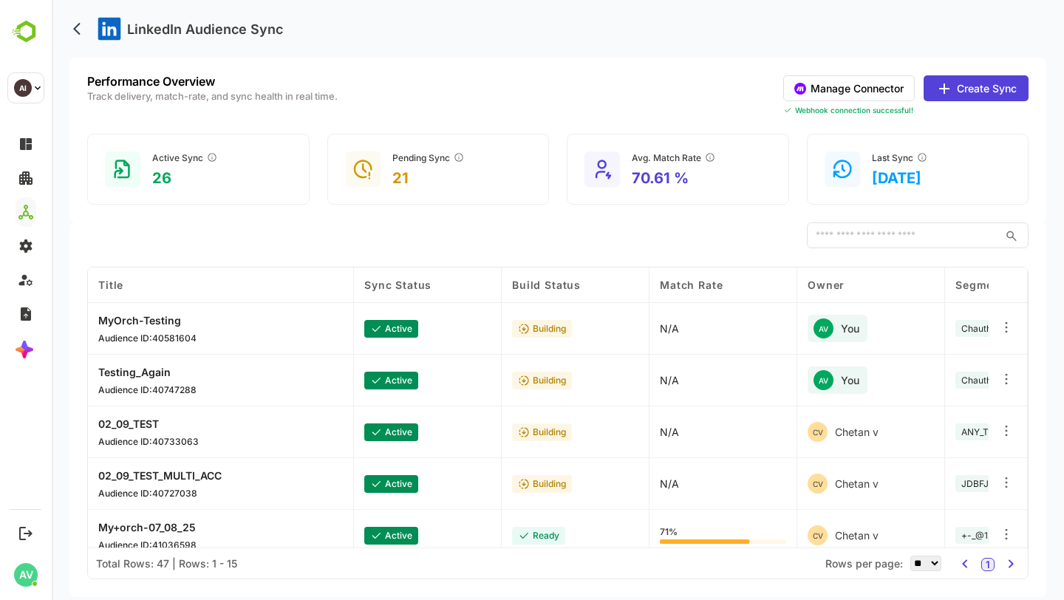
click at [942, 84] on icon at bounding box center [945, 89] width 18 height 18
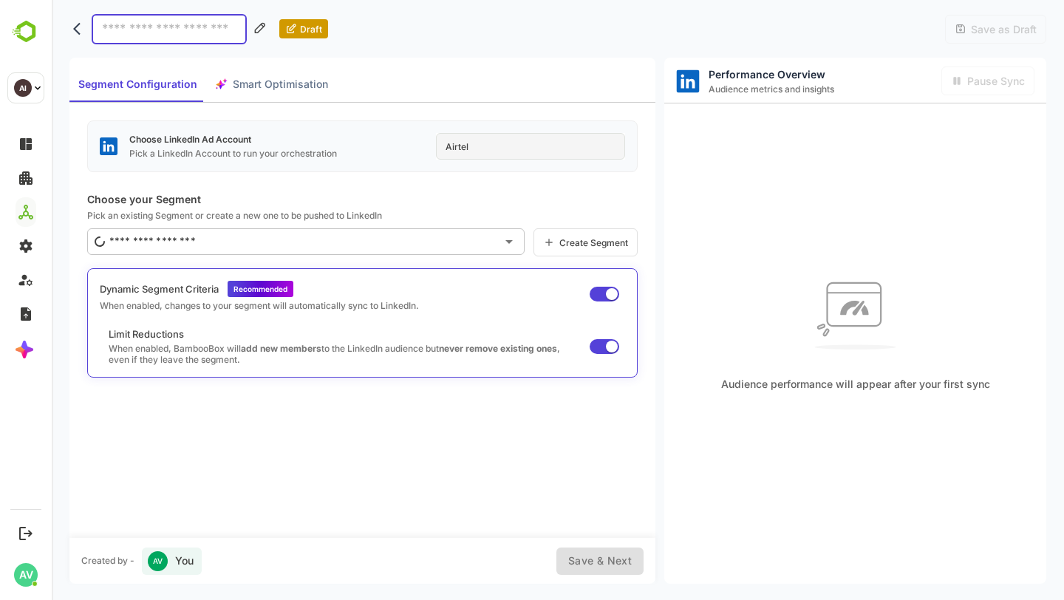
click at [71, 31] on button "back" at bounding box center [80, 29] width 22 height 22
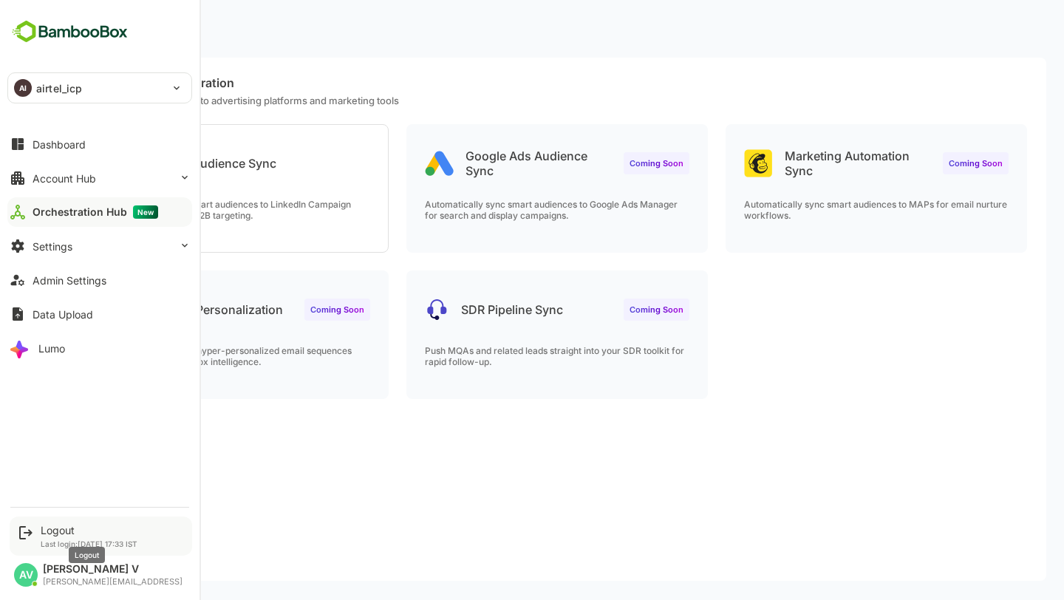
click at [63, 528] on div "Logout" at bounding box center [89, 530] width 97 height 13
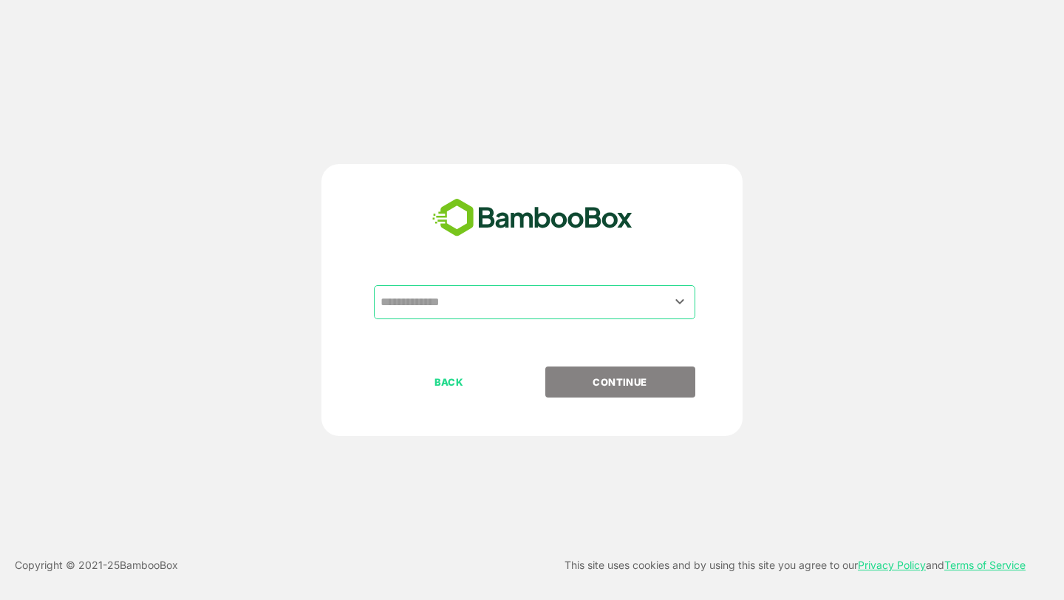
click at [683, 302] on icon "Open" at bounding box center [680, 302] width 18 height 18
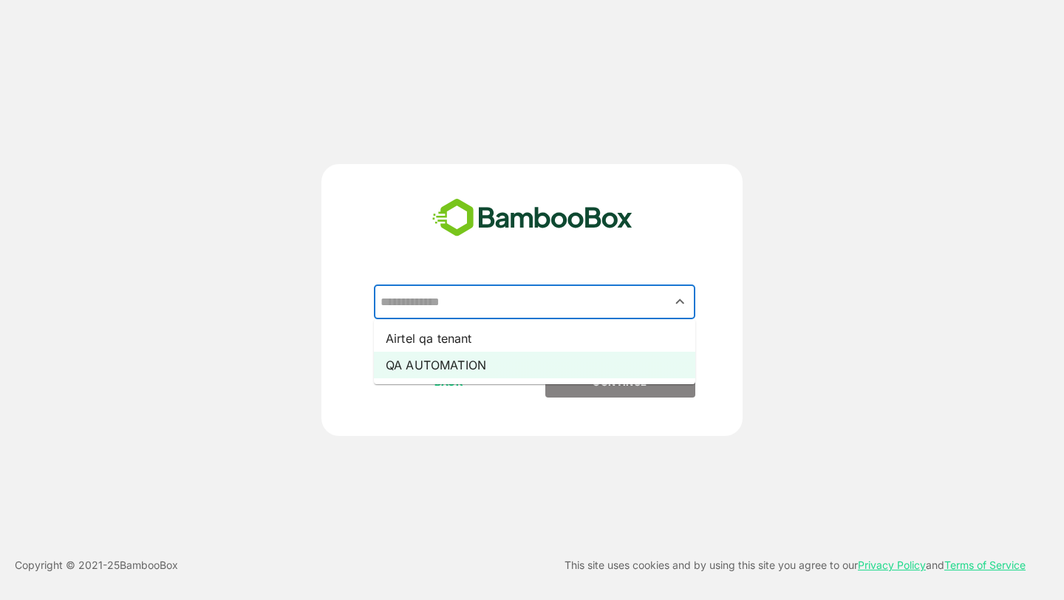
click at [620, 358] on li "QA AUTOMATION" at bounding box center [534, 365] width 321 height 27
type input "**********"
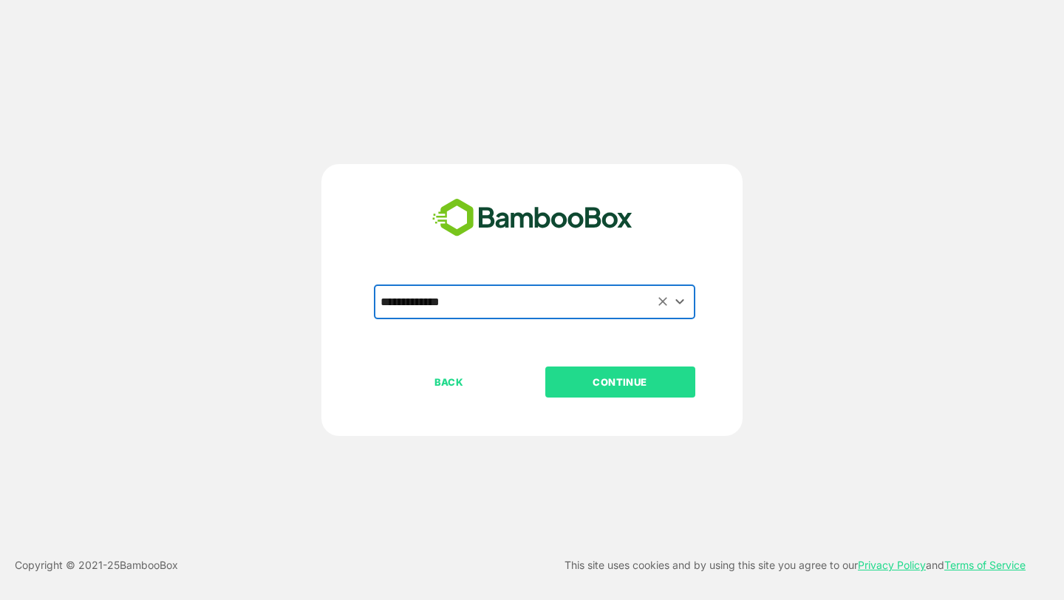
click at [622, 381] on p "CONTINUE" at bounding box center [620, 382] width 148 height 16
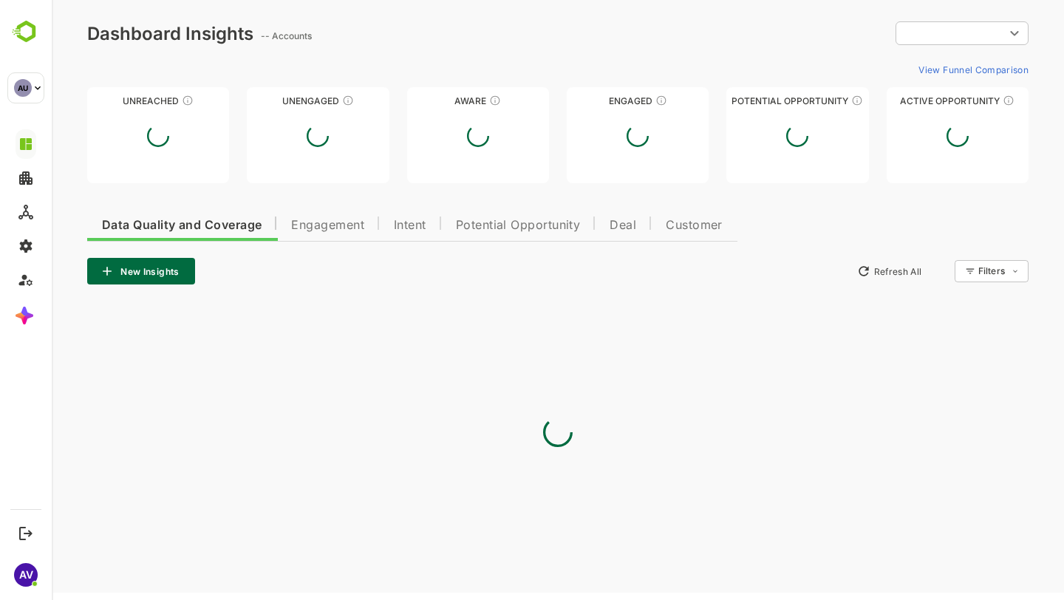
type input "**********"
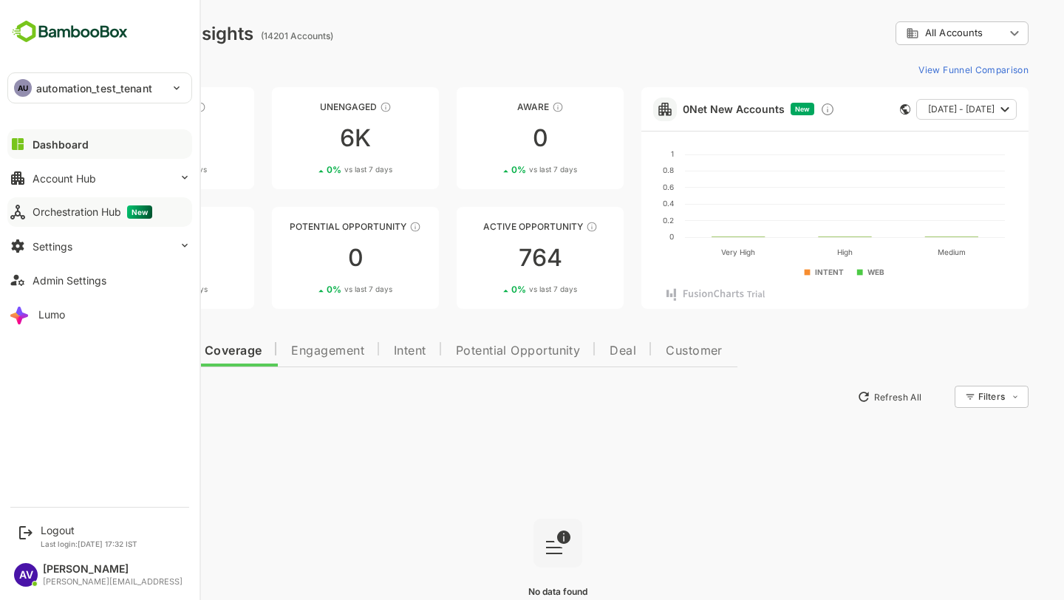
click at [95, 204] on button "Orchestration Hub New" at bounding box center [99, 212] width 185 height 30
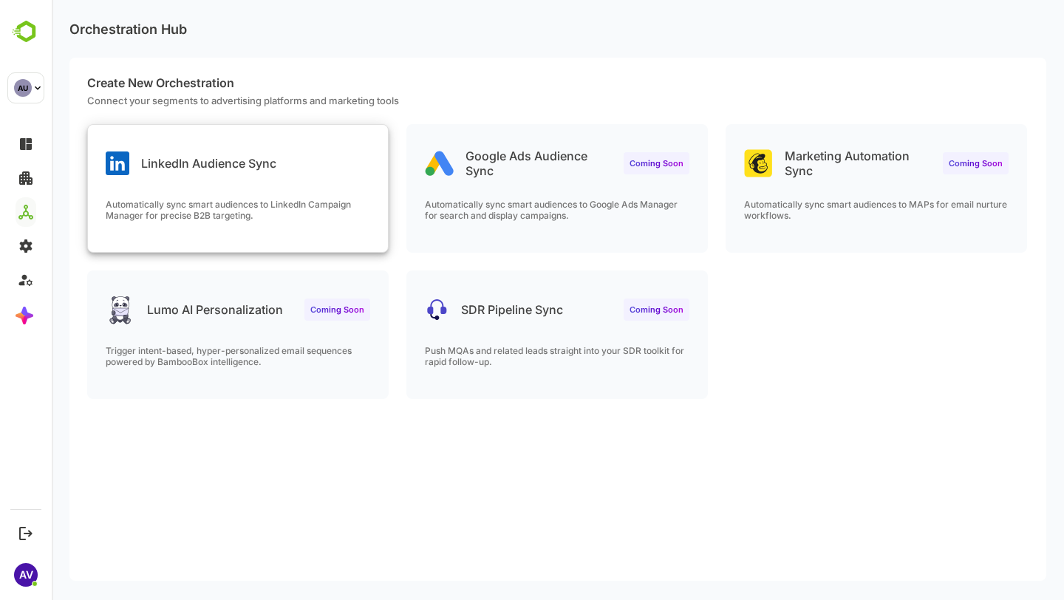
click at [352, 179] on div "LinkedIn Audience Sync Automatically sync smart audiences to LinkedIn Campaign …" at bounding box center [238, 188] width 300 height 127
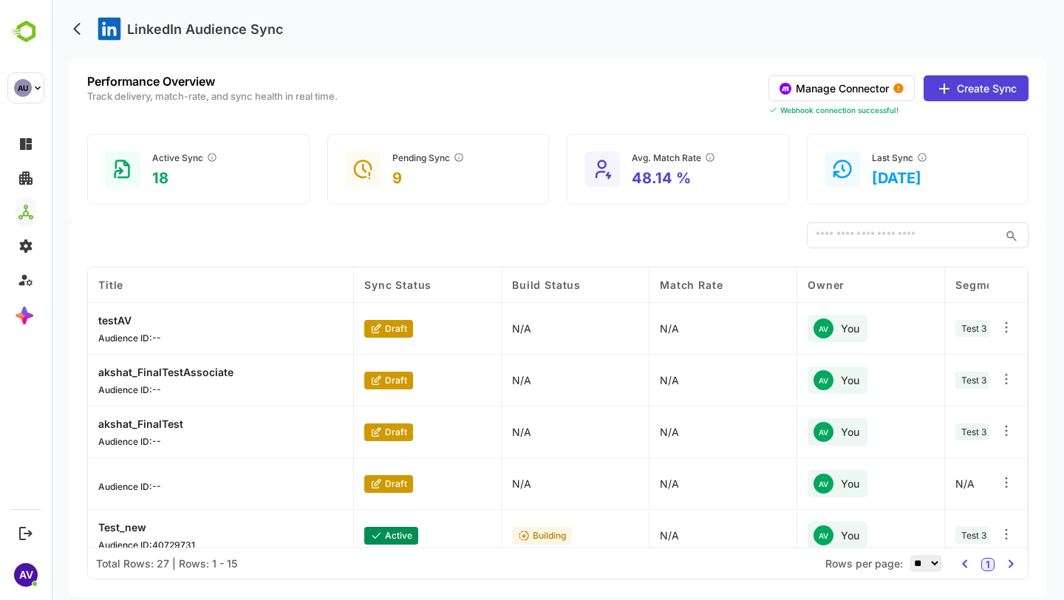
click at [871, 85] on button "Manage Connector" at bounding box center [842, 88] width 146 height 26
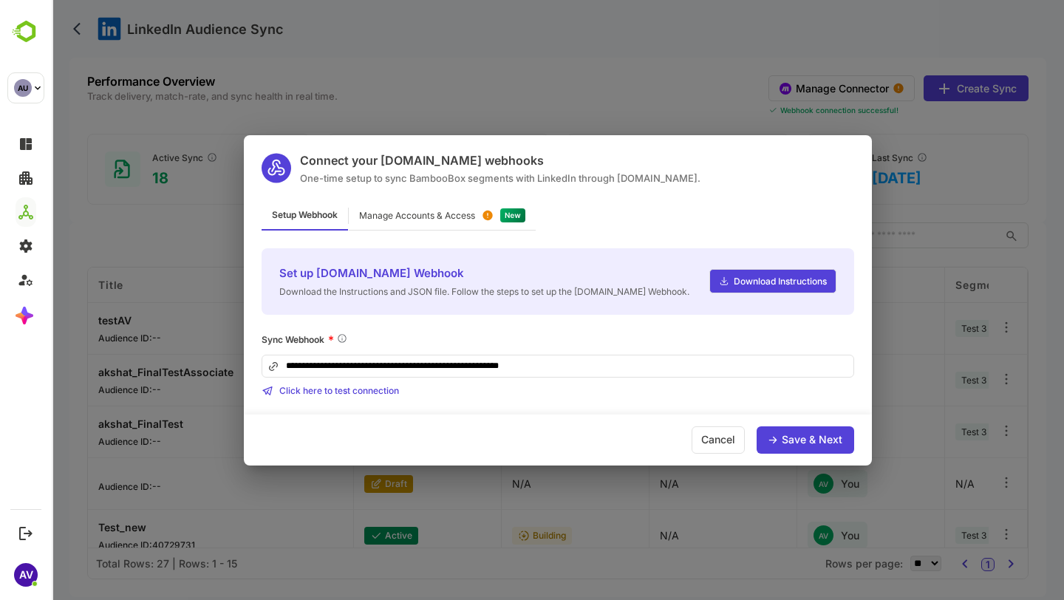
click at [443, 220] on div "Manage Accounts & Access" at bounding box center [442, 216] width 187 height 29
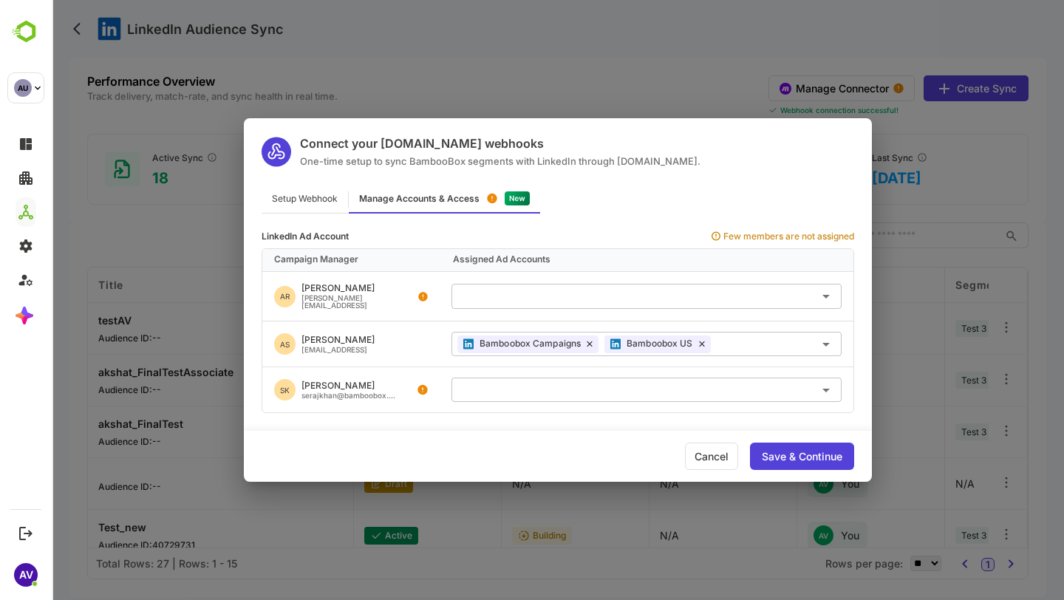
click at [807, 466] on div "Save & Continue" at bounding box center [802, 456] width 104 height 27
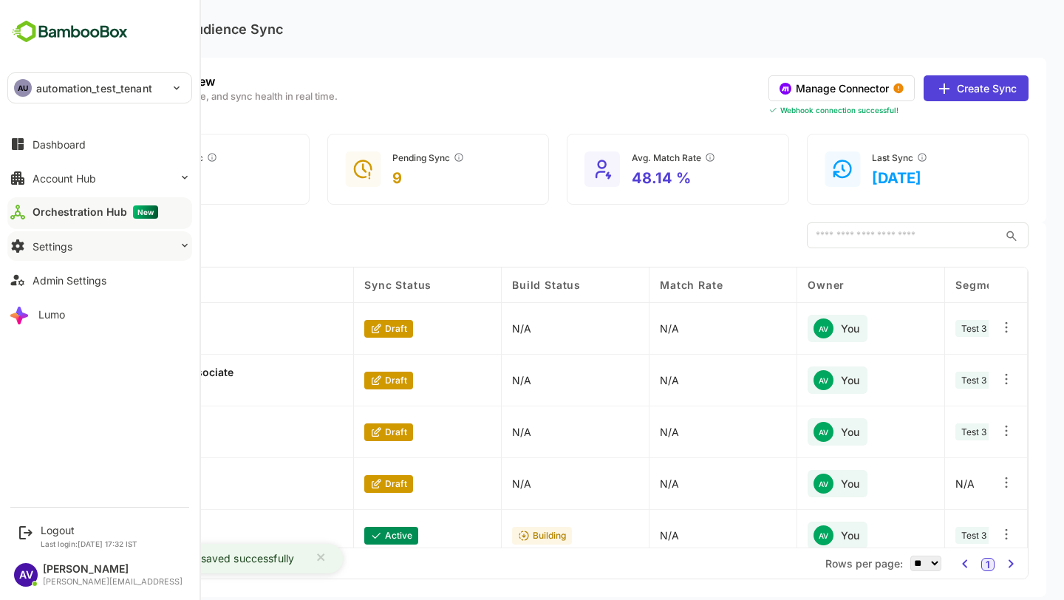
click at [66, 247] on div "Settings" at bounding box center [53, 246] width 40 height 13
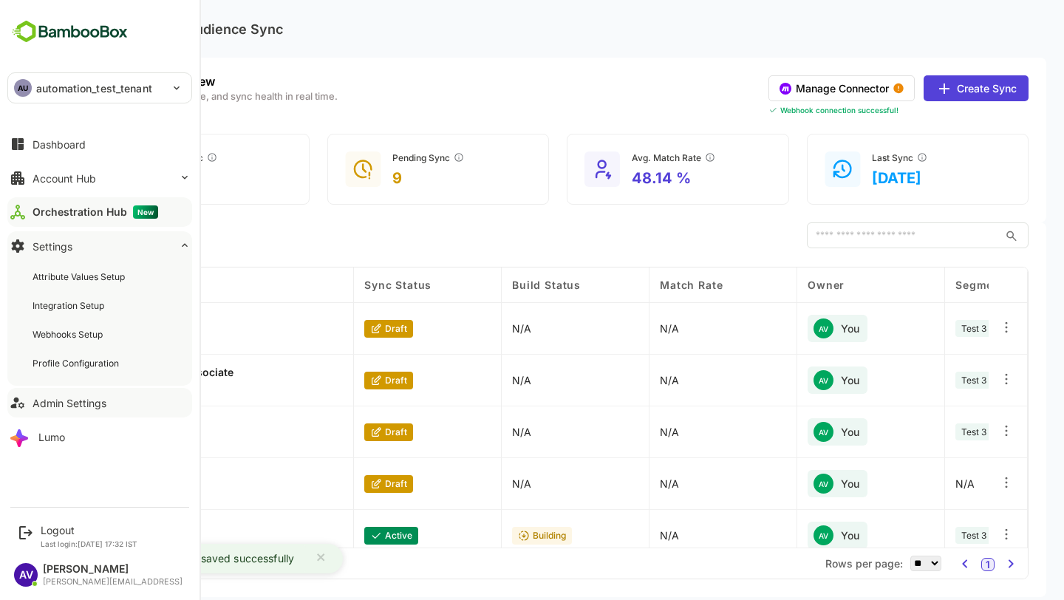
click at [61, 397] on div "Admin Settings" at bounding box center [70, 403] width 74 height 13
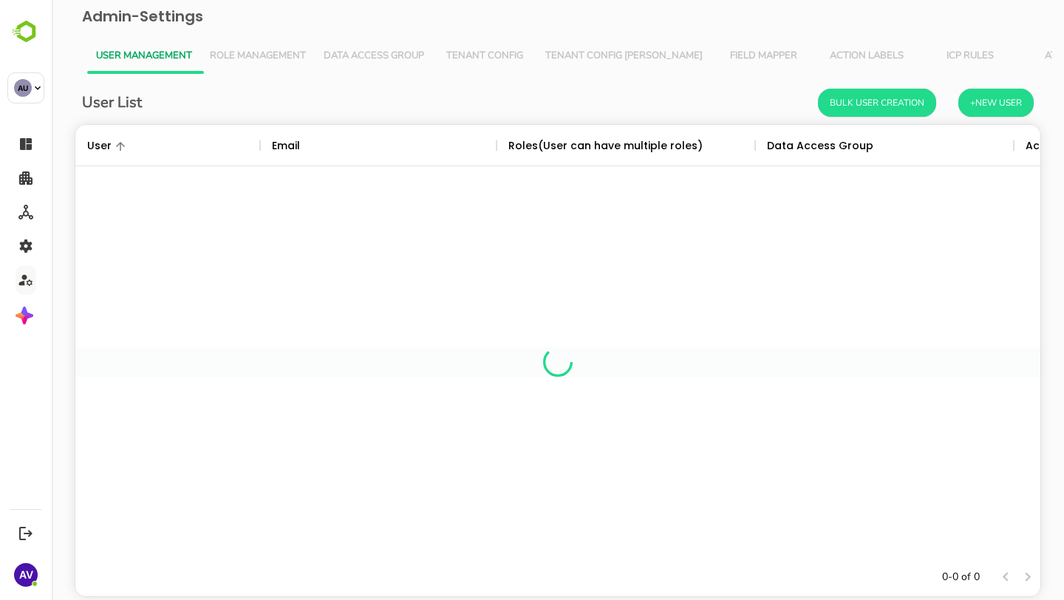
scroll to position [433, 965]
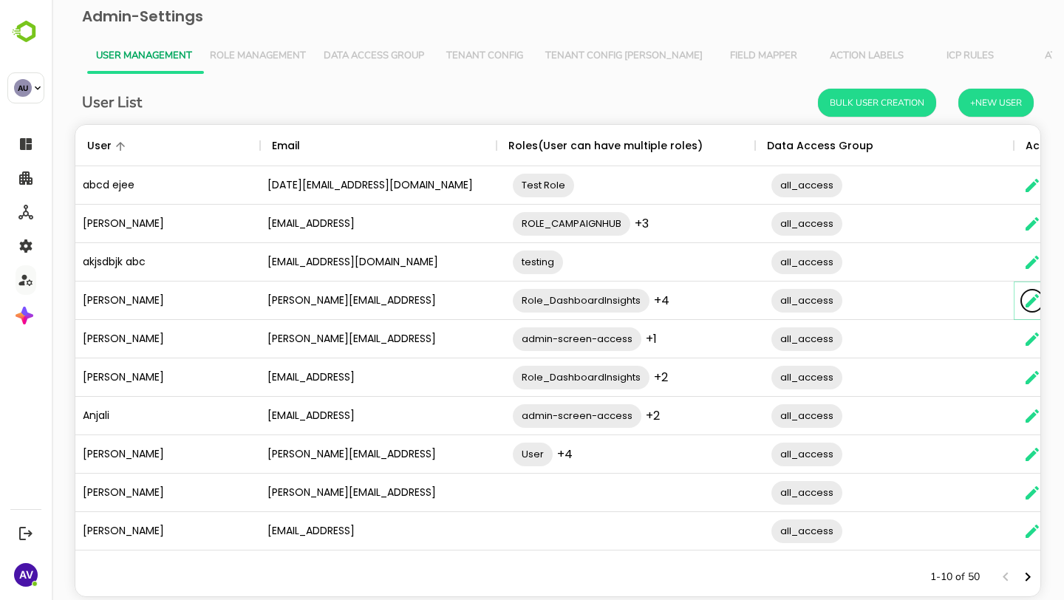
click at [1036, 299] on icon "The User Data" at bounding box center [1032, 300] width 13 height 13
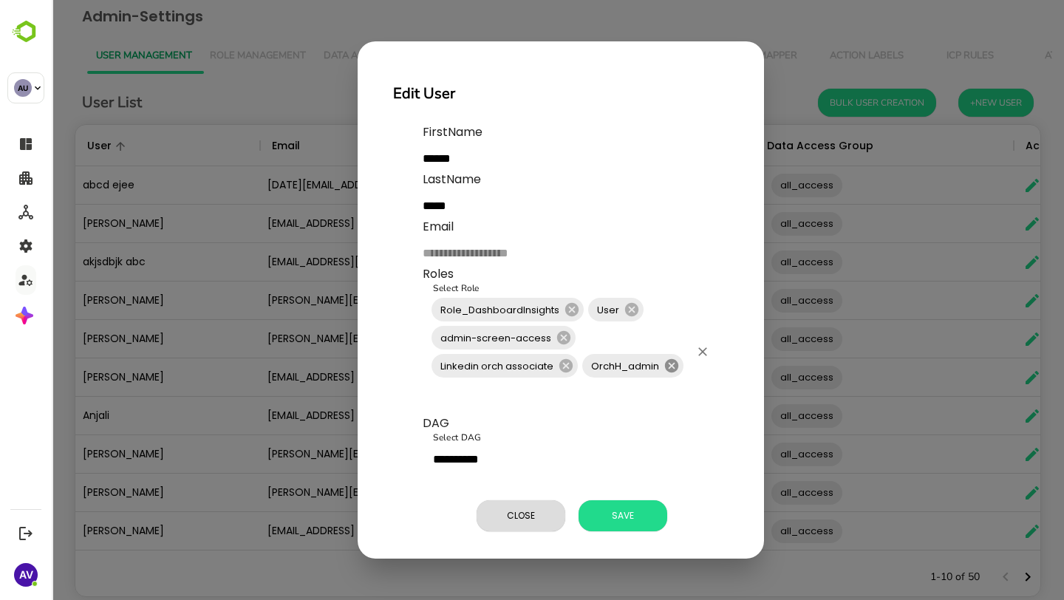
click at [671, 365] on icon at bounding box center [672, 366] width 16 height 16
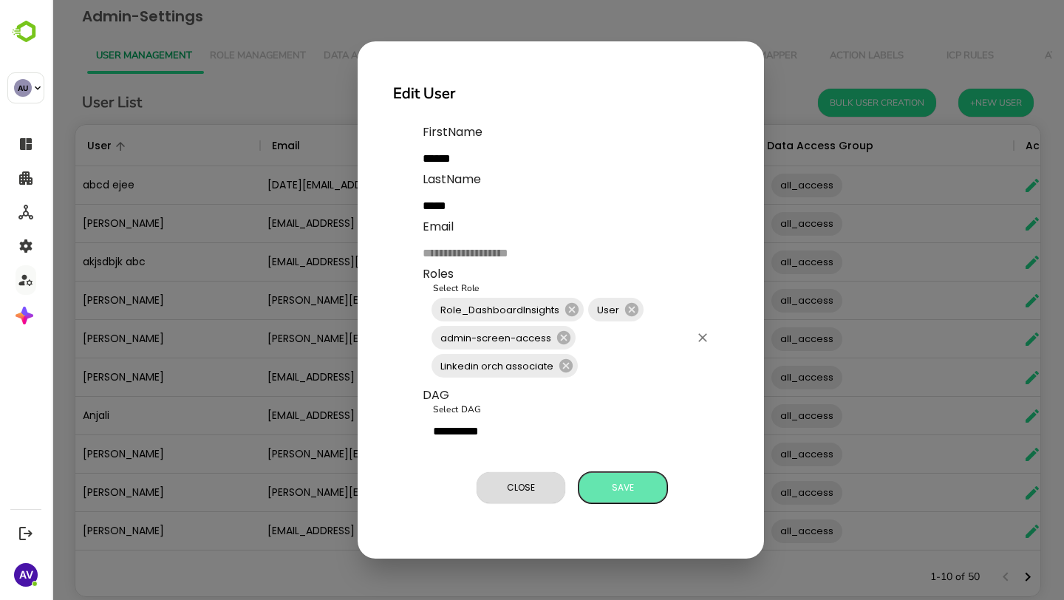
click at [633, 494] on span "Save" at bounding box center [623, 487] width 74 height 19
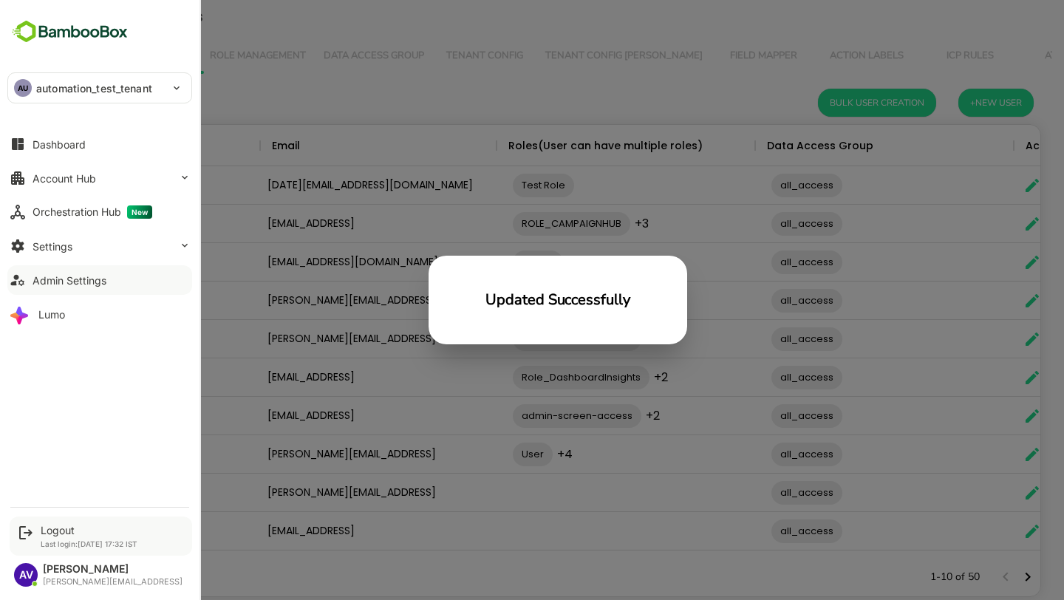
click at [47, 522] on div "Logout Last login: [DATE] 17:32 IST" at bounding box center [101, 536] width 183 height 39
click at [50, 537] on div "Logout Last login: [DATE] 17:32 IST" at bounding box center [89, 536] width 97 height 24
click at [52, 534] on div "Logout" at bounding box center [89, 530] width 97 height 13
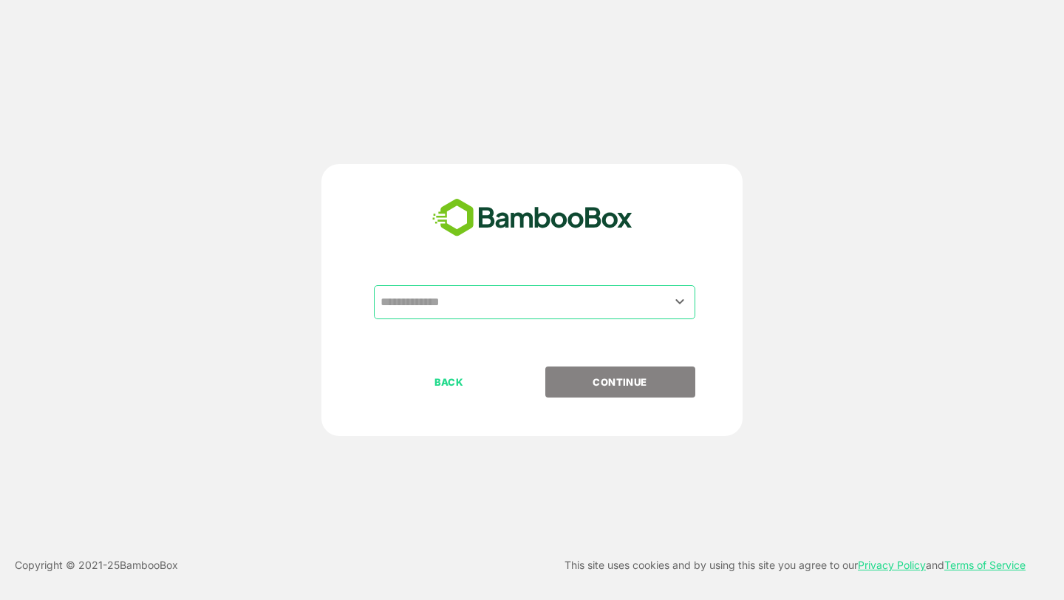
click at [598, 305] on input "text" at bounding box center [535, 302] width 316 height 28
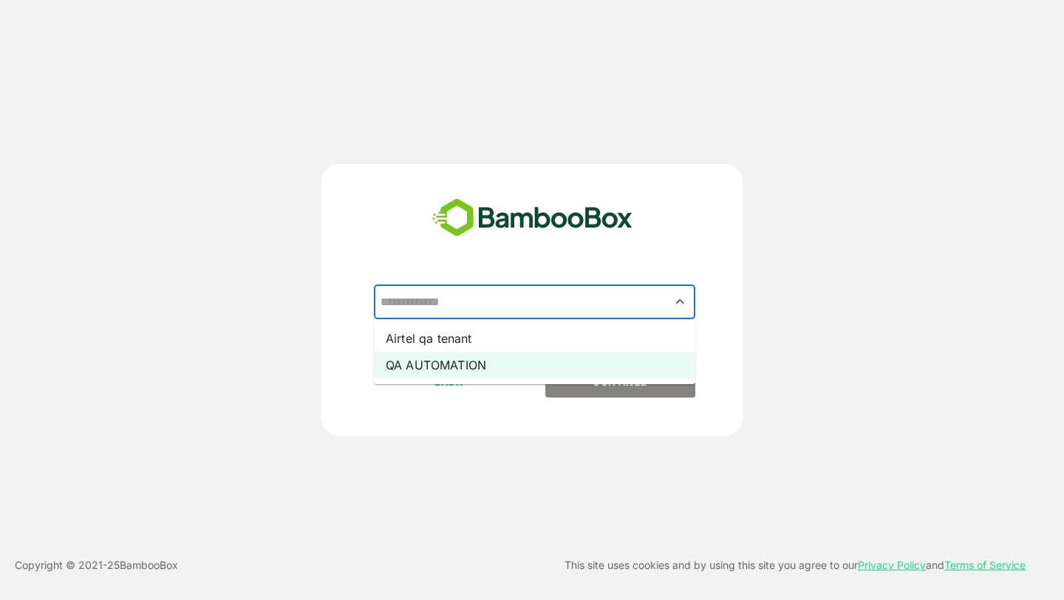
click at [585, 355] on li "QA AUTOMATION" at bounding box center [534, 365] width 321 height 27
type input "**********"
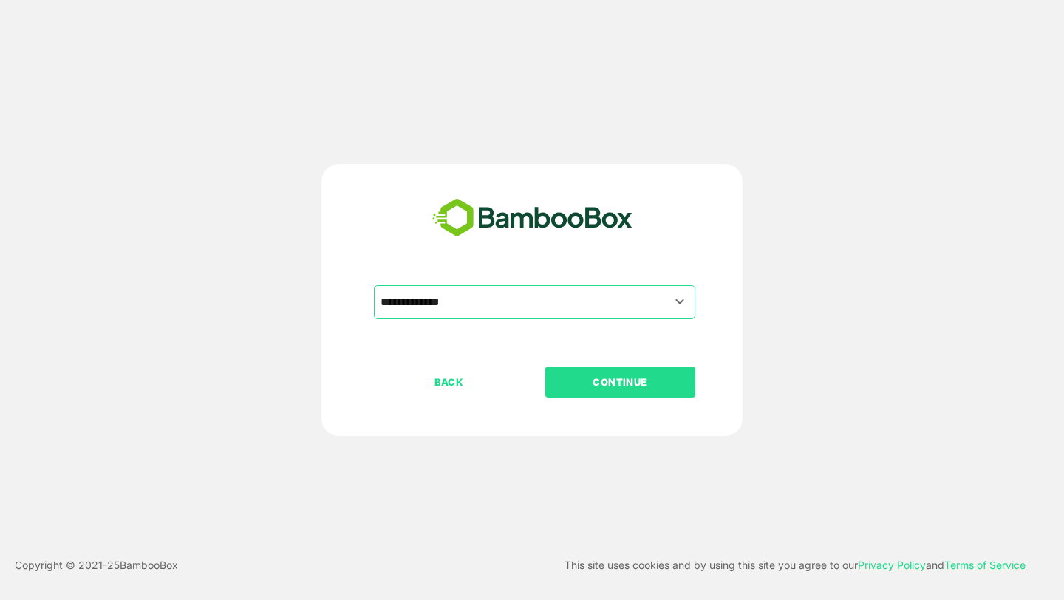
click at [616, 386] on p "CONTINUE" at bounding box center [620, 382] width 148 height 16
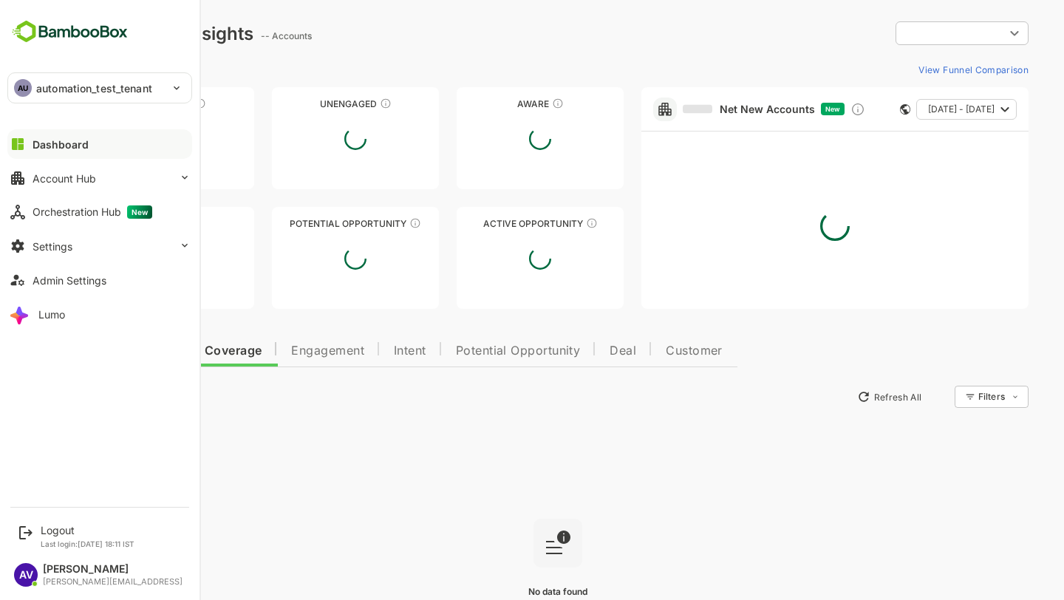
type input "**********"
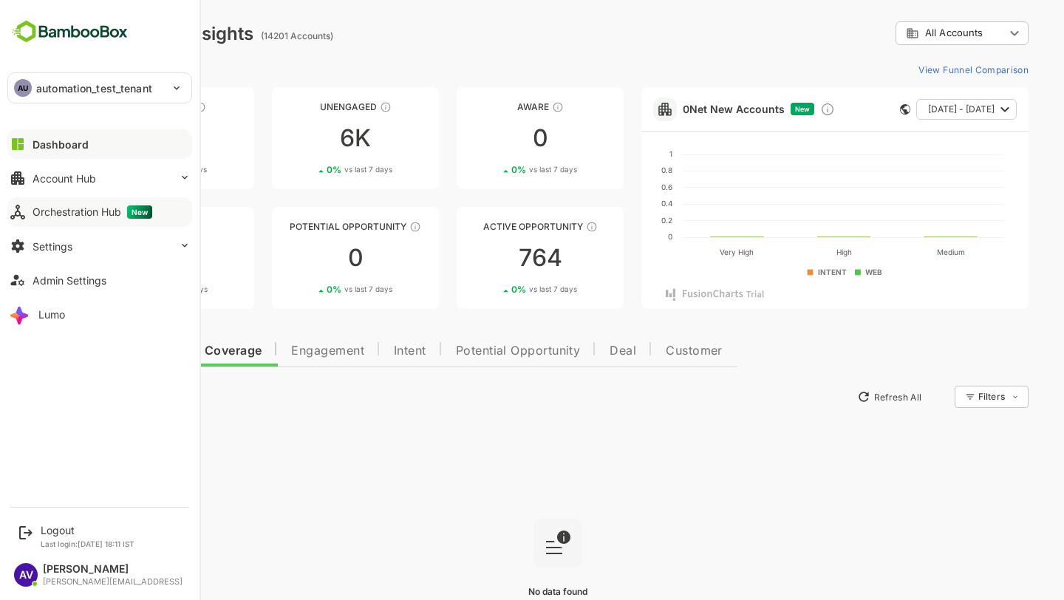
click at [64, 218] on div "Orchestration Hub New" at bounding box center [93, 211] width 120 height 13
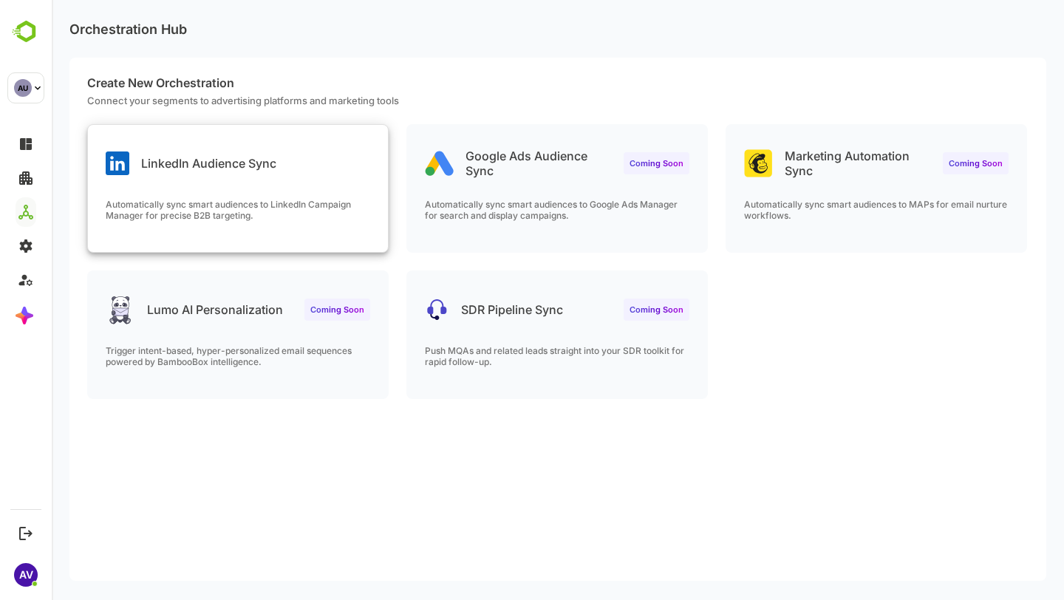
click at [200, 214] on p "Automatically sync smart audiences to LinkedIn Campaign Manager for precise B2B…" at bounding box center [238, 210] width 265 height 22
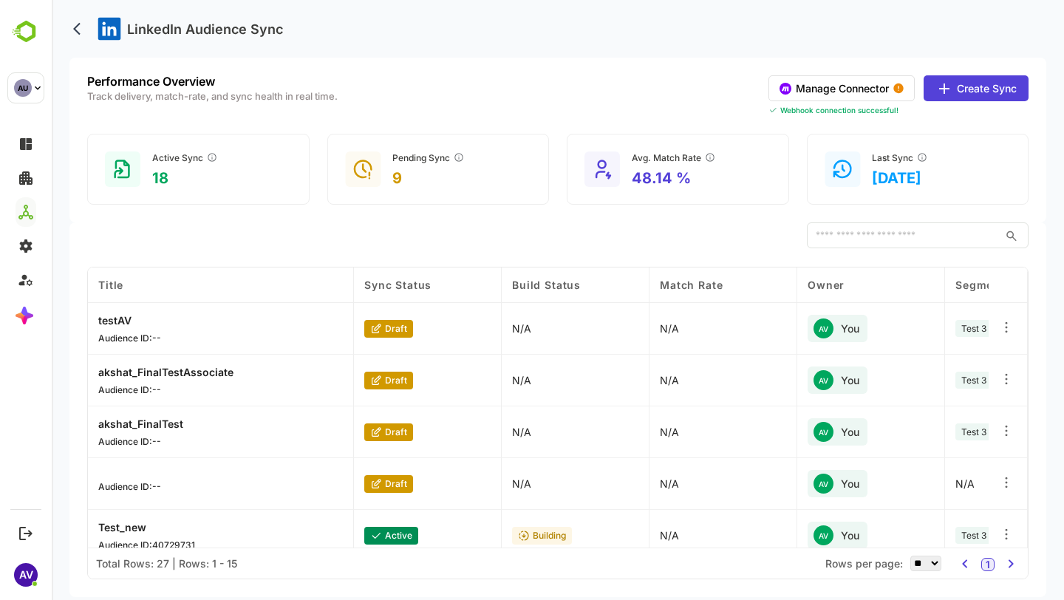
click at [849, 92] on button "Manage Connector" at bounding box center [842, 88] width 146 height 26
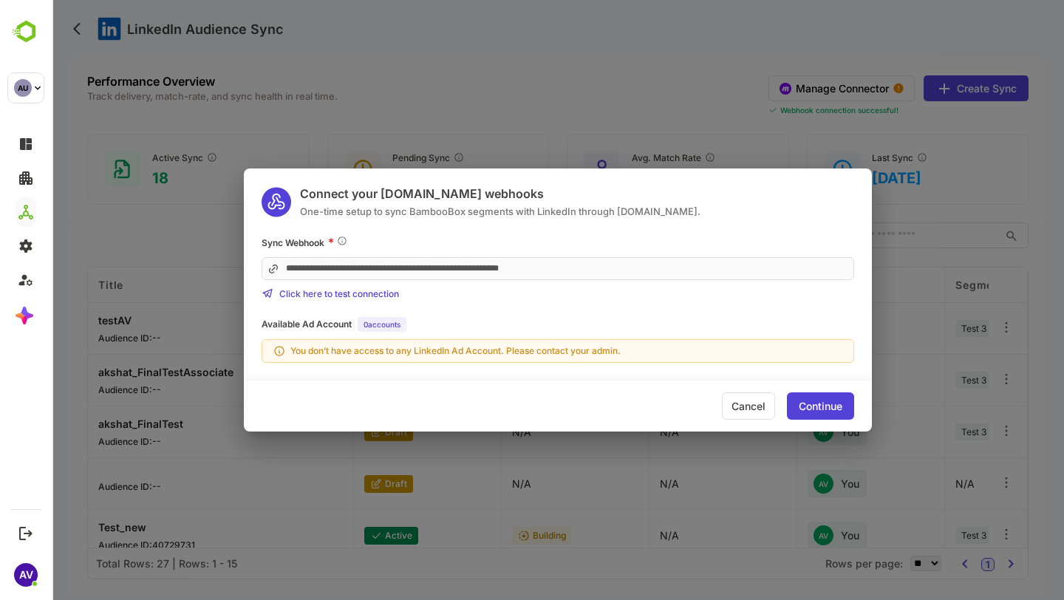
click at [569, 487] on div "**********" at bounding box center [558, 300] width 1012 height 600
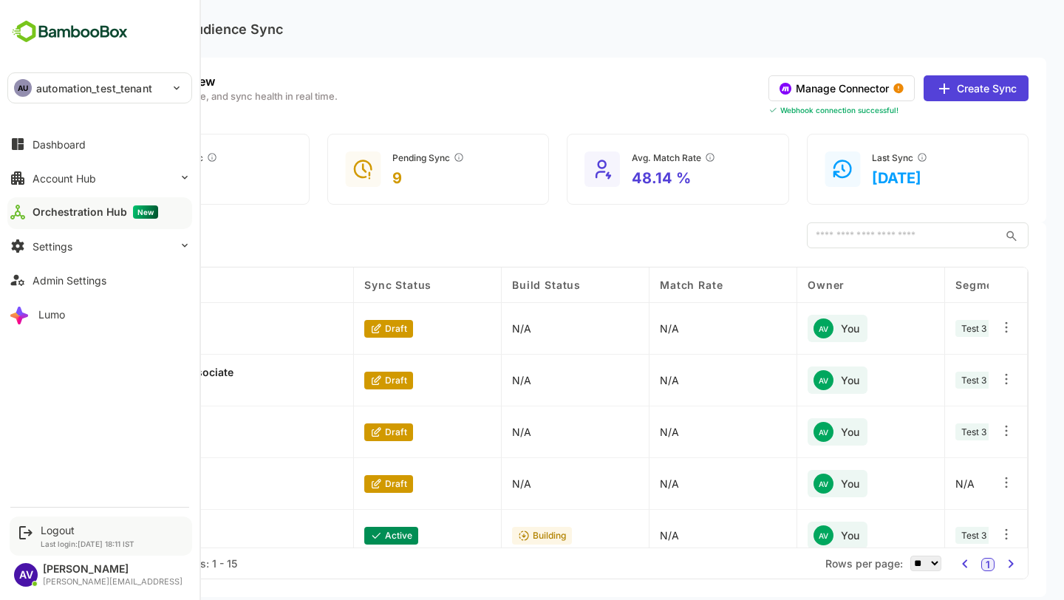
click at [75, 535] on div "Logout" at bounding box center [88, 530] width 94 height 13
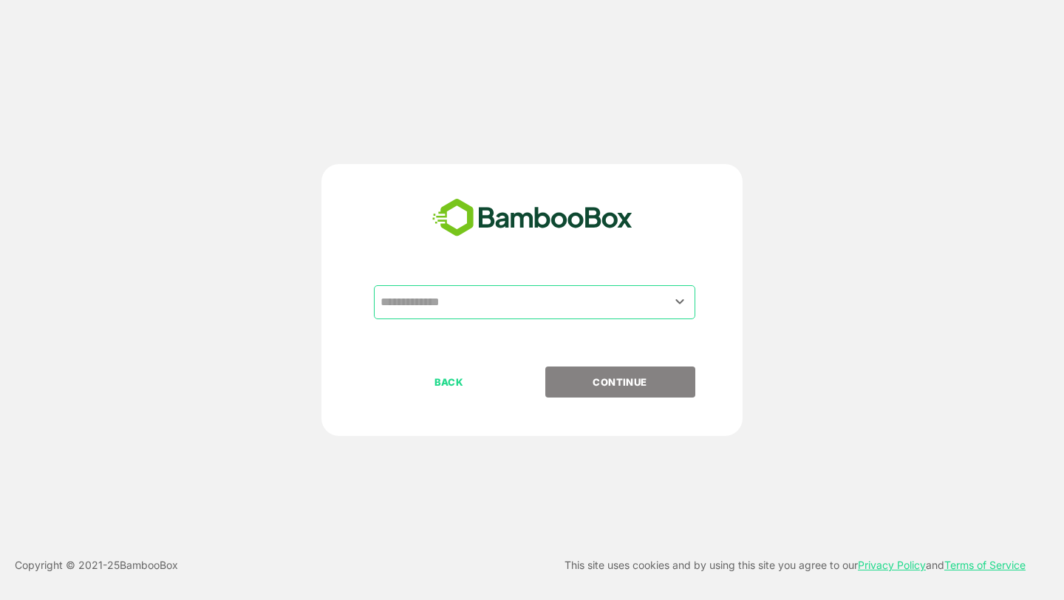
click at [672, 288] on input "text" at bounding box center [535, 302] width 316 height 28
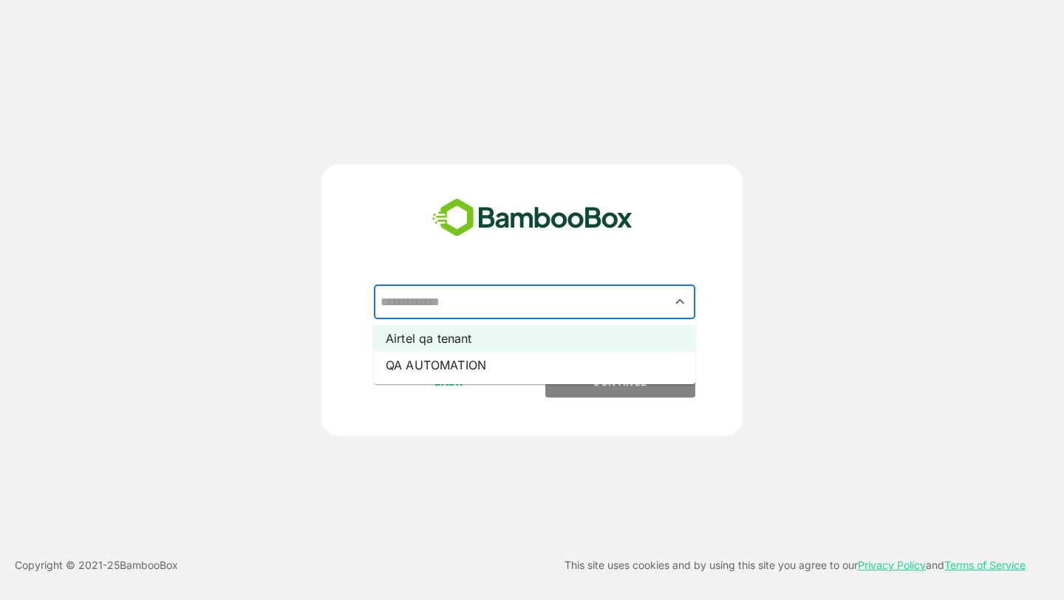
click at [620, 331] on li "Airtel qa tenant" at bounding box center [534, 338] width 321 height 27
type input "**********"
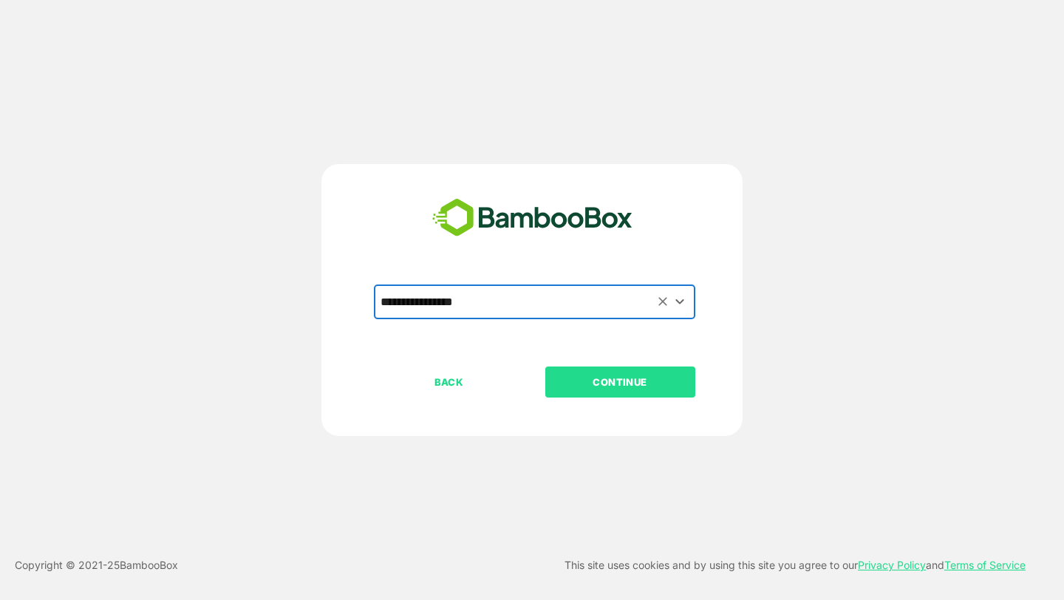
click at [613, 364] on div "**********" at bounding box center [532, 325] width 368 height 81
click at [613, 372] on button "CONTINUE" at bounding box center [620, 382] width 150 height 31
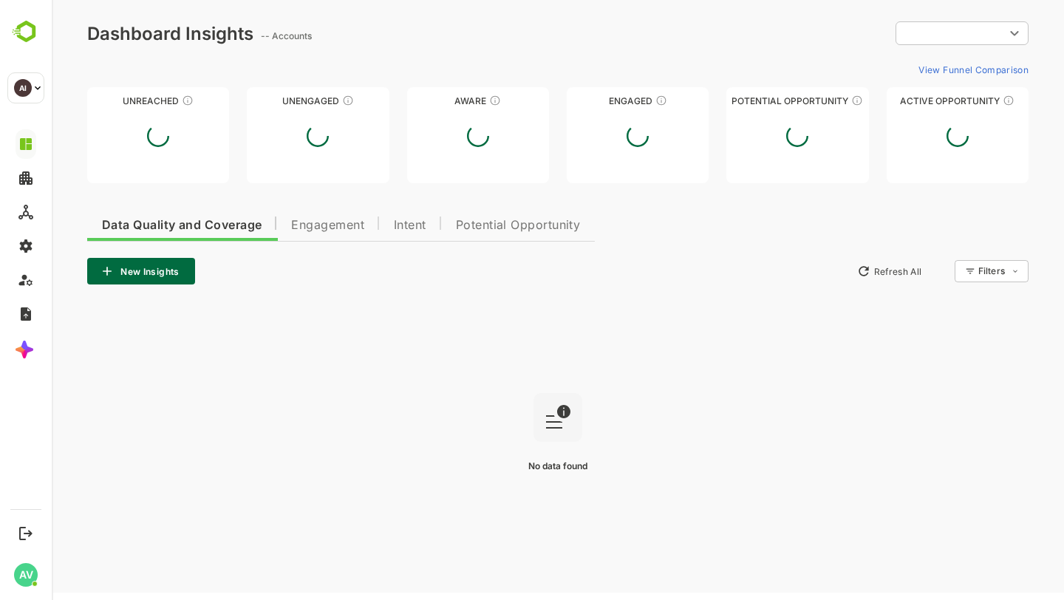
type input "**********"
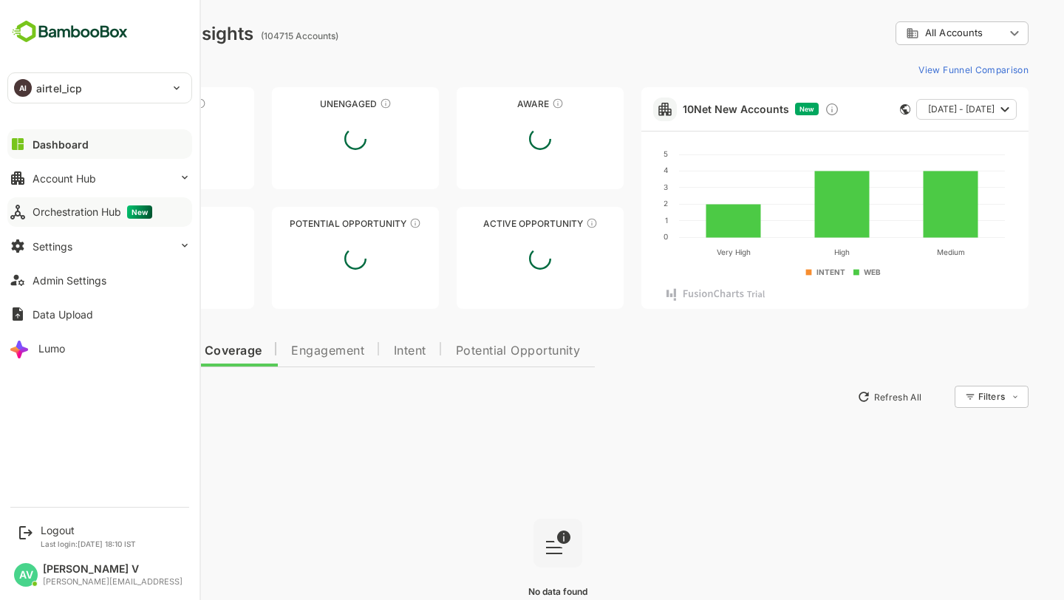
click at [50, 215] on div "Orchestration Hub New" at bounding box center [93, 211] width 120 height 13
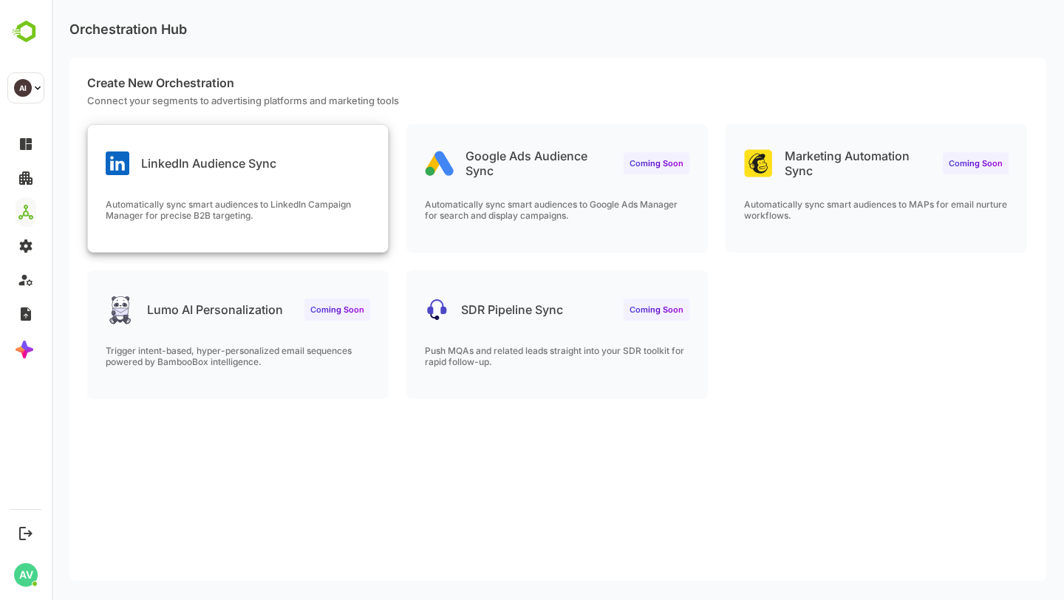
click at [284, 165] on div "LinkedIn Audience Sync" at bounding box center [238, 151] width 300 height 53
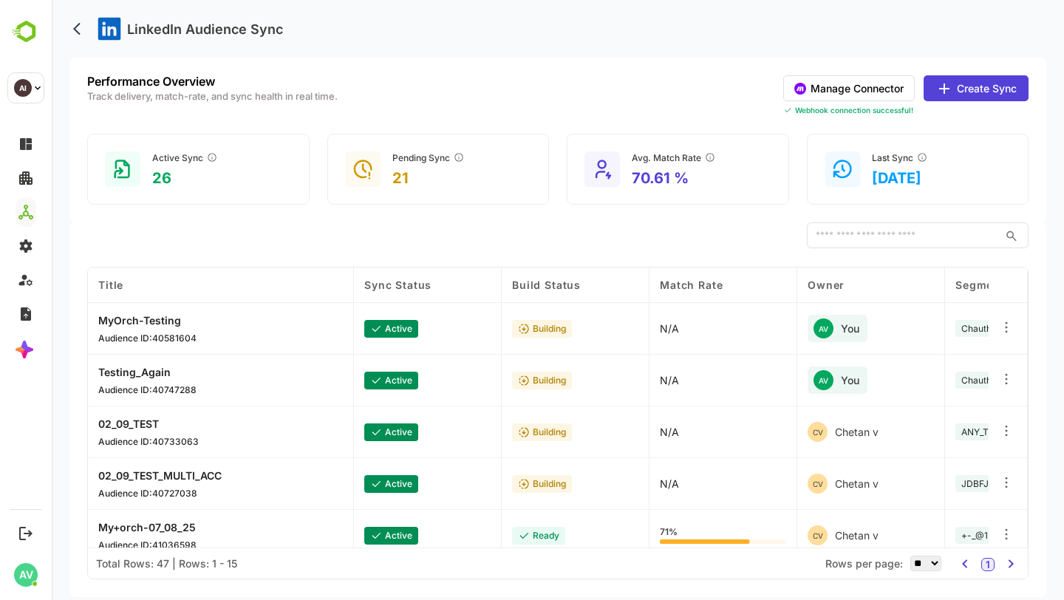
click at [903, 89] on button "Manage Connector" at bounding box center [849, 88] width 132 height 26
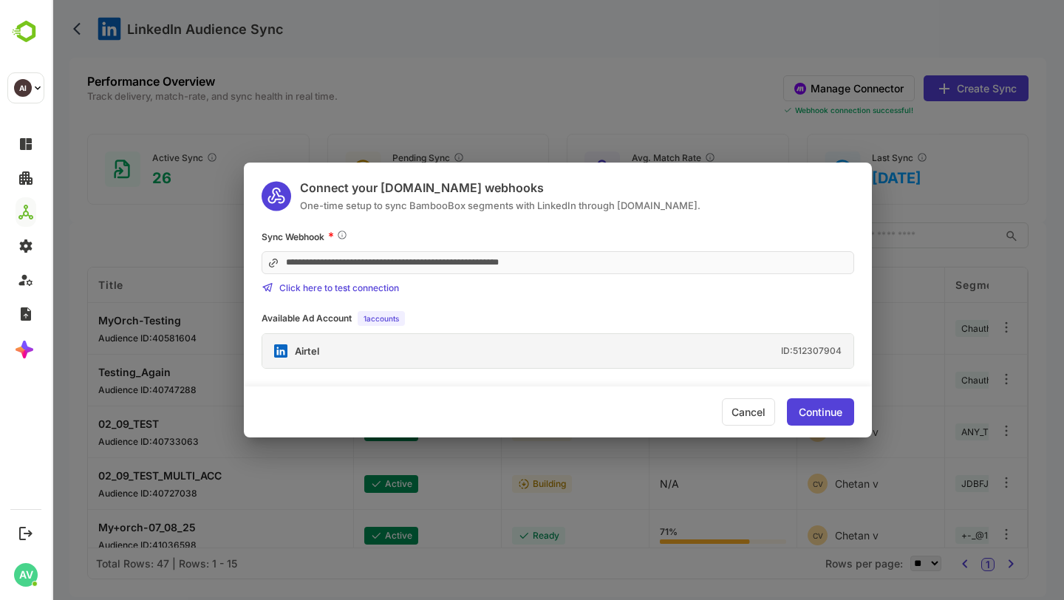
click at [824, 409] on div "Continue" at bounding box center [821, 412] width 44 height 10
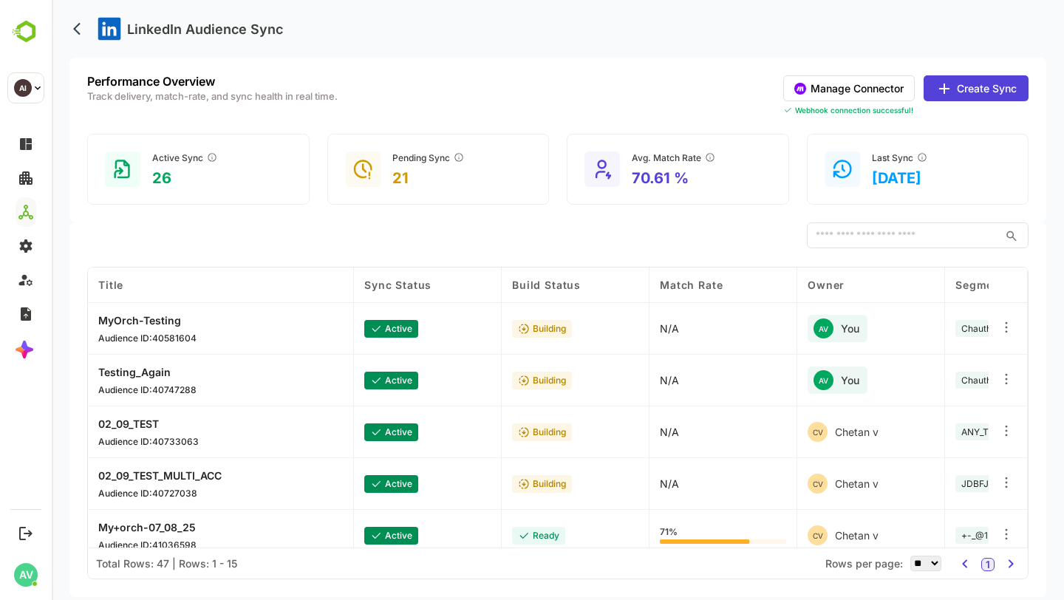
click at [970, 87] on button "Create Sync" at bounding box center [976, 88] width 105 height 26
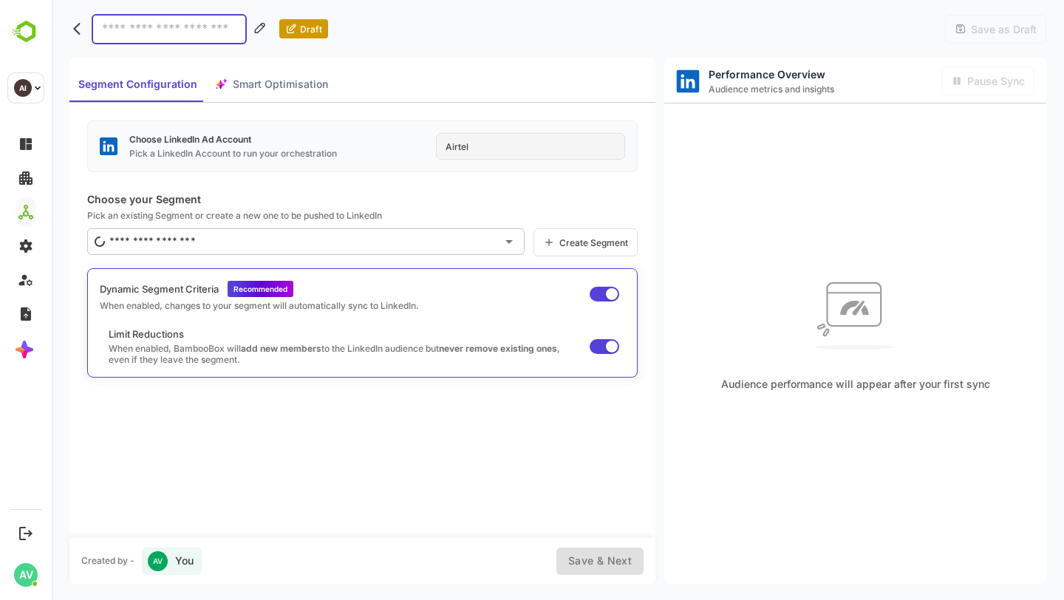
click at [67, 21] on body "Draft Save as Draft Segment Configuration Smart Optimisation Choose LinkedIn Ad…" at bounding box center [558, 300] width 1012 height 600
click at [75, 24] on icon "back" at bounding box center [80, 28] width 15 height 15
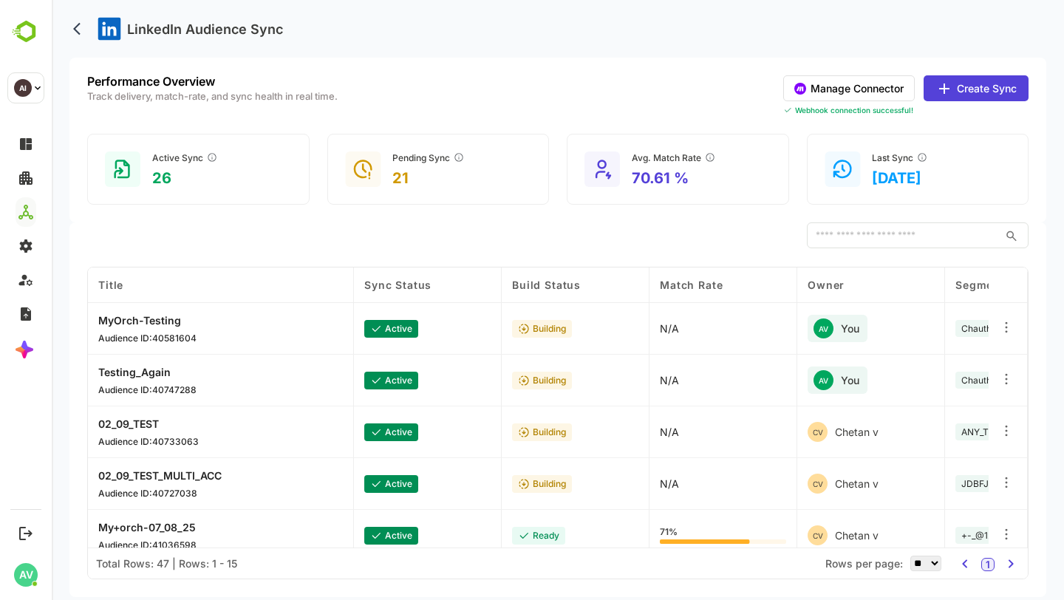
click at [808, 68] on div "Performance Overview Track delivery, match-rate, and sync health in real time. …" at bounding box center [557, 140] width 977 height 165
click at [808, 82] on button "Manage Connector" at bounding box center [849, 88] width 132 height 26
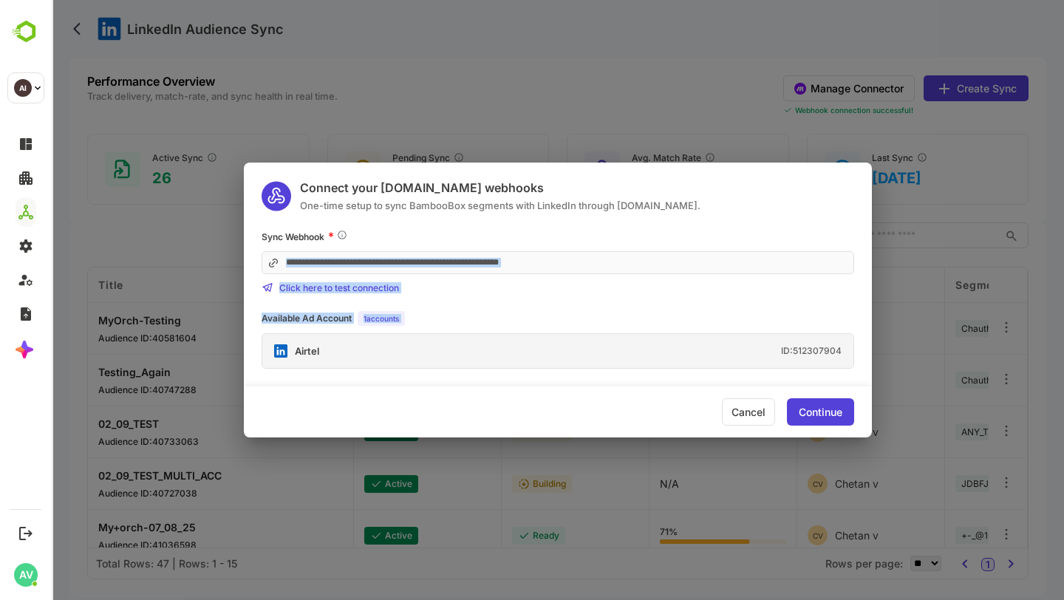
drag, startPoint x: 292, startPoint y: 353, endPoint x: 358, endPoint y: 245, distance: 126.7
click at [358, 245] on div "**********" at bounding box center [558, 299] width 628 height 140
click at [358, 245] on div "**********" at bounding box center [558, 261] width 593 height 64
click at [796, 412] on div "Continue" at bounding box center [820, 411] width 67 height 27
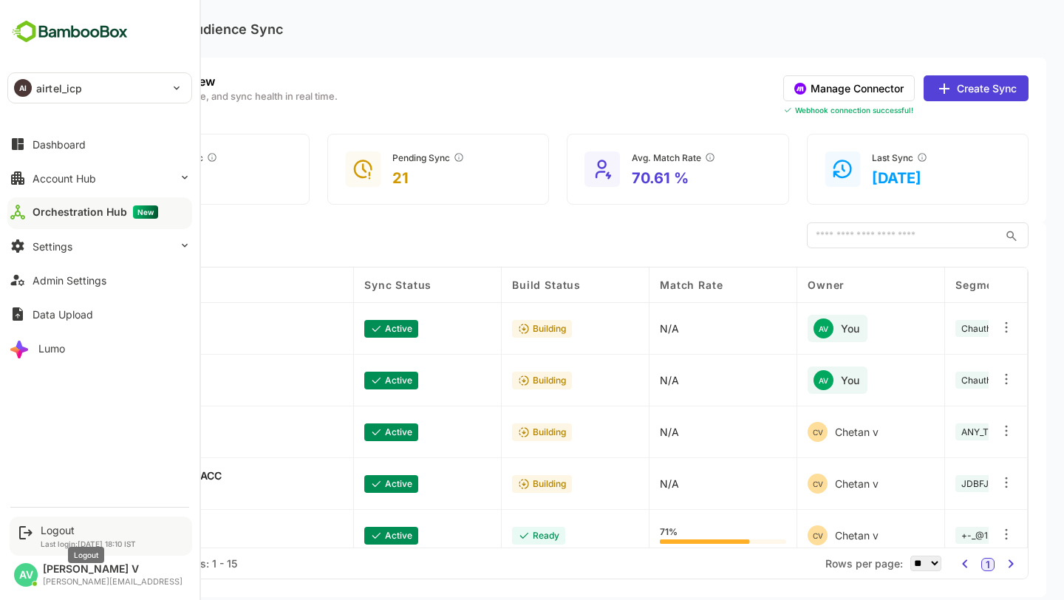
click at [57, 528] on div "Logout" at bounding box center [88, 530] width 95 height 13
